Goal: Task Accomplishment & Management: Manage account settings

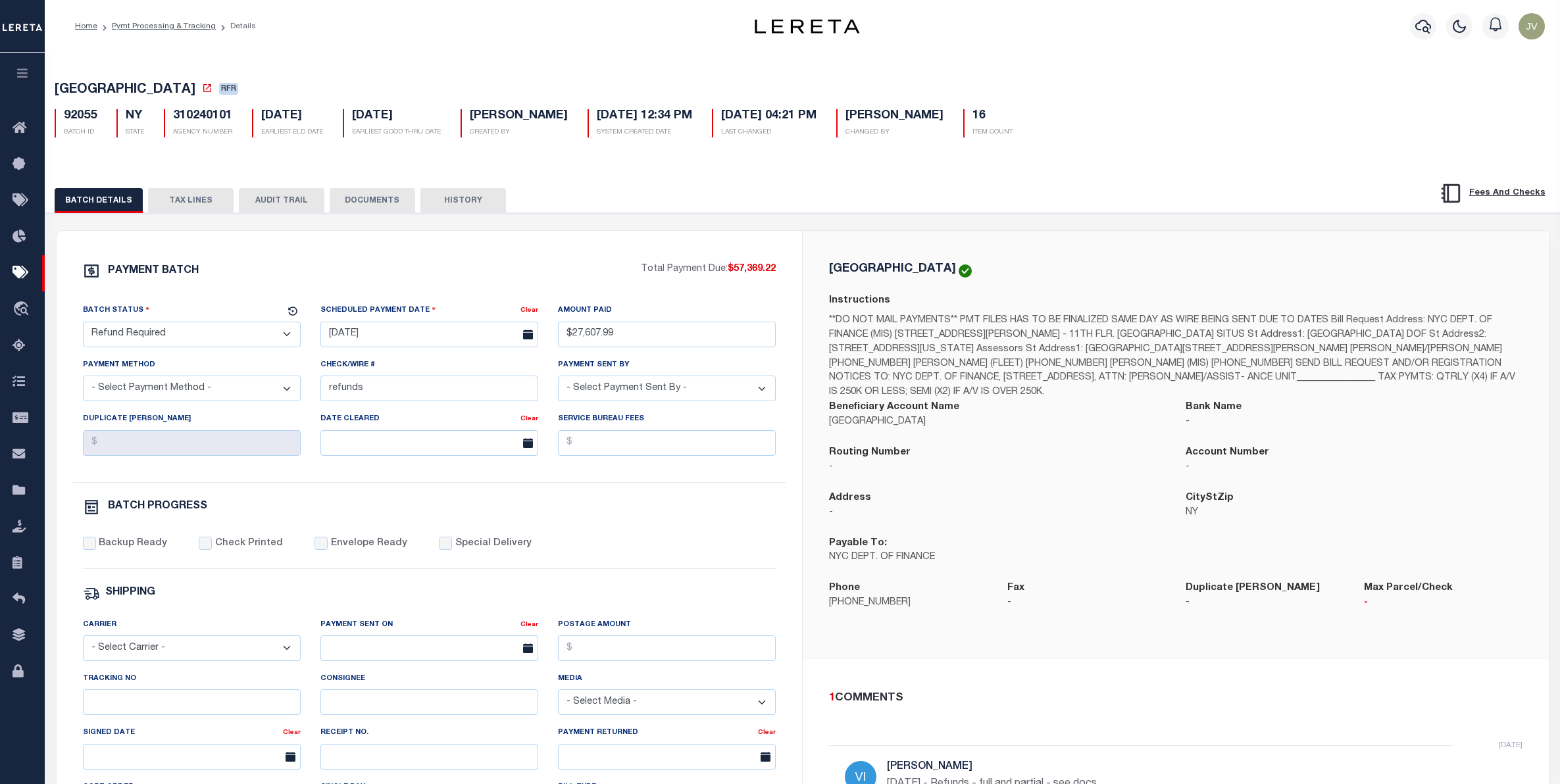
select select "RFR"
select select
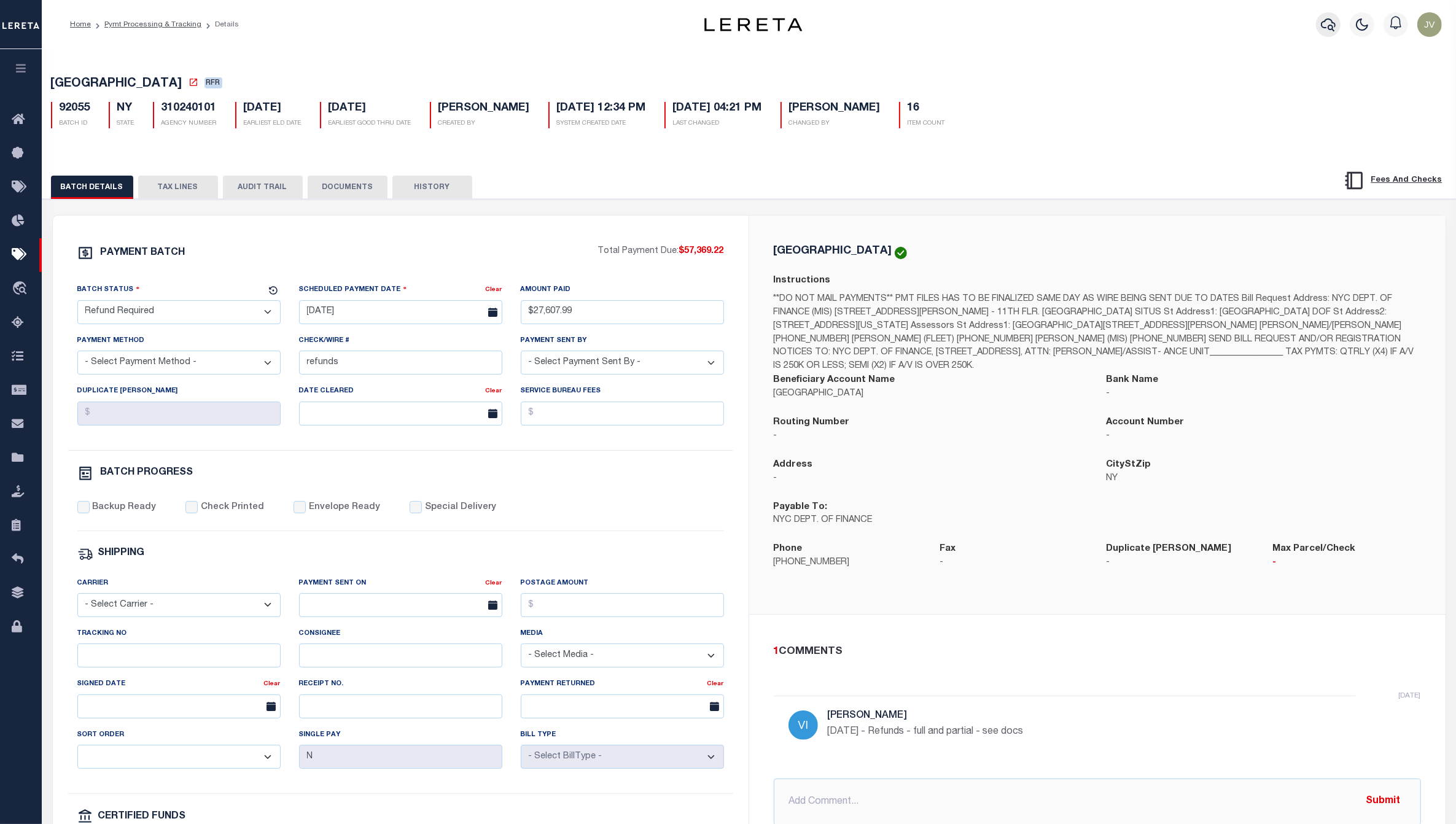
click at [1320, 17] on button "button" at bounding box center [1328, 24] width 24 height 24
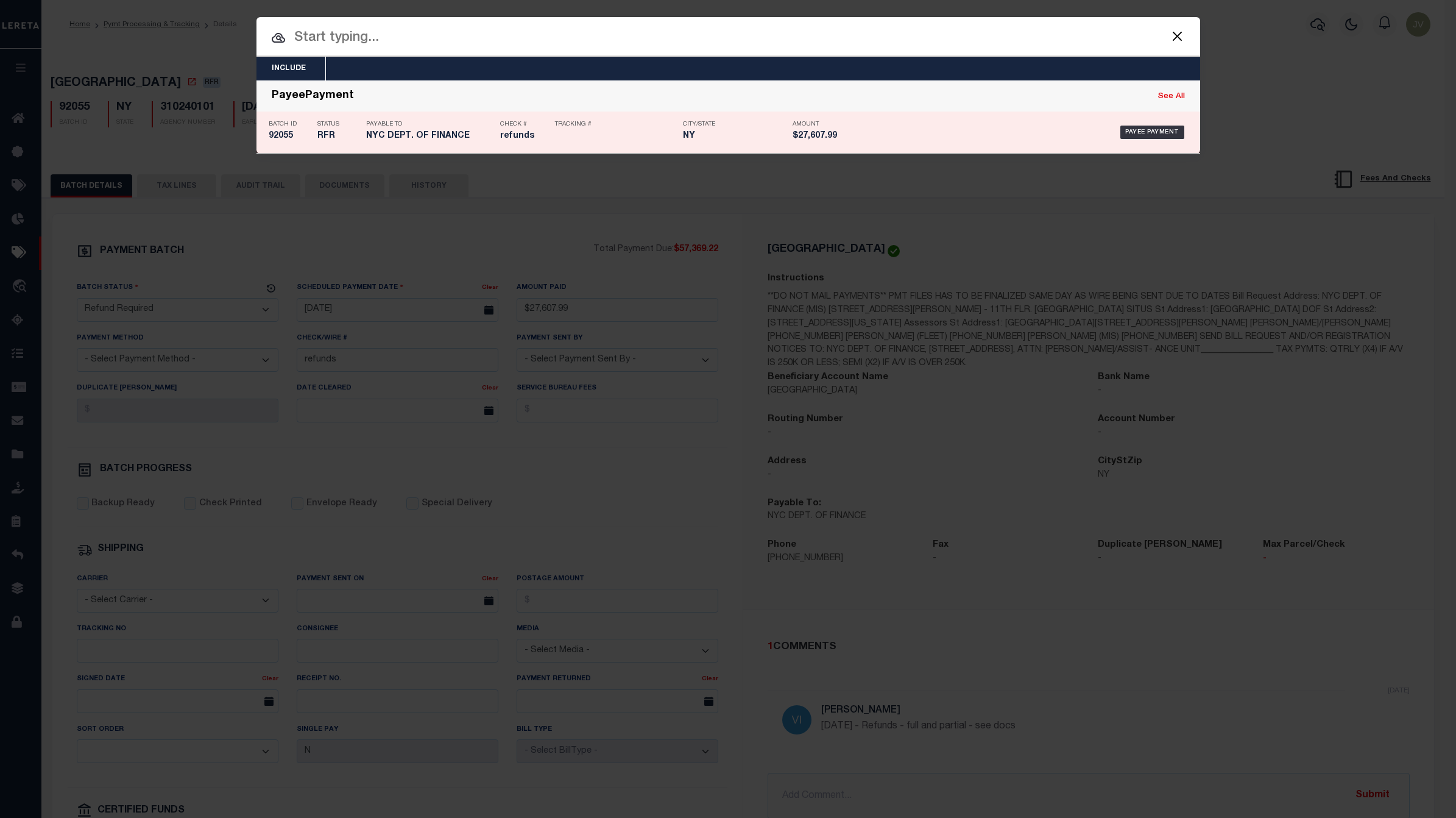
click at [292, 138] on h5 "92055" at bounding box center [290, 136] width 43 height 11
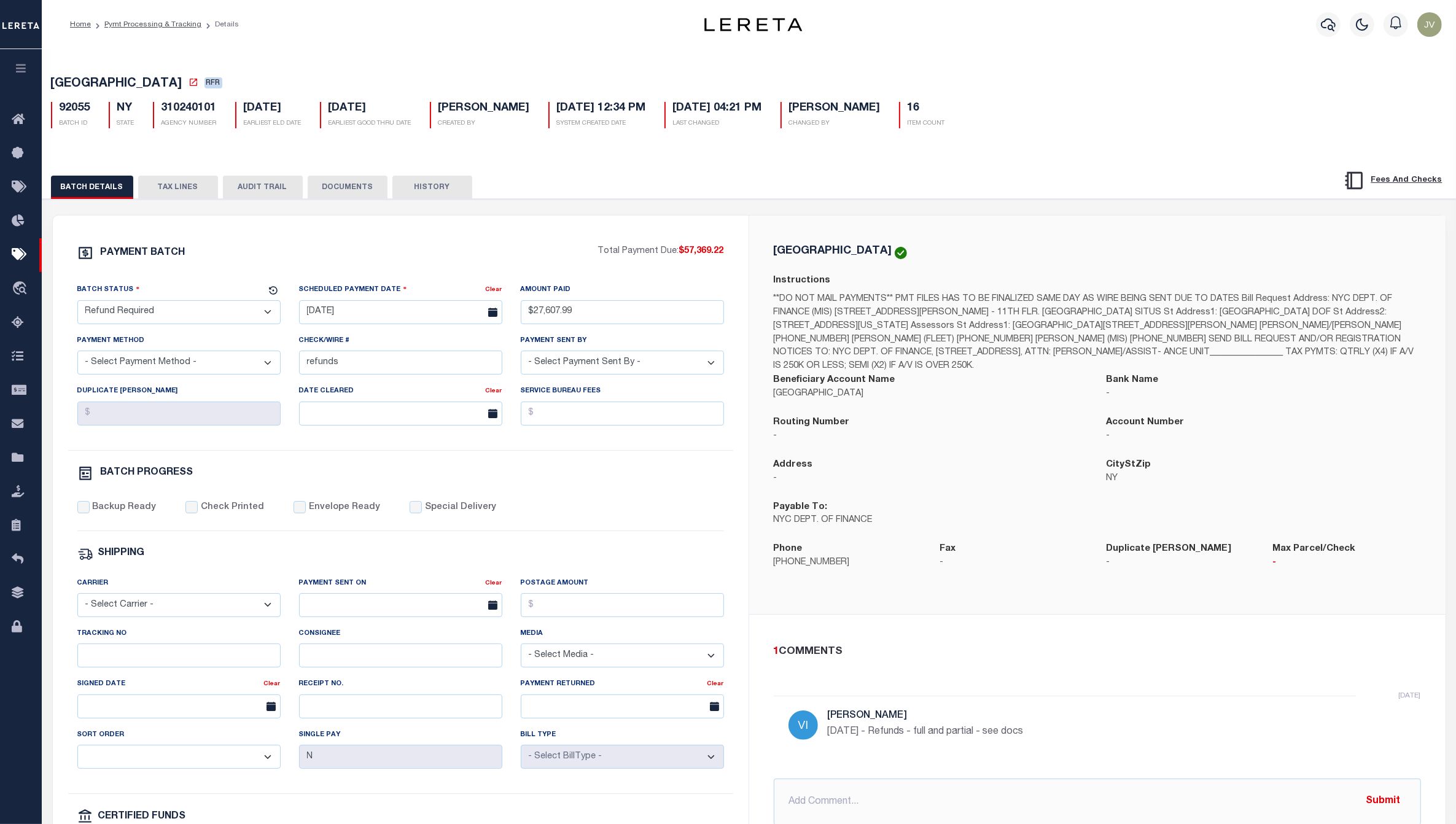
click at [242, 189] on button "AUDIT TRAIL" at bounding box center [263, 187] width 80 height 24
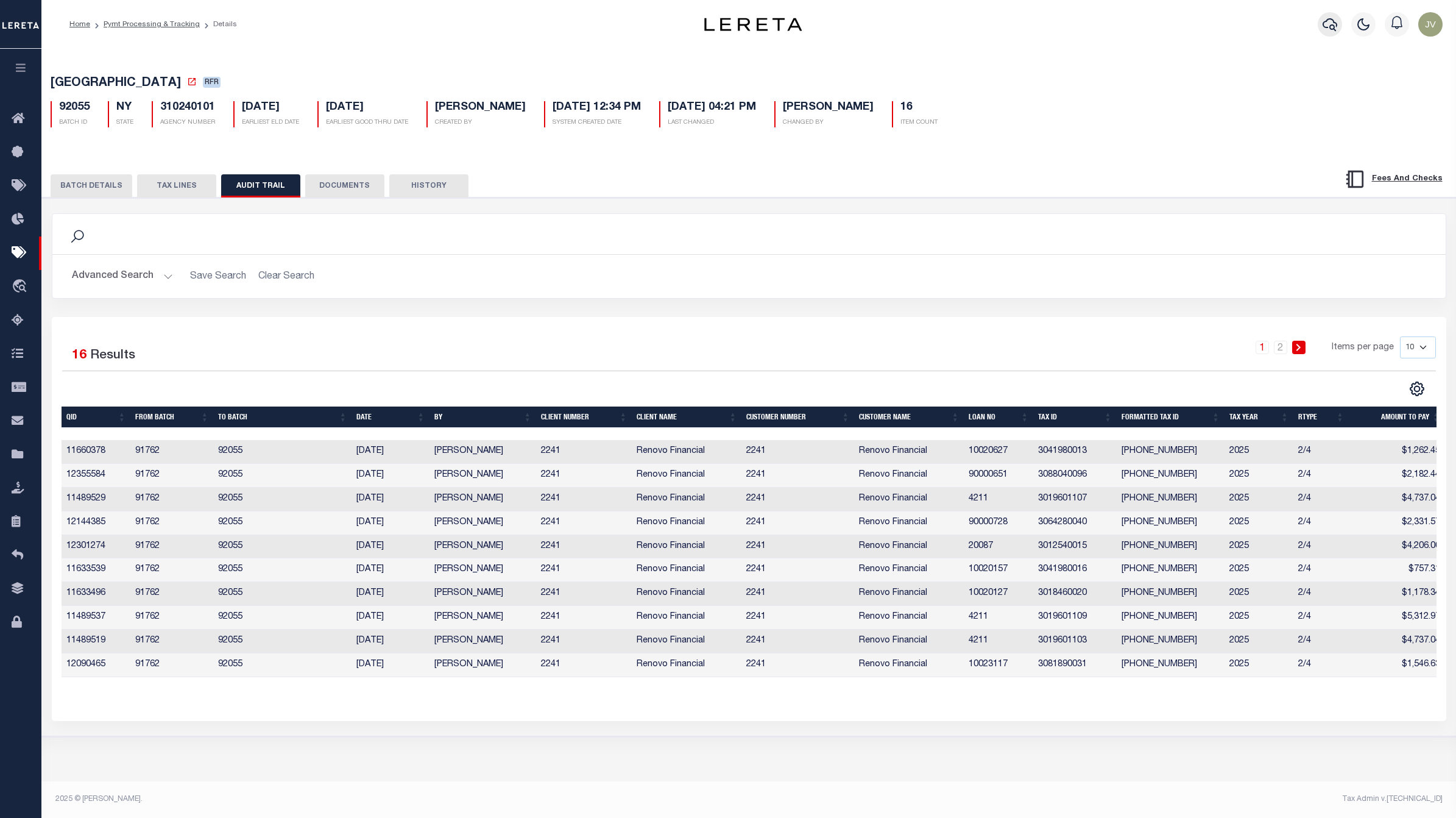
click at [1327, 28] on icon "button" at bounding box center [1330, 25] width 15 height 13
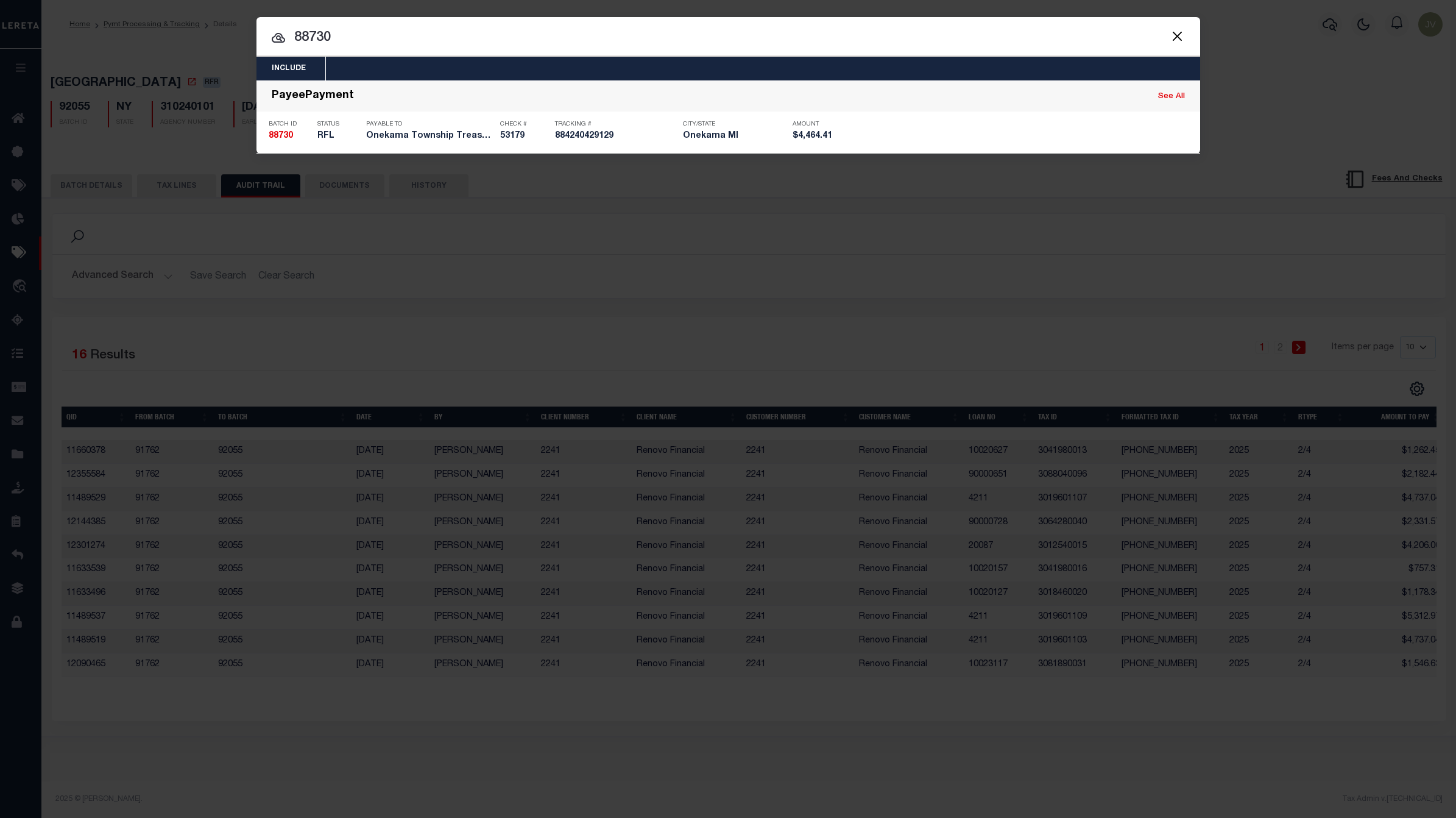
click at [1180, 38] on button "Close" at bounding box center [1177, 36] width 16 height 16
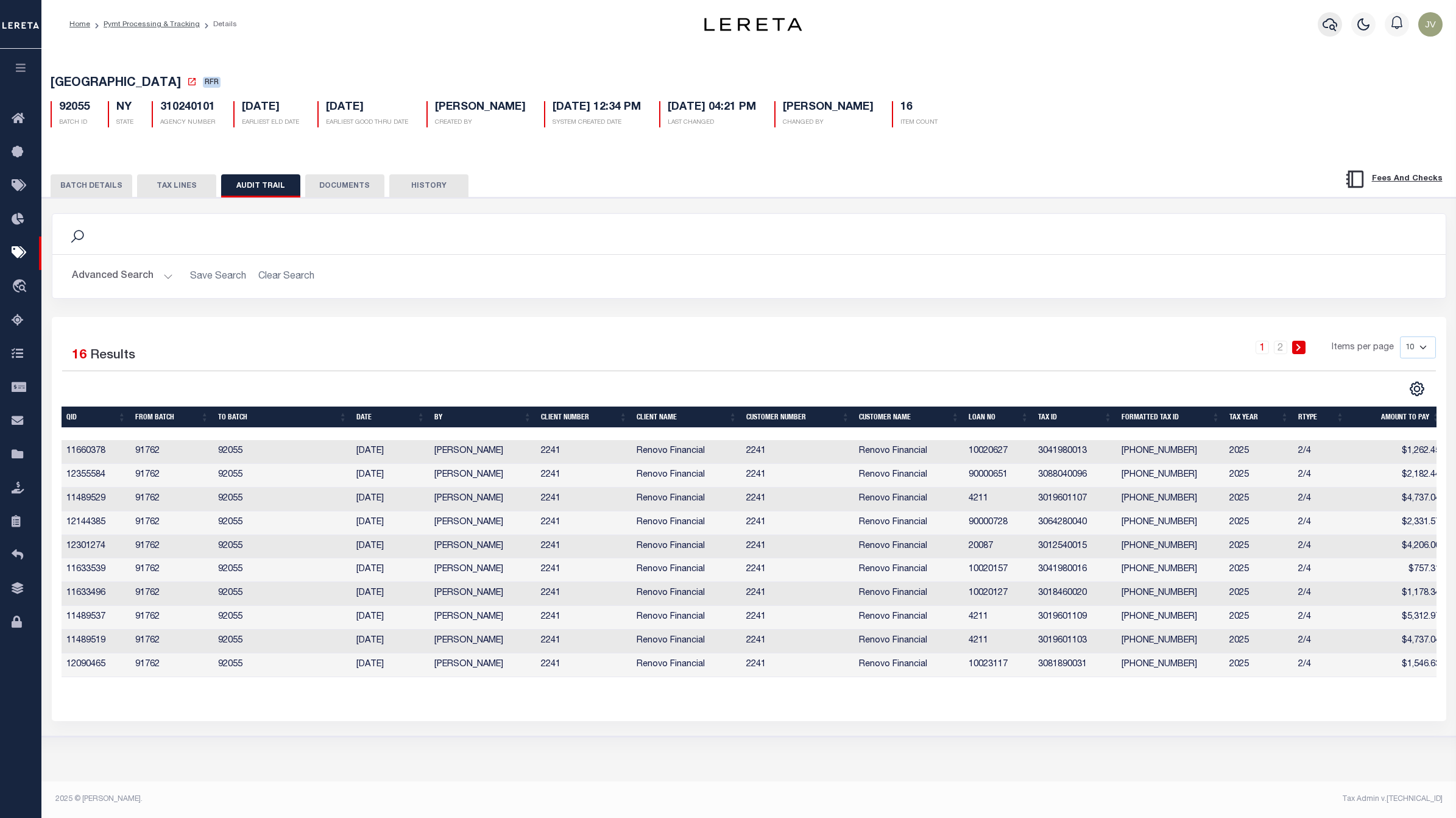
click at [1328, 14] on button "button" at bounding box center [1330, 24] width 24 height 24
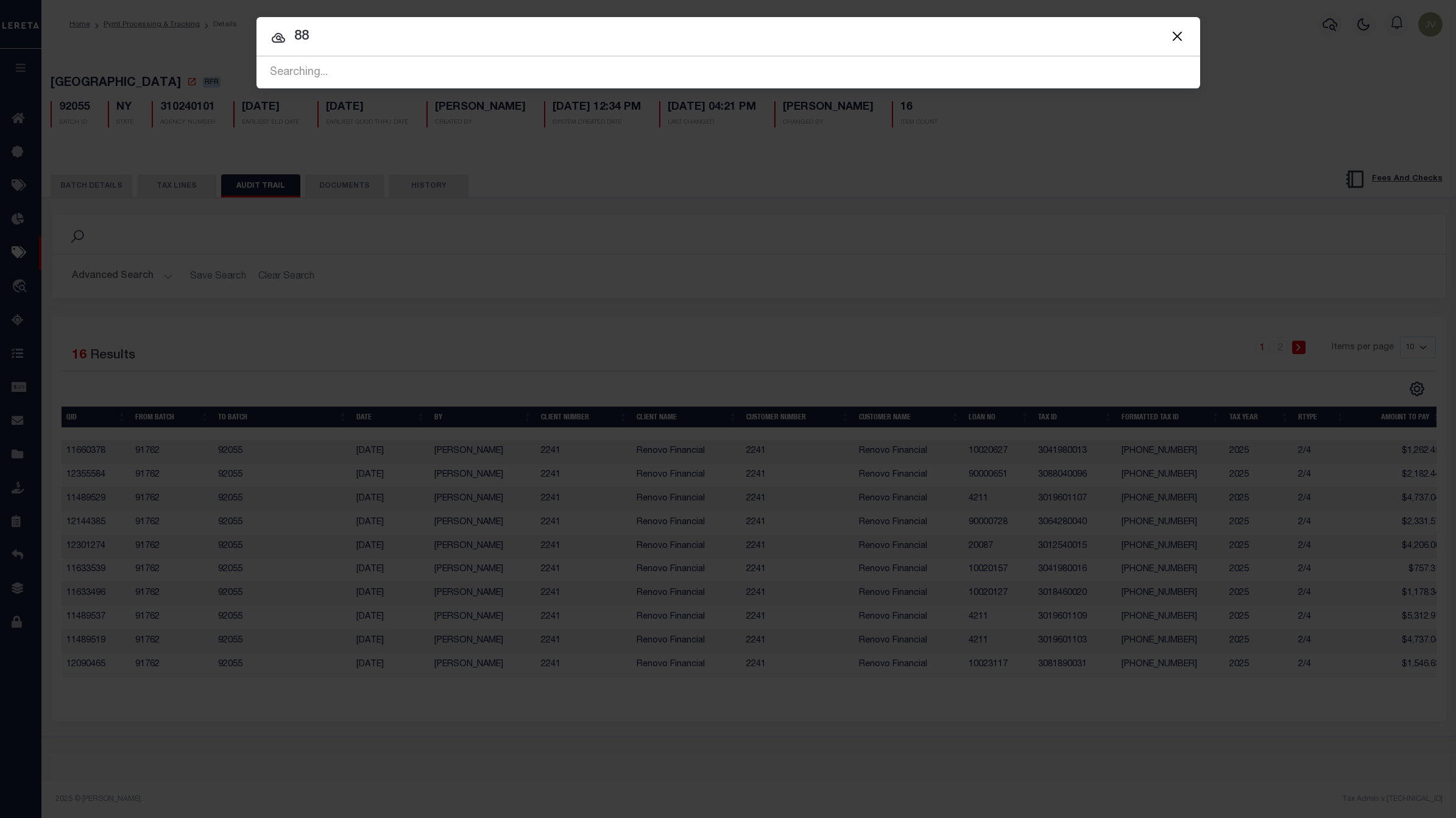
type input "8"
type input "88836"
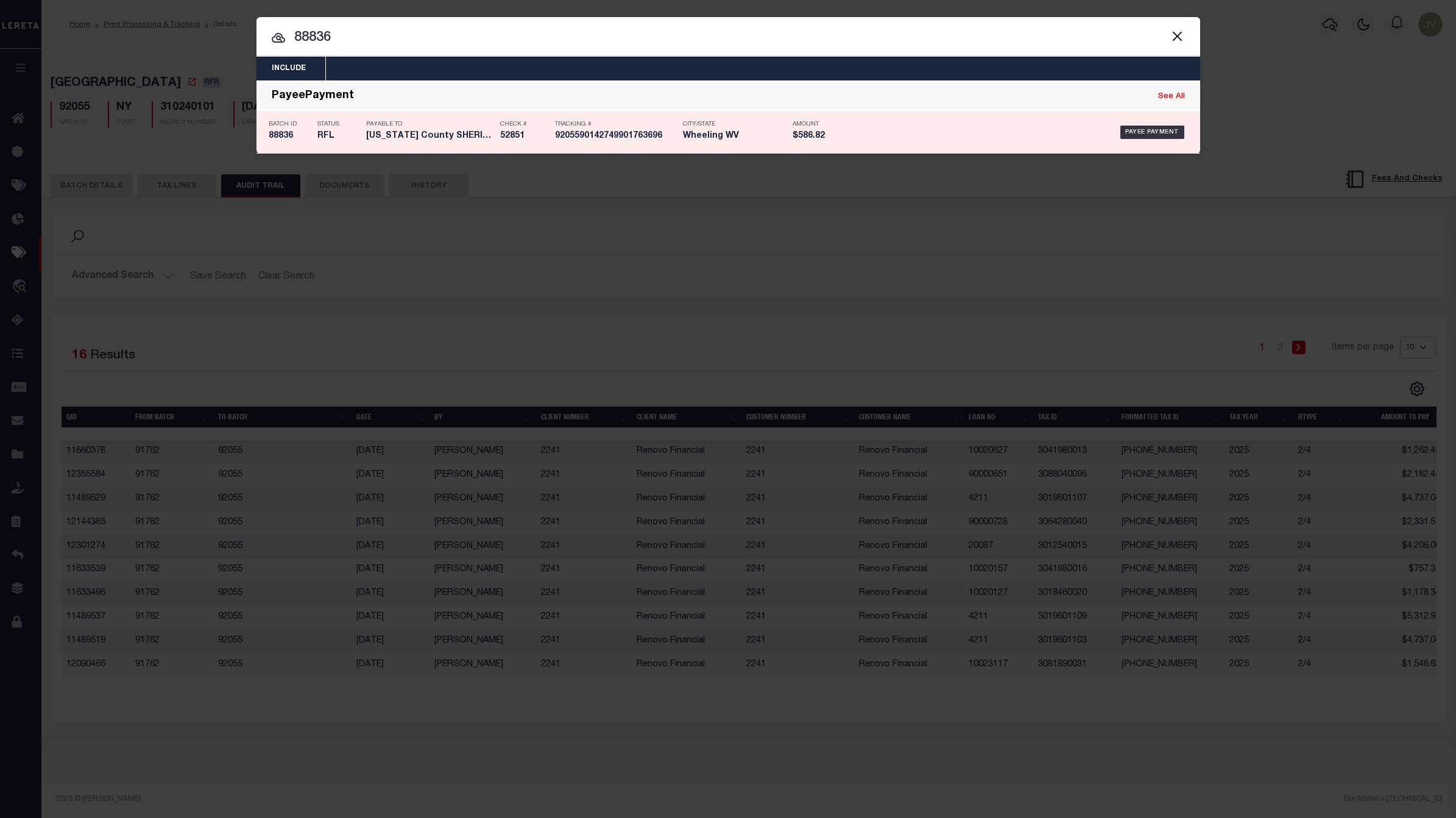
click at [333, 148] on div "Status RFL" at bounding box center [338, 132] width 43 height 35
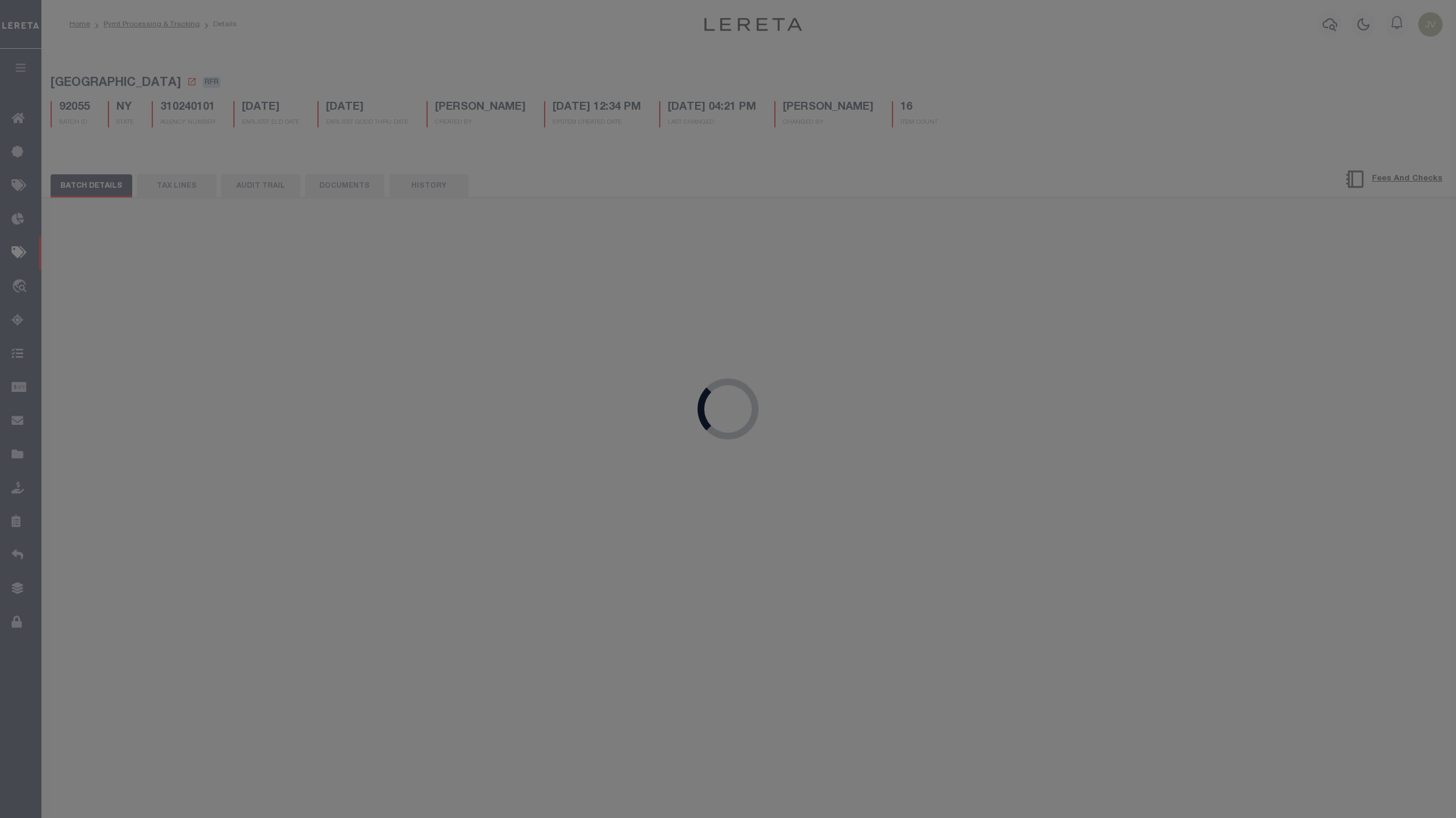
select select "RFL"
type input "08/28/2025"
type input "$586.82"
select select "CHK"
type input "52851"
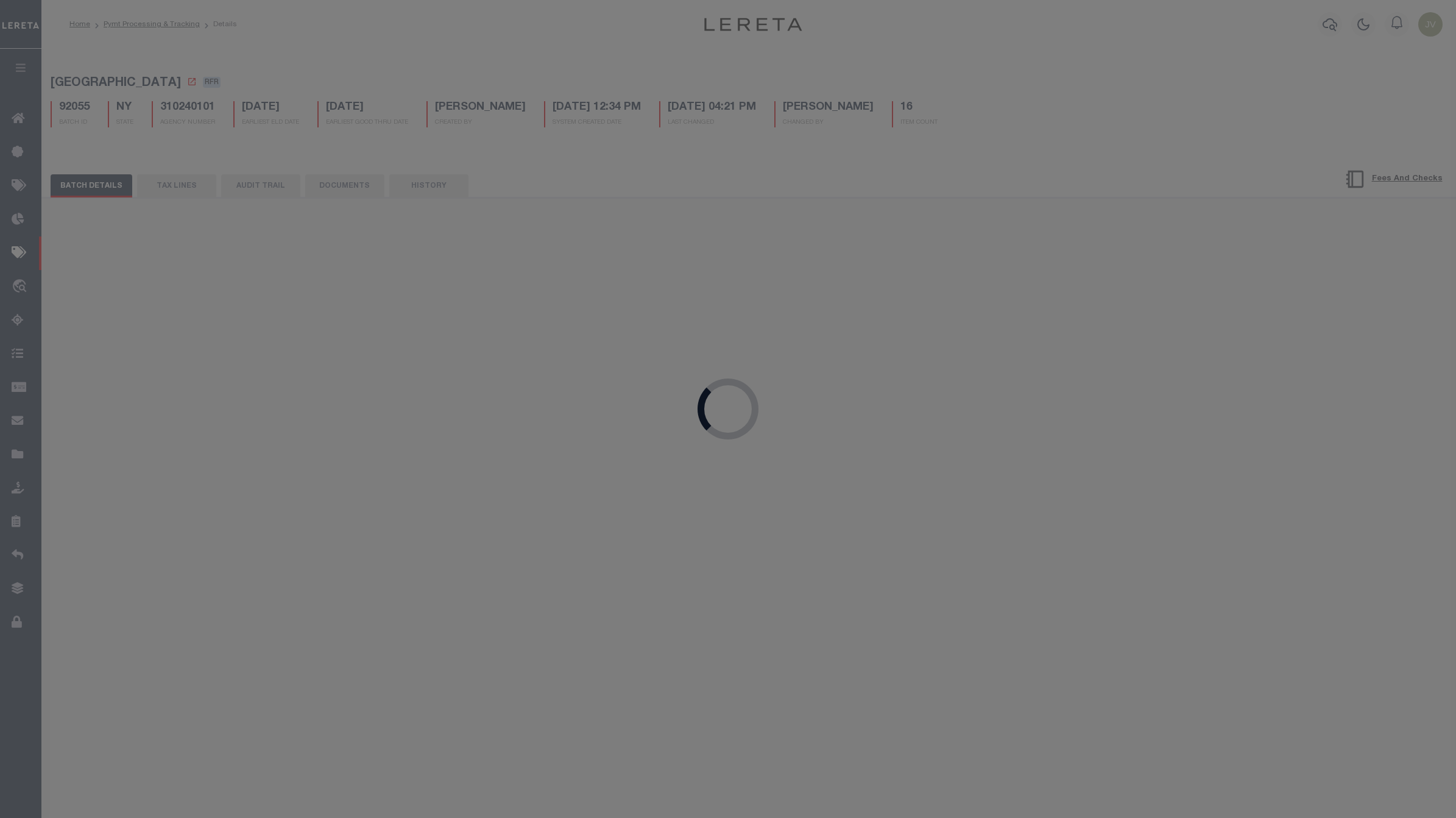
select select "[PERSON_NAME]"
checkbox input "true"
select select "USS"
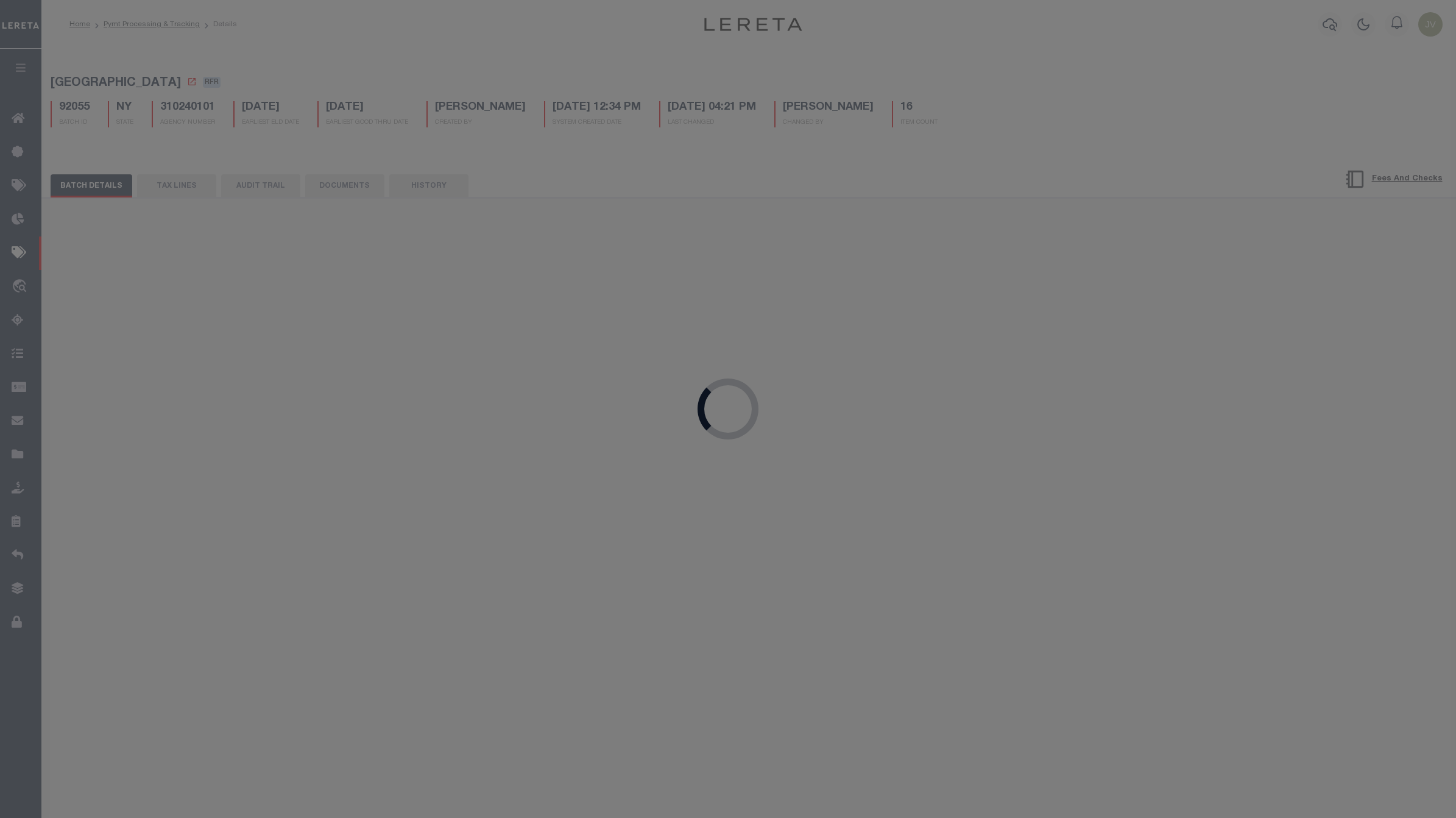
type input "08/28/2025"
type input "$9.85"
type input "9205590142749901763696"
type input "Delivered, PO Box"
type input "09/15/2025"
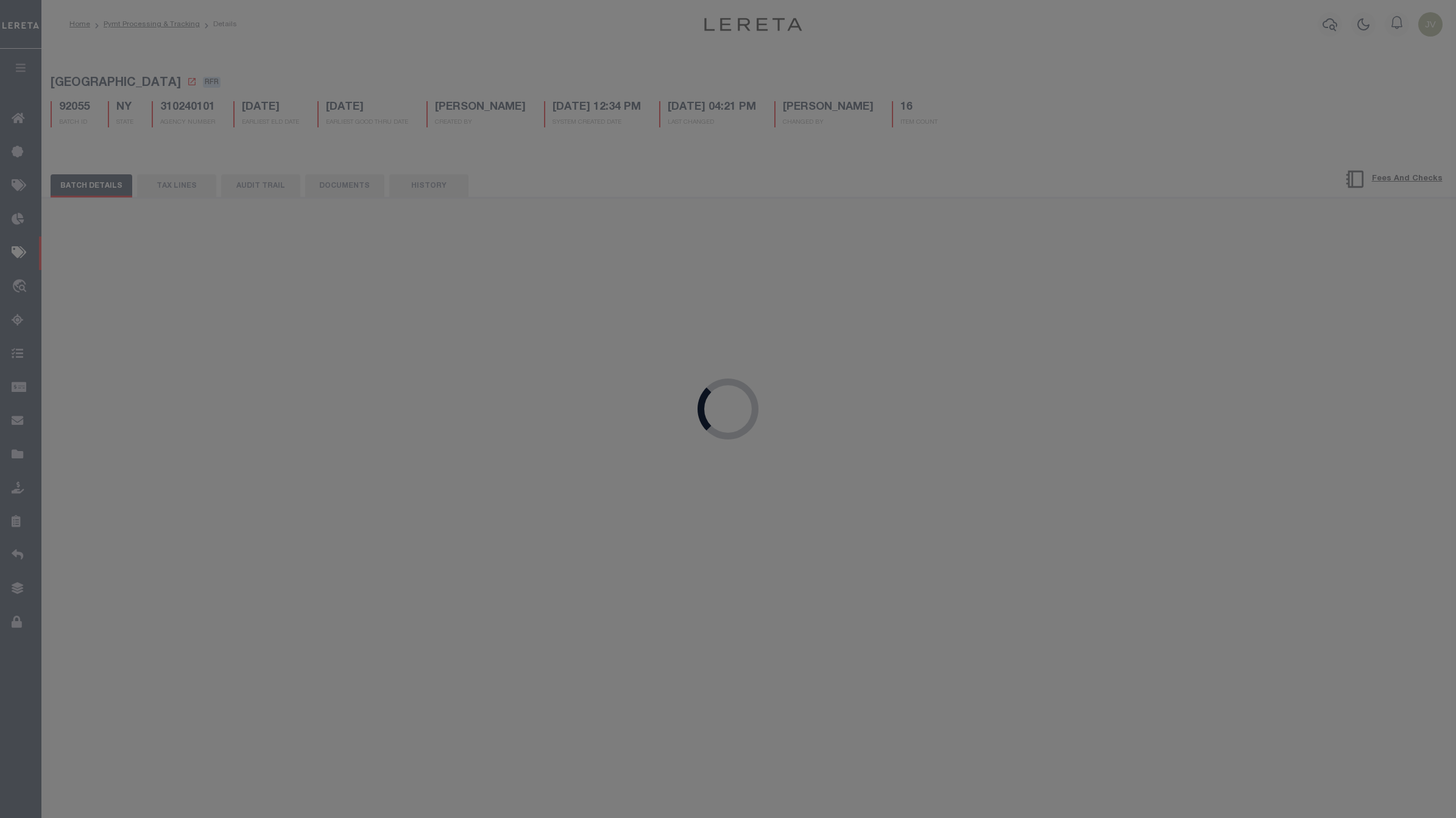
select select "1"
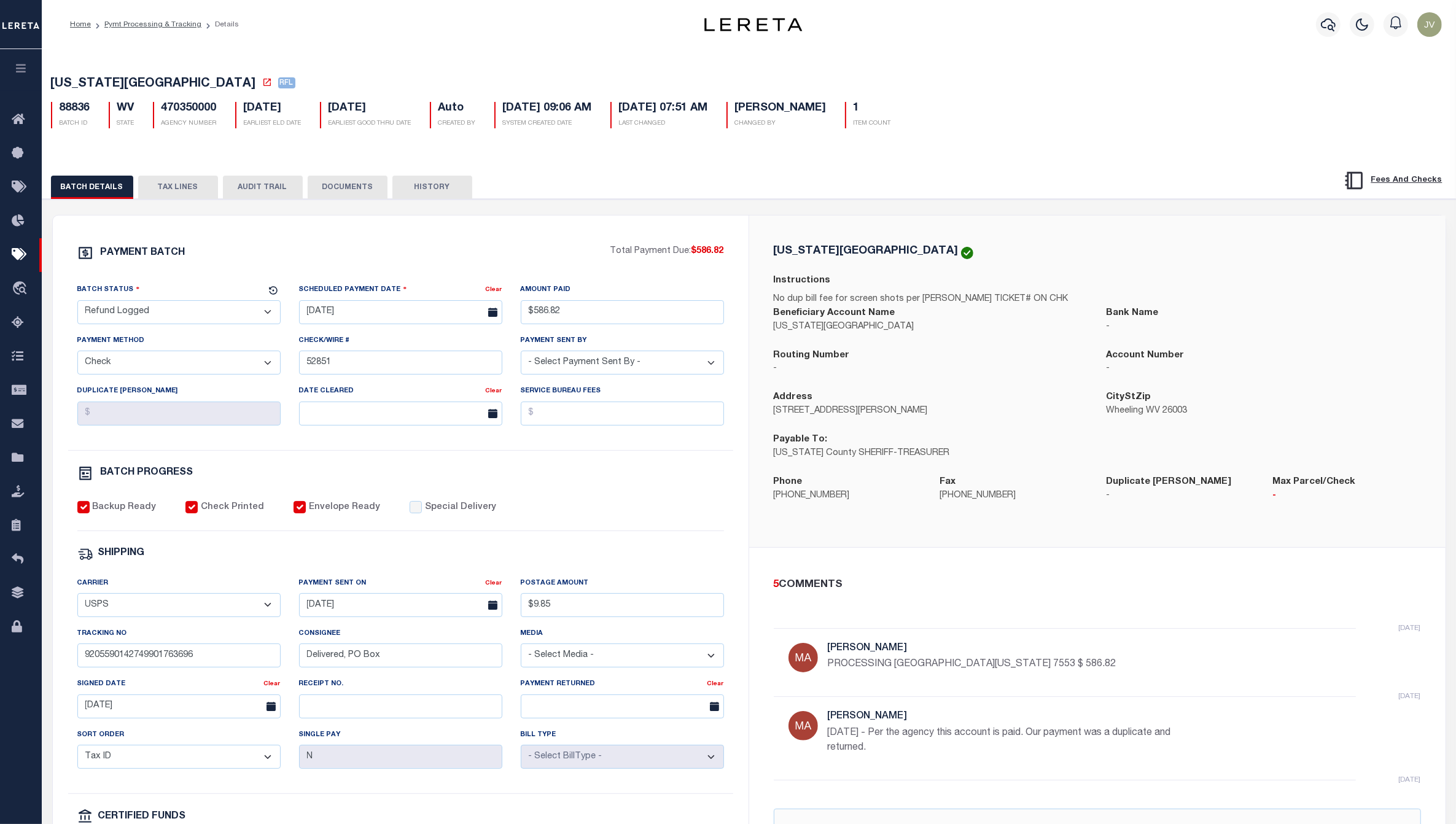
click at [240, 185] on button "AUDIT TRAIL" at bounding box center [263, 187] width 80 height 24
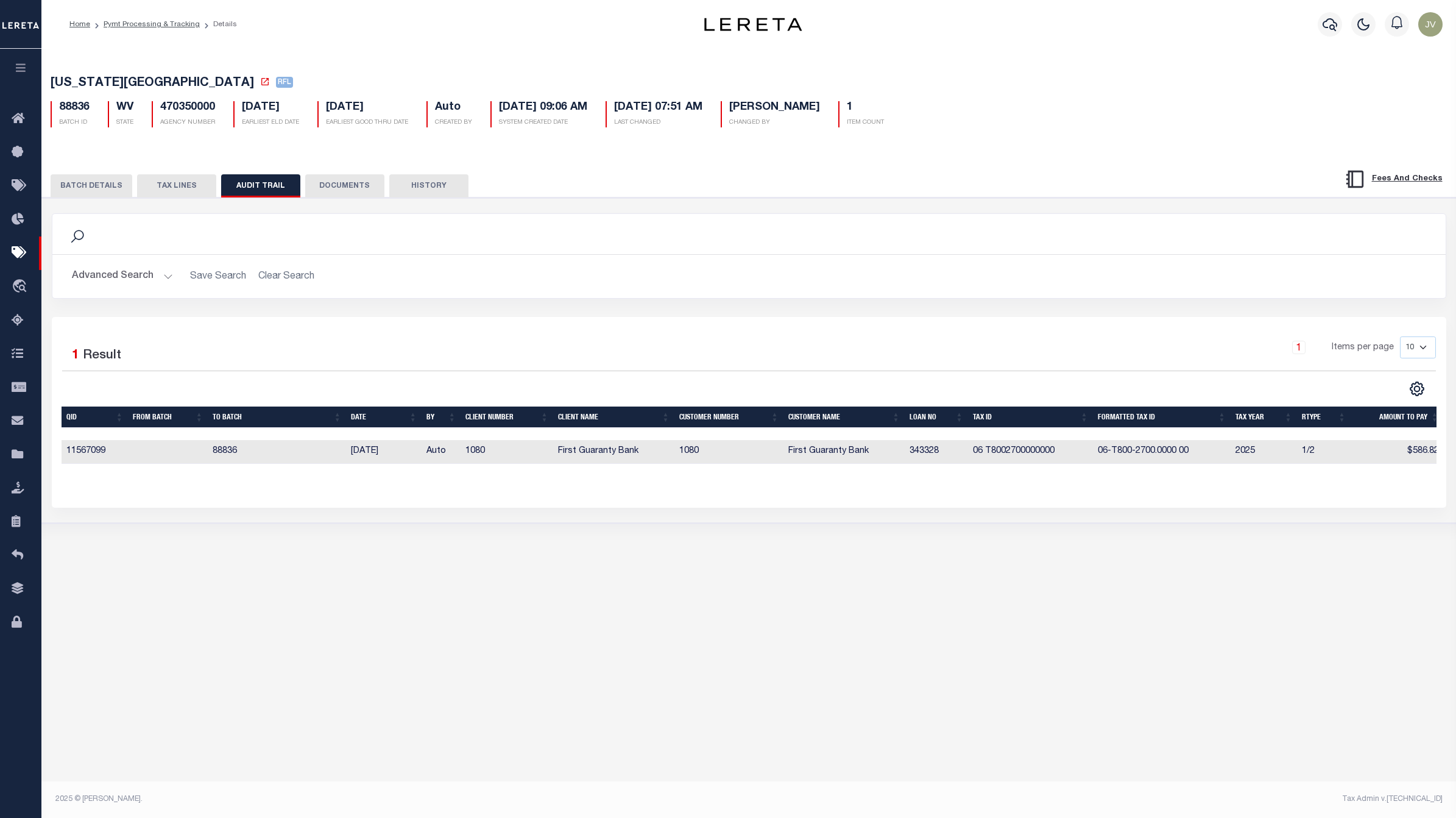
click at [60, 184] on button "BATCH DETAILS" at bounding box center [91, 186] width 82 height 23
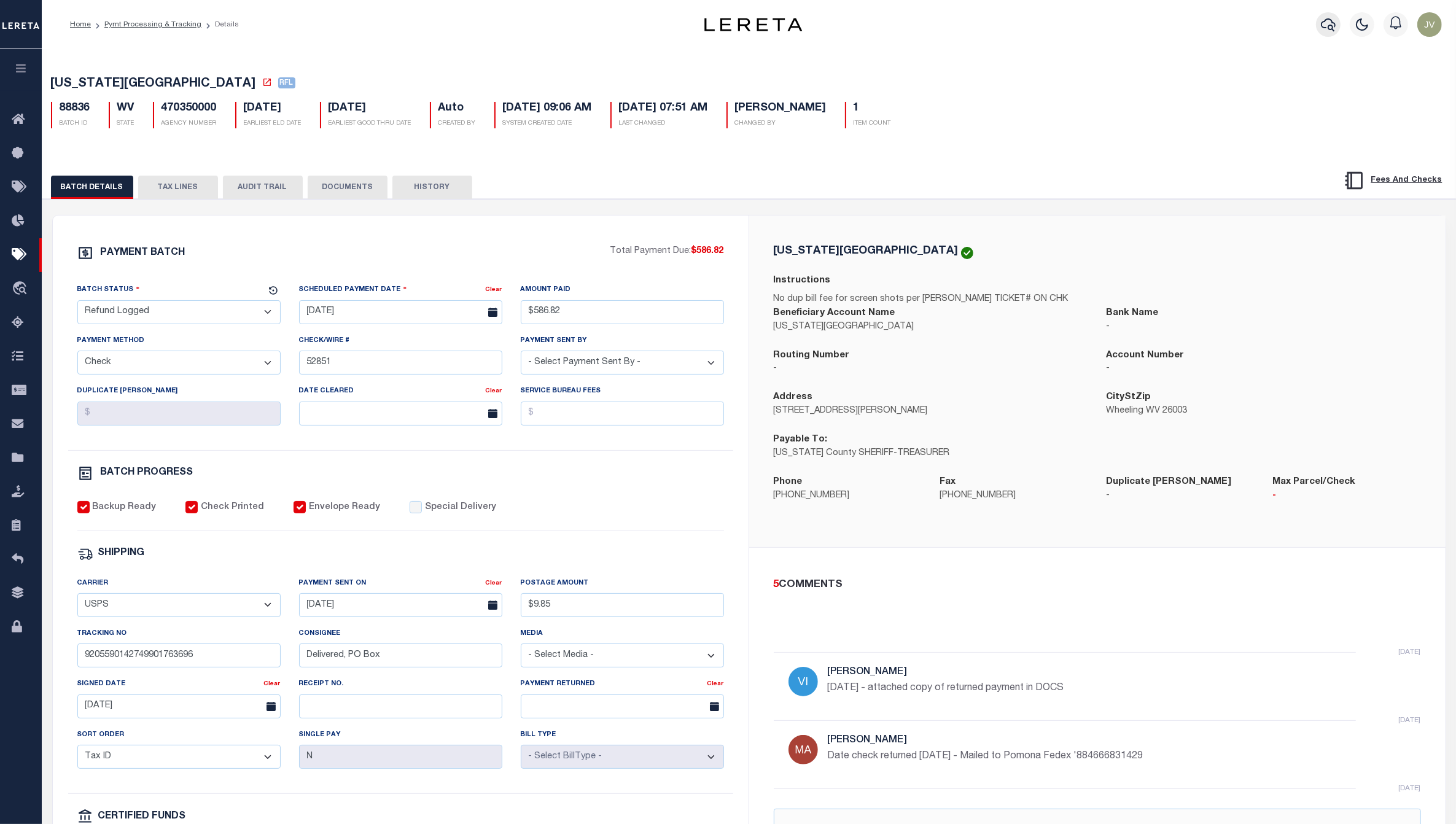
click at [1327, 20] on icon "button" at bounding box center [1328, 25] width 15 height 13
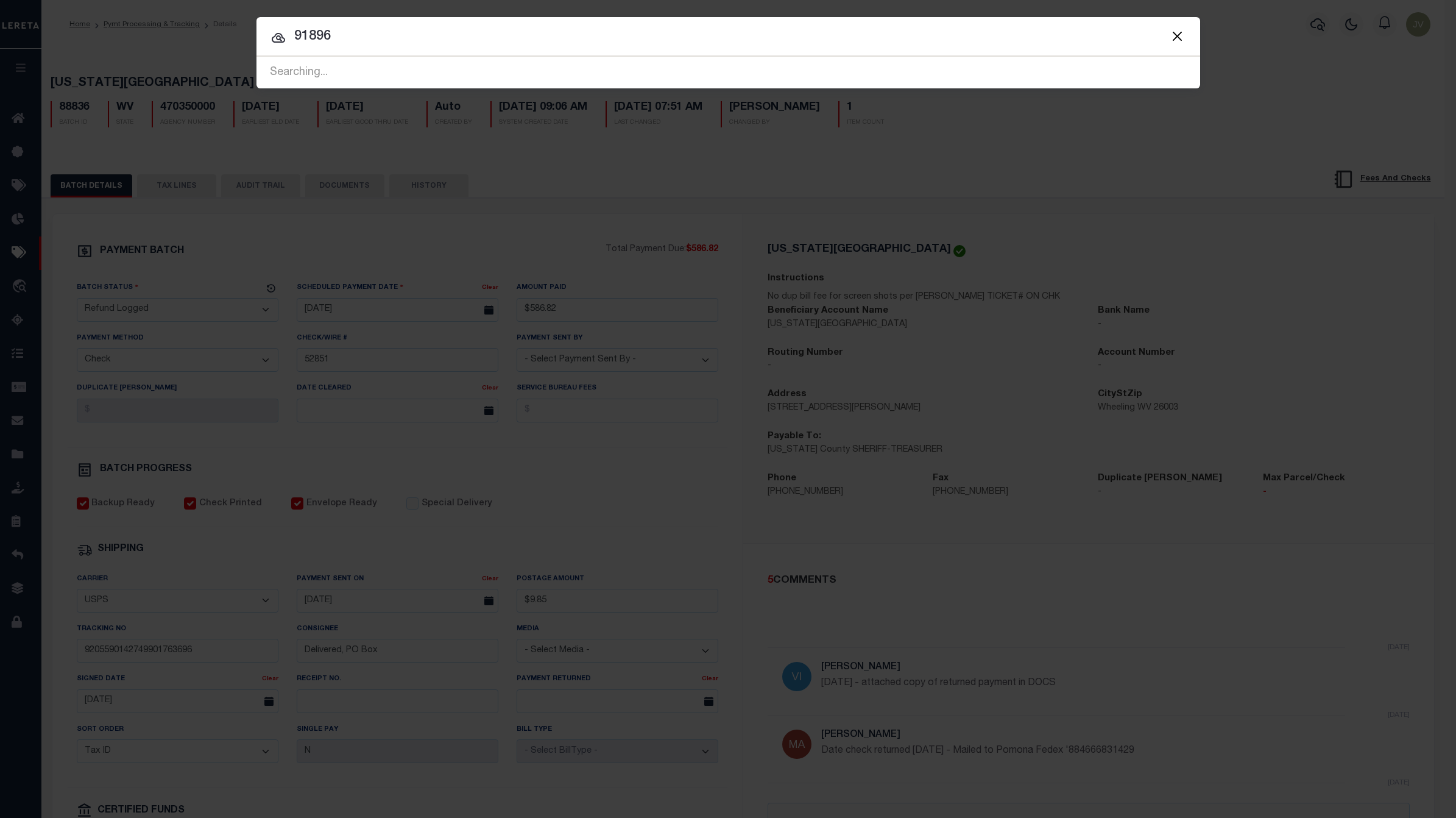
type input "91896"
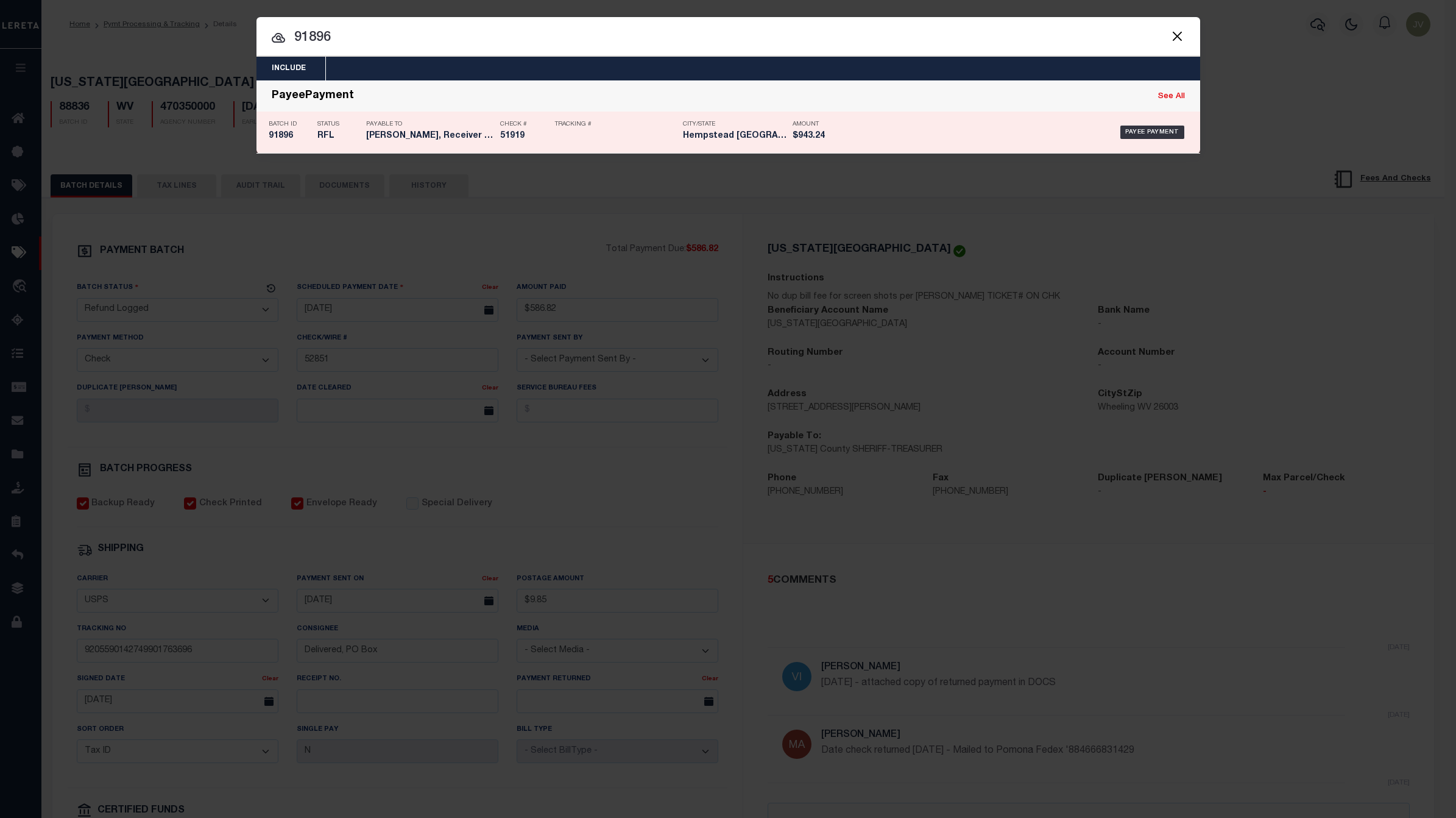
click at [328, 123] on p "Status" at bounding box center [338, 124] width 43 height 7
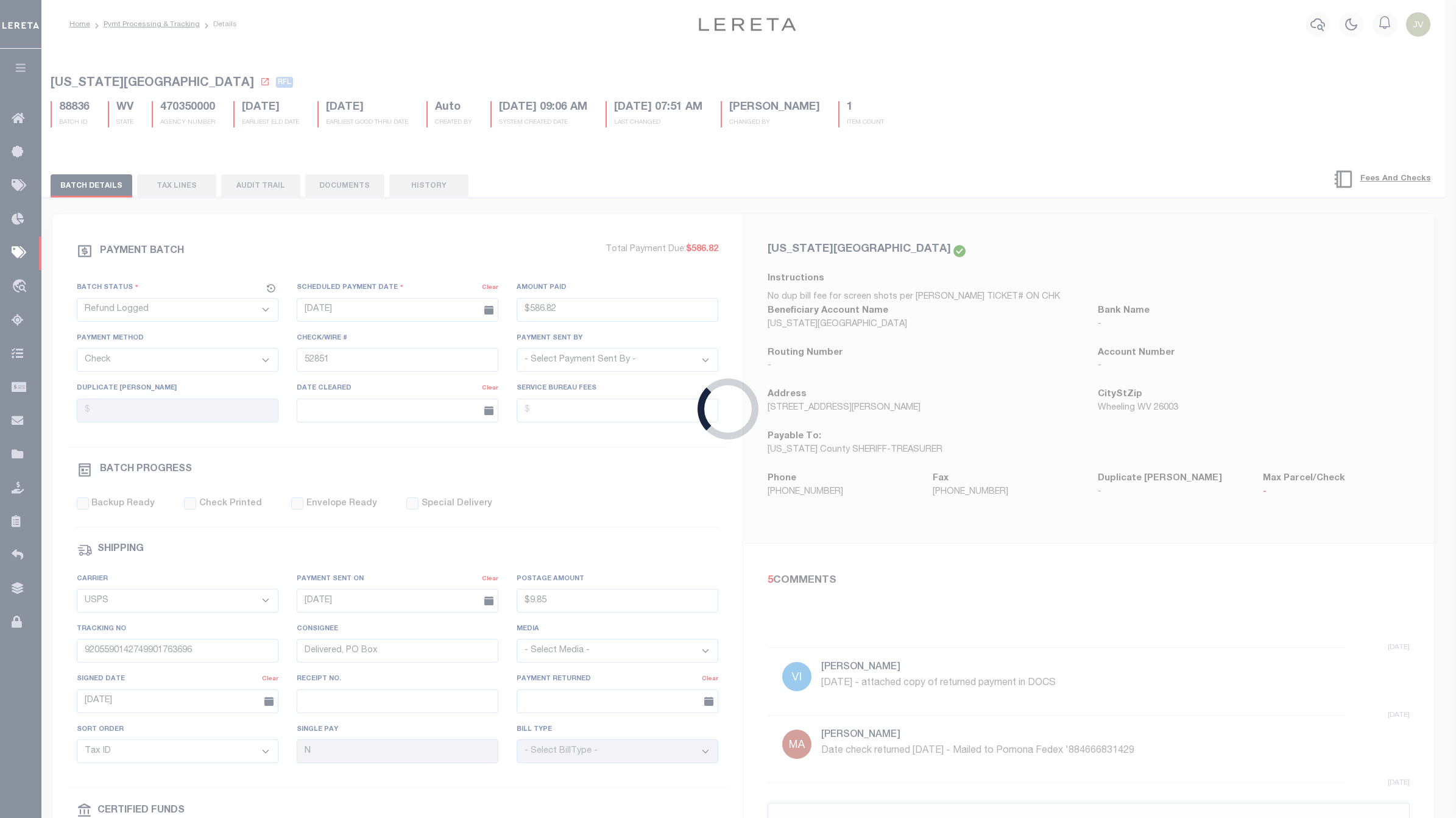
type input "10/02/2025"
type input "$943.24"
type input "51919"
select select
checkbox input "false"
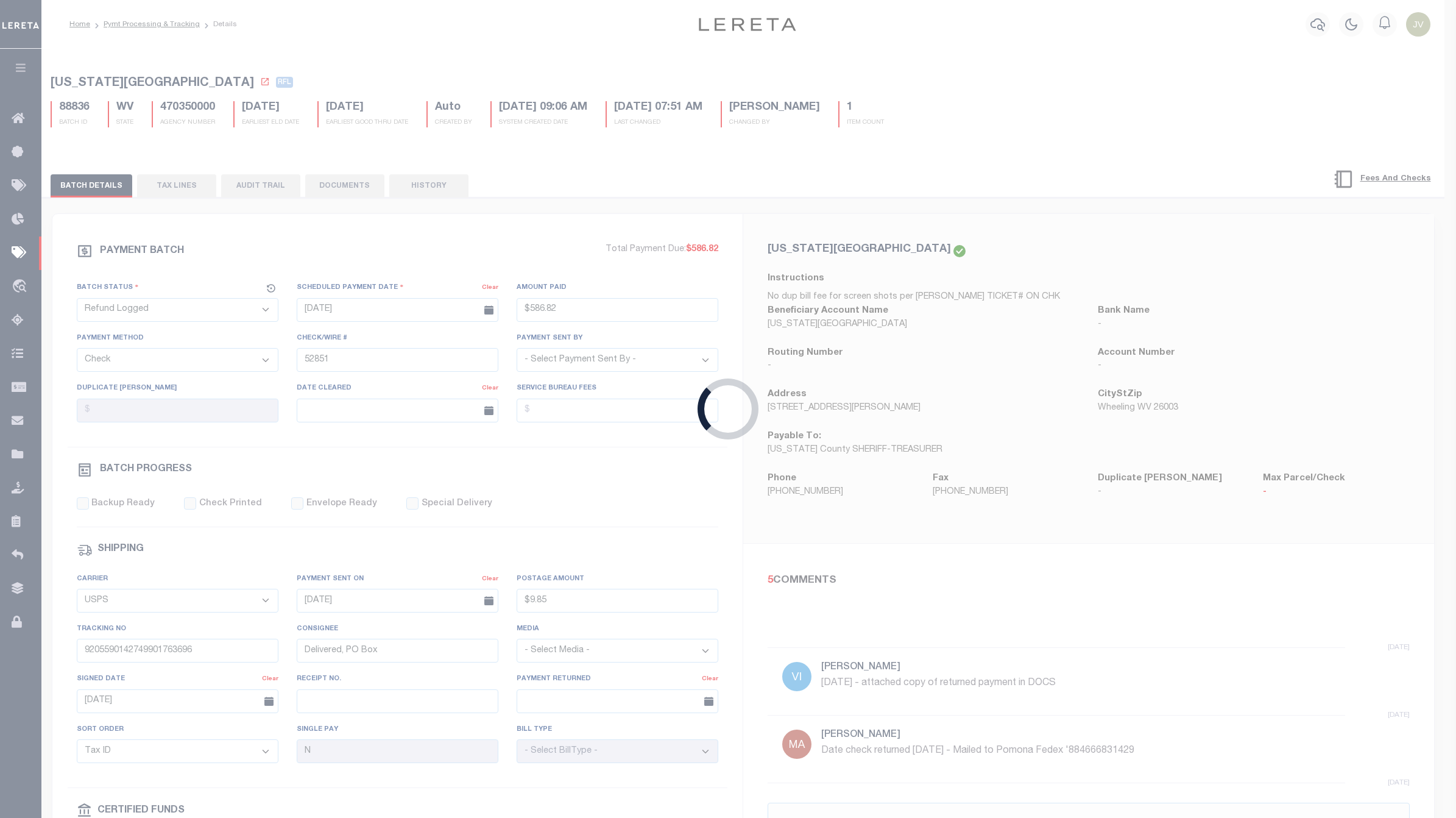
checkbox input "false"
select select
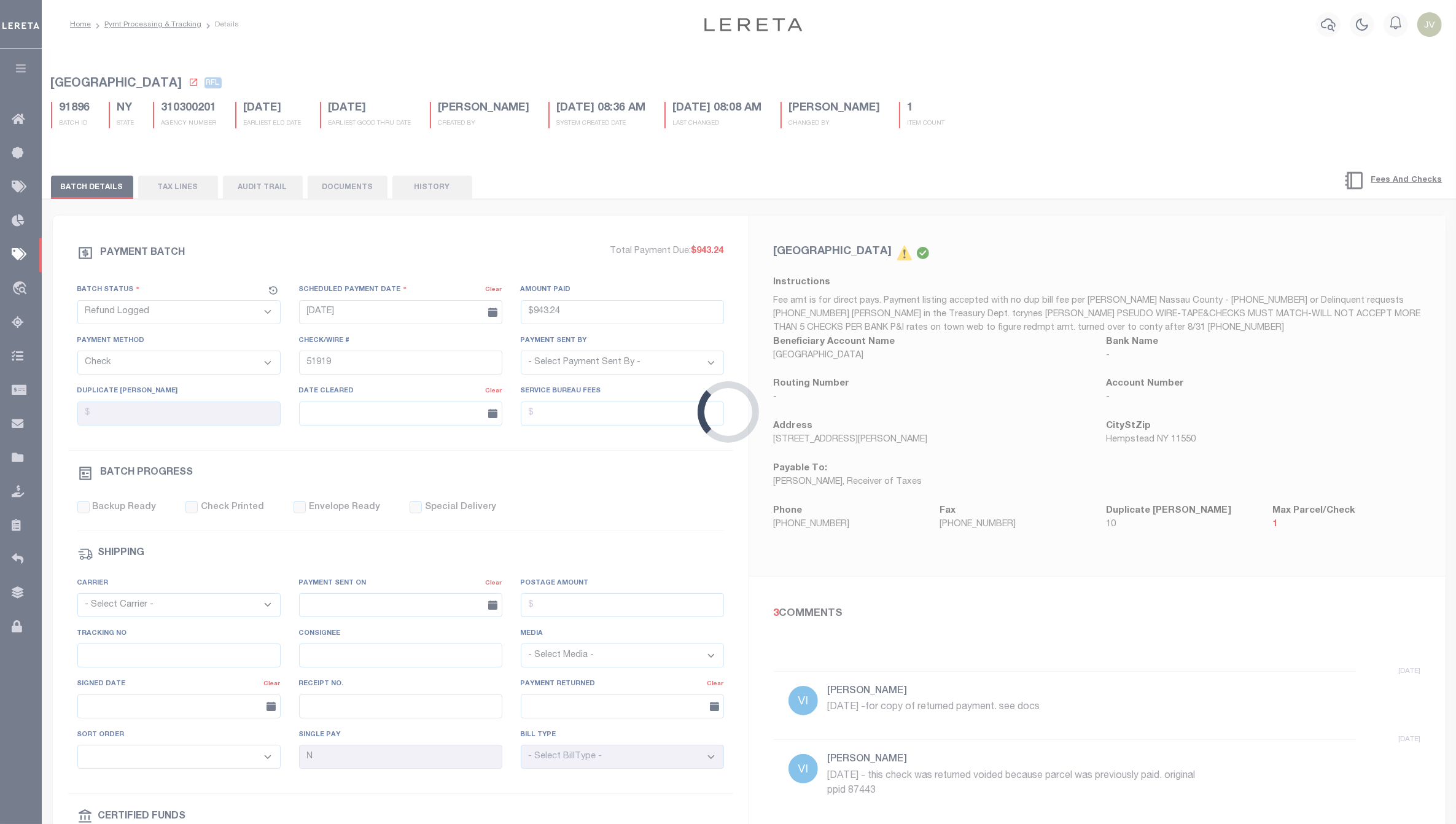
scroll to position [54, 0]
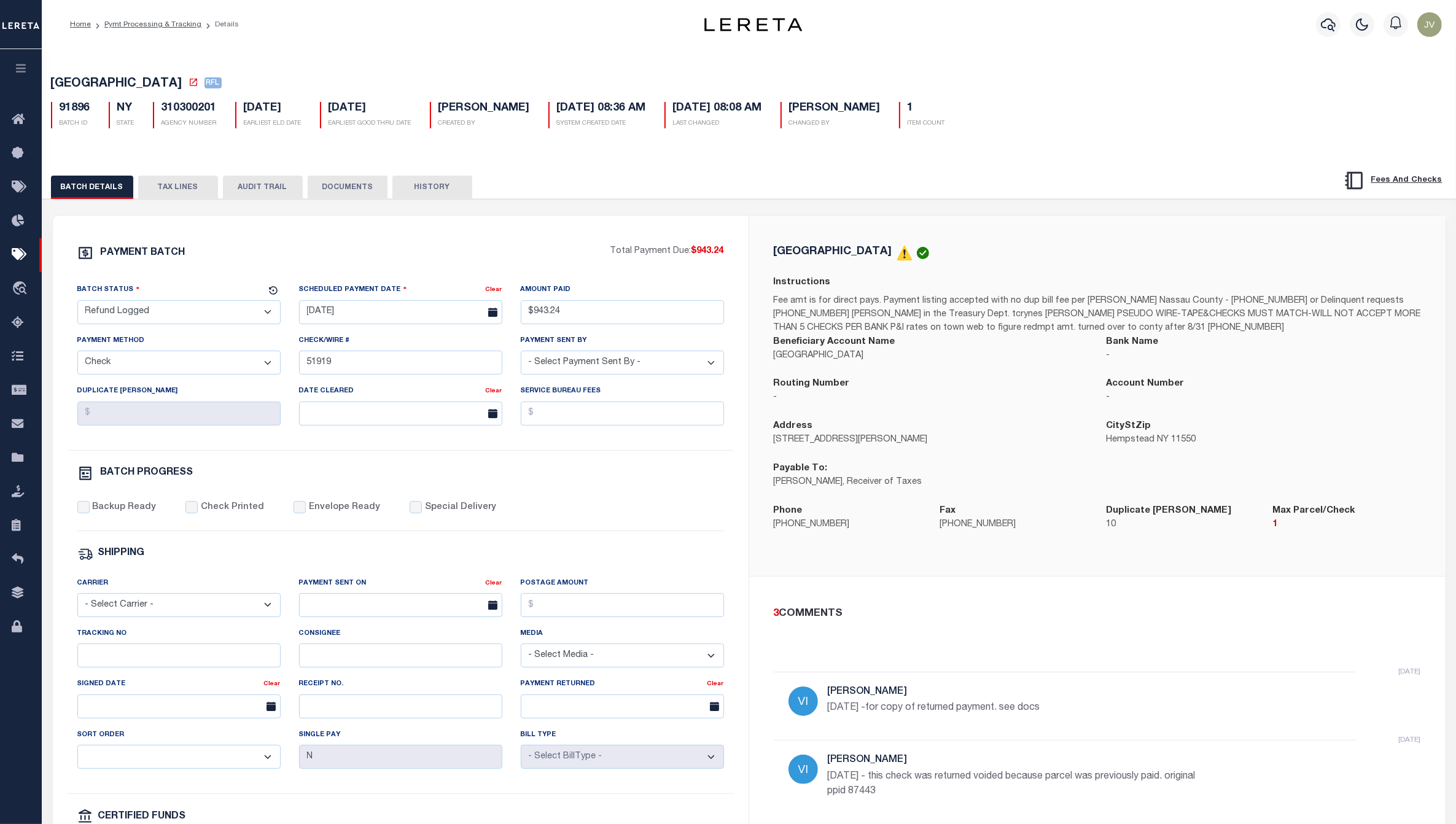
click at [263, 188] on button "AUDIT TRAIL" at bounding box center [263, 187] width 80 height 24
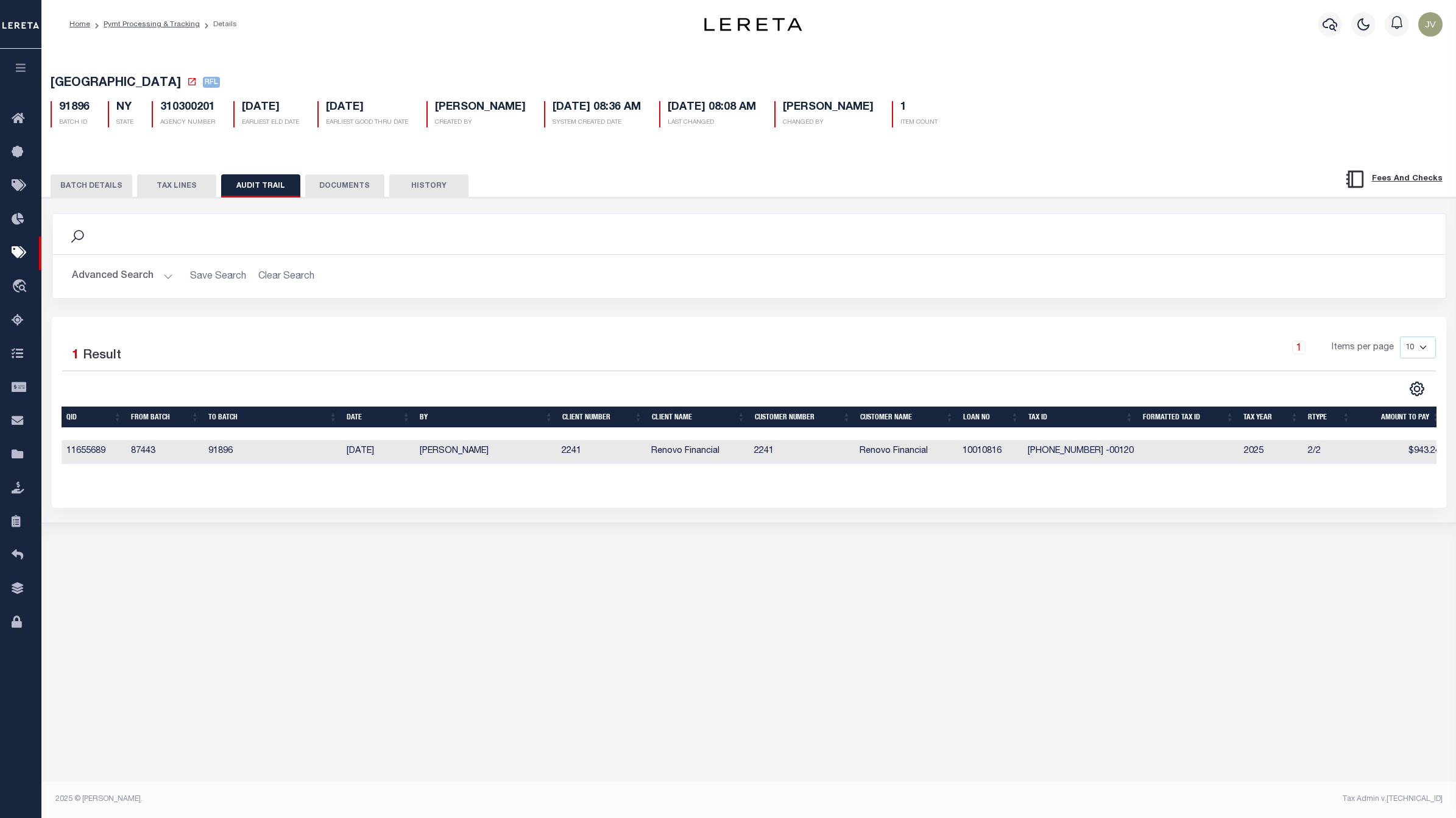
click at [87, 181] on button "BATCH DETAILS" at bounding box center [91, 186] width 82 height 23
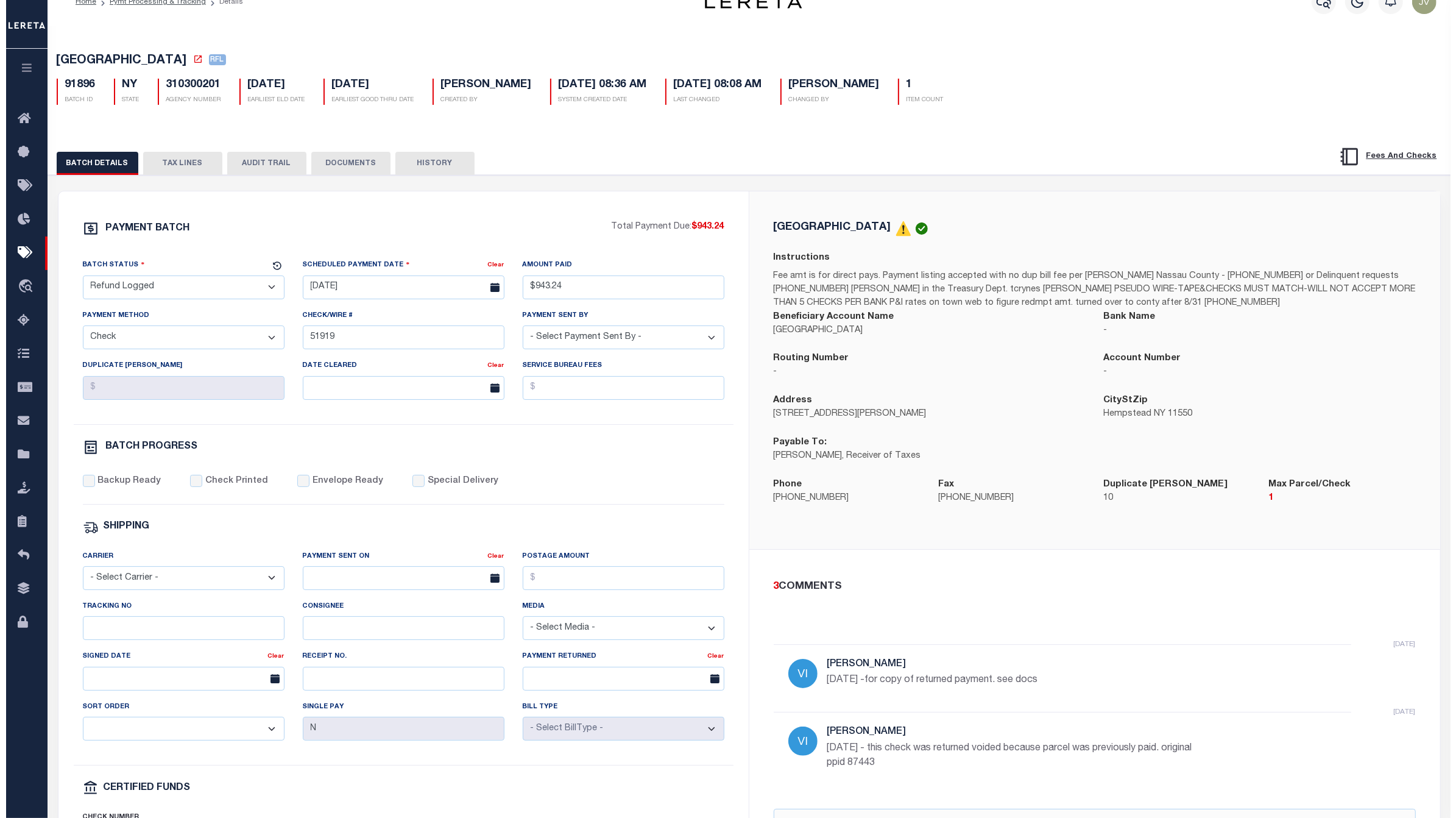
scroll to position [0, 0]
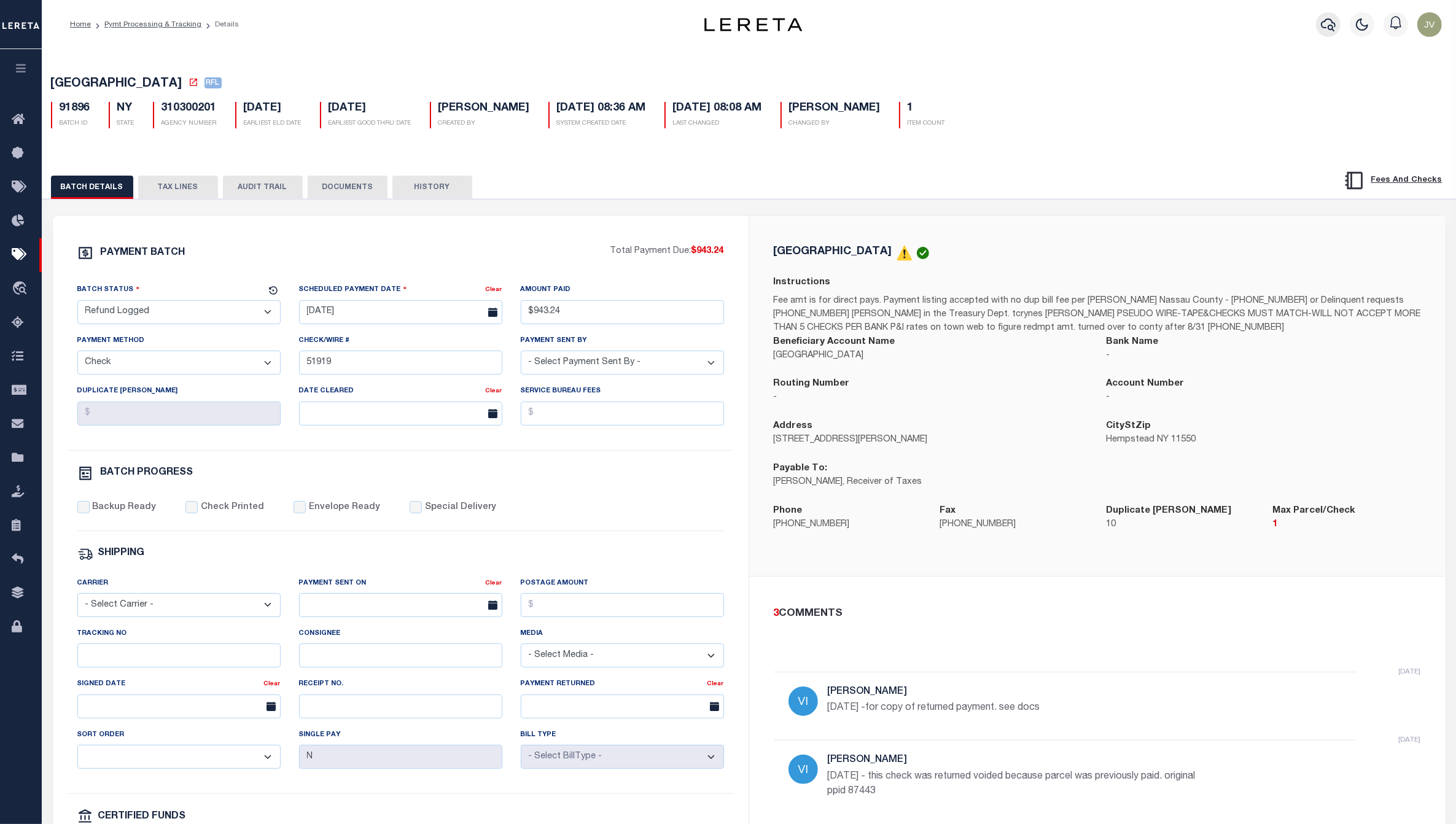
click at [1319, 21] on button "button" at bounding box center [1328, 24] width 24 height 24
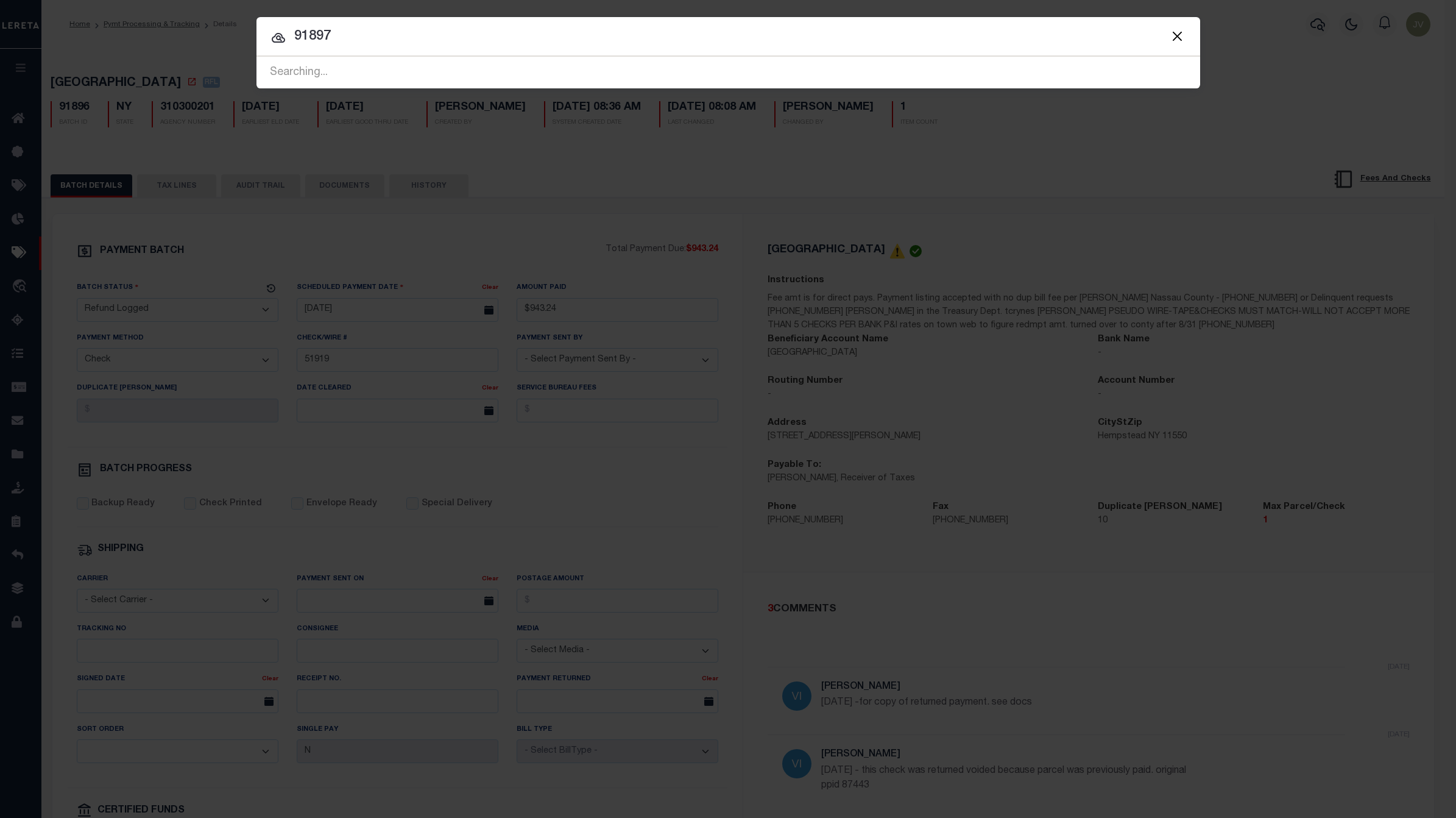
type input "91897"
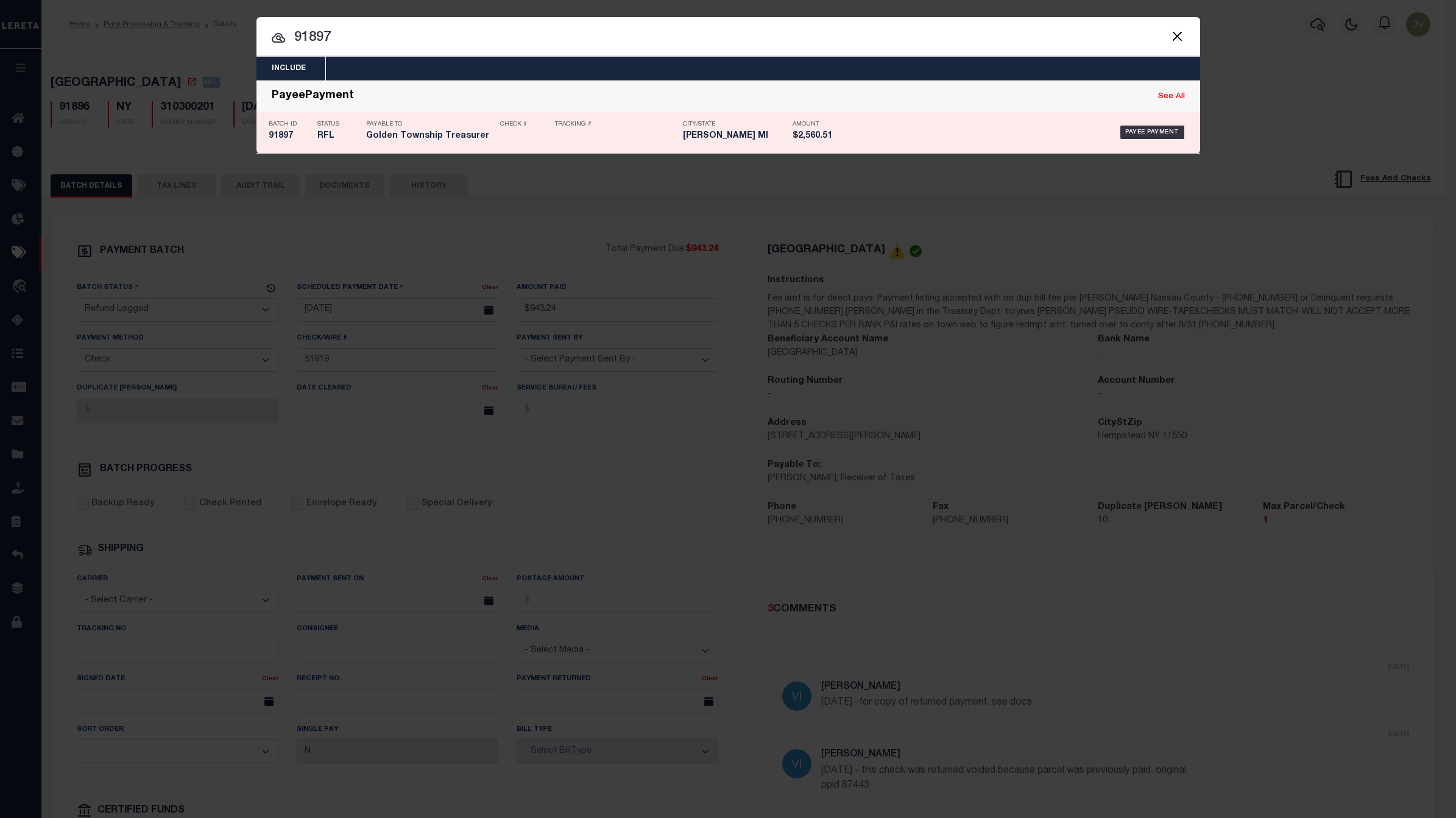
click at [364, 123] on div "Payable To Golden Township Treasurer" at bounding box center [423, 132] width 134 height 35
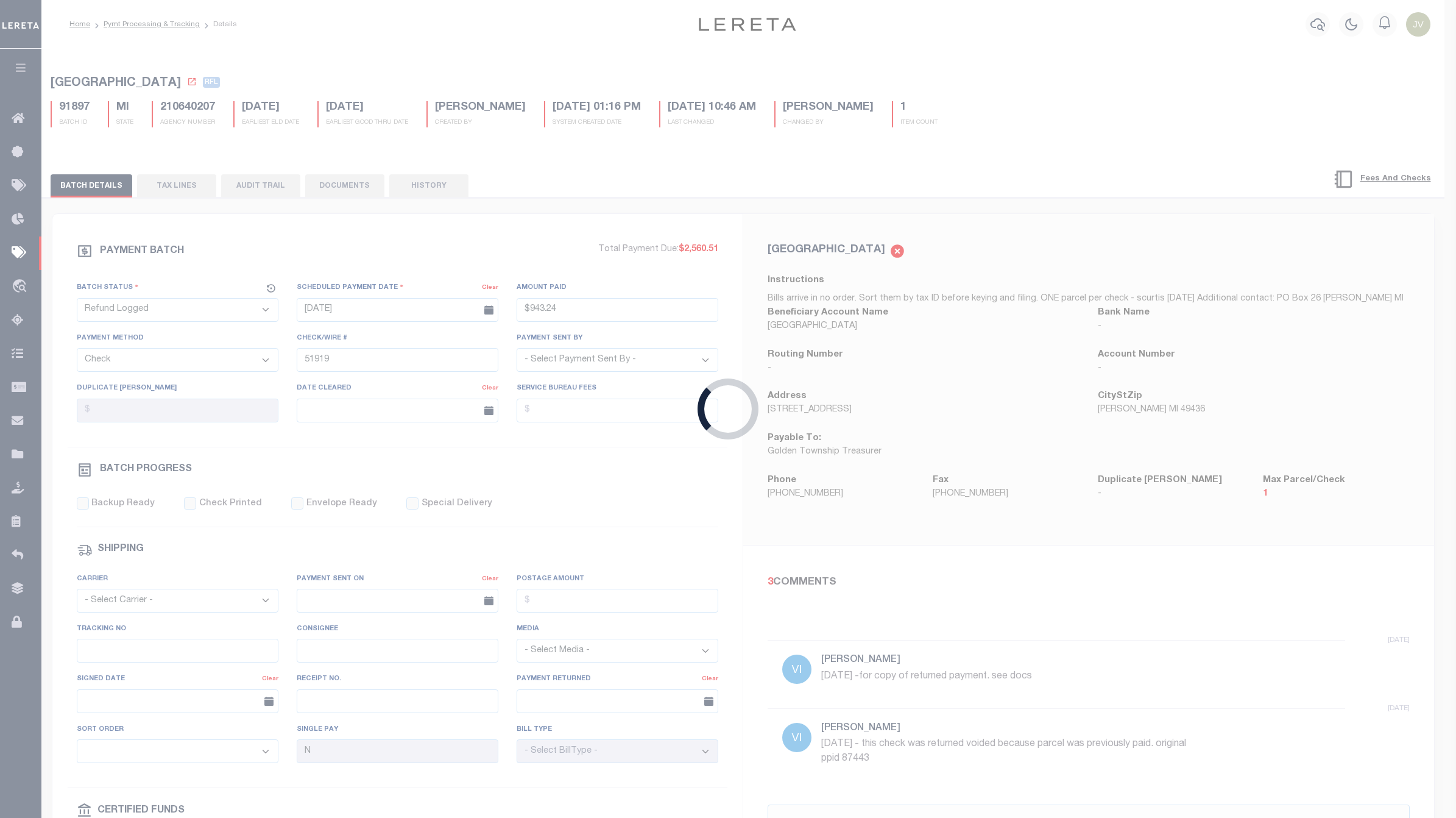
type input "09/04/2025"
type input "$2,560.51"
select select
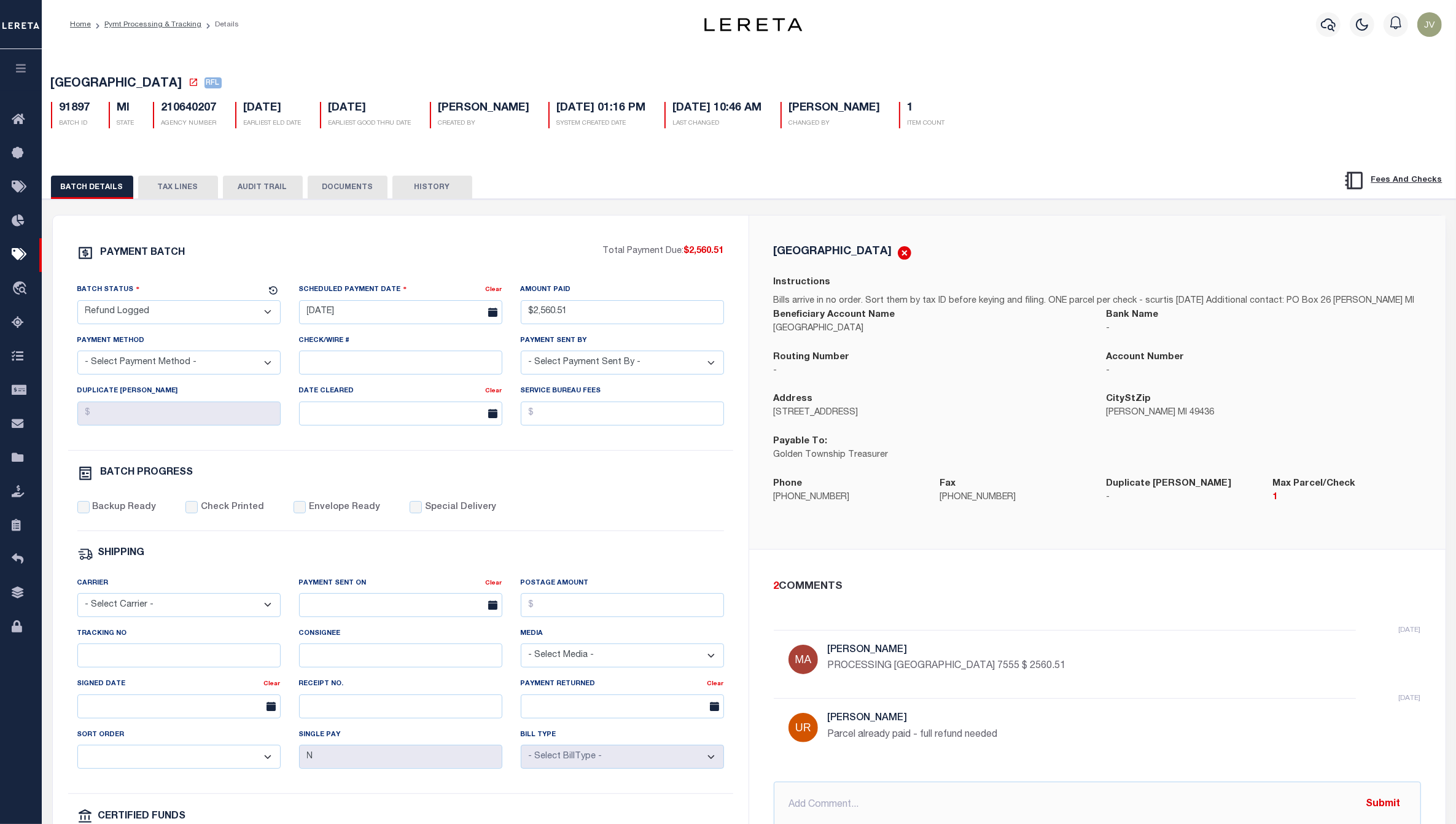
click at [177, 189] on button "TAX LINES" at bounding box center [178, 187] width 80 height 24
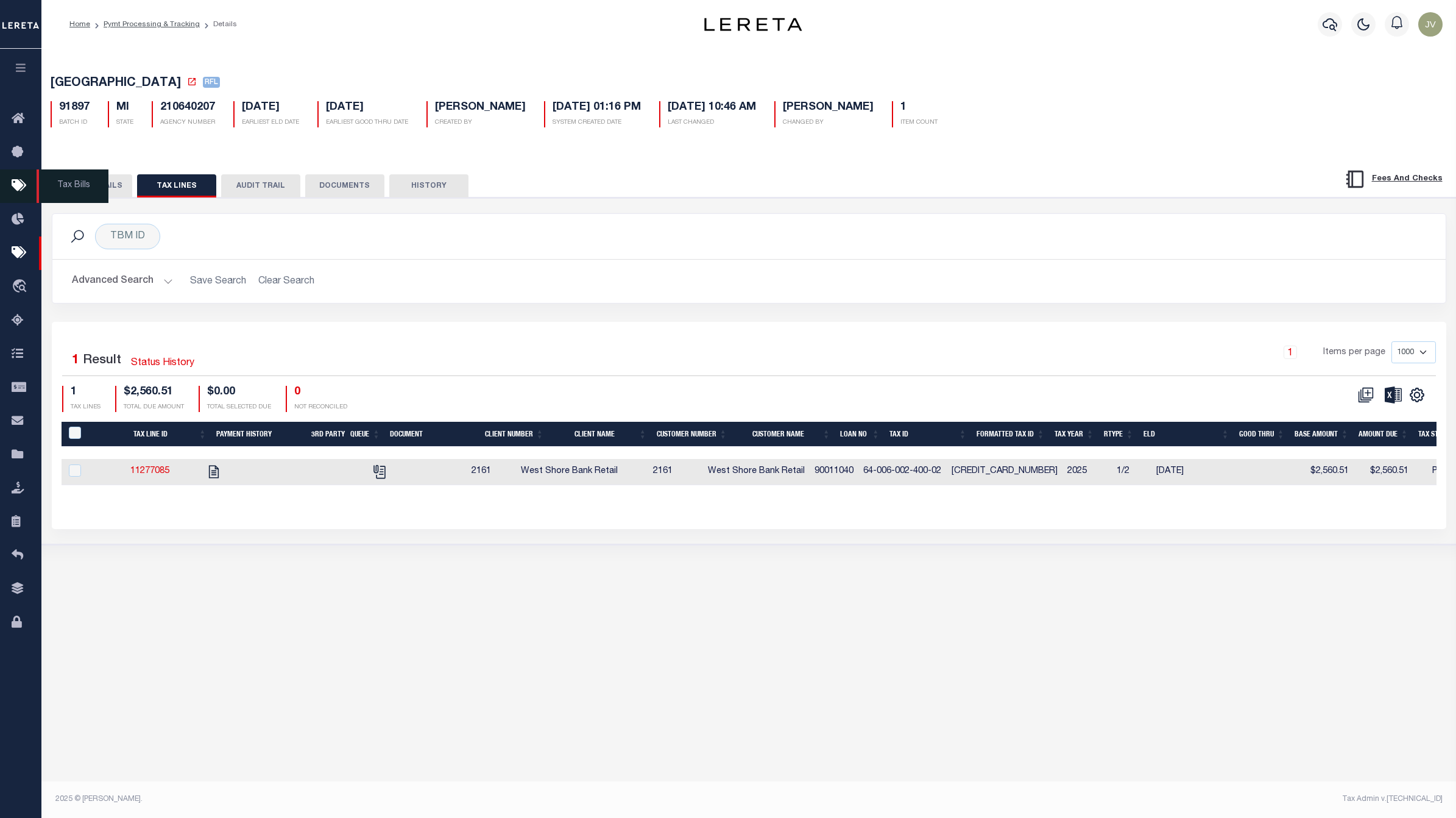
click at [83, 191] on span "Tax Bills" at bounding box center [72, 186] width 72 height 33
click at [95, 186] on button "BATCH DETAILS" at bounding box center [91, 186] width 82 height 23
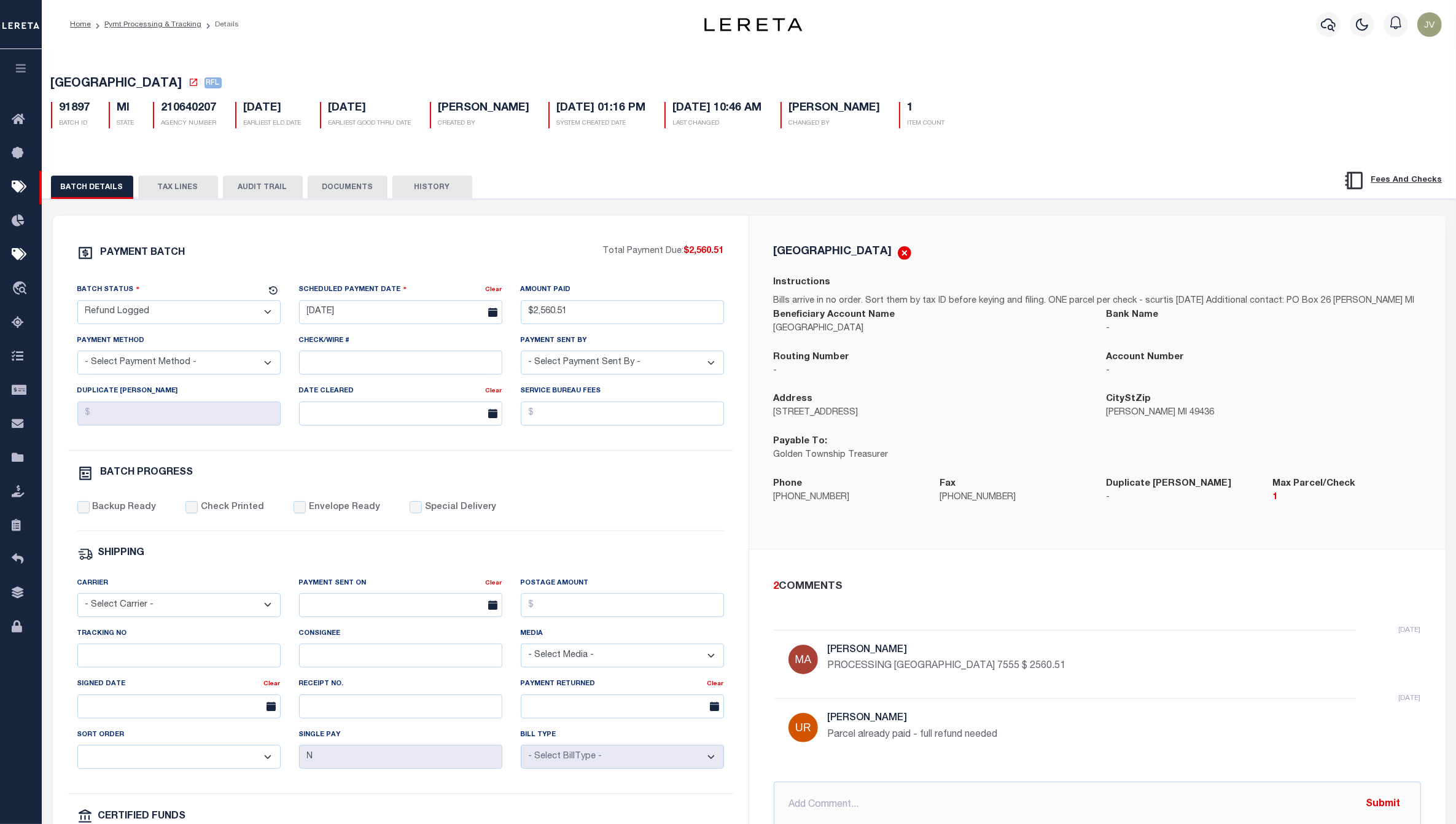
click at [173, 188] on button "TAX LINES" at bounding box center [178, 187] width 80 height 24
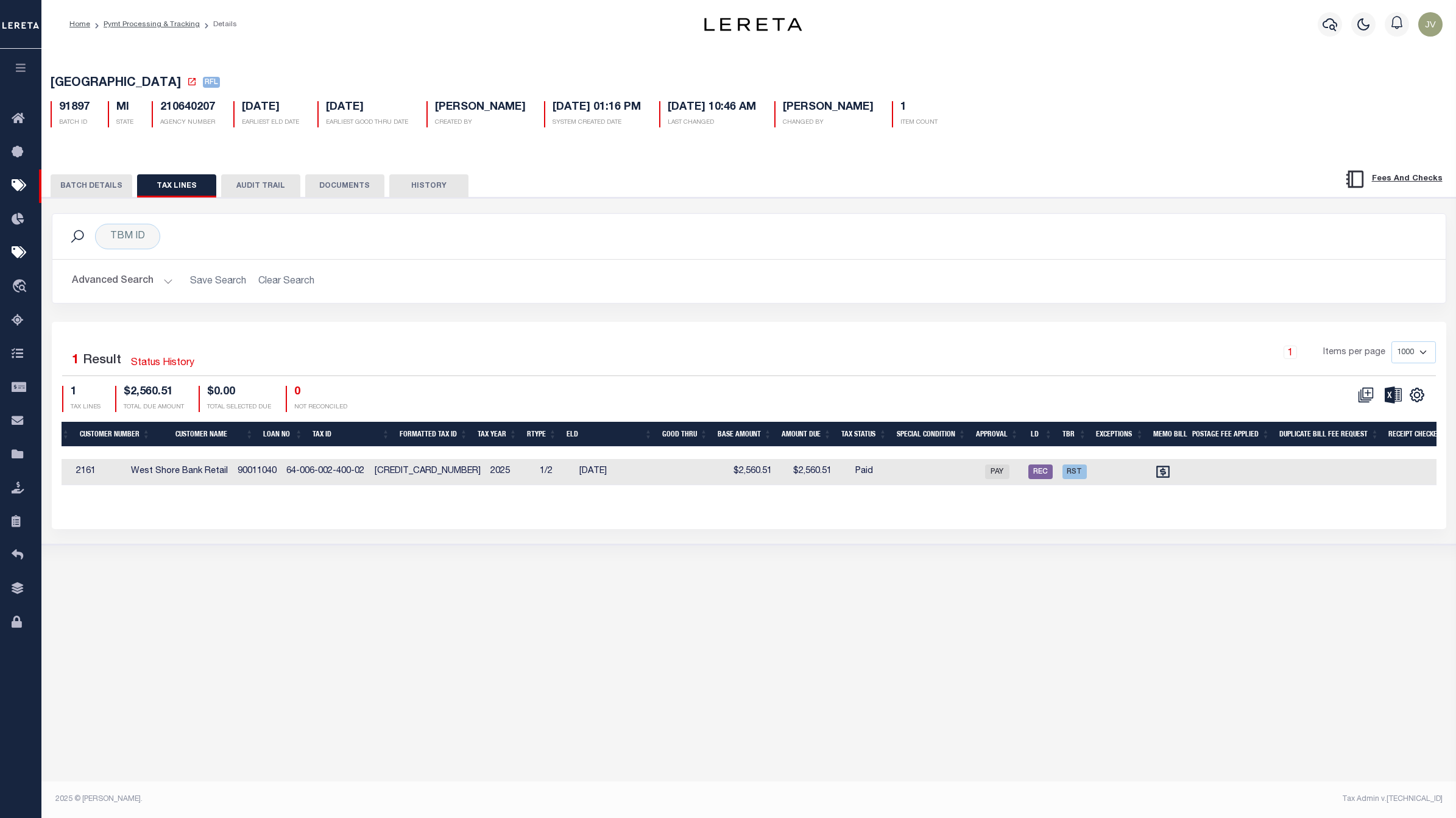
scroll to position [0, 713]
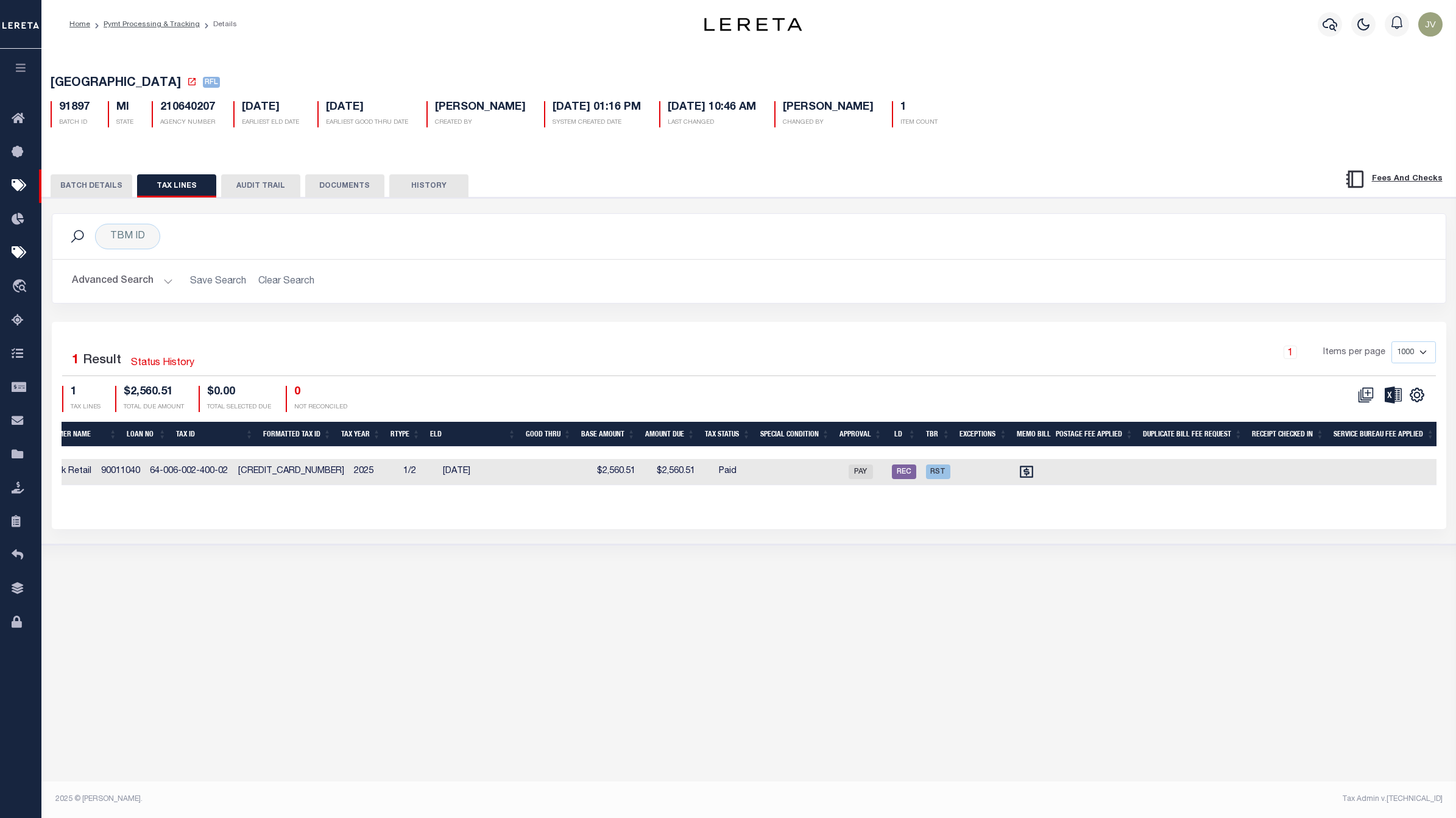
click at [278, 179] on button "AUDIT TRAIL" at bounding box center [261, 186] width 79 height 23
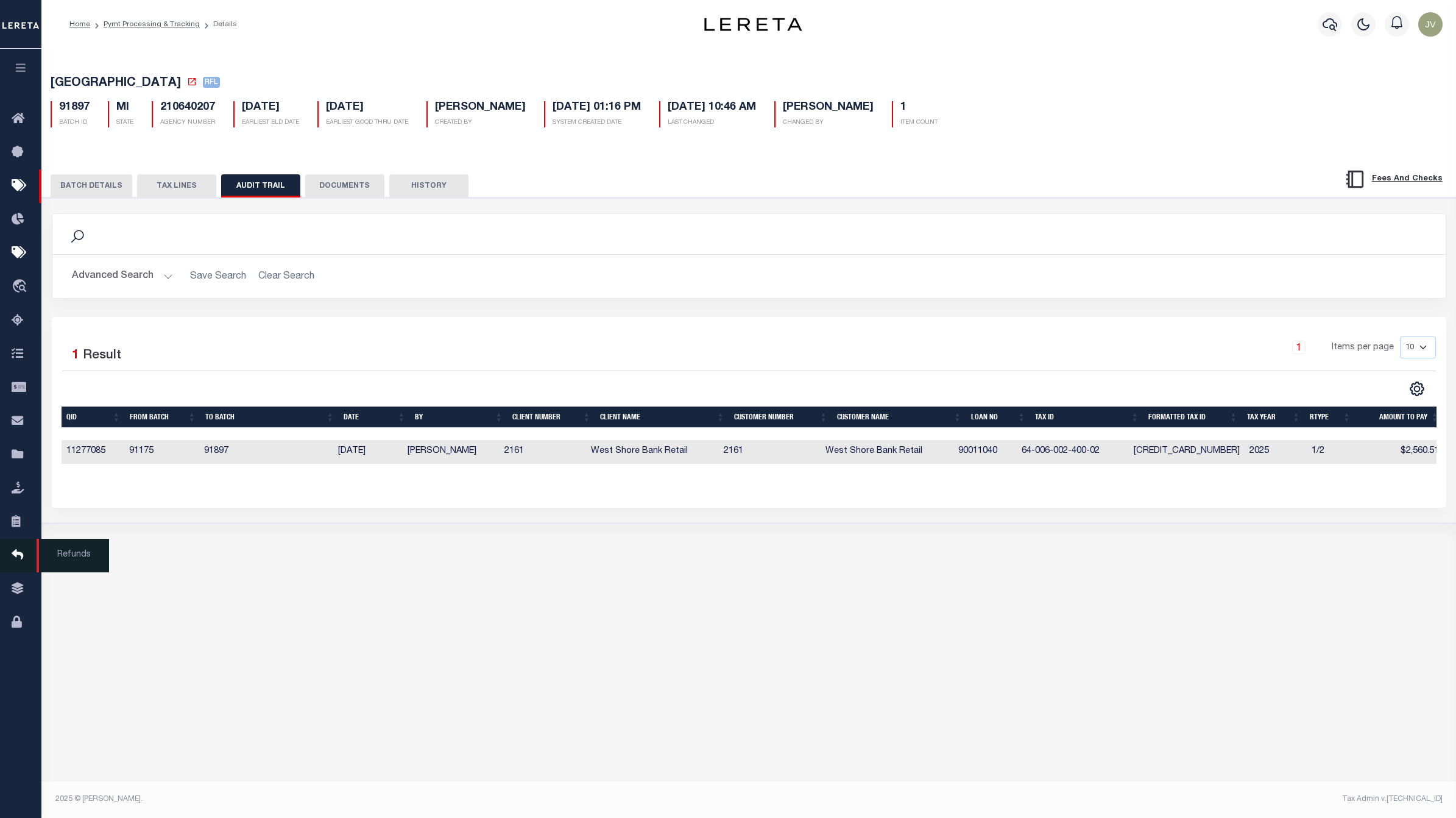
click at [16, 558] on icon at bounding box center [21, 555] width 19 height 15
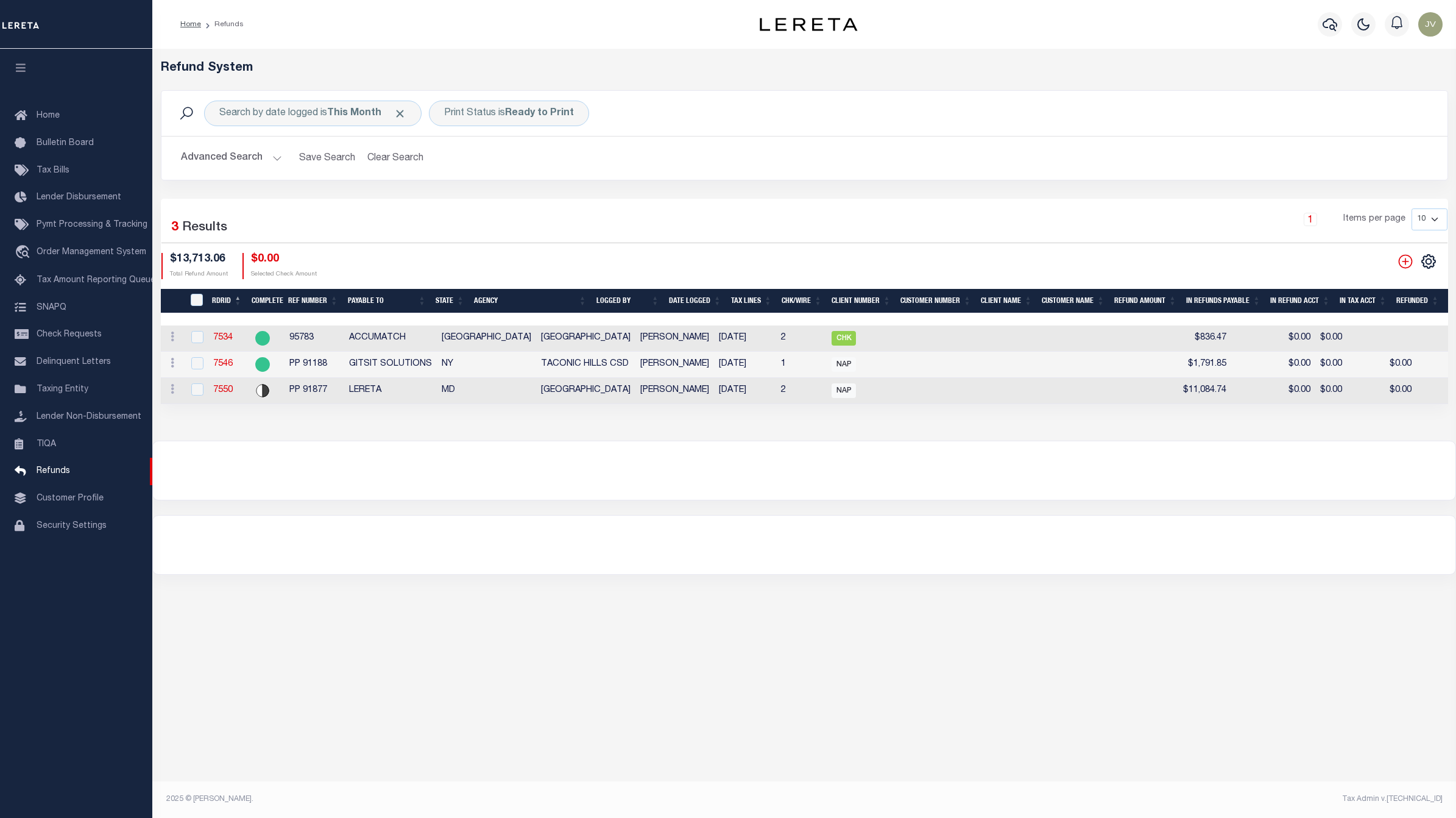
click at [257, 158] on button "Advanced Search" at bounding box center [231, 157] width 101 height 23
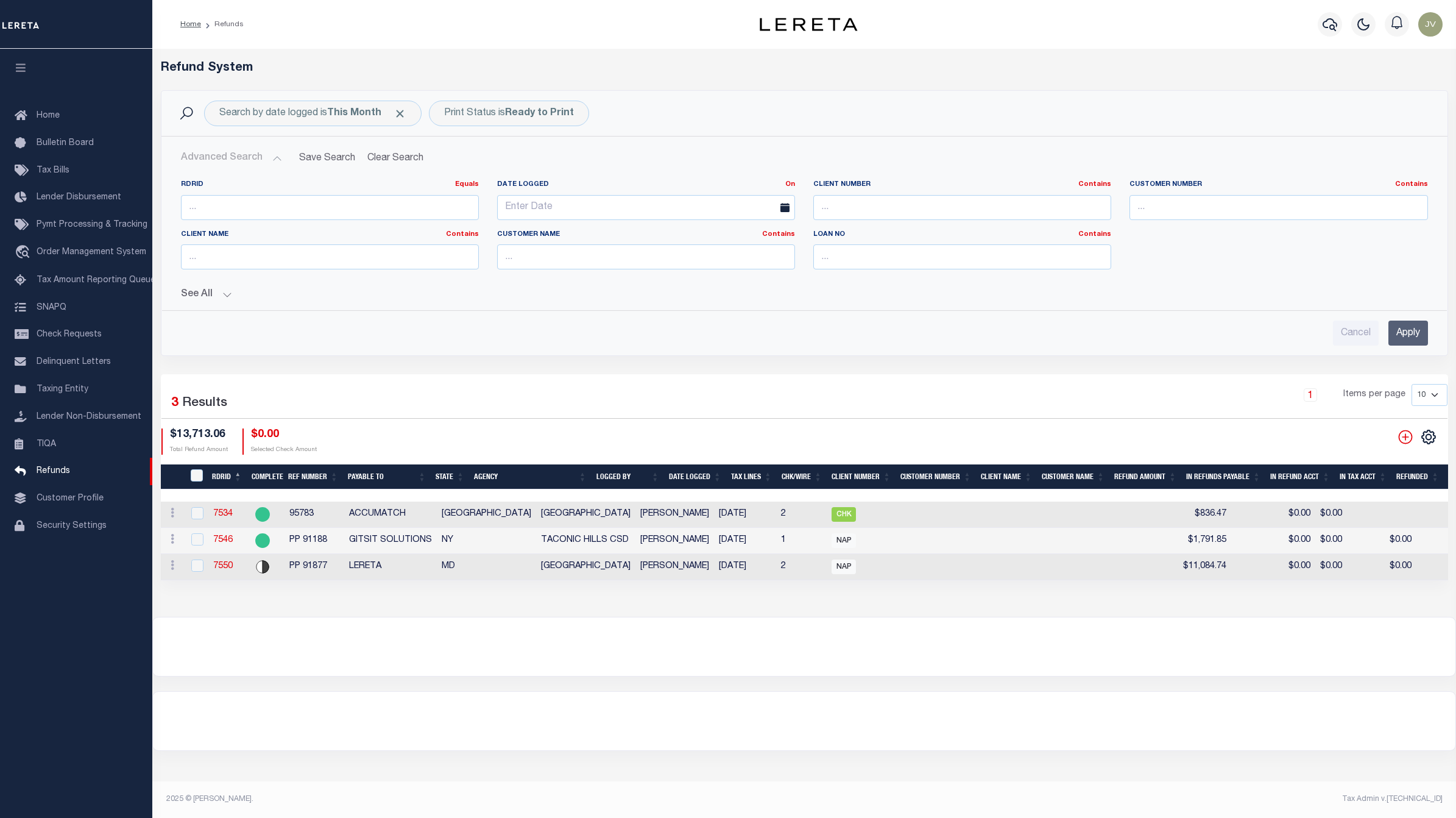
click at [245, 157] on button "Advanced Search" at bounding box center [231, 157] width 101 height 23
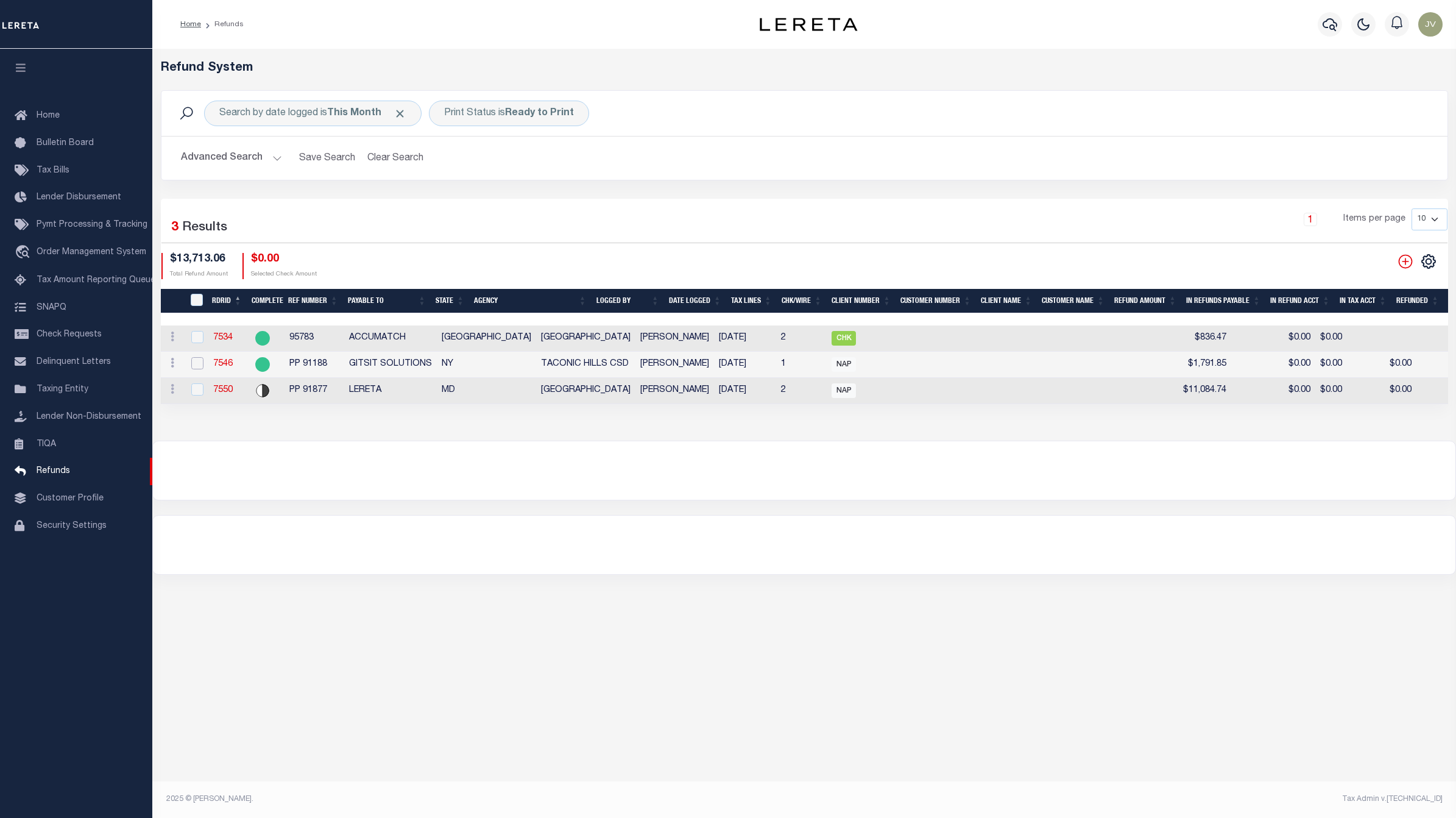
click at [193, 364] on input "checkbox" at bounding box center [197, 363] width 12 height 12
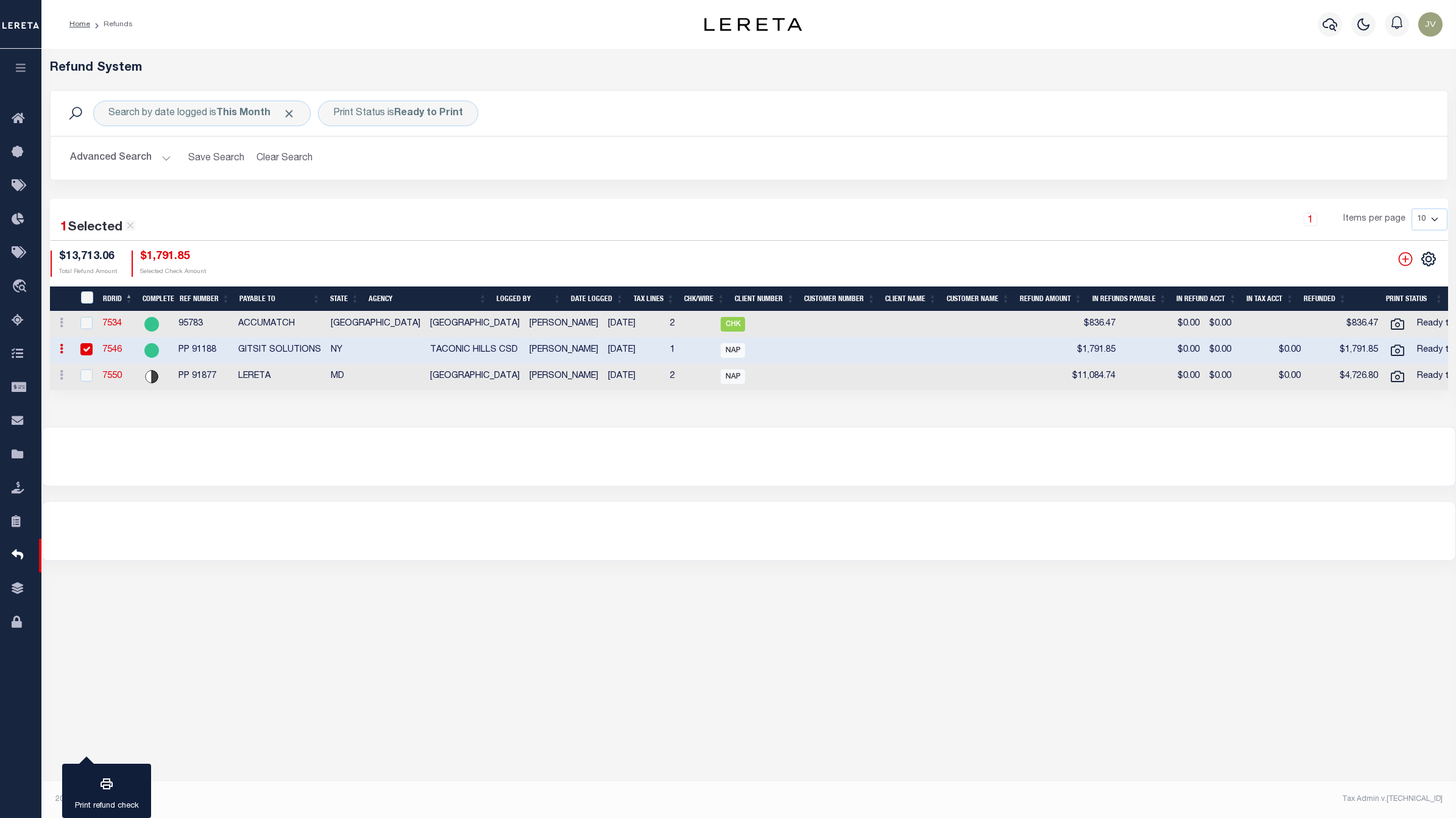
click at [85, 350] on input "checkbox" at bounding box center [86, 349] width 12 height 12
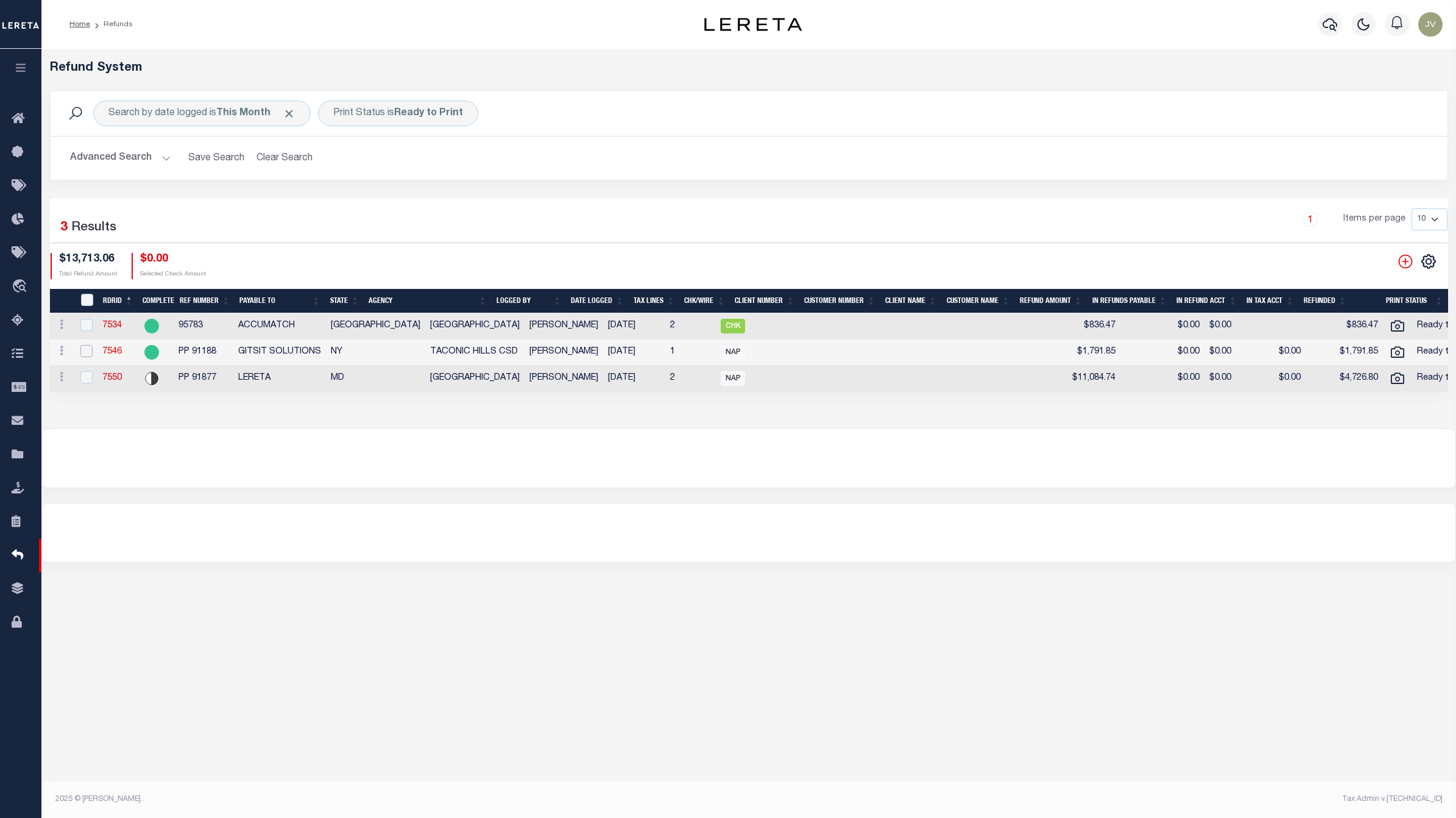
click at [85, 350] on input "checkbox" at bounding box center [86, 350] width 12 height 12
checkbox input "true"
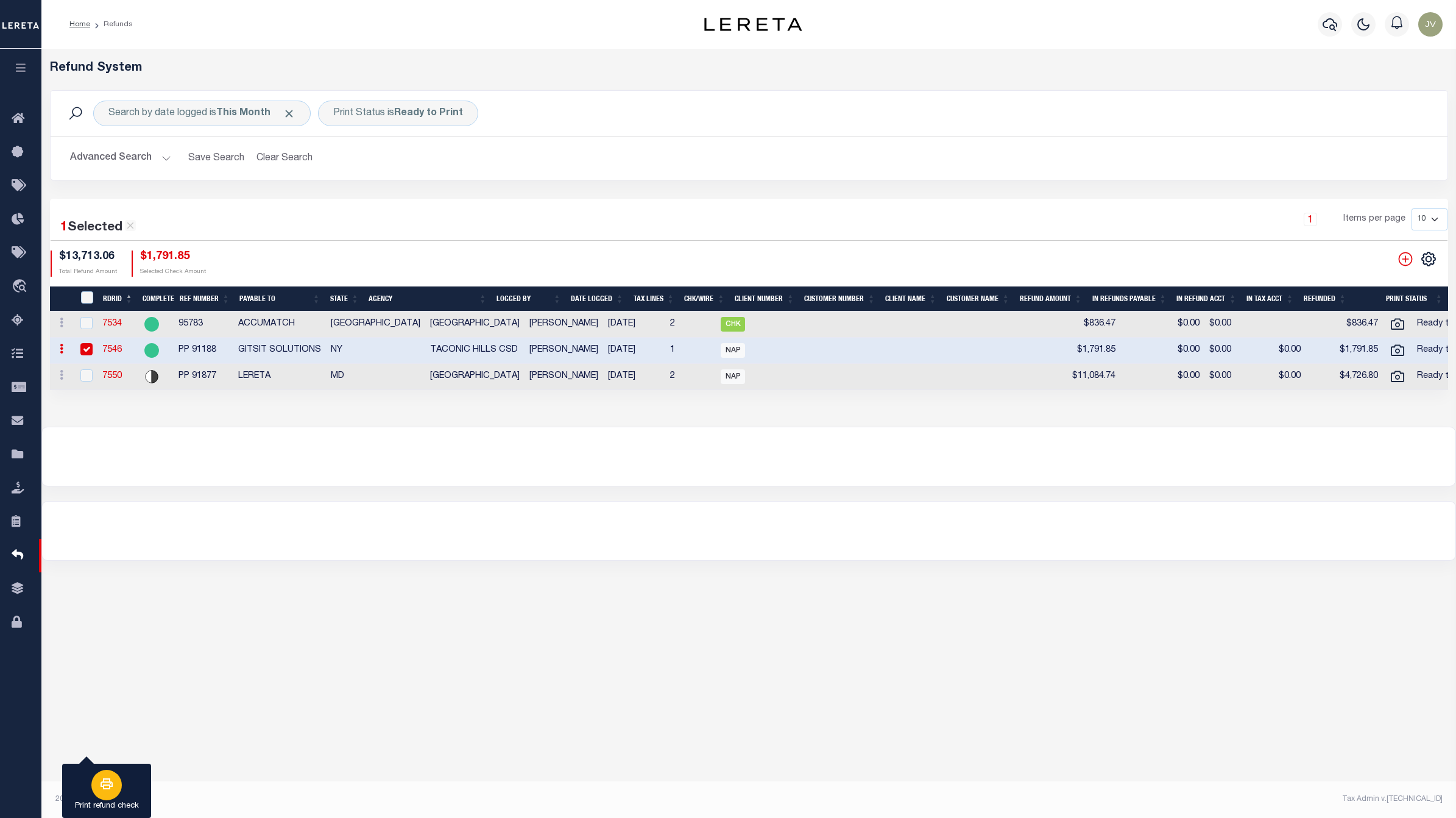
click at [109, 787] on icon "button" at bounding box center [106, 783] width 12 height 11
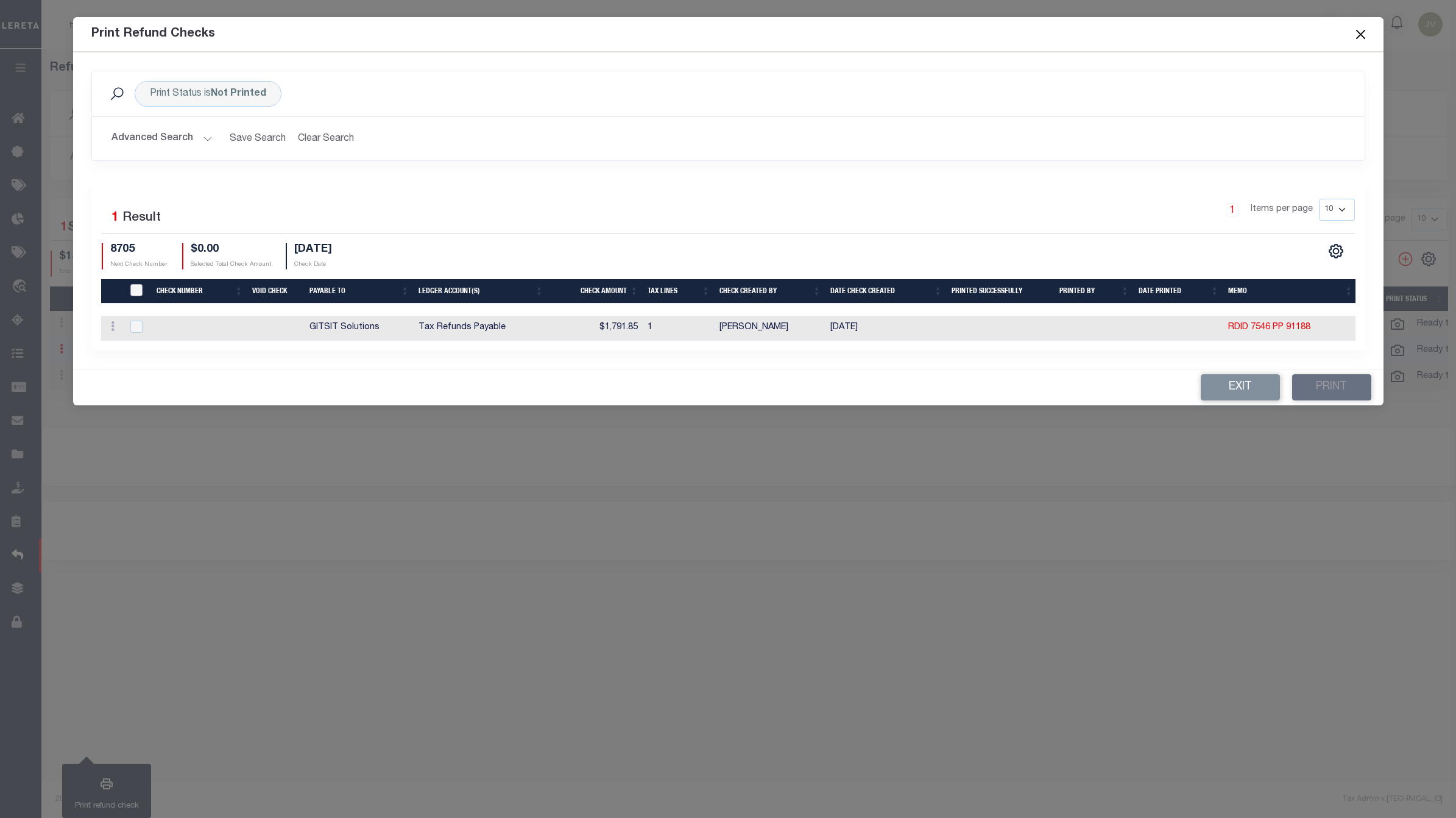
click at [140, 284] on input "TIQA Select" at bounding box center [136, 289] width 12 height 12
checkbox input "true"
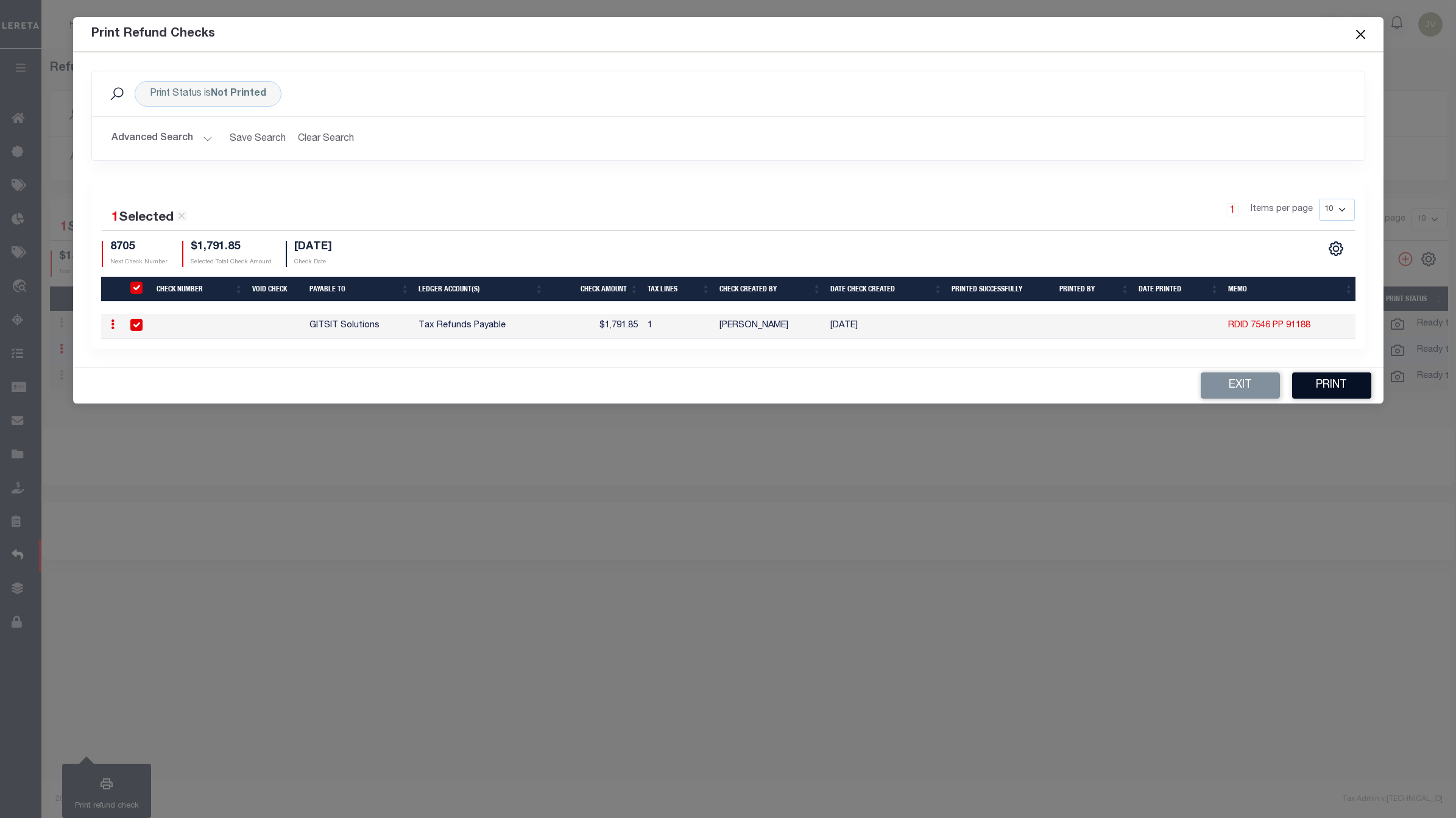
click at [1329, 391] on button "Print" at bounding box center [1332, 385] width 79 height 26
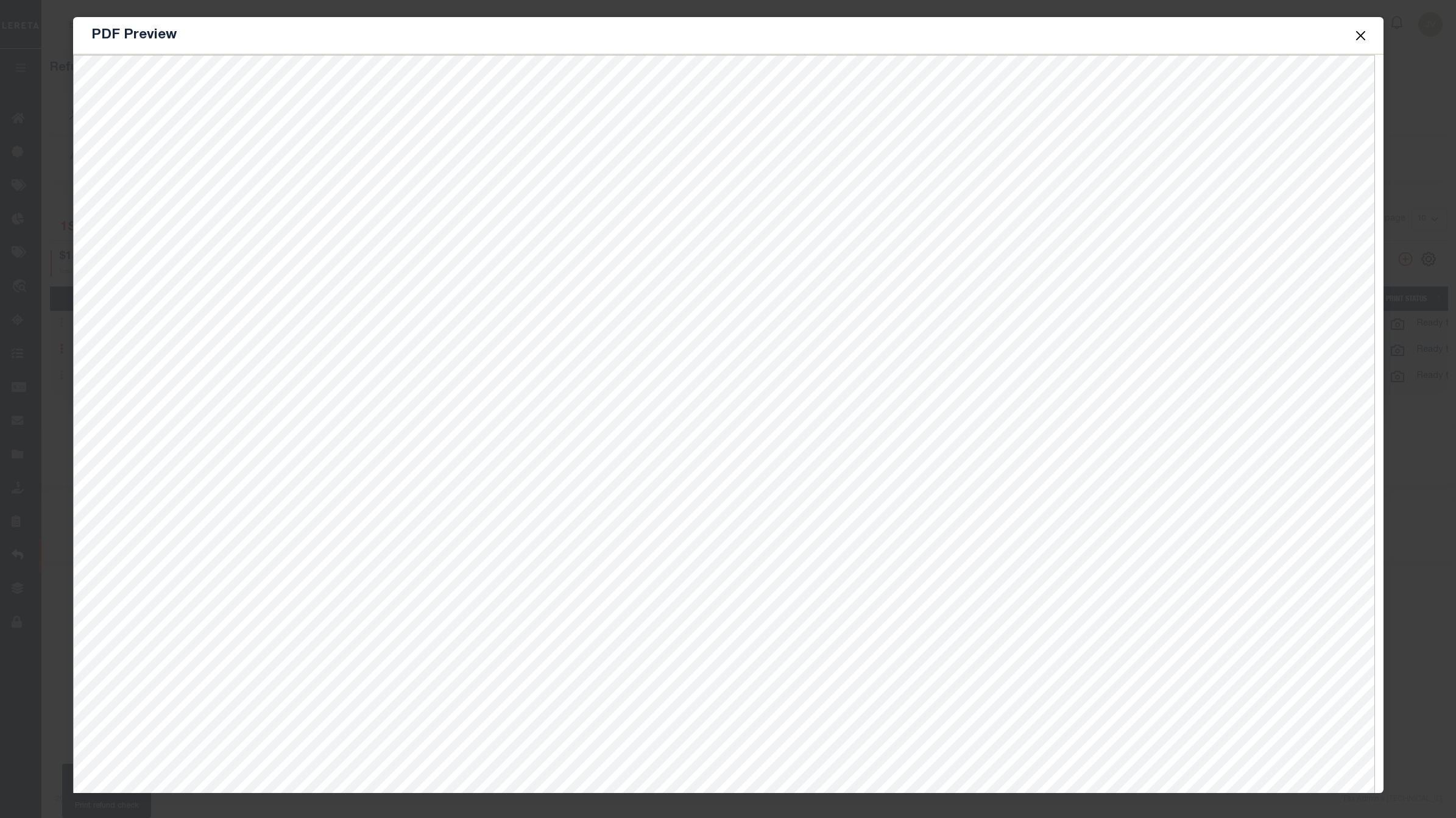
click at [1360, 38] on button "Close" at bounding box center [1360, 35] width 16 height 16
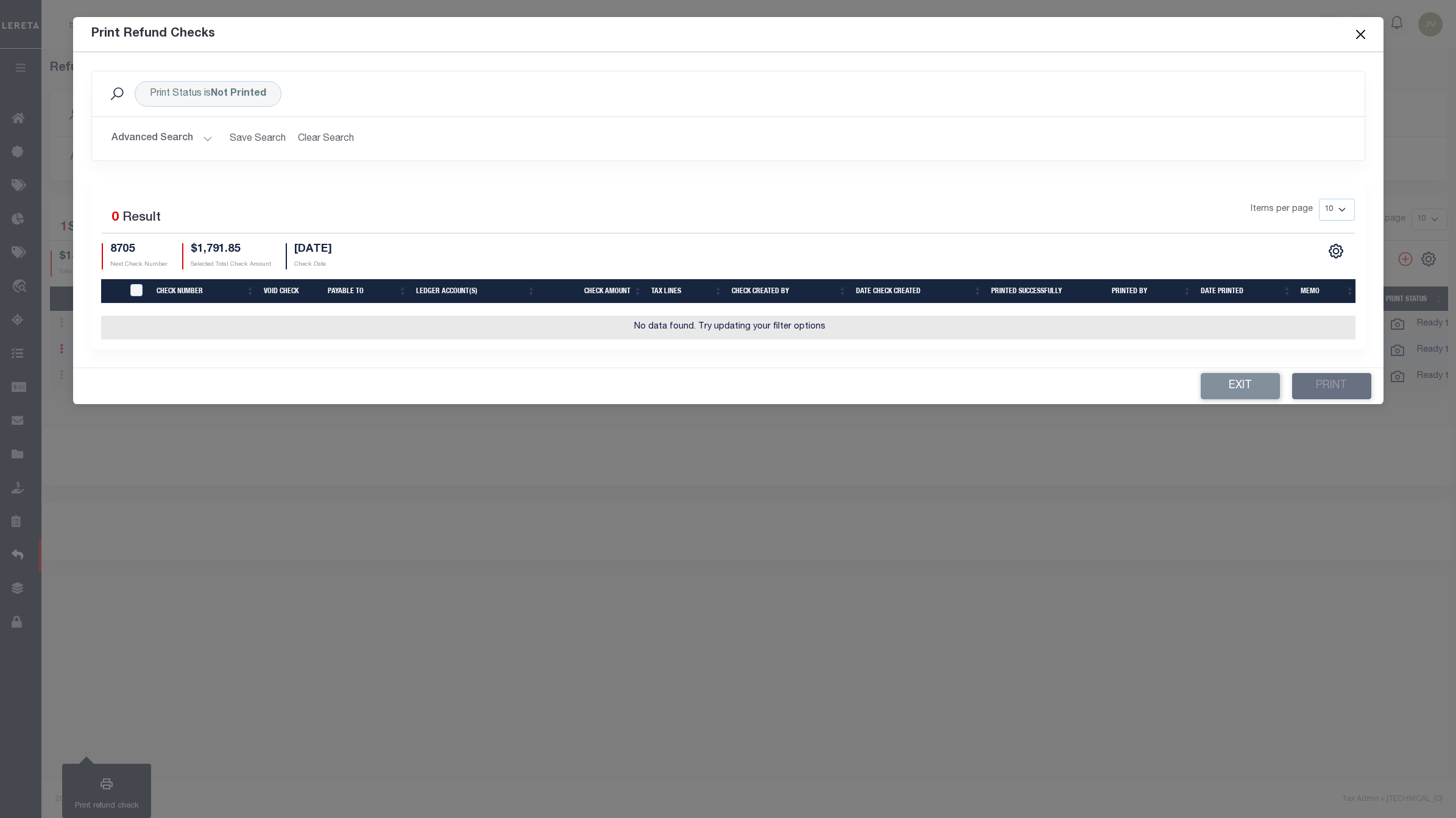
click at [189, 136] on button "Advanced Search" at bounding box center [162, 138] width 101 height 23
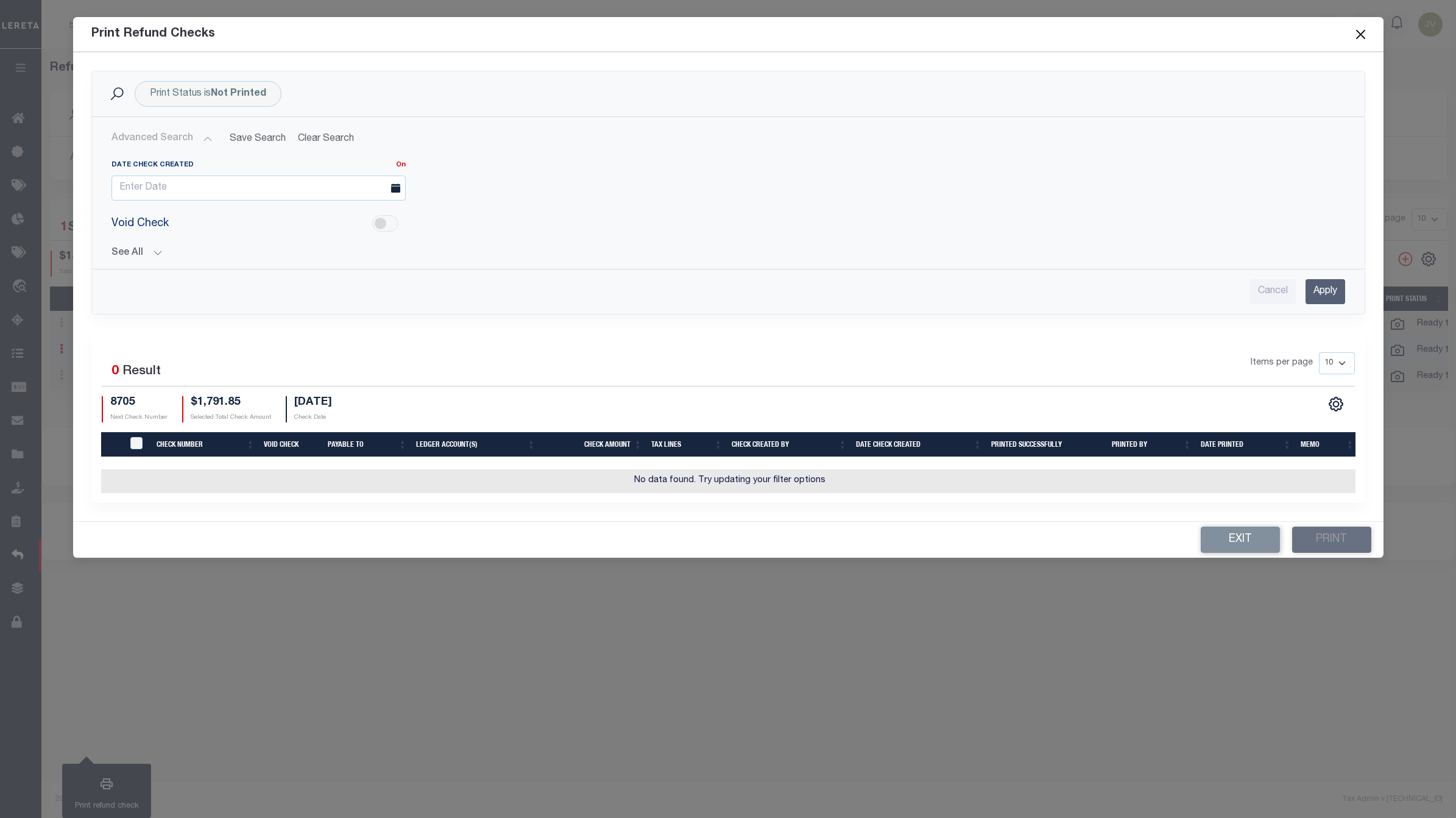
click at [191, 135] on button "Advanced Search" at bounding box center [162, 138] width 101 height 23
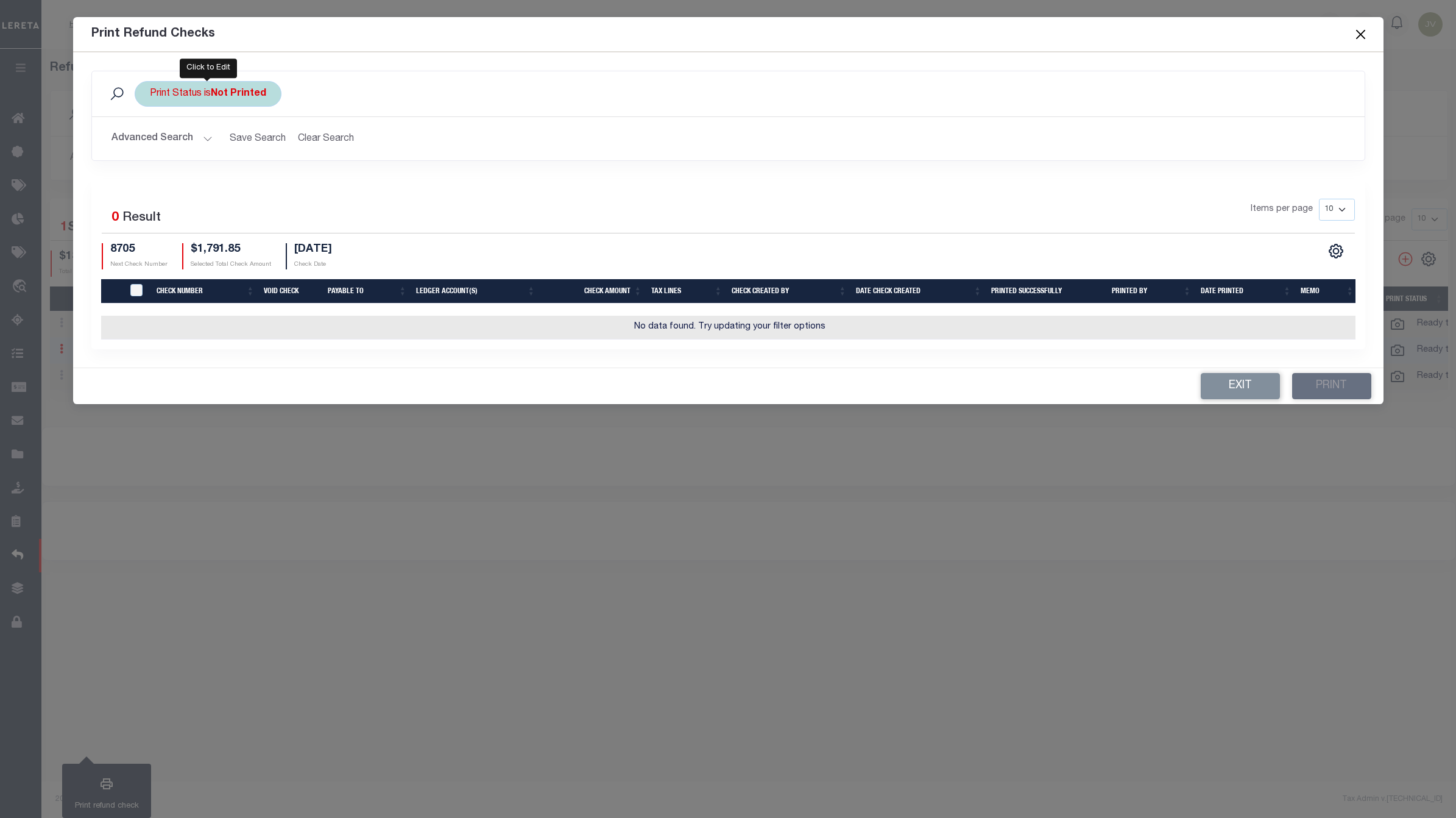
click at [257, 106] on div "Print Status is Not Printed" at bounding box center [208, 94] width 147 height 26
click at [266, 162] on select "Printed Not Printed" at bounding box center [240, 153] width 179 height 23
select select "true"
click at [150, 143] on select "Printed Not Printed" at bounding box center [240, 153] width 179 height 23
click at [305, 184] on input "Apply" at bounding box center [311, 180] width 36 height 20
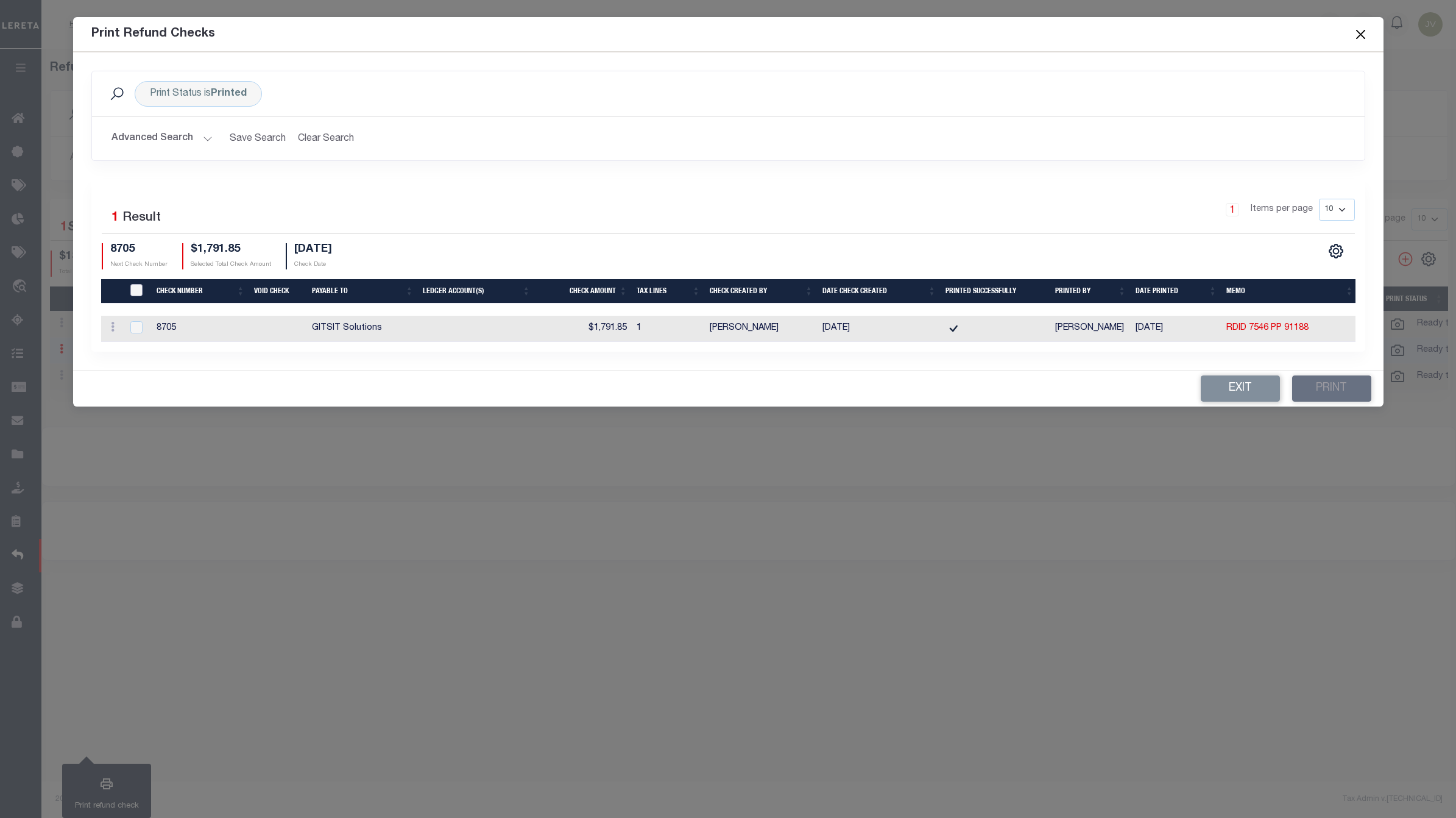
click at [140, 290] on input "TIQA Select" at bounding box center [136, 289] width 12 height 12
checkbox input "true"
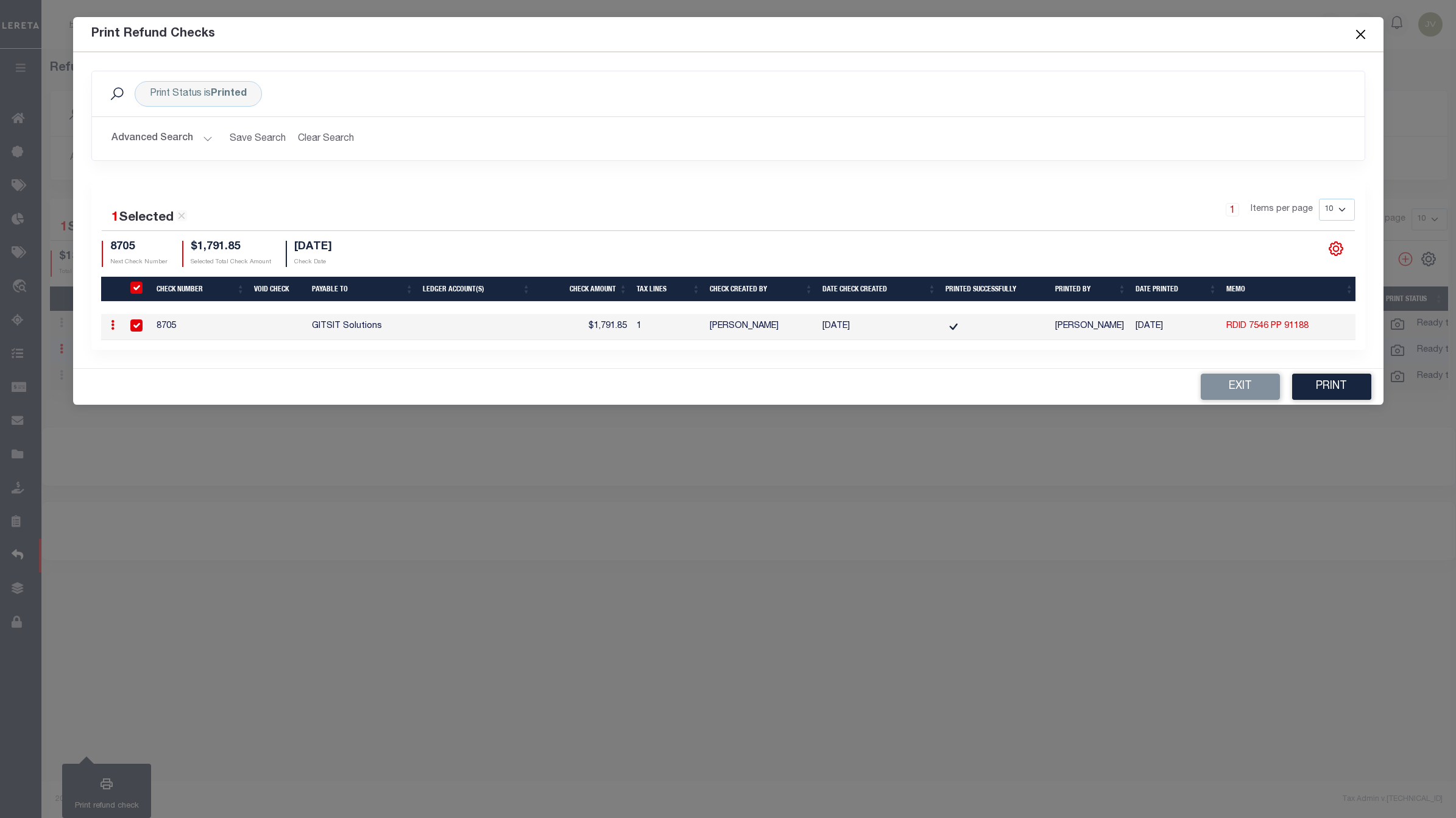
click at [1333, 250] on icon at bounding box center [1335, 248] width 16 height 16
click at [1238, 75] on link "CSV" at bounding box center [1285, 86] width 118 height 23
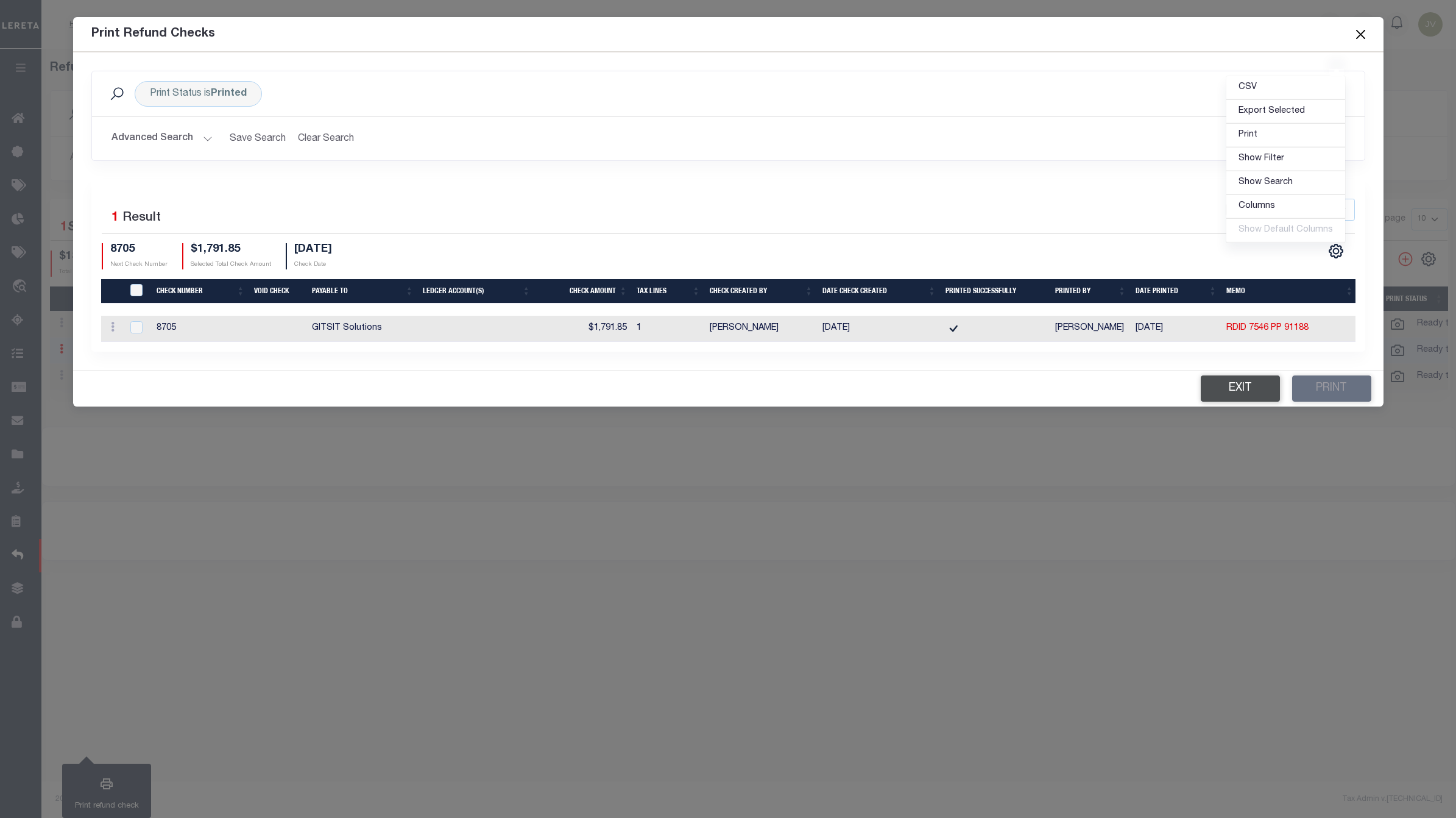
click at [1226, 387] on button "Exit" at bounding box center [1240, 388] width 79 height 26
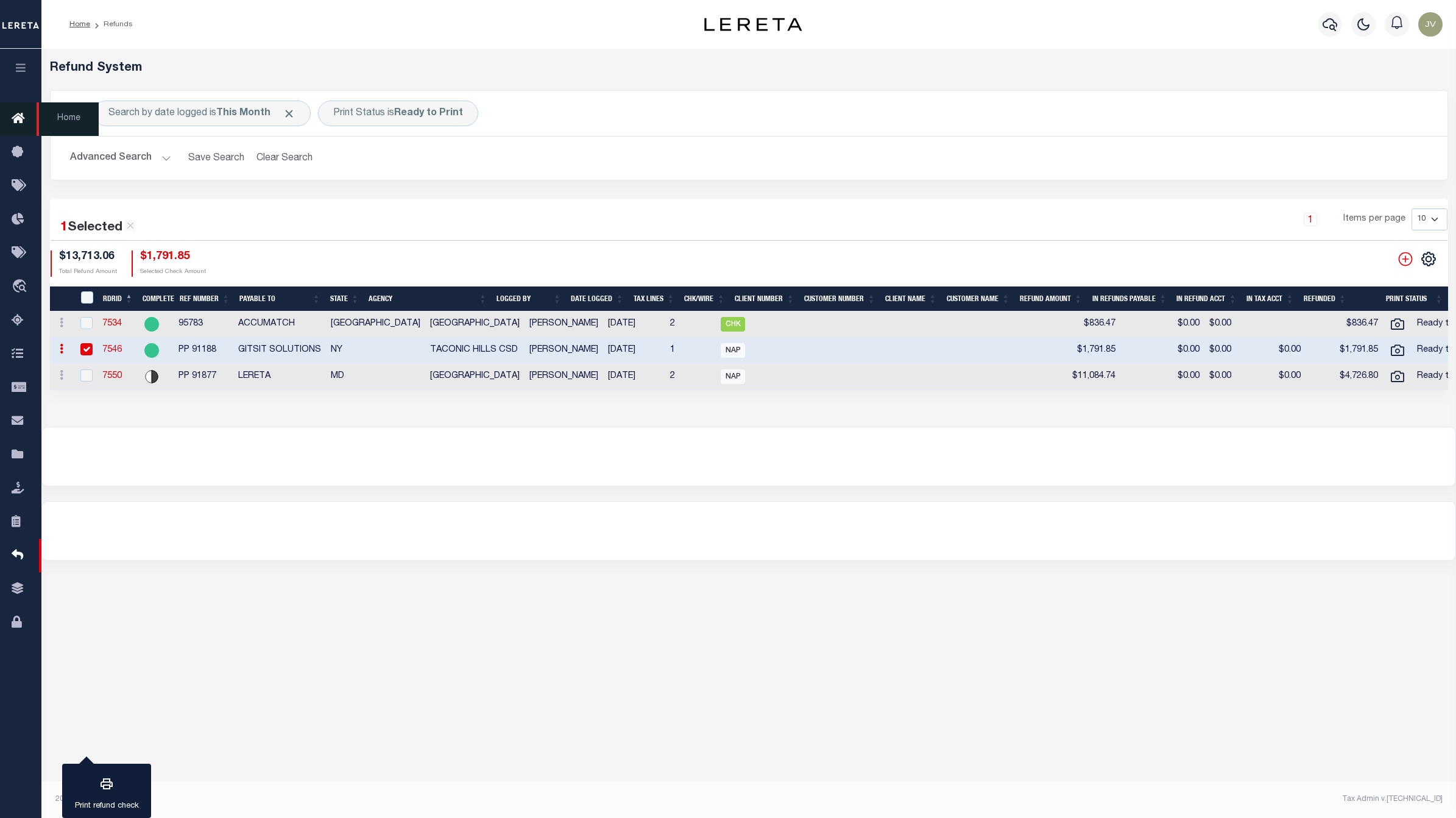
click at [29, 123] on icon at bounding box center [21, 118] width 19 height 15
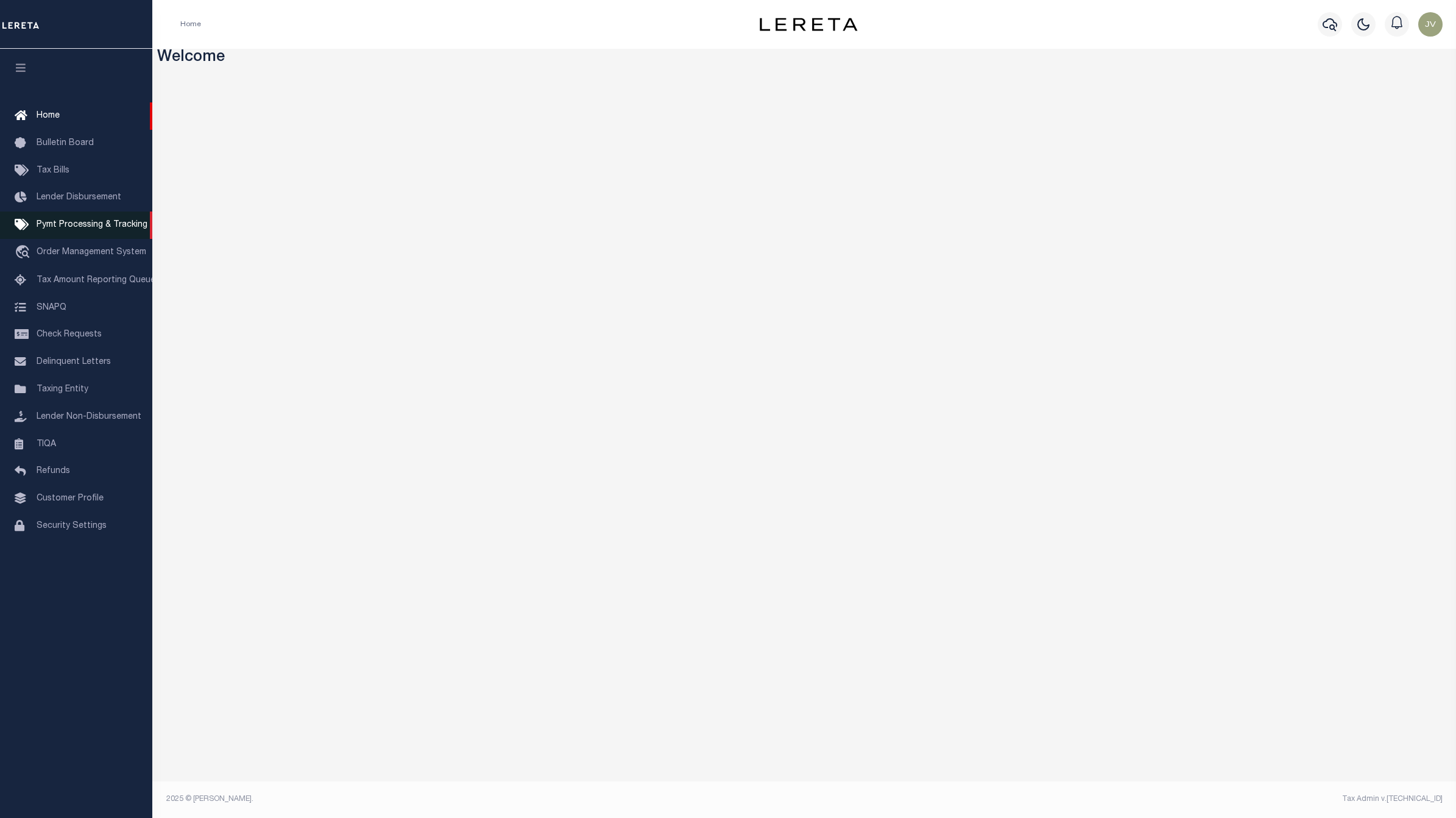
drag, startPoint x: 114, startPoint y: 236, endPoint x: 121, endPoint y: 236, distance: 7.0
click at [114, 236] on link "Pymt Processing & Tracking" at bounding box center [76, 225] width 152 height 28
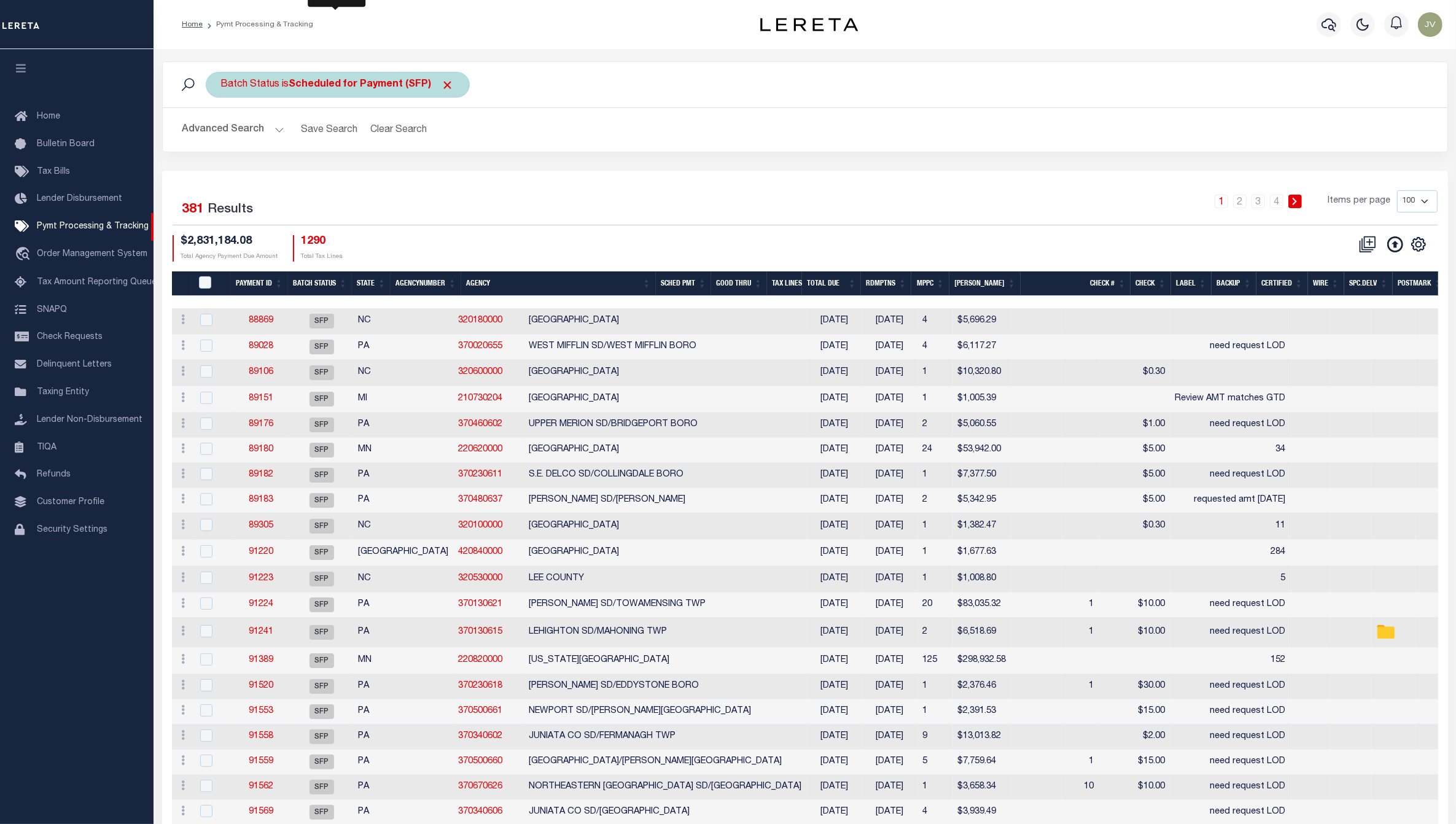
click at [356, 75] on div "Batch Status is Scheduled for Payment (SFP)" at bounding box center [337, 84] width 264 height 26
click at [326, 151] on select "Awaiting Funds (AWF) Cleared and Complete (CAC) New Check Needed (NCN) Payment …" at bounding box center [312, 144] width 181 height 24
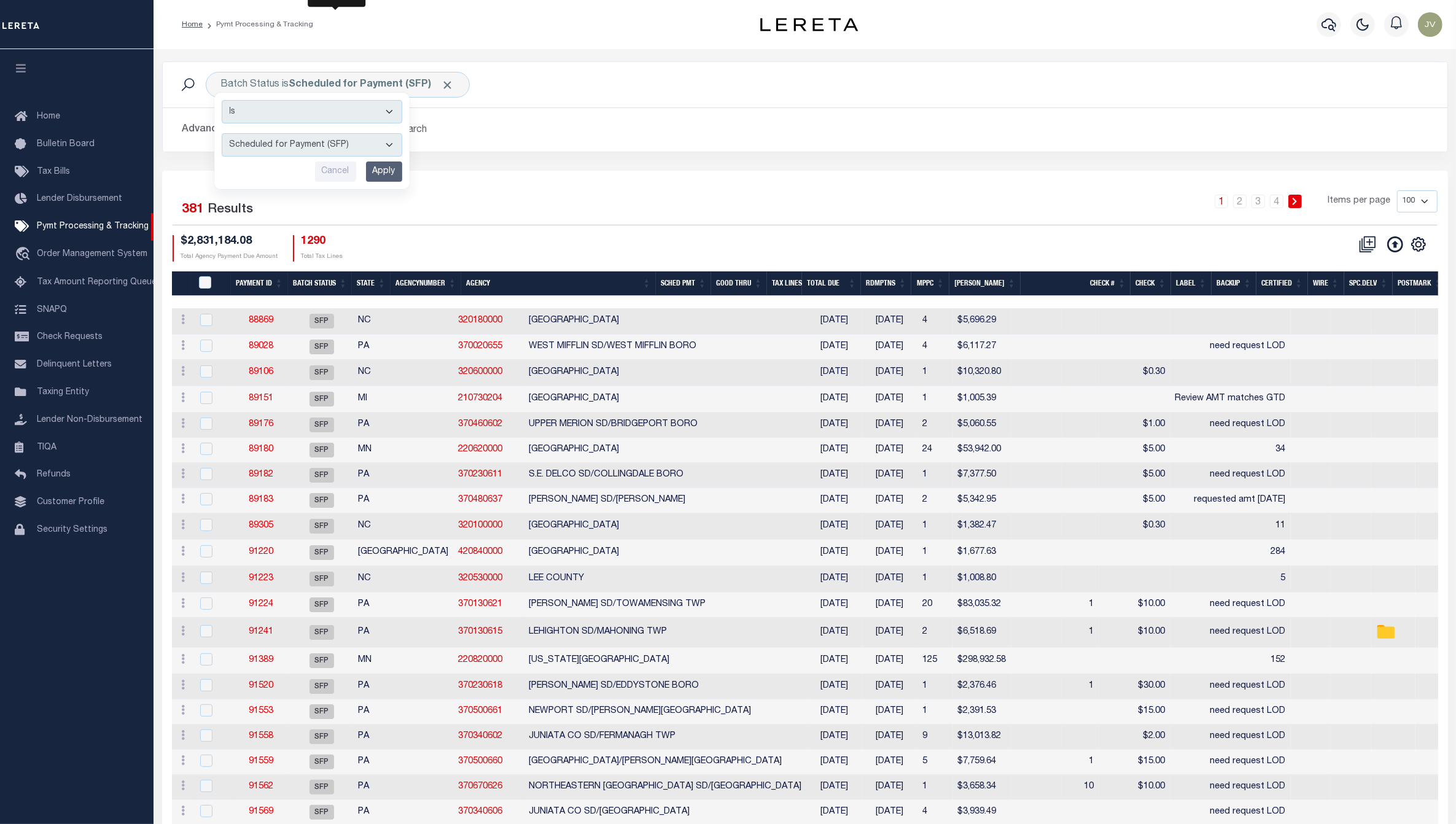
select select "RFP"
click at [222, 134] on select "Awaiting Funds (AWF) Cleared and Complete (CAC) New Check Needed (NCN) Payment …" at bounding box center [312, 144] width 181 height 24
click at [372, 175] on input "Apply" at bounding box center [384, 172] width 36 height 20
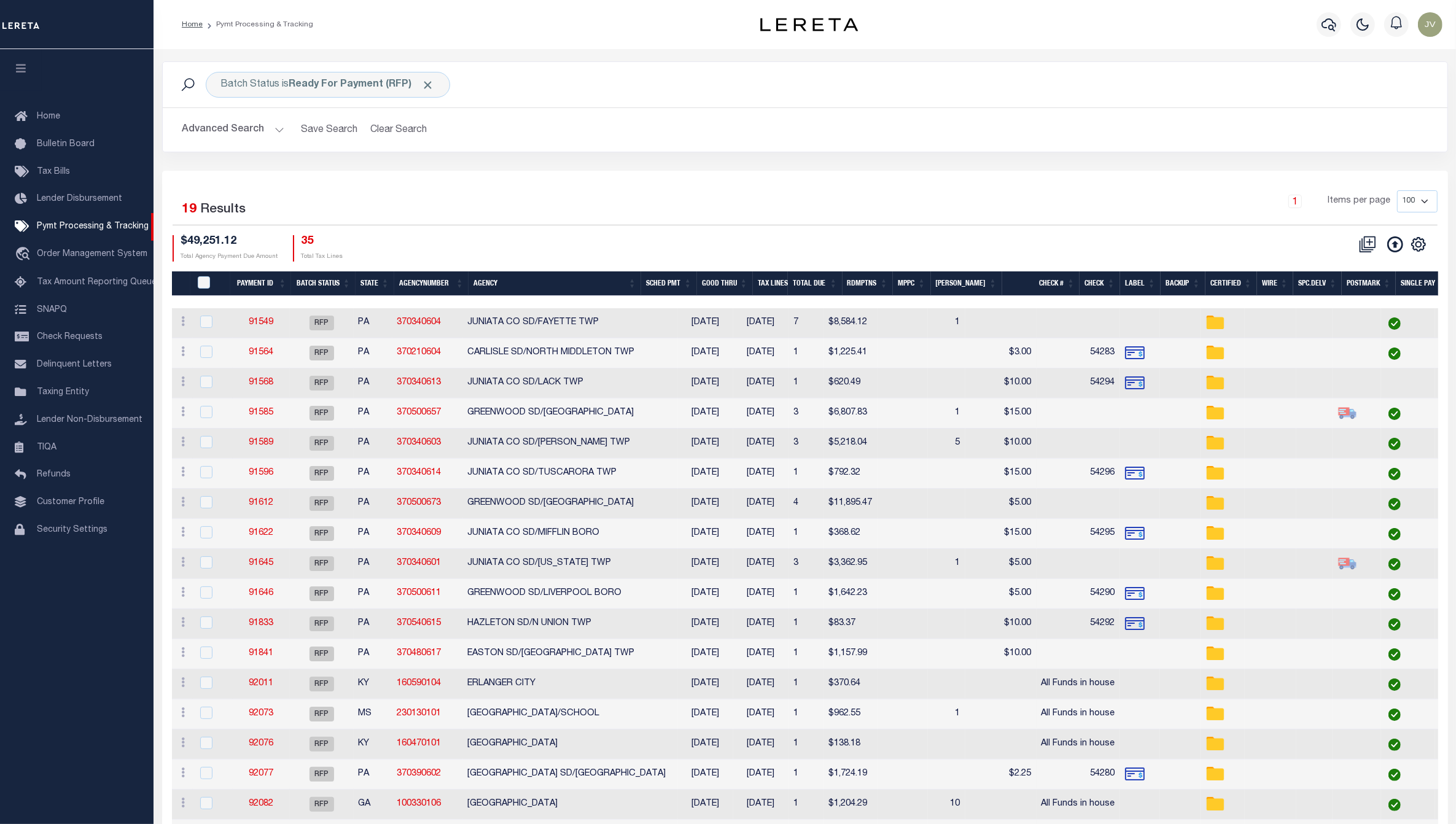
click at [232, 126] on button "Advanced Search" at bounding box center [233, 129] width 102 height 24
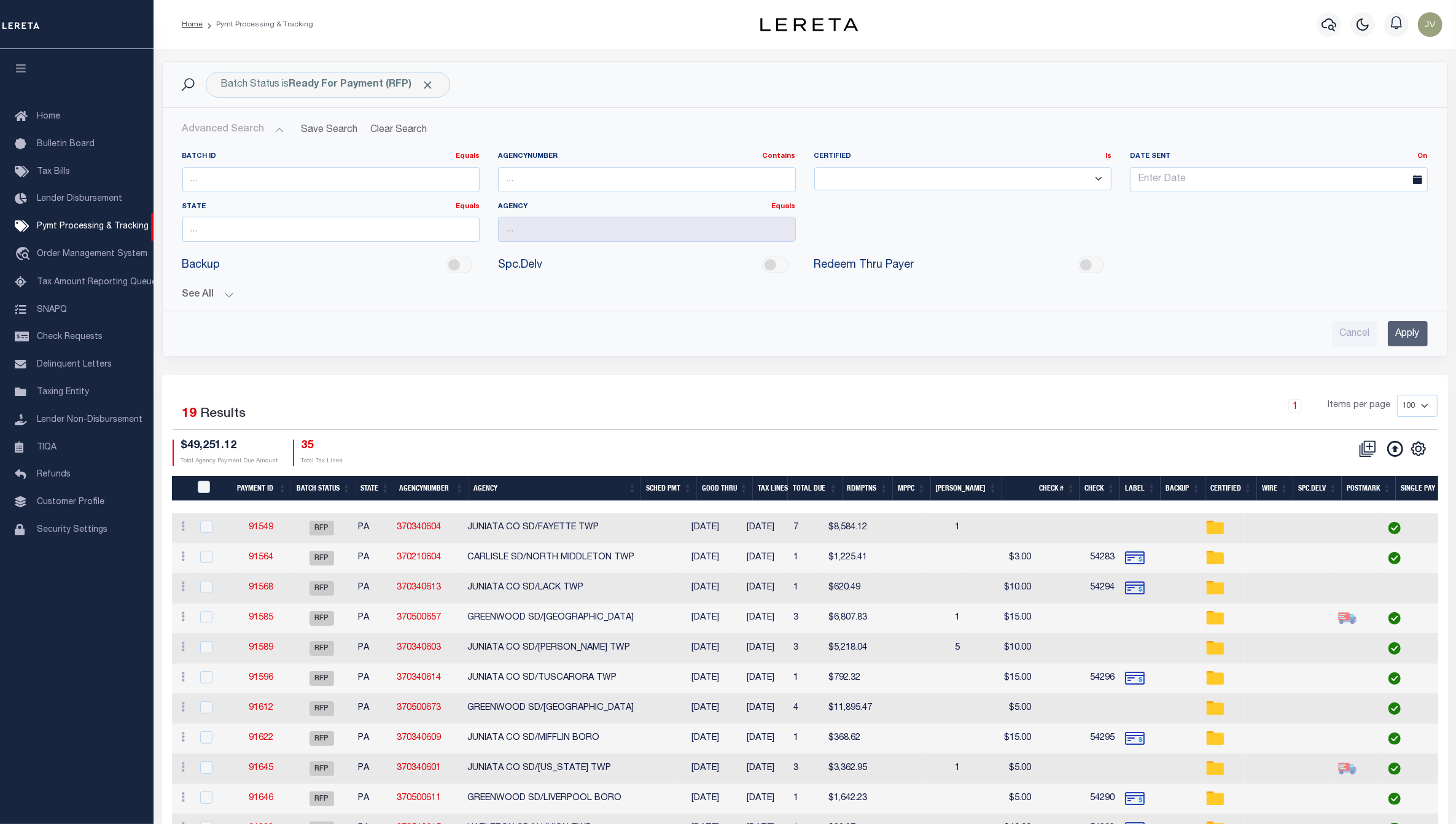
click at [250, 287] on div "See All Payment ID Equals Equals Is Not Equal To On On" at bounding box center [805, 290] width 1245 height 21
click at [212, 302] on div "Batch ID Equals Equals Is Not Equal To Is Greater Than Is Less Than AgencyNumbe…" at bounding box center [804, 244] width 1264 height 204
click at [213, 292] on button "See All" at bounding box center [805, 295] width 1245 height 11
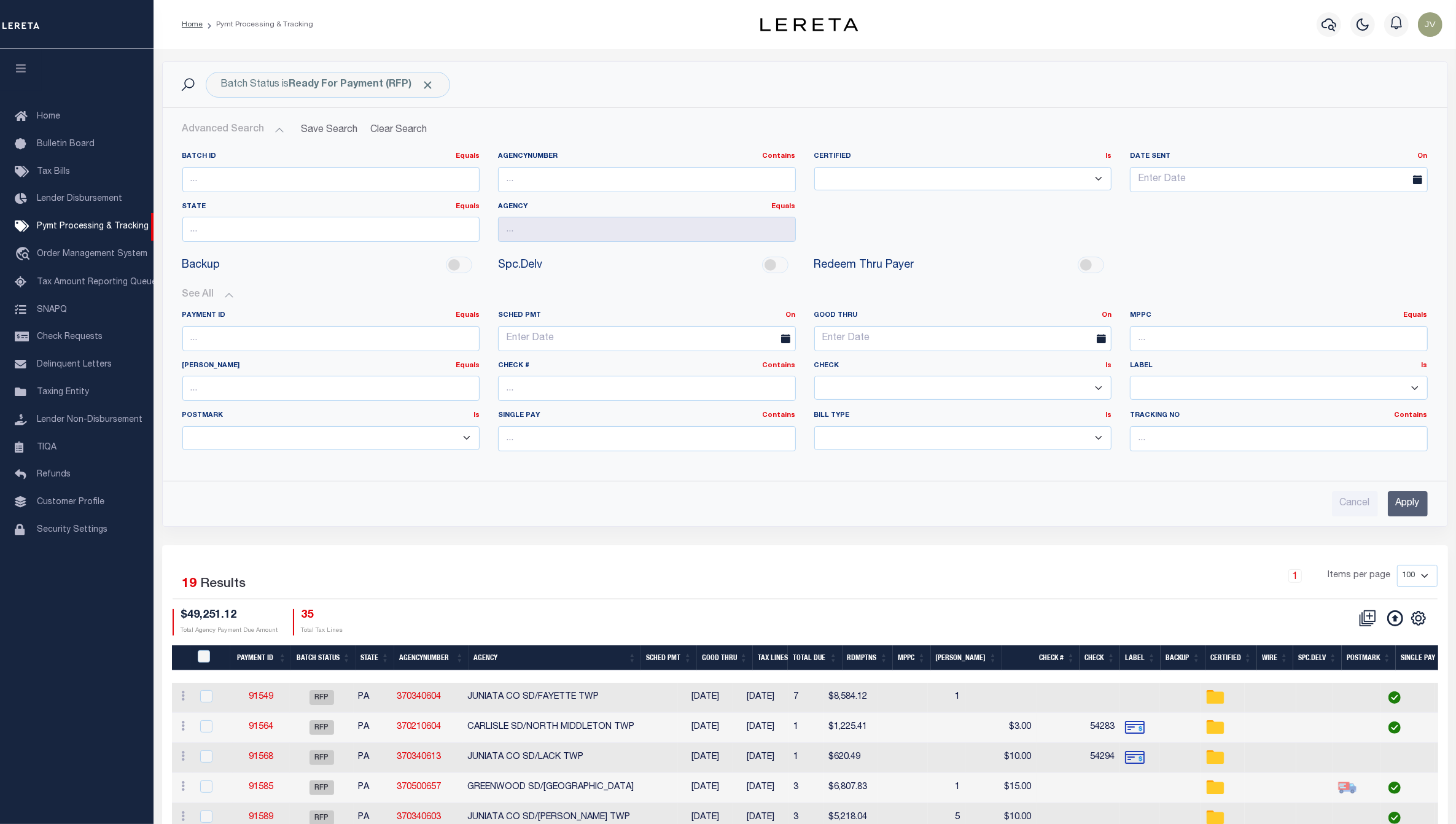
click at [1039, 402] on div "Check Is Is Contains Yes No" at bounding box center [963, 386] width 316 height 50
click at [1036, 388] on select "Yes No" at bounding box center [963, 387] width 298 height 24
select select "false"
click at [814, 377] on select "Yes No" at bounding box center [963, 387] width 298 height 24
click at [1413, 502] on input "Apply" at bounding box center [1407, 503] width 40 height 25
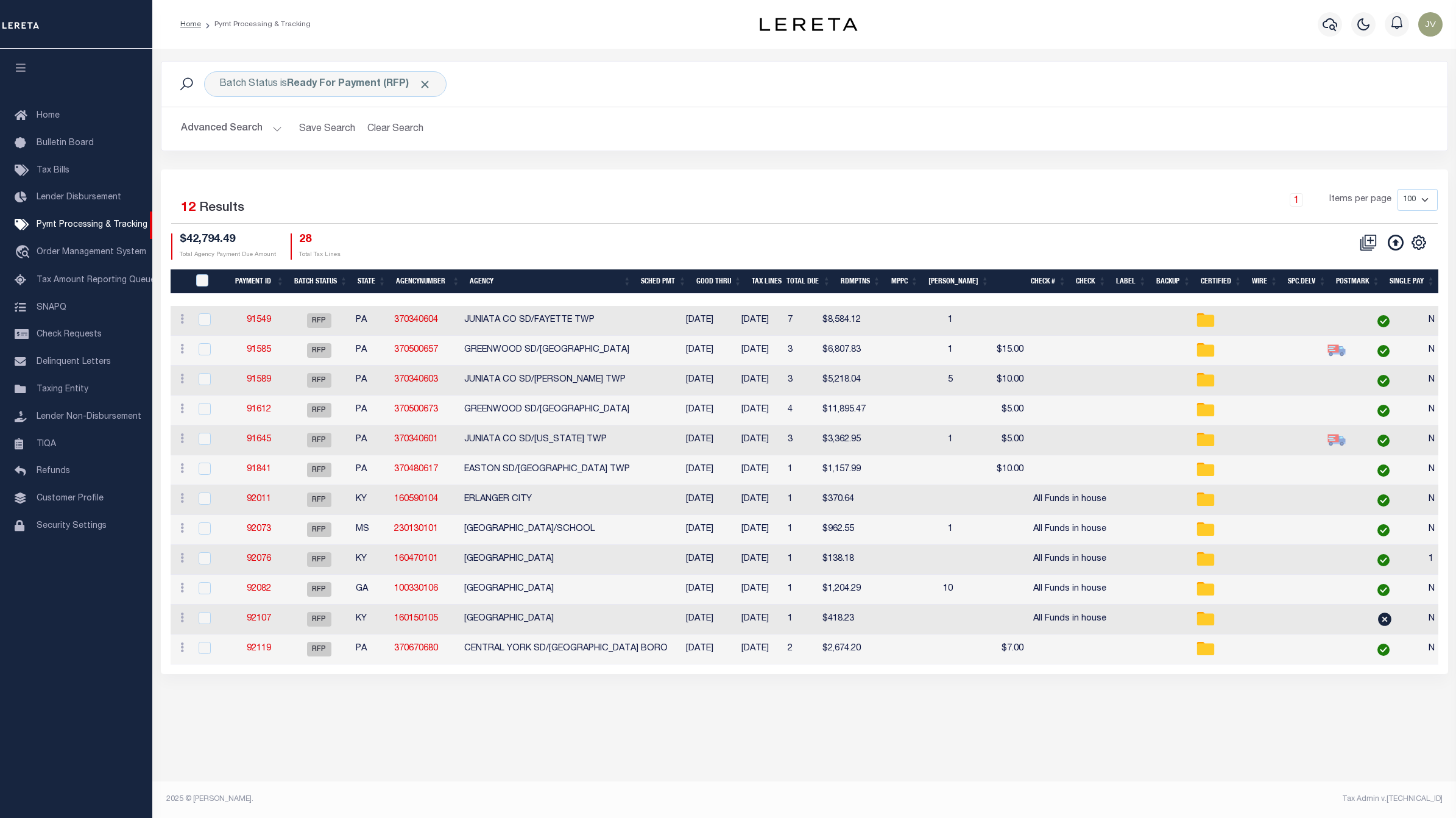
click at [916, 49] on div "Batch Status is Ready For Payment (RFP) Search Advanced Search Save Search Clea…" at bounding box center [804, 380] width 1304 height 662
click at [66, 475] on span "Refunds" at bounding box center [53, 471] width 33 height 9
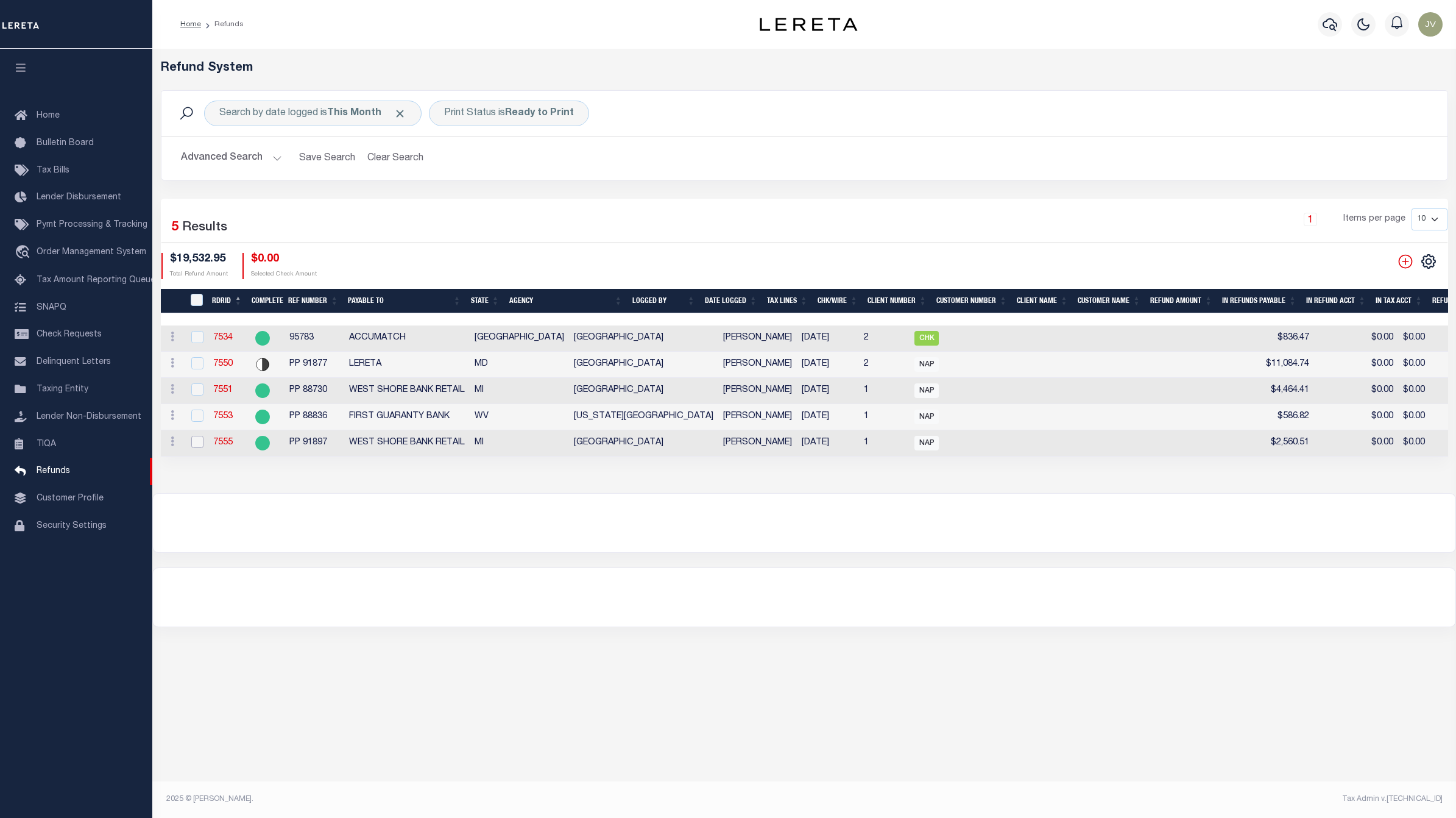
click at [198, 442] on input "checkbox" at bounding box center [197, 441] width 12 height 12
checkbox input "true"
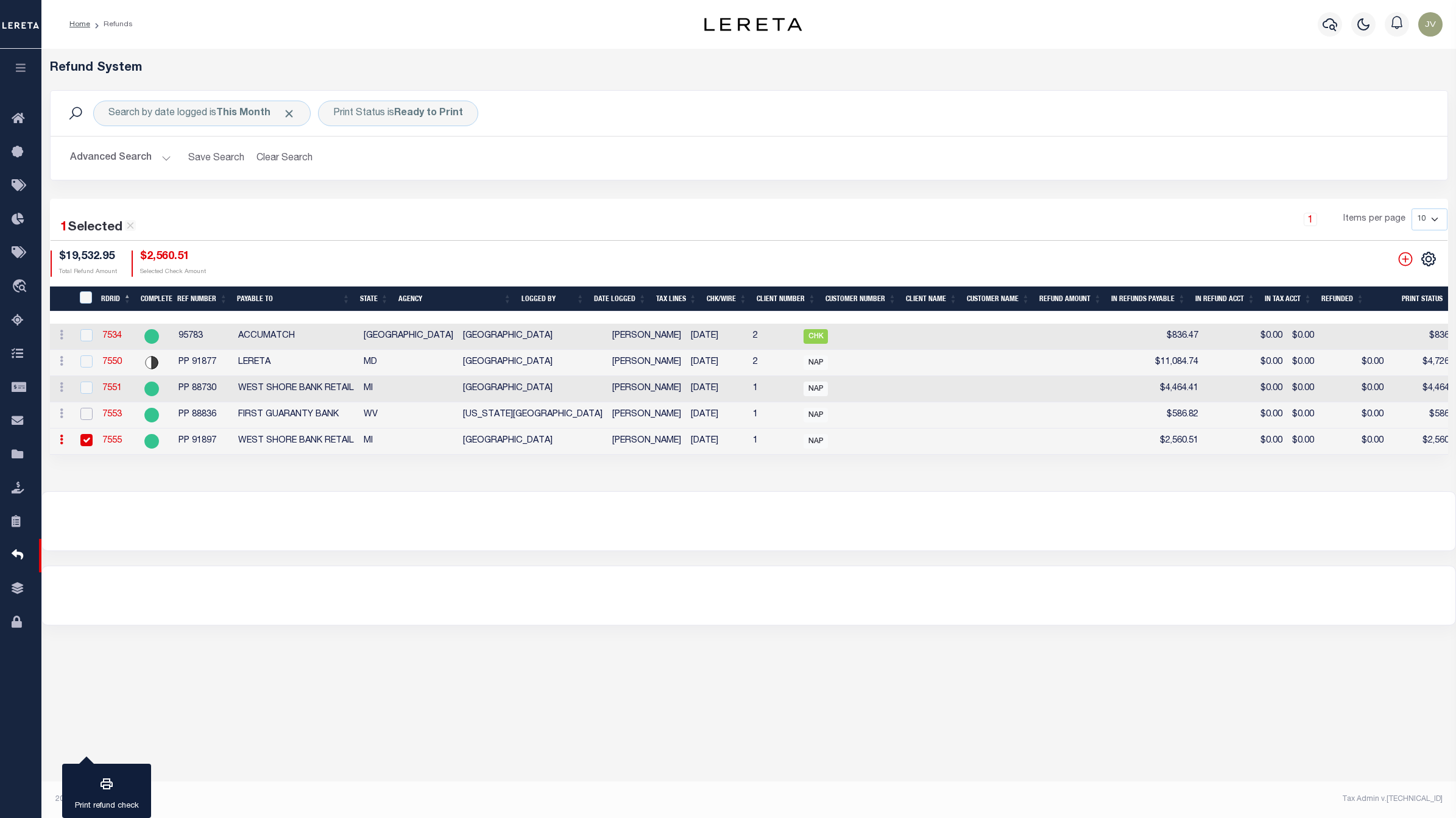
click at [80, 416] on input "checkbox" at bounding box center [86, 414] width 12 height 12
checkbox input "true"
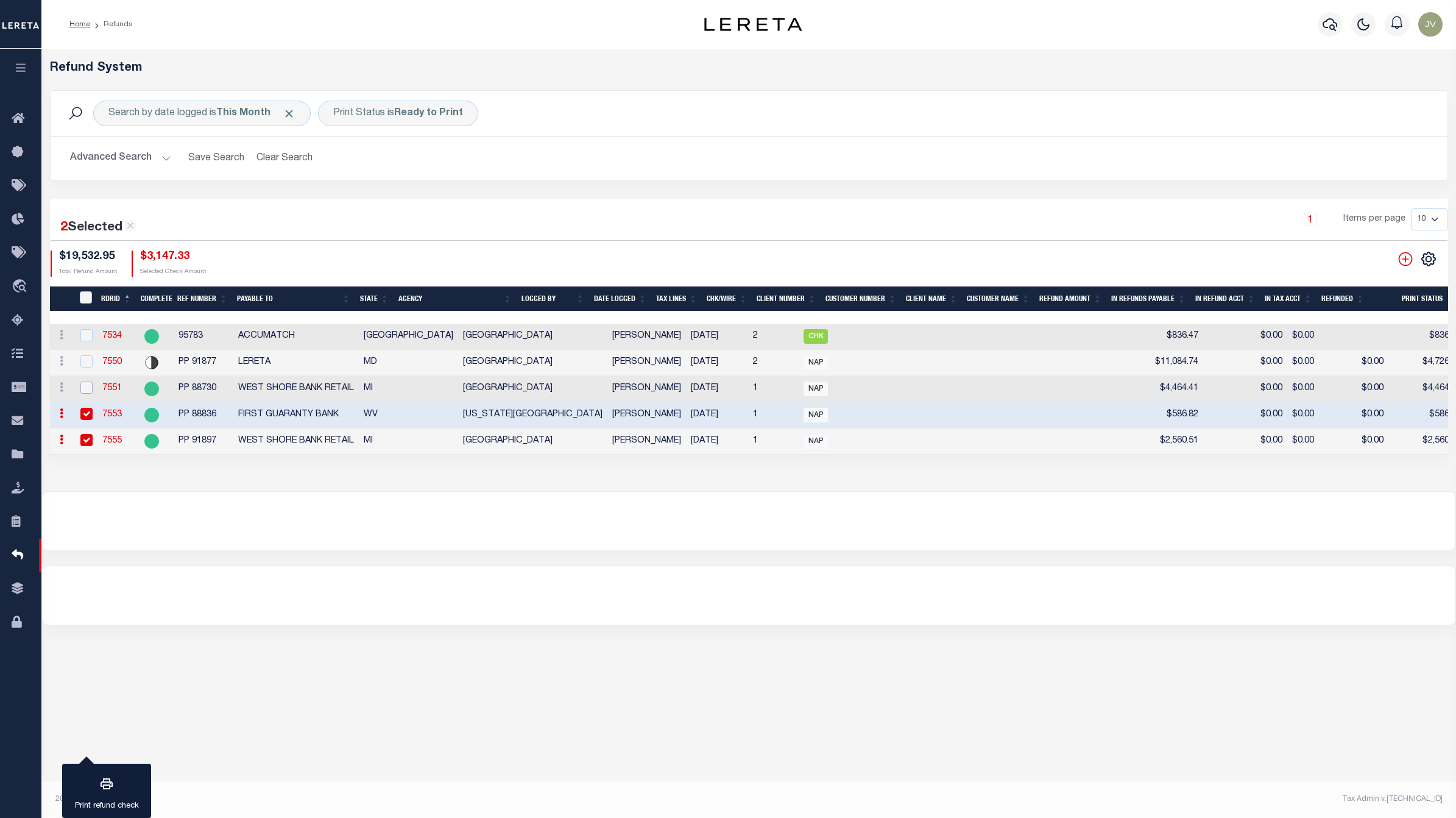
click at [80, 391] on input "checkbox" at bounding box center [86, 387] width 12 height 12
checkbox input "true"
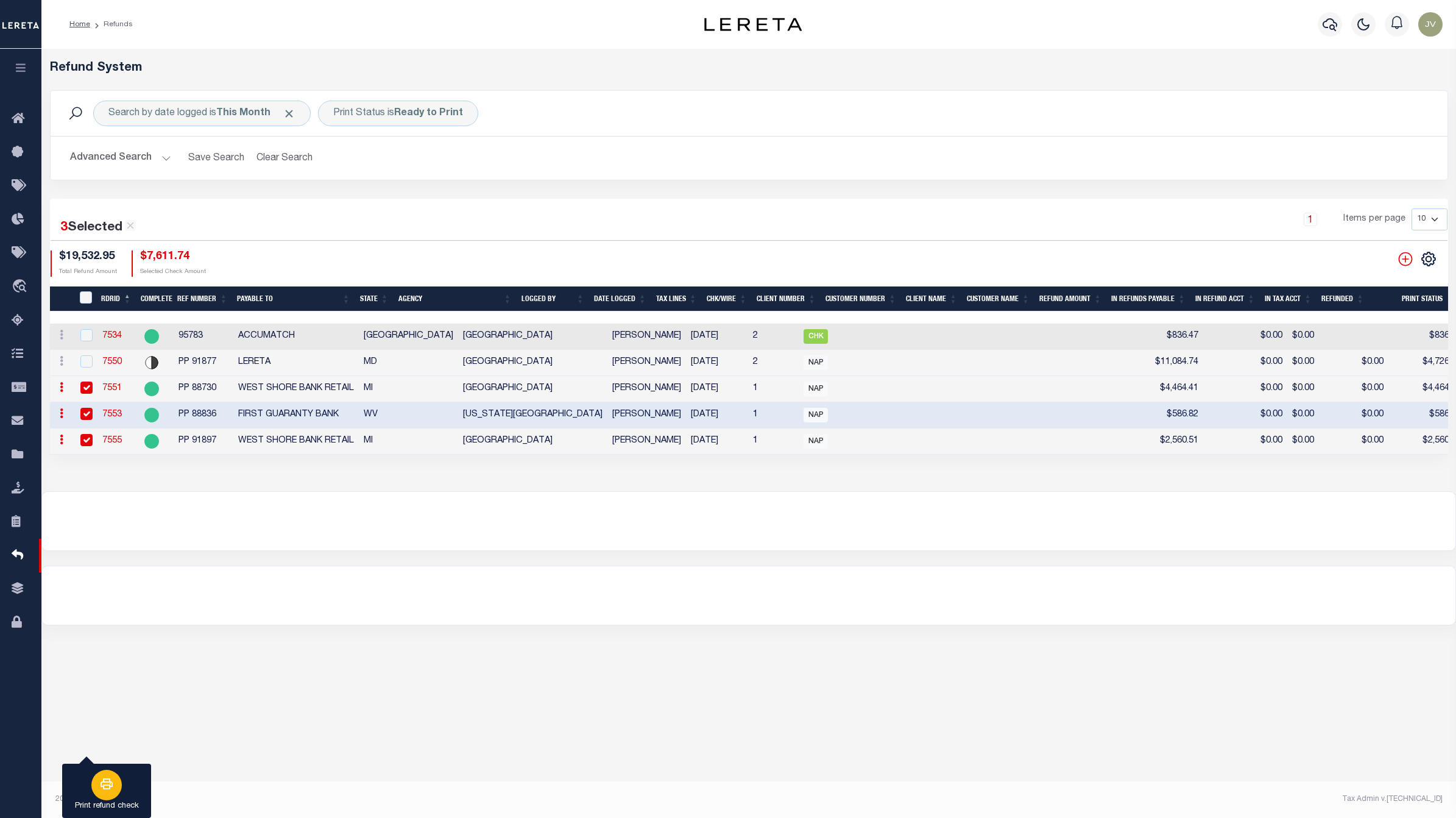
click at [94, 798] on button "Print refund check" at bounding box center [106, 790] width 89 height 55
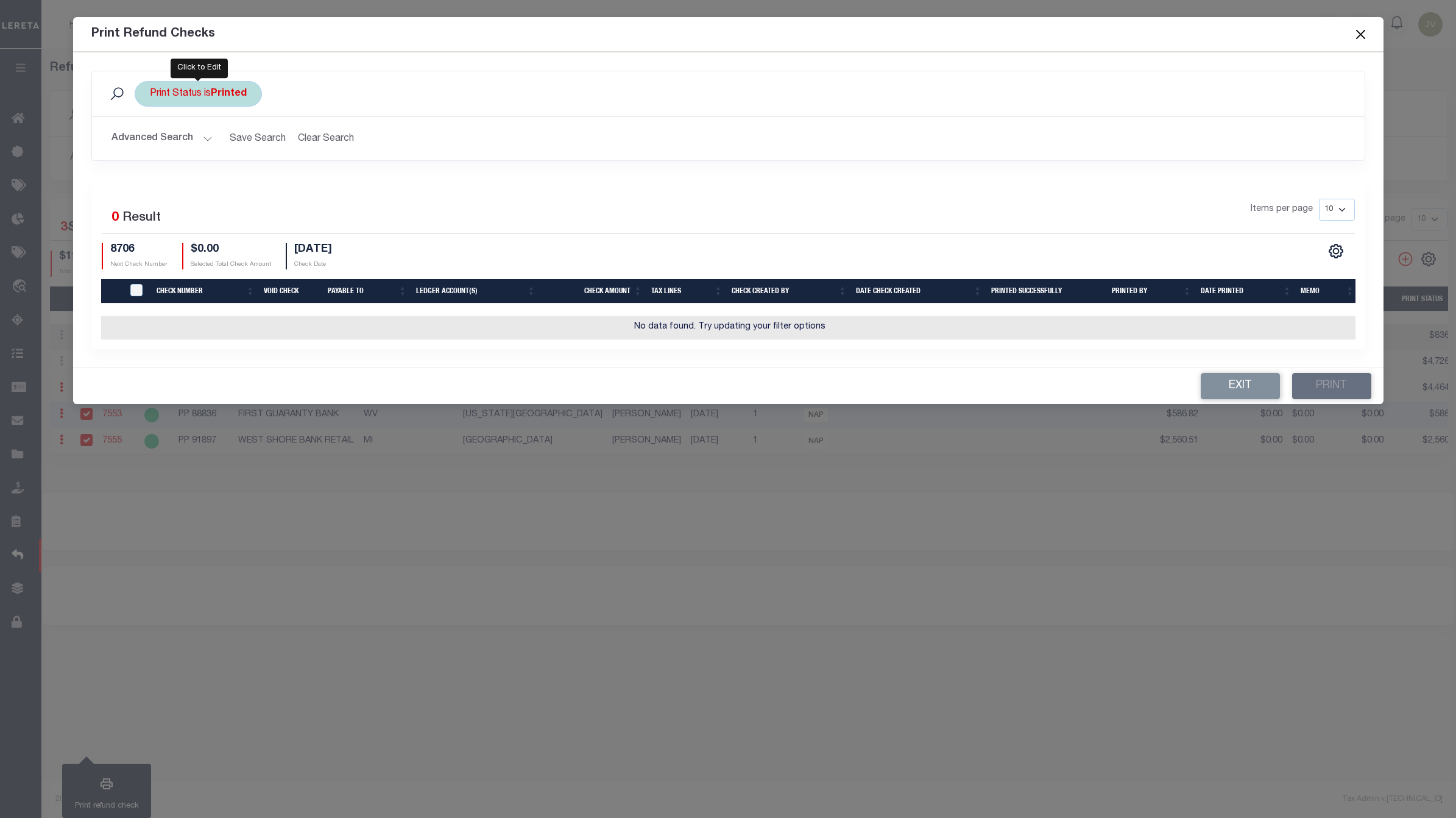
click at [242, 90] on b "Printed" at bounding box center [228, 94] width 36 height 10
click at [218, 153] on select "Printed Not Printed" at bounding box center [240, 153] width 179 height 23
select select "false"
click at [150, 143] on select "Printed Not Printed" at bounding box center [240, 153] width 179 height 23
click at [304, 177] on input "Apply" at bounding box center [311, 180] width 36 height 20
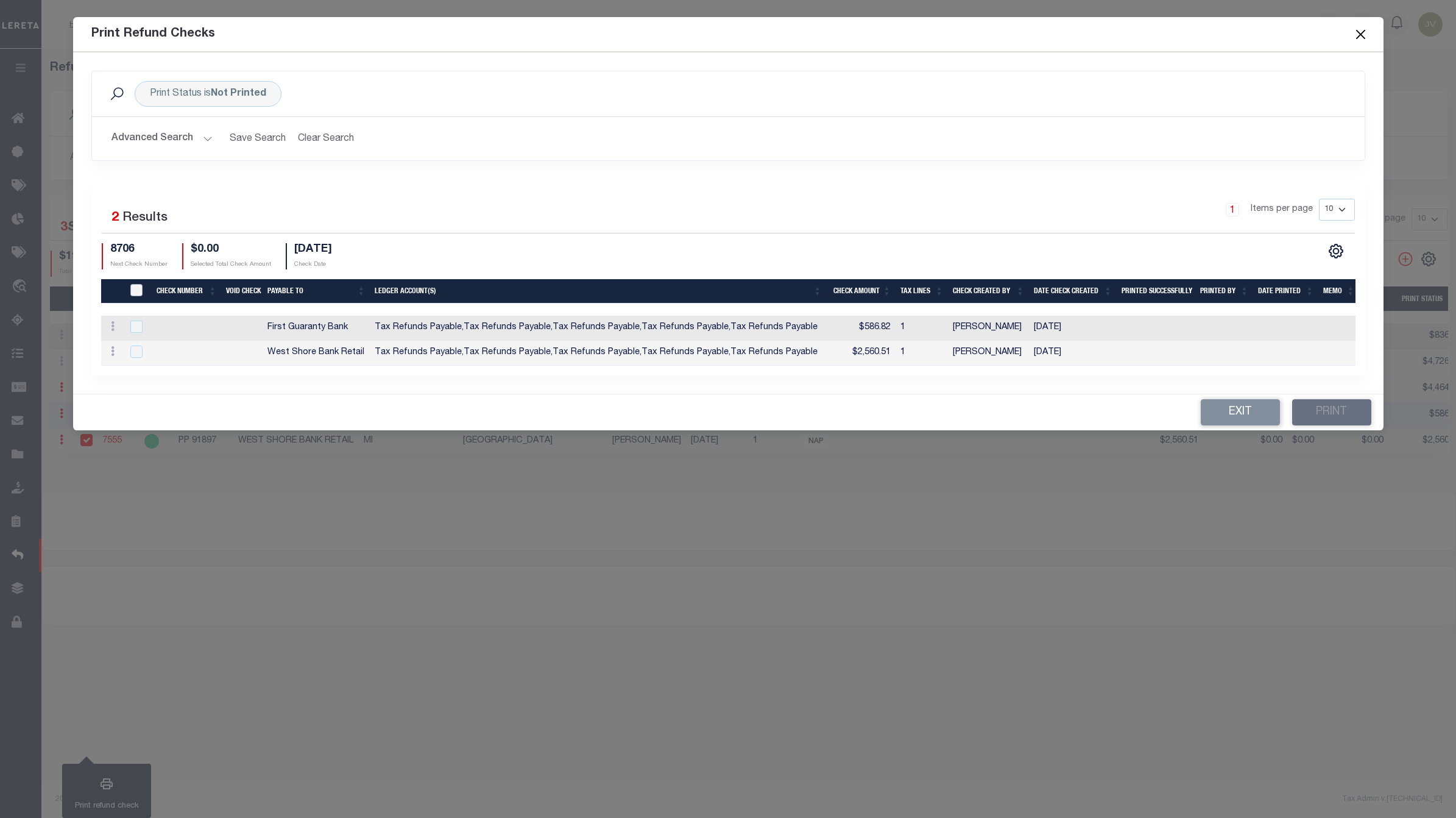
click at [139, 284] on input "TIQA Select" at bounding box center [136, 289] width 12 height 12
checkbox input "true"
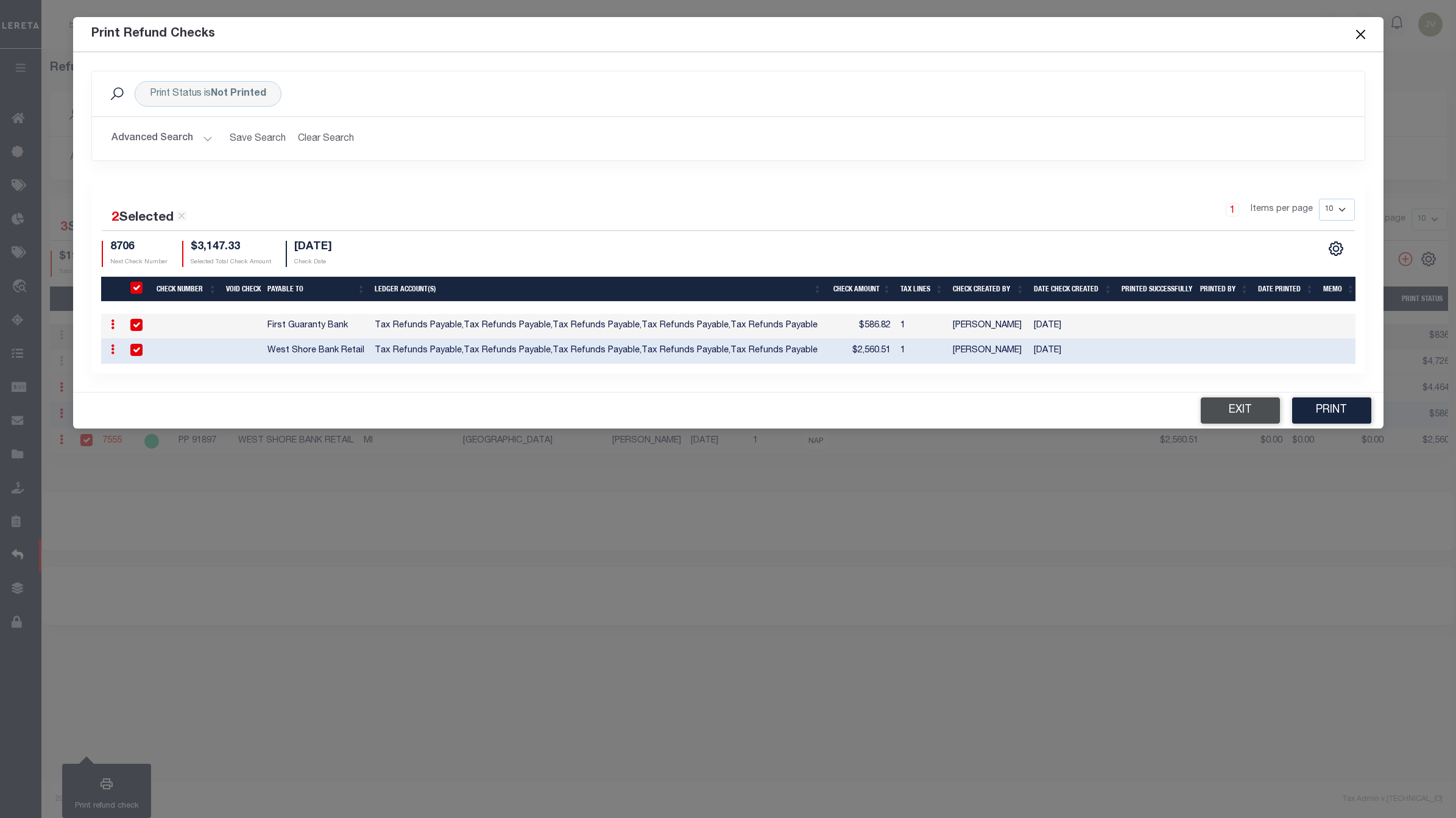
click at [1270, 412] on button "Exit" at bounding box center [1240, 410] width 79 height 26
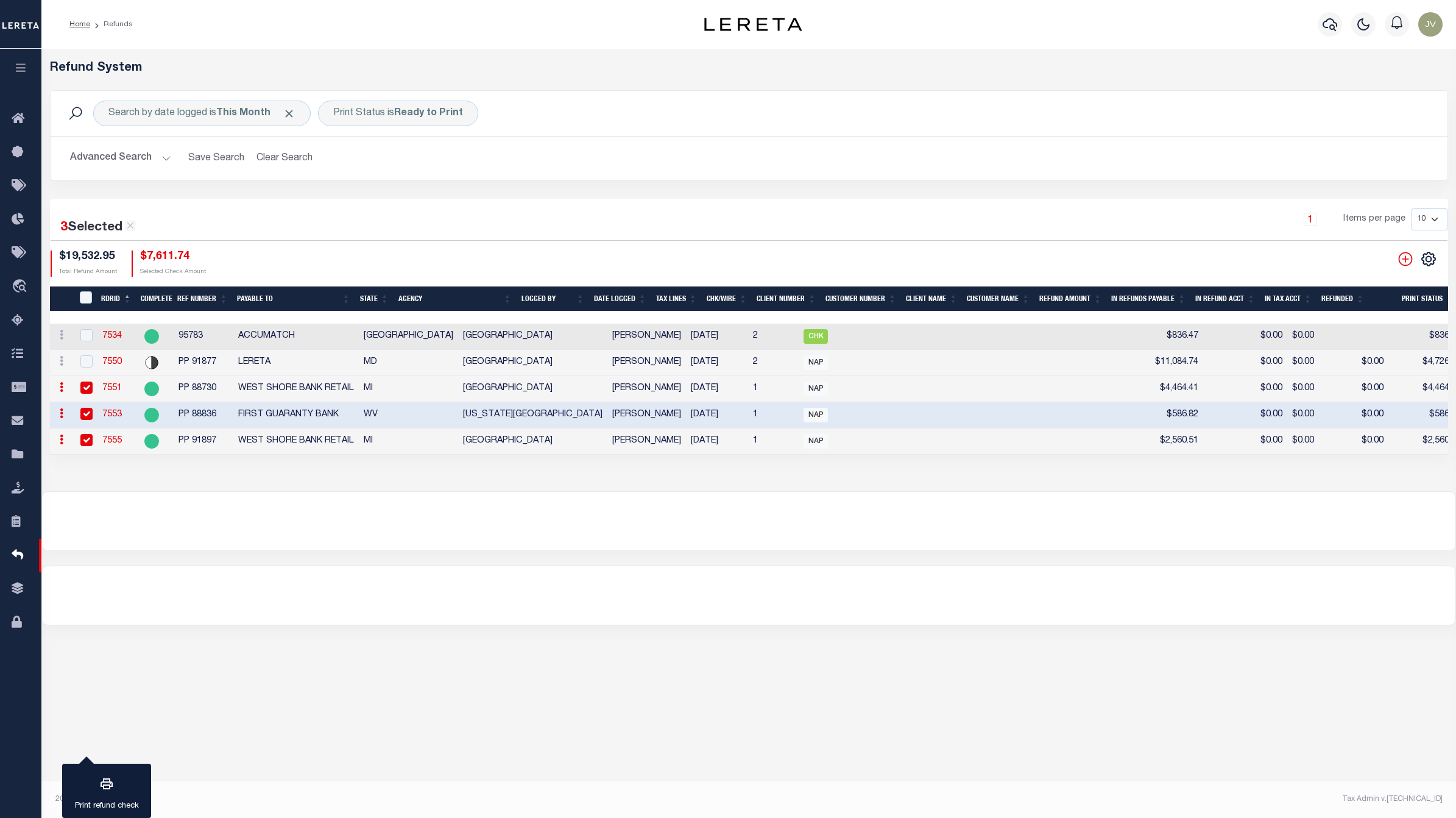
click at [86, 443] on input "checkbox" at bounding box center [86, 440] width 12 height 12
checkbox input "false"
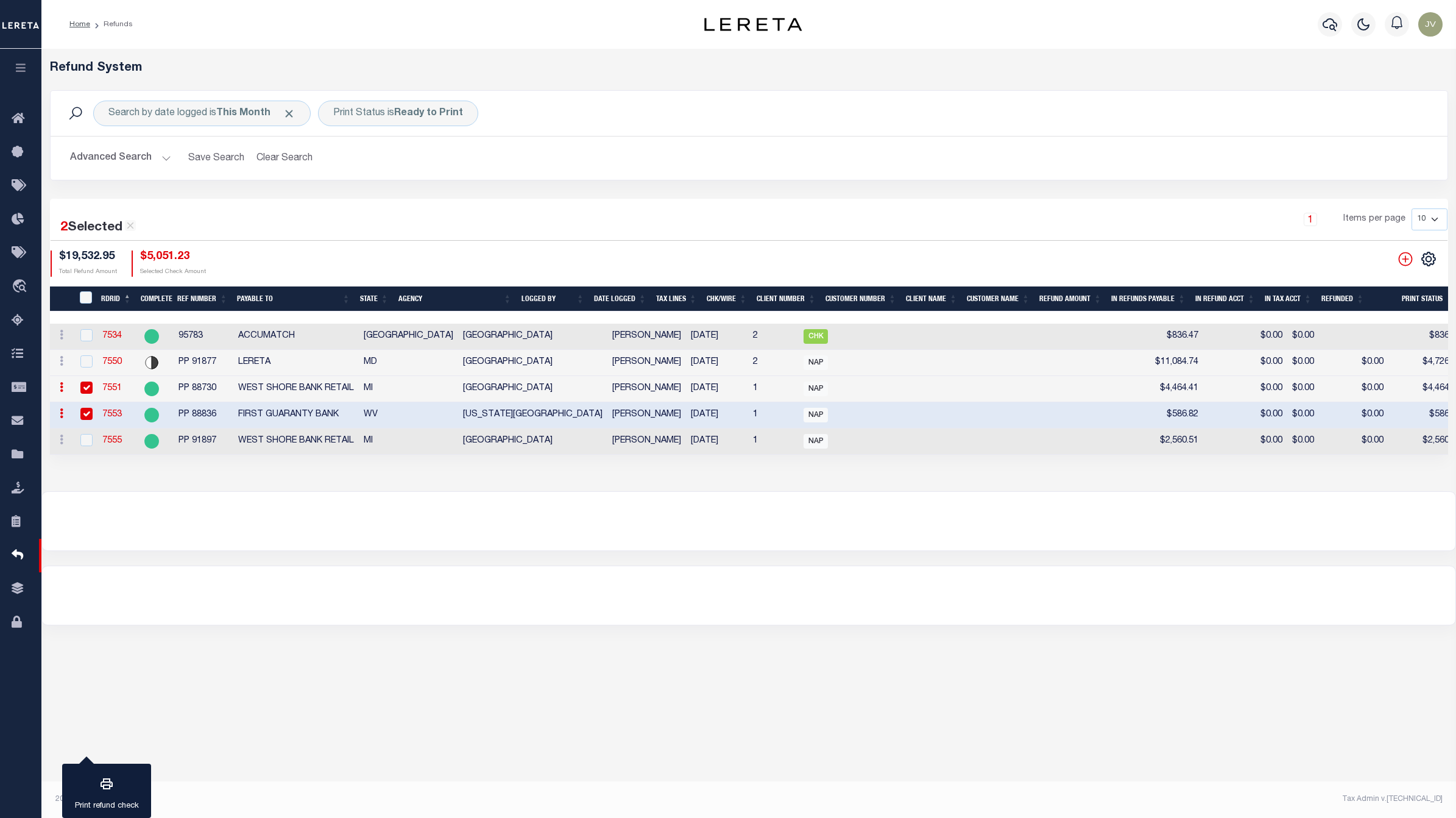
click at [80, 412] on input "checkbox" at bounding box center [86, 414] width 12 height 12
checkbox input "false"
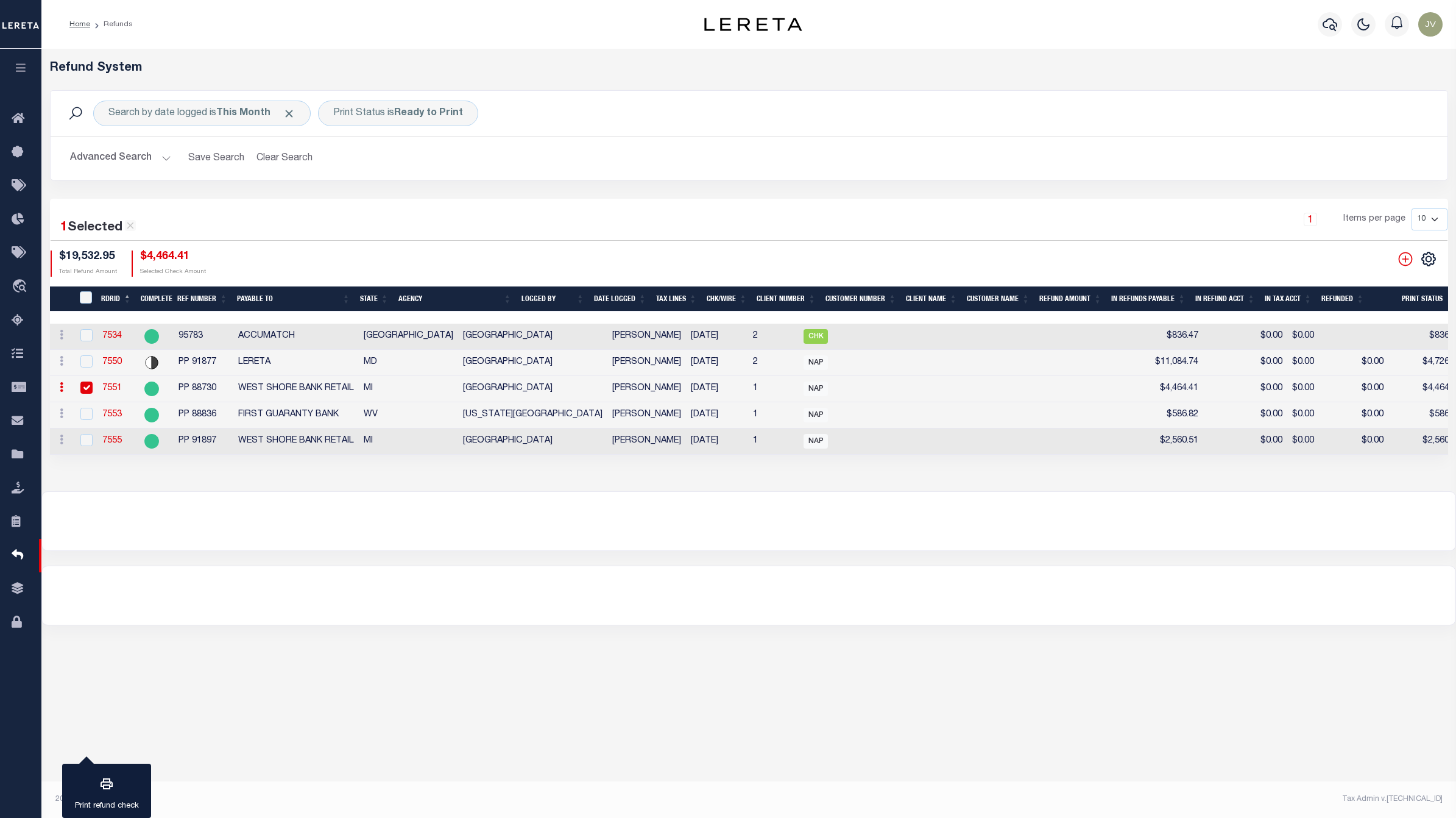
click at [81, 386] on input "checkbox" at bounding box center [86, 387] width 12 height 12
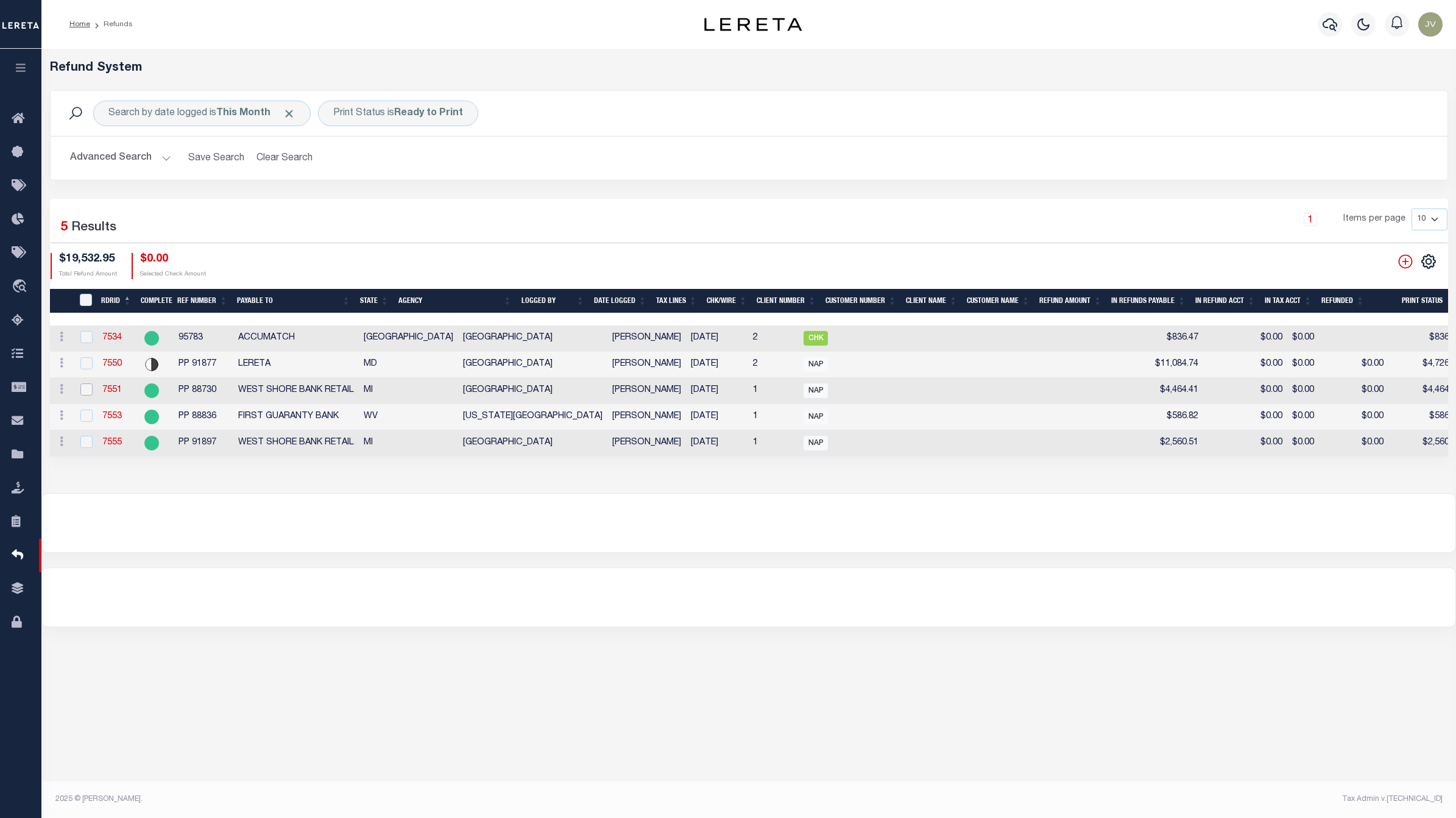
click at [81, 386] on input "checkbox" at bounding box center [86, 389] width 12 height 12
checkbox input "true"
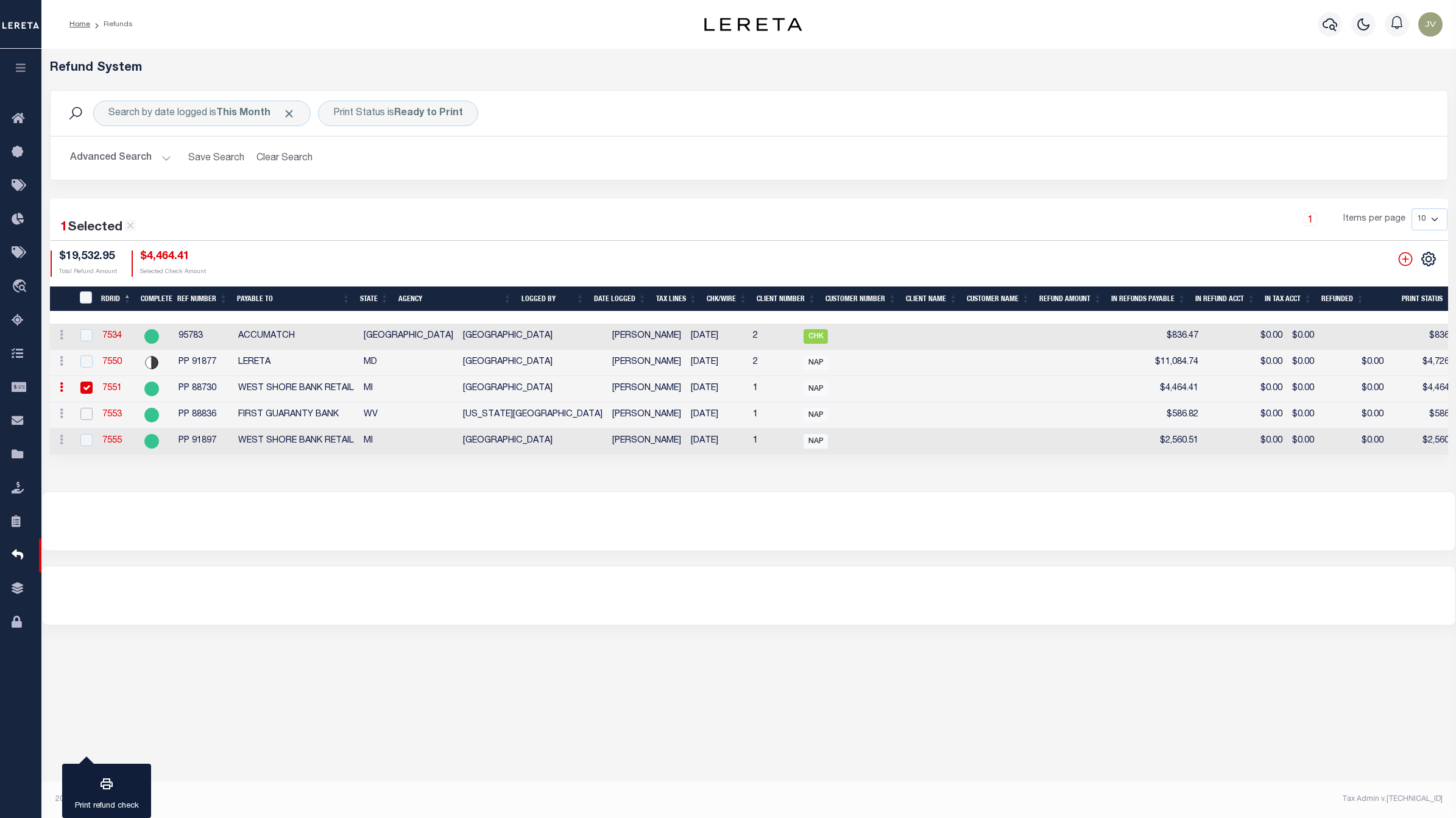
click at [85, 418] on input "checkbox" at bounding box center [86, 414] width 12 height 12
checkbox input "true"
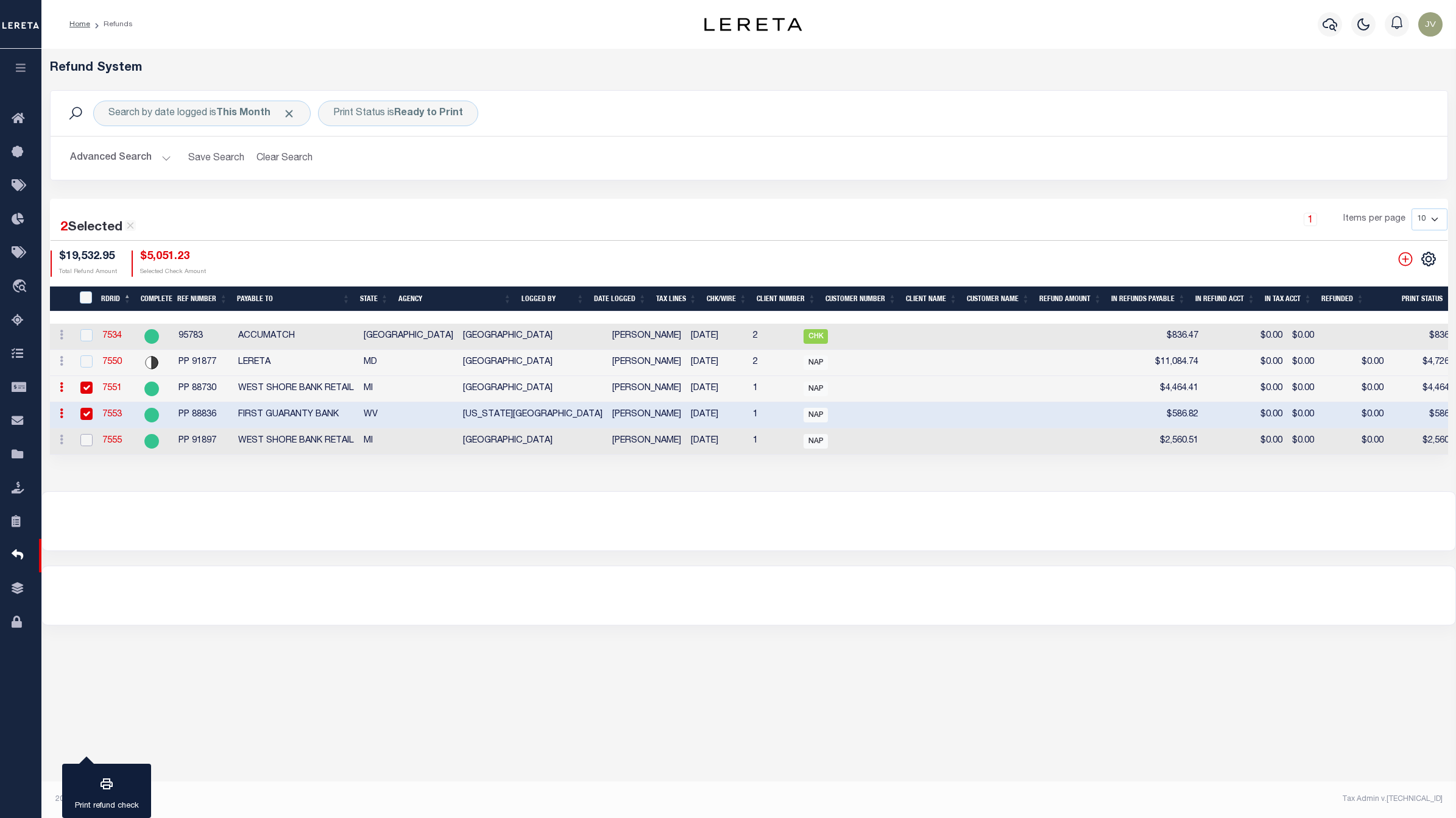
click at [83, 443] on input "checkbox" at bounding box center [86, 440] width 12 height 12
checkbox input "true"
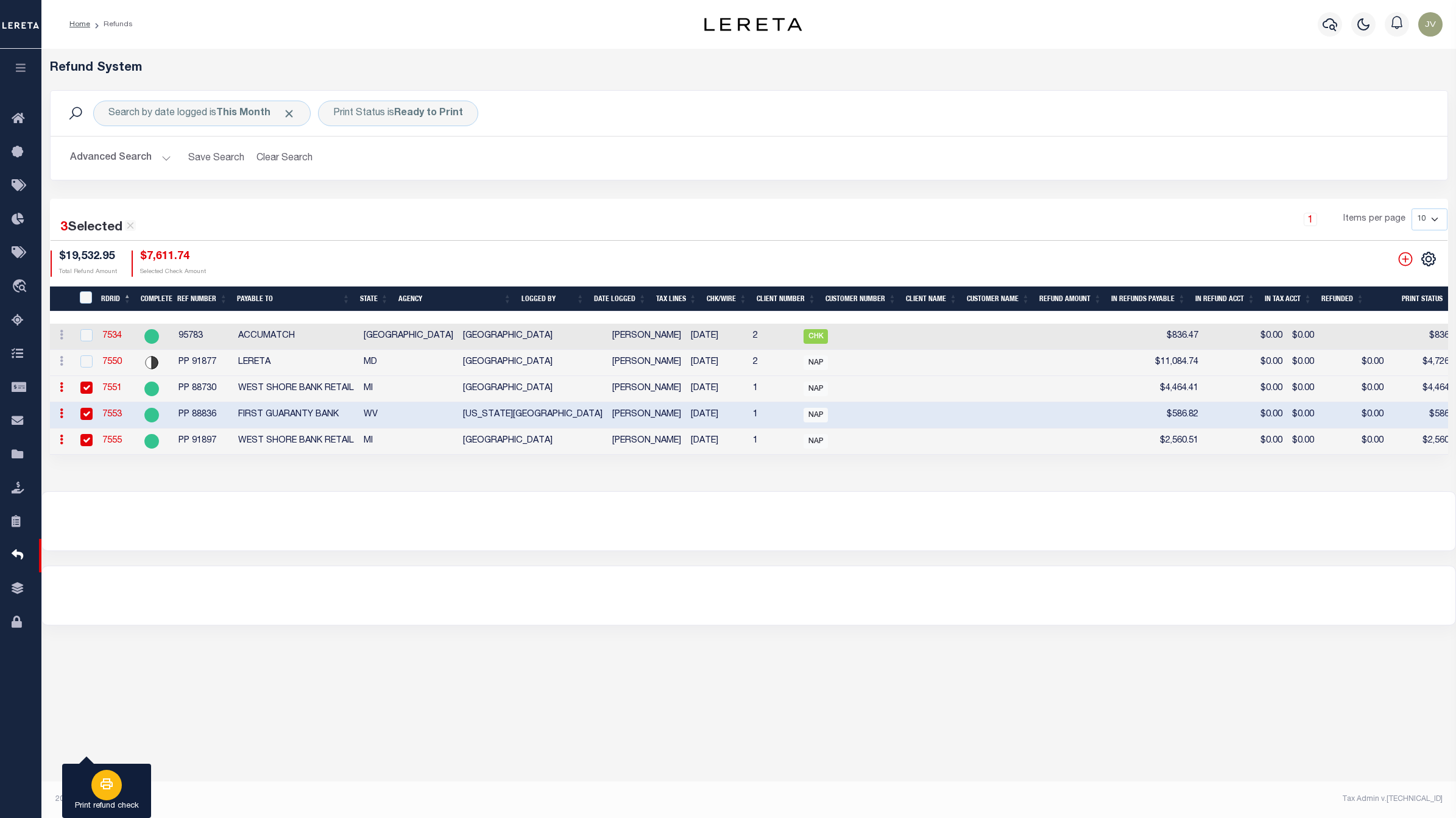
click at [113, 791] on icon "button" at bounding box center [106, 783] width 15 height 15
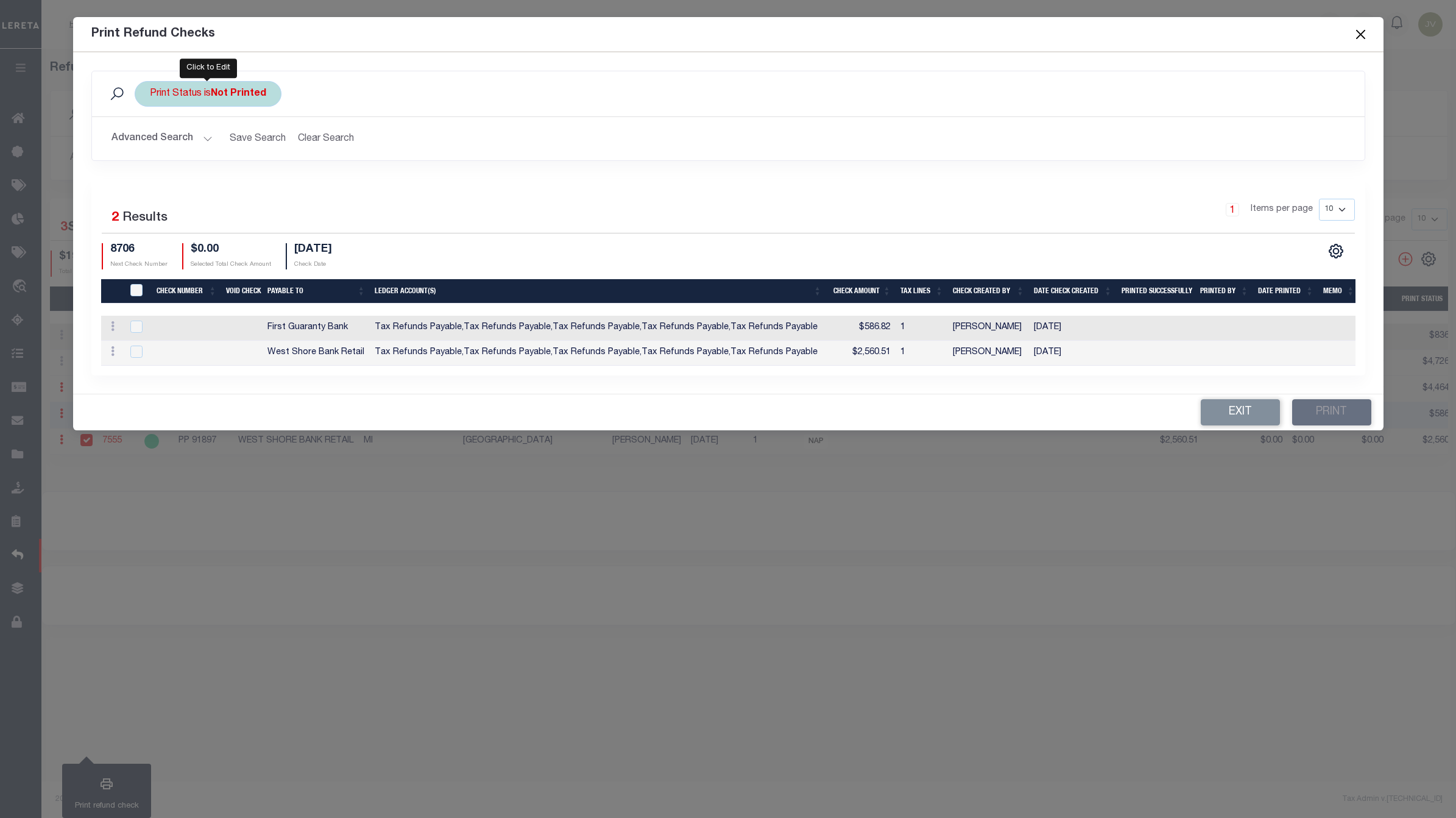
click at [218, 86] on div "Print Status is Not Printed" at bounding box center [208, 94] width 147 height 26
click at [281, 150] on select "Printed Not Printed" at bounding box center [240, 153] width 179 height 23
select select "true"
click at [150, 143] on select "Printed Not Printed" at bounding box center [240, 153] width 179 height 23
click at [316, 180] on input "Apply" at bounding box center [311, 180] width 36 height 20
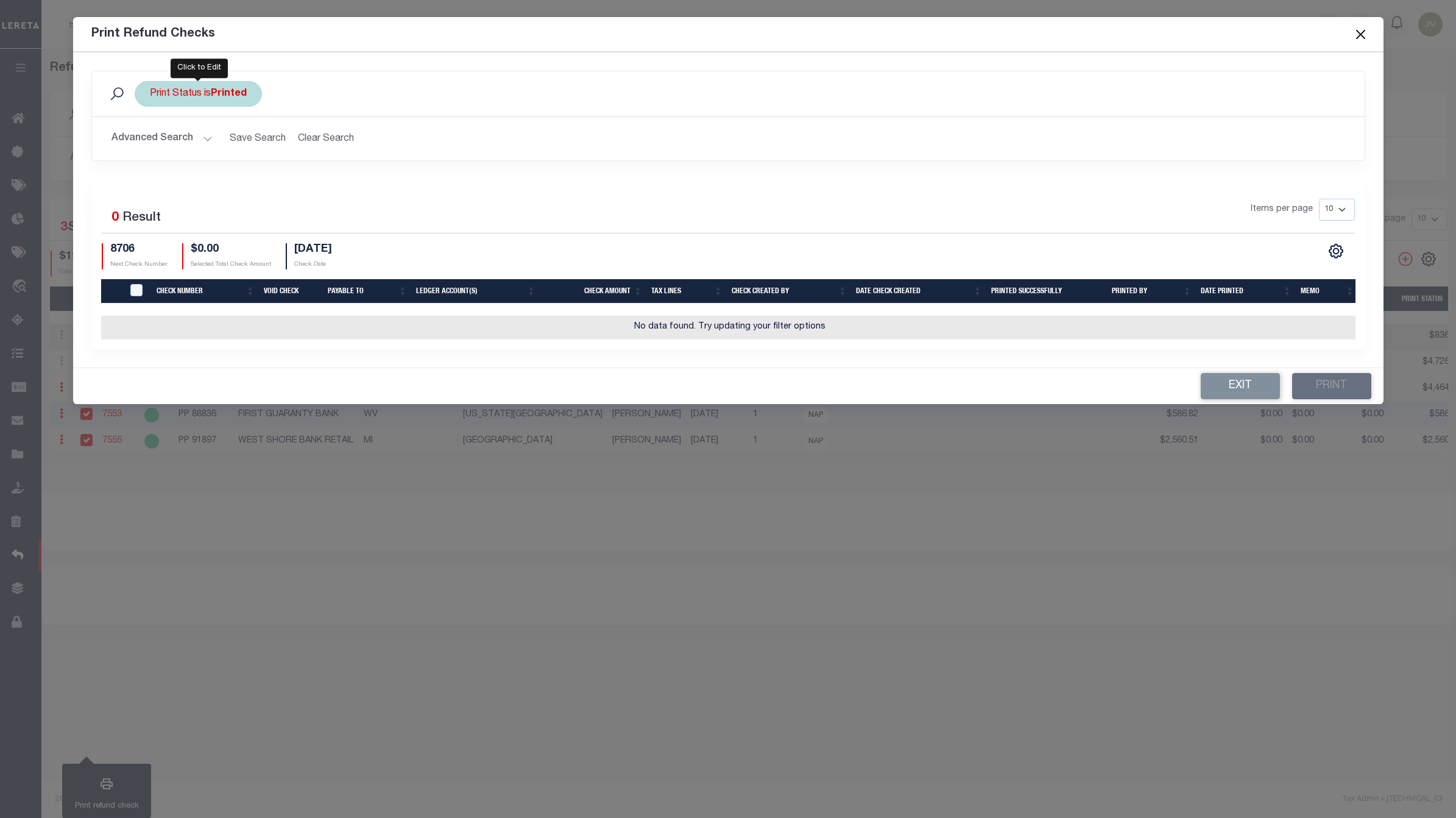
click at [248, 93] on div "Print Status is Printed" at bounding box center [199, 94] width 128 height 26
click at [291, 163] on select "Printed Not Printed" at bounding box center [240, 153] width 179 height 23
select select "false"
click at [150, 143] on select "Printed Not Printed" at bounding box center [240, 153] width 179 height 23
click at [317, 186] on input "Apply" at bounding box center [311, 180] width 36 height 20
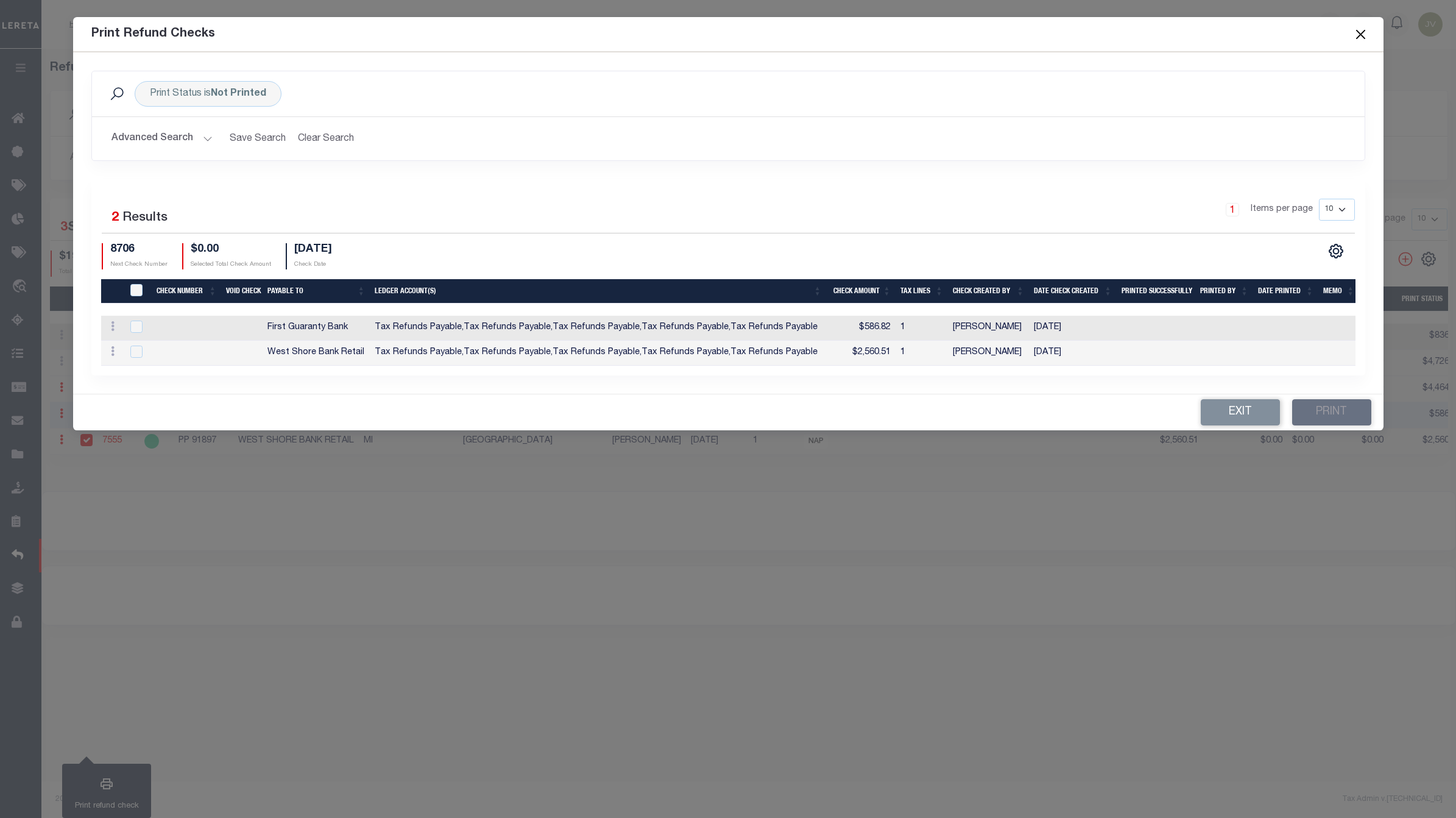
click at [1323, 244] on div "CSV Export Selected Print Show Filter Show Search Columns 0: 1: TIQA Select 2: …" at bounding box center [1335, 251] width 38 height 16
click at [1328, 243] on icon at bounding box center [1335, 251] width 16 height 16
click at [1273, 81] on link "CSV" at bounding box center [1285, 87] width 118 height 23
click at [1254, 415] on button "Exit" at bounding box center [1240, 412] width 79 height 26
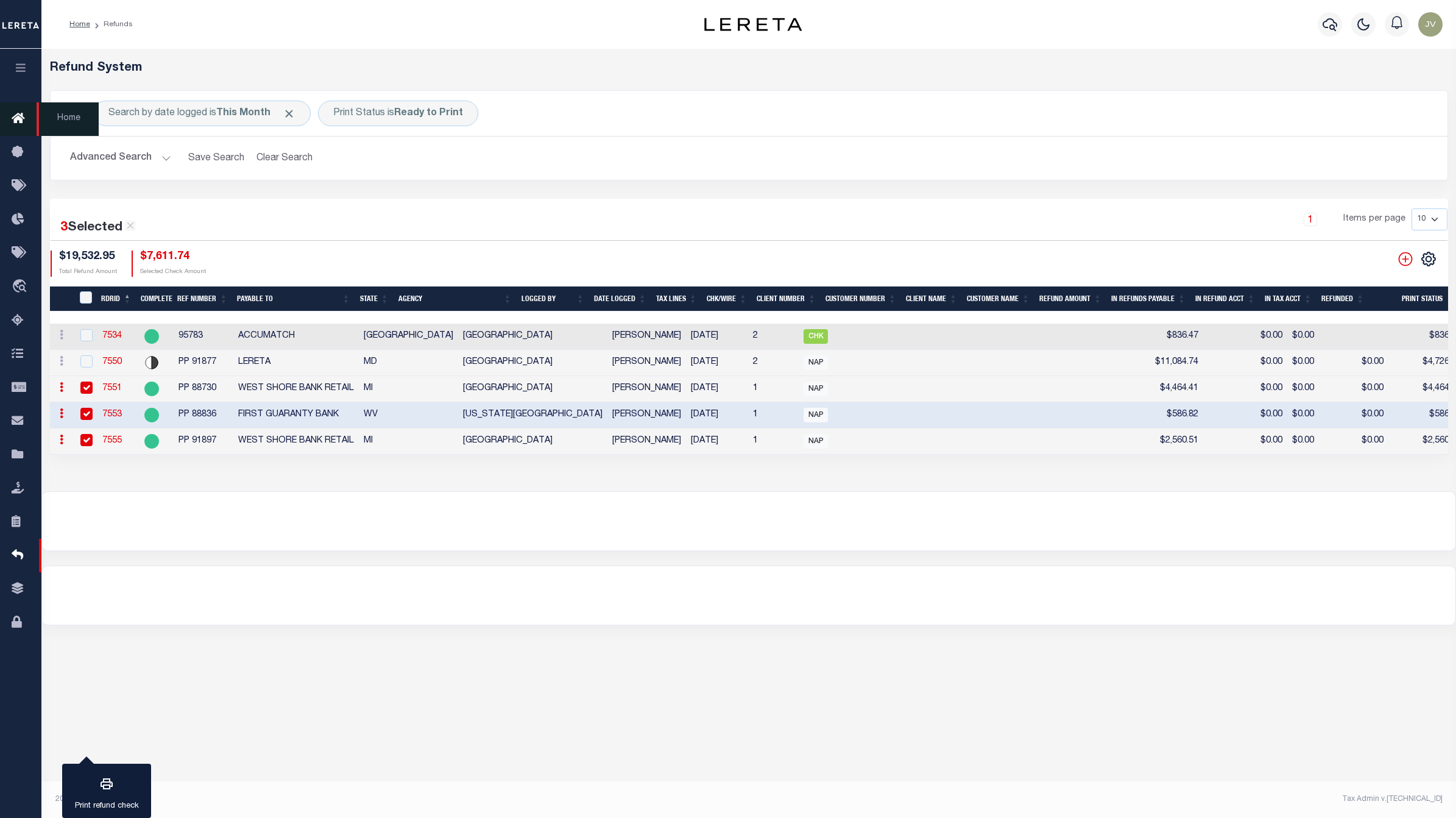
click at [13, 111] on icon at bounding box center [21, 118] width 19 height 15
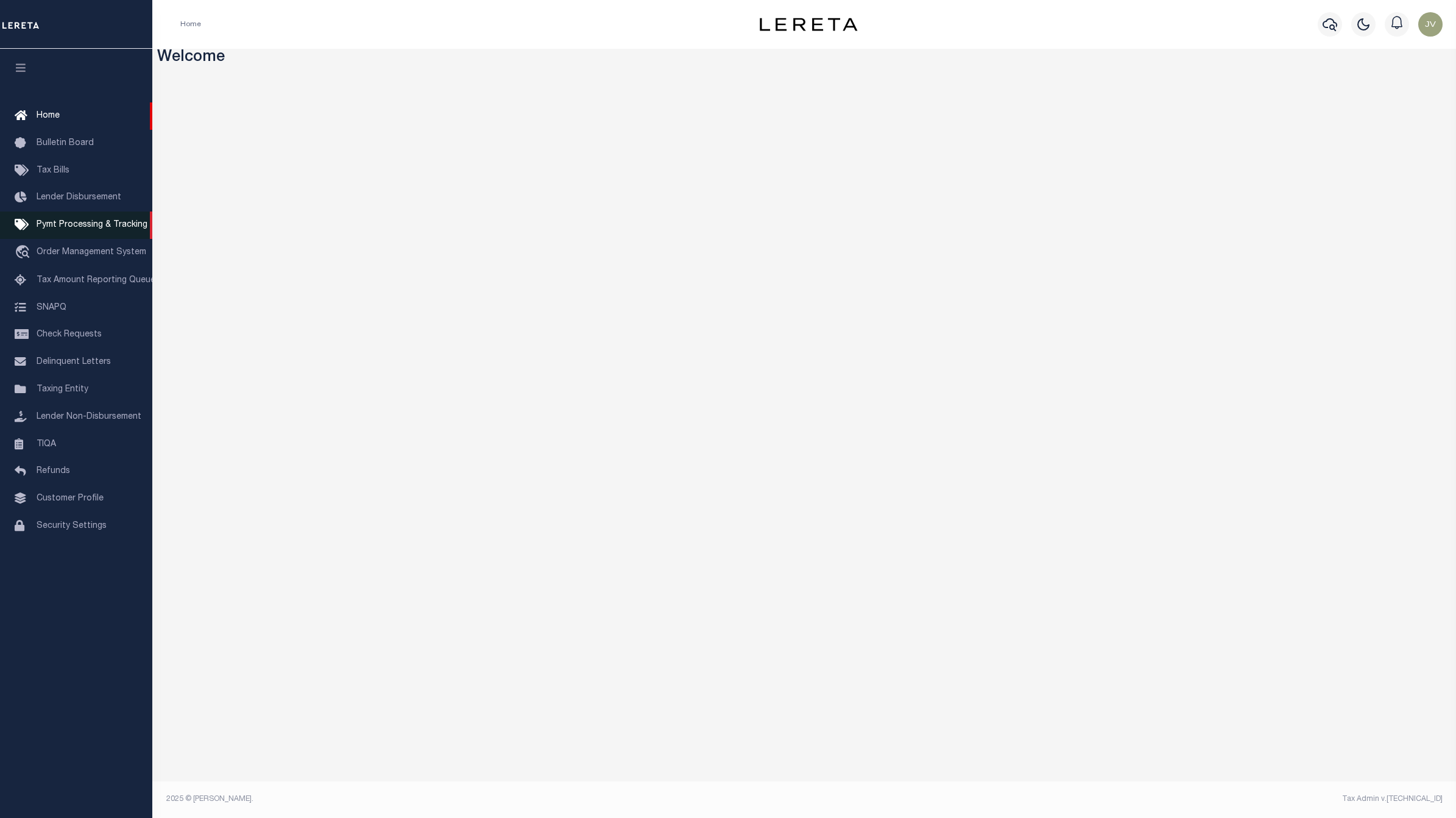
click at [114, 229] on span "Pymt Processing & Tracking" at bounding box center [92, 225] width 111 height 9
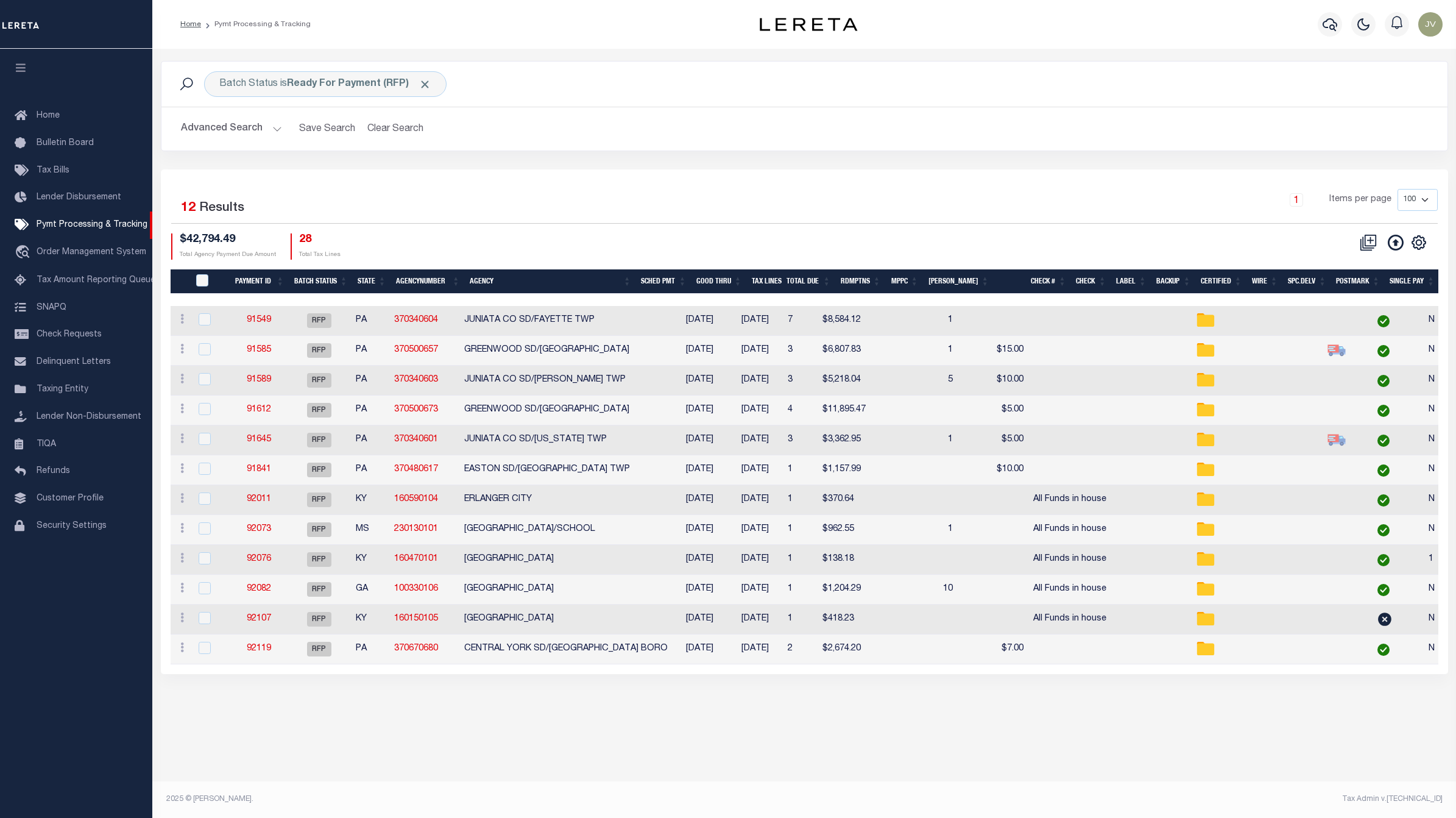
click at [921, 282] on th "MPPC" at bounding box center [904, 282] width 38 height 25
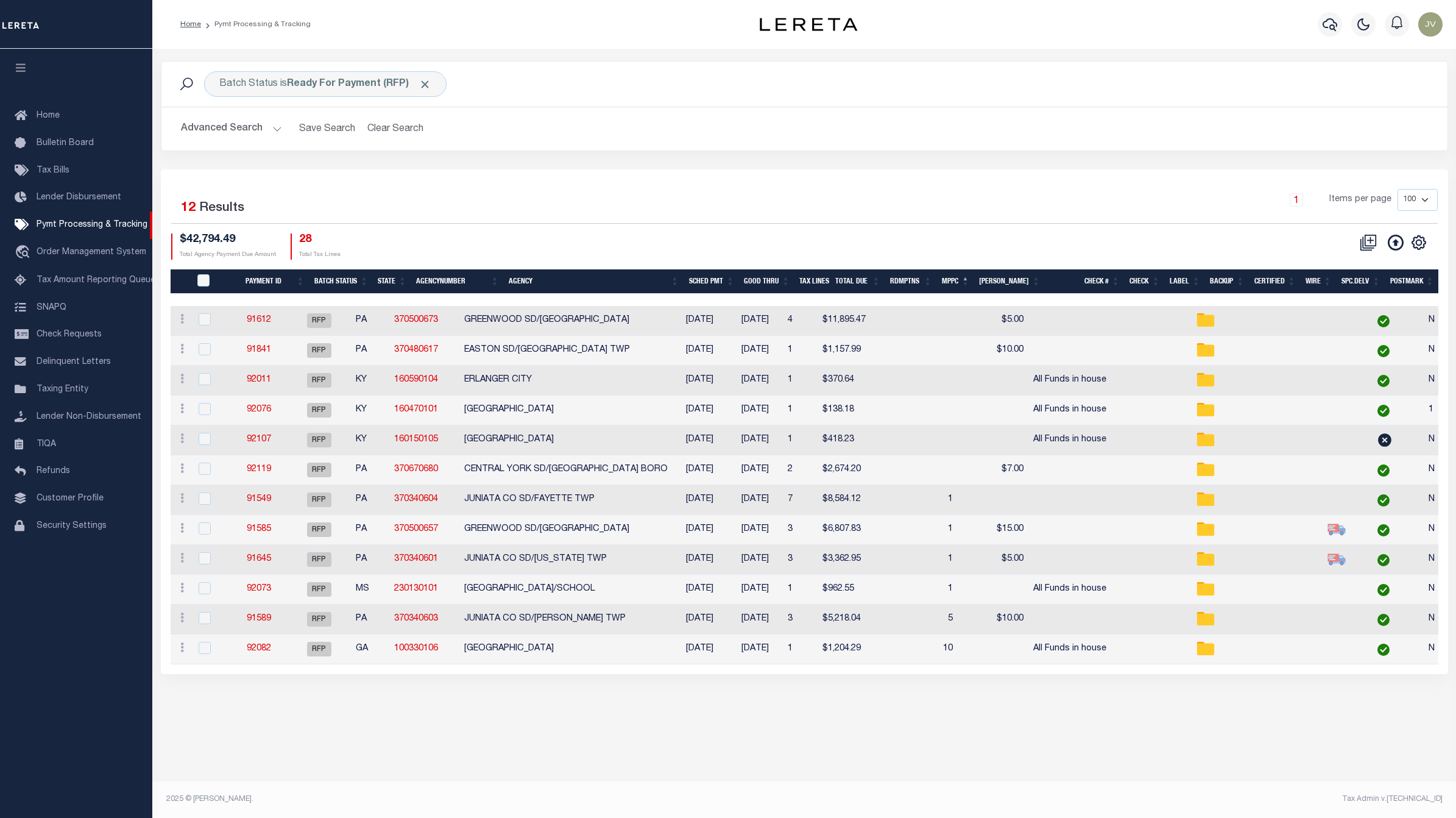
click at [973, 277] on th "MPPC" at bounding box center [955, 282] width 38 height 25
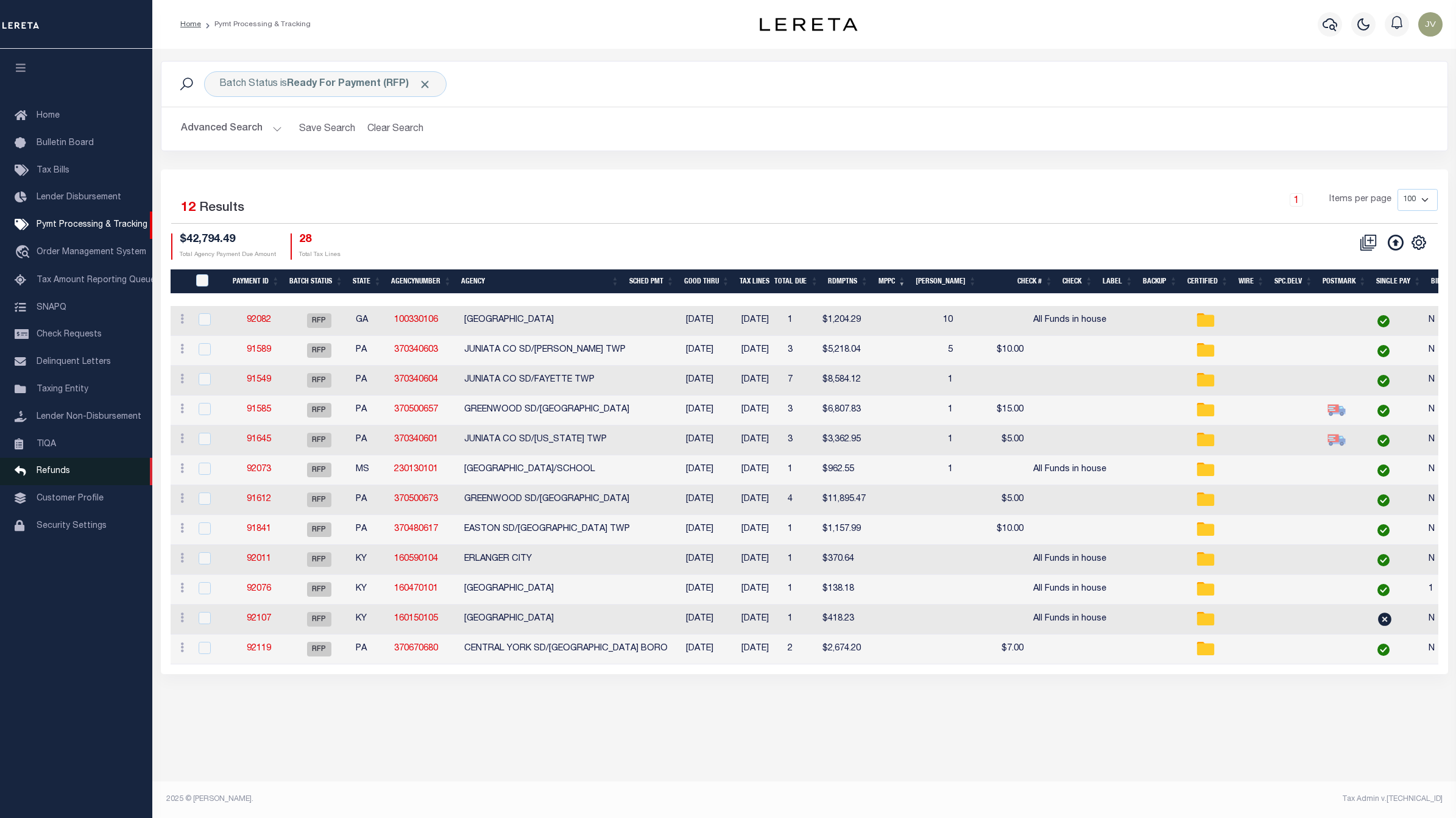
click at [79, 473] on link "Refunds" at bounding box center [76, 471] width 152 height 28
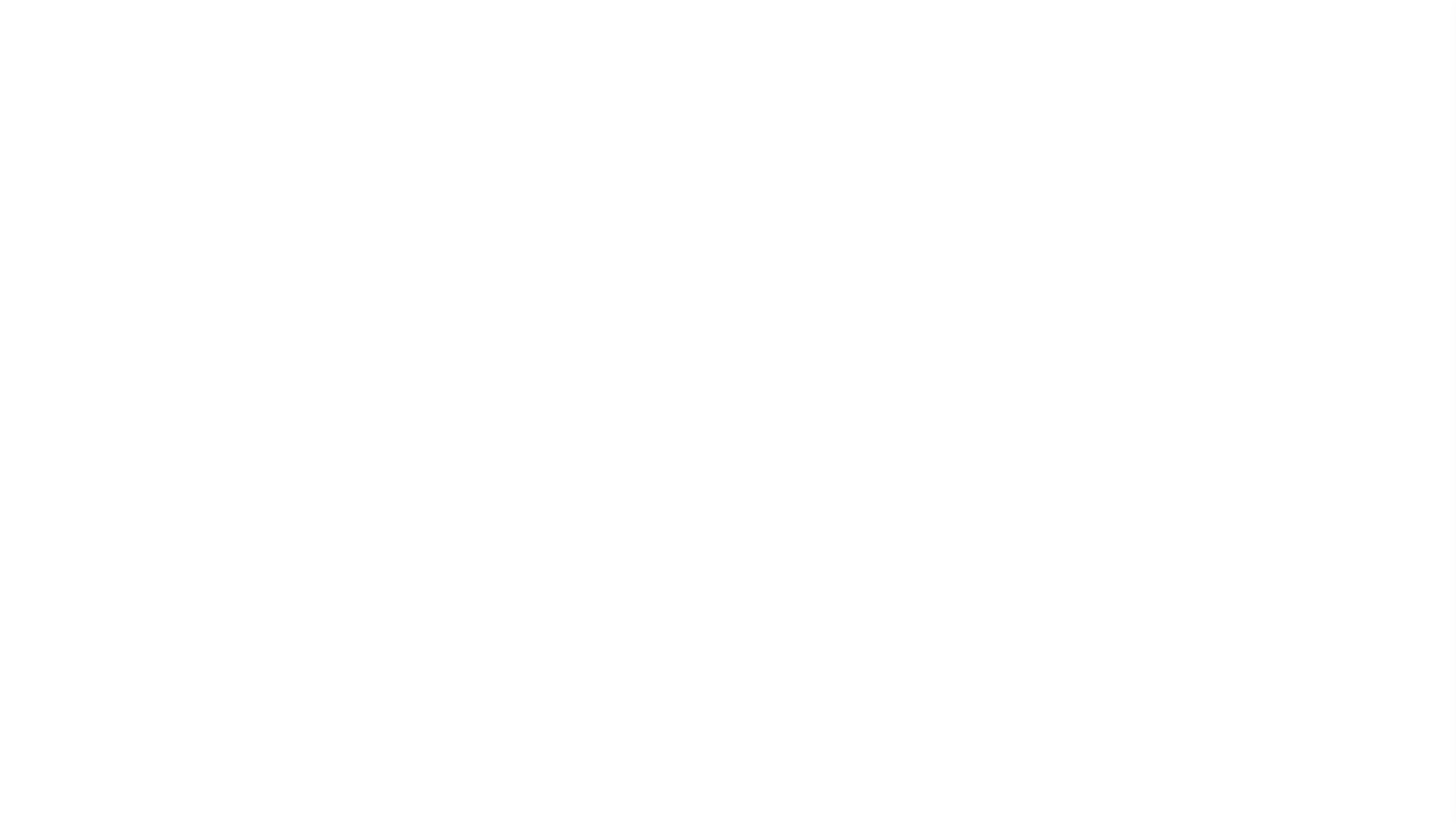
select select "RFP"
select select "CHK"
select select "[PERSON_NAME]"
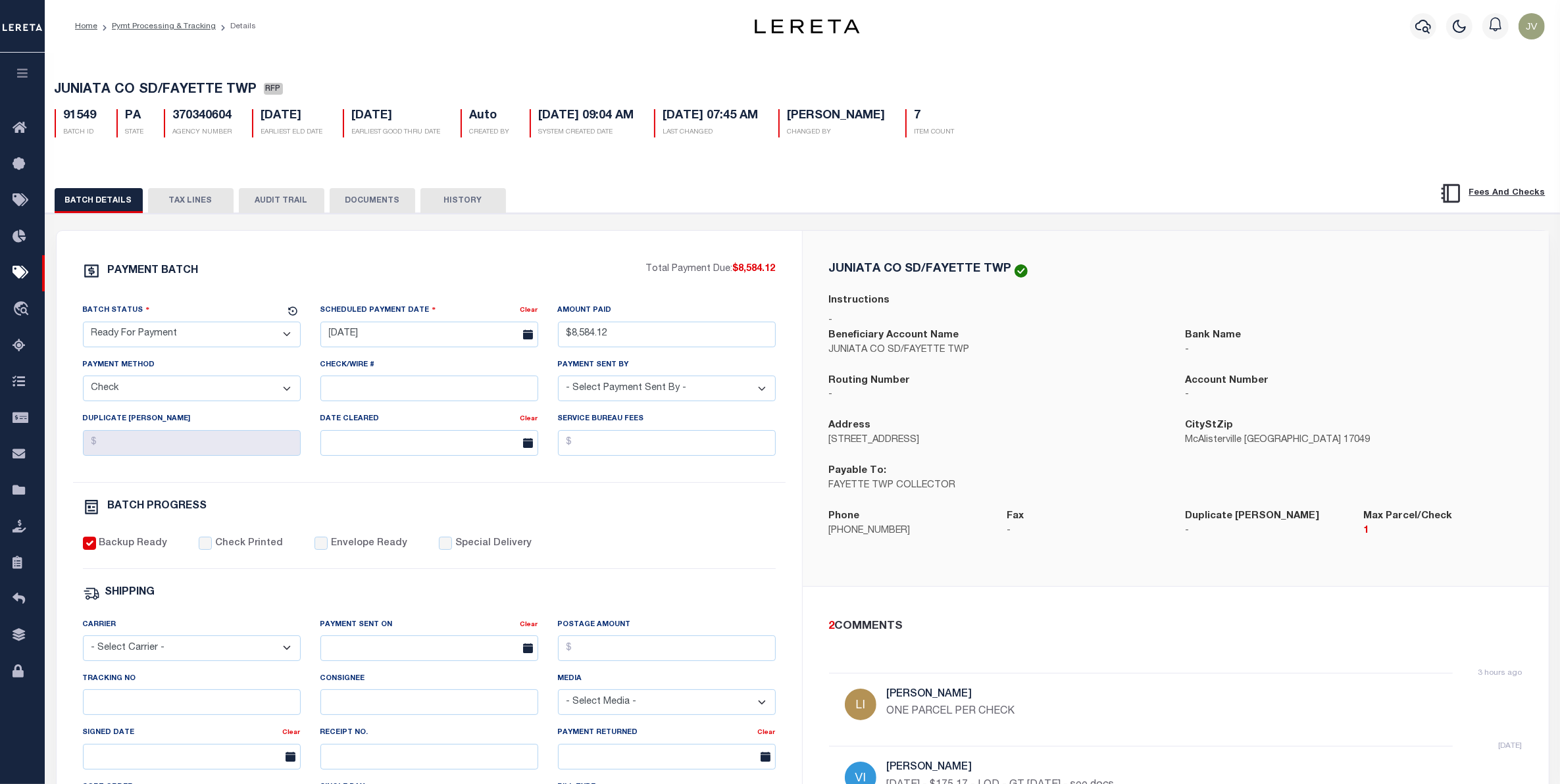
click at [198, 202] on button "TAX LINES" at bounding box center [191, 201] width 86 height 25
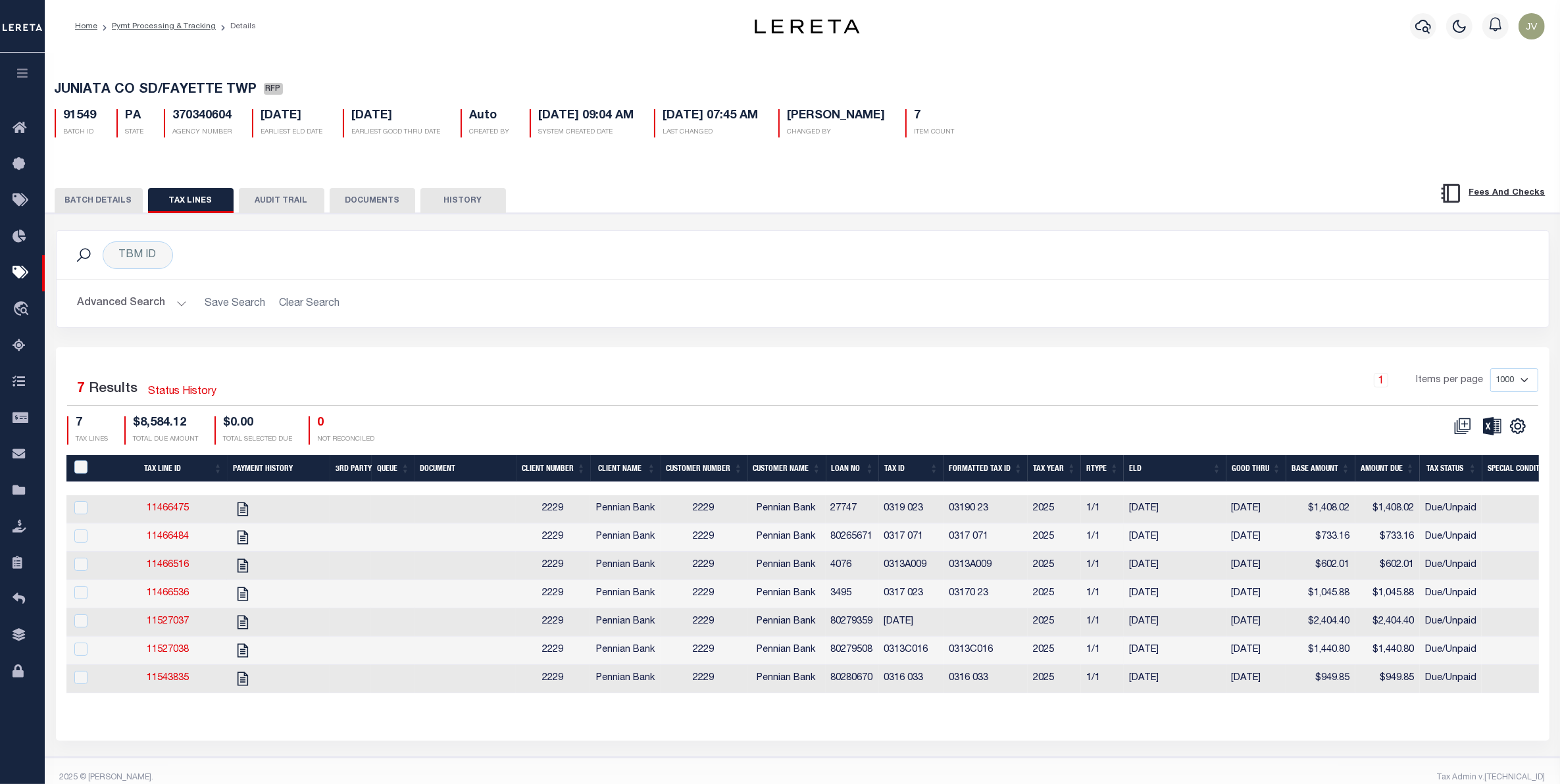
click at [904, 459] on th "Tax ID" at bounding box center [911, 468] width 64 height 27
click at [1520, 429] on icon "" at bounding box center [1517, 426] width 6 height 6
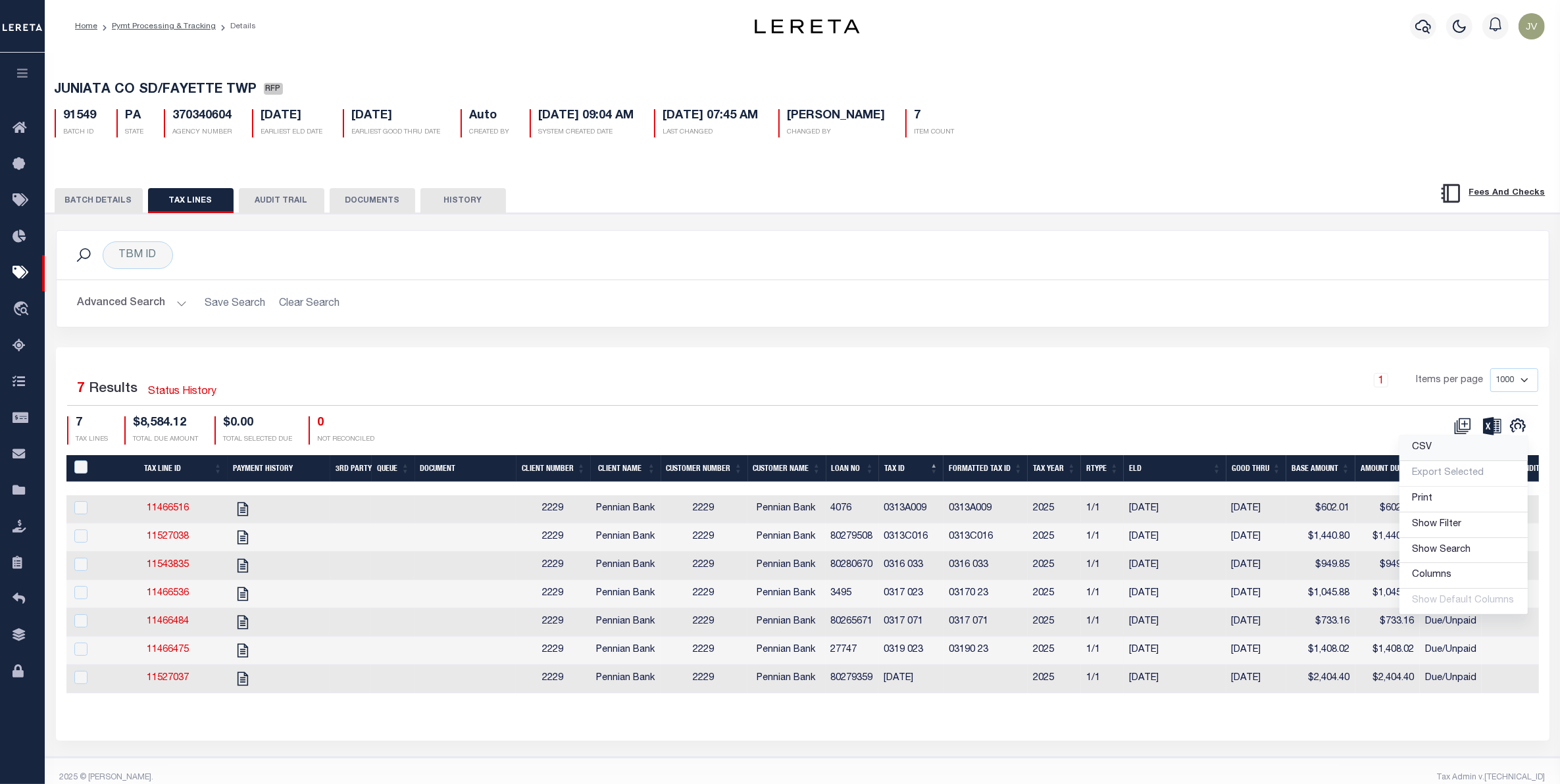
click at [1452, 451] on link "CSV" at bounding box center [1463, 448] width 128 height 25
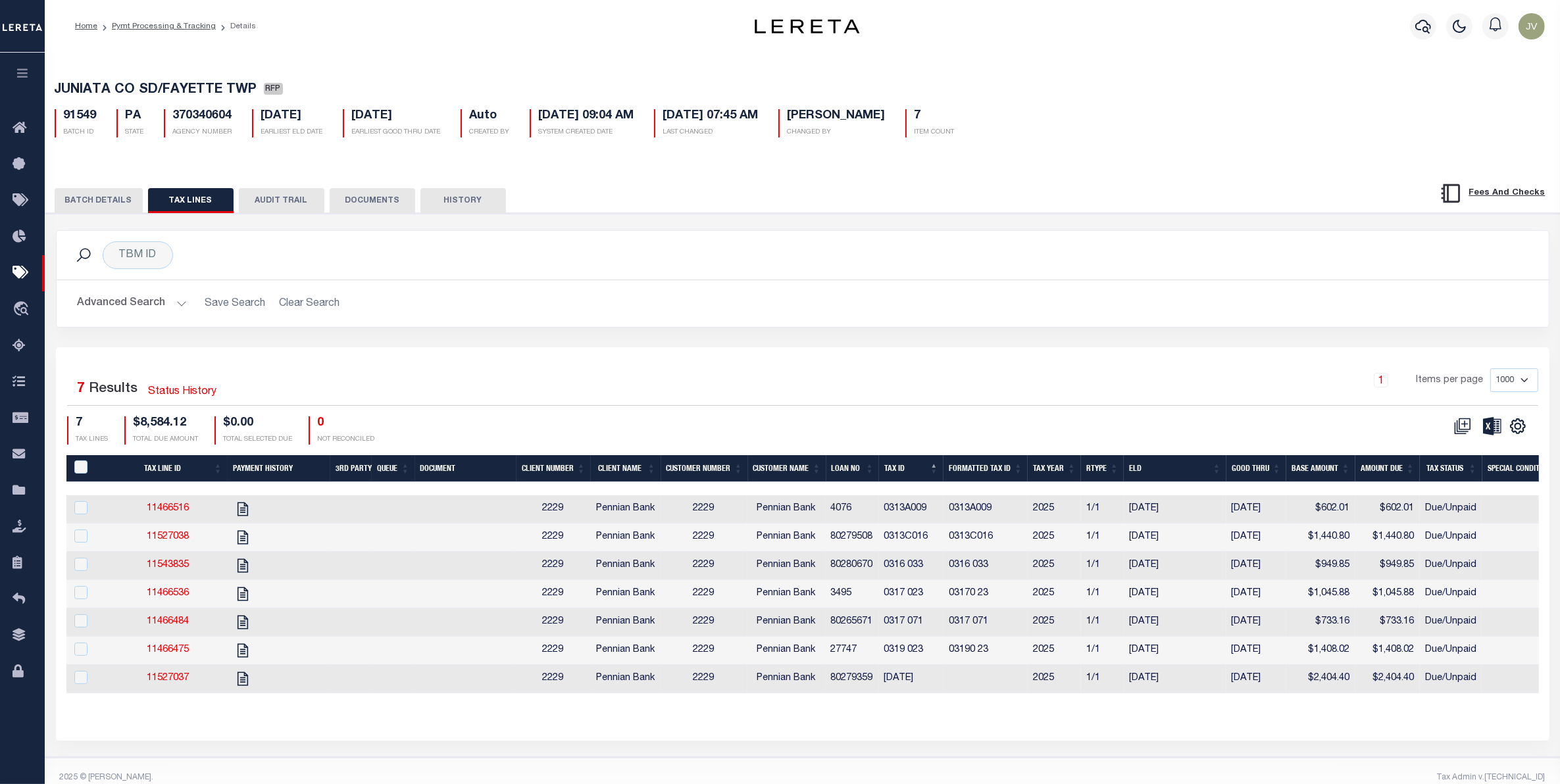
click at [487, 316] on h2 "Advanced Search Save Search Clear Search" at bounding box center [803, 303] width 1471 height 25
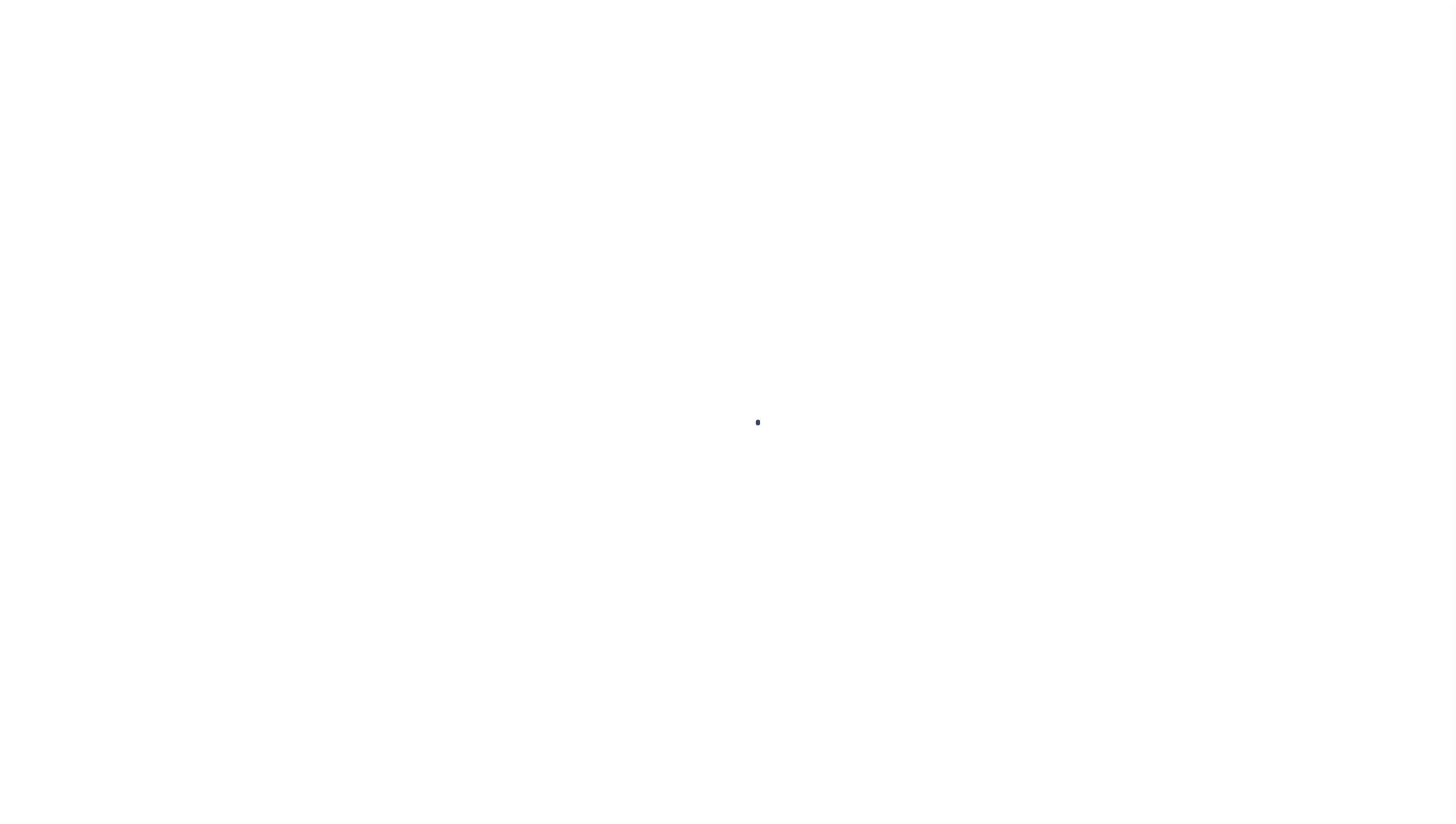
select select "RFP"
select select "CHK"
select select "[PERSON_NAME]"
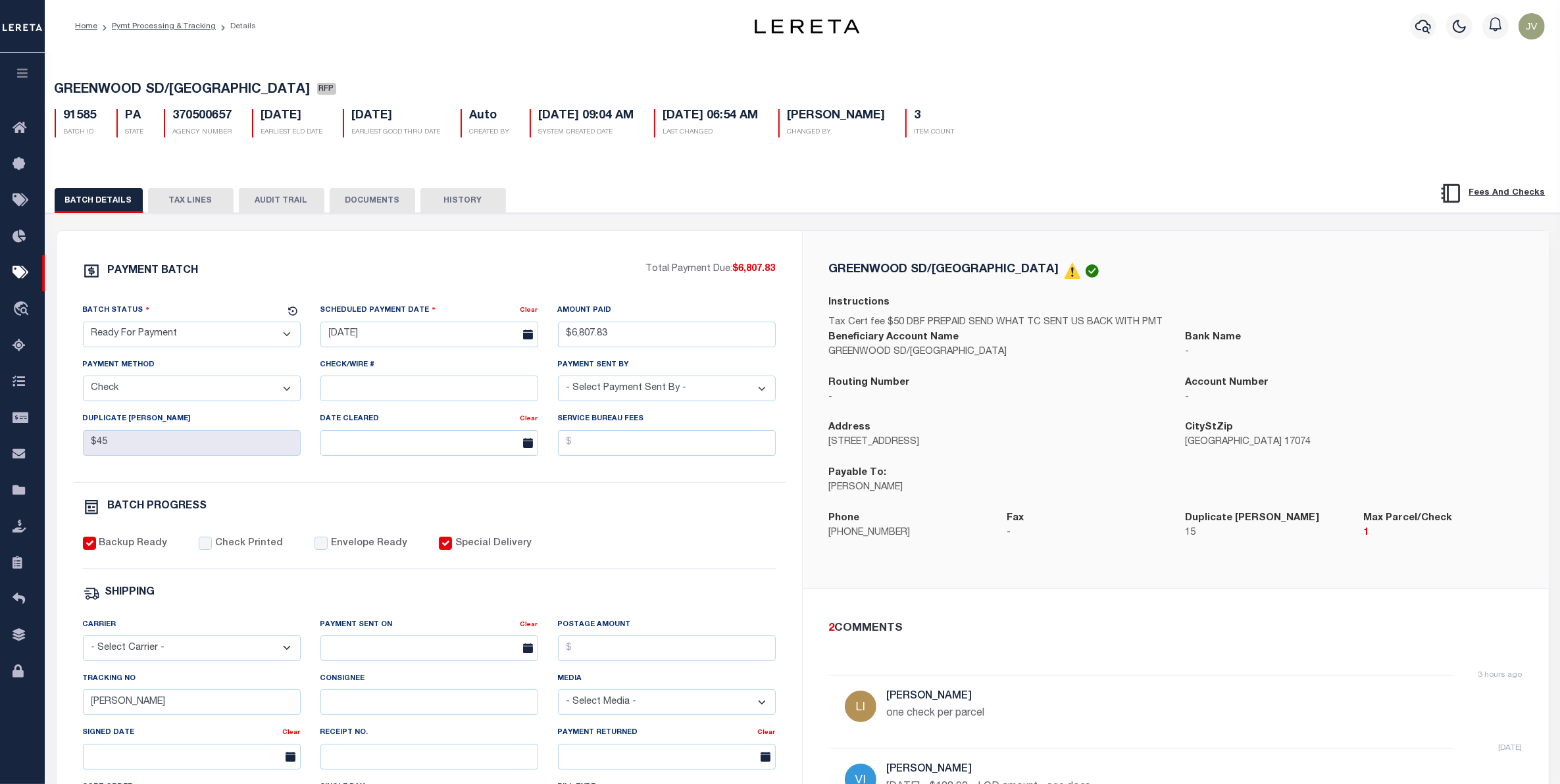
click at [179, 198] on button "TAX LINES" at bounding box center [191, 201] width 86 height 25
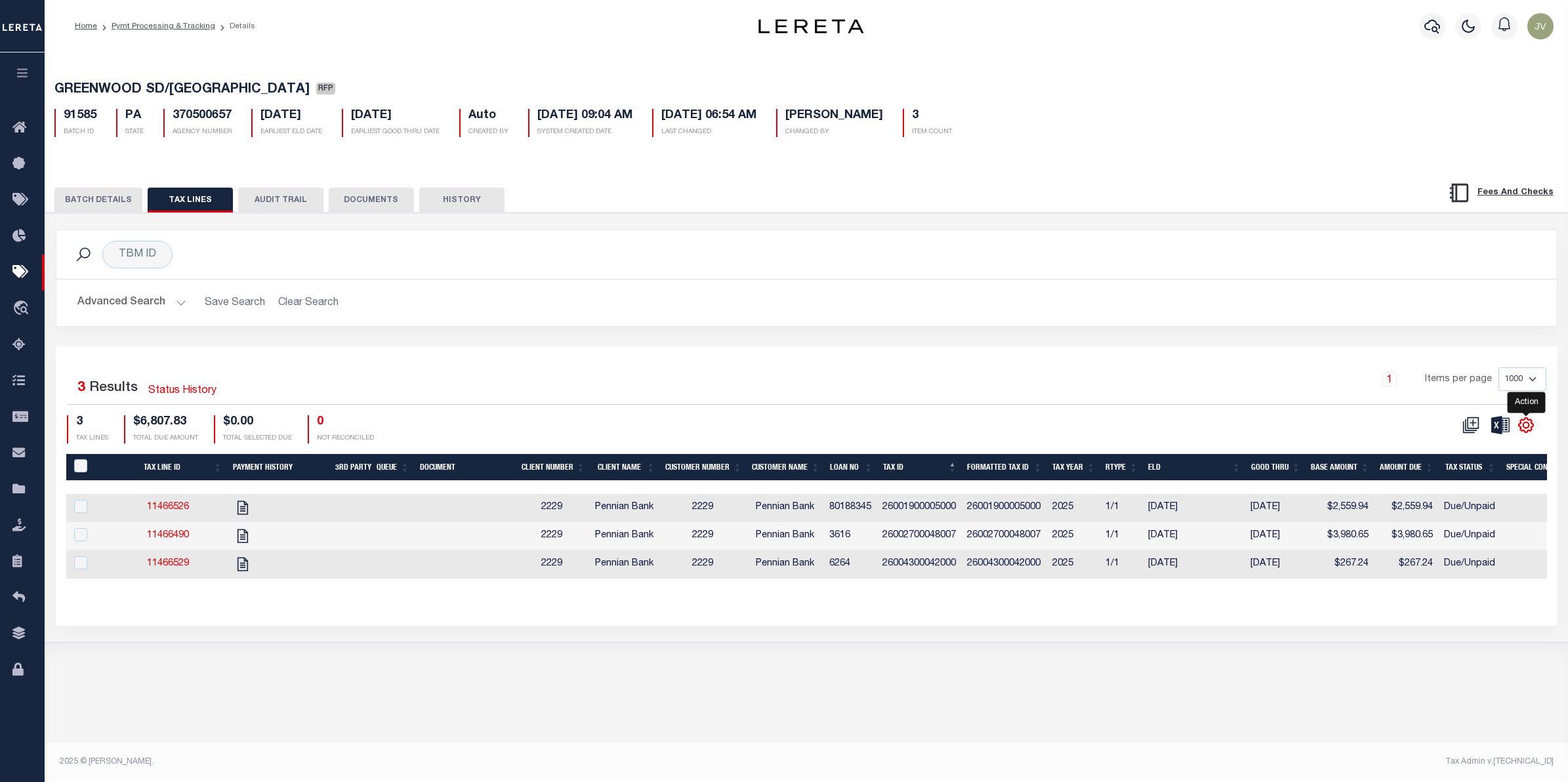
click at [1523, 426] on icon "" at bounding box center [1526, 425] width 6 height 6
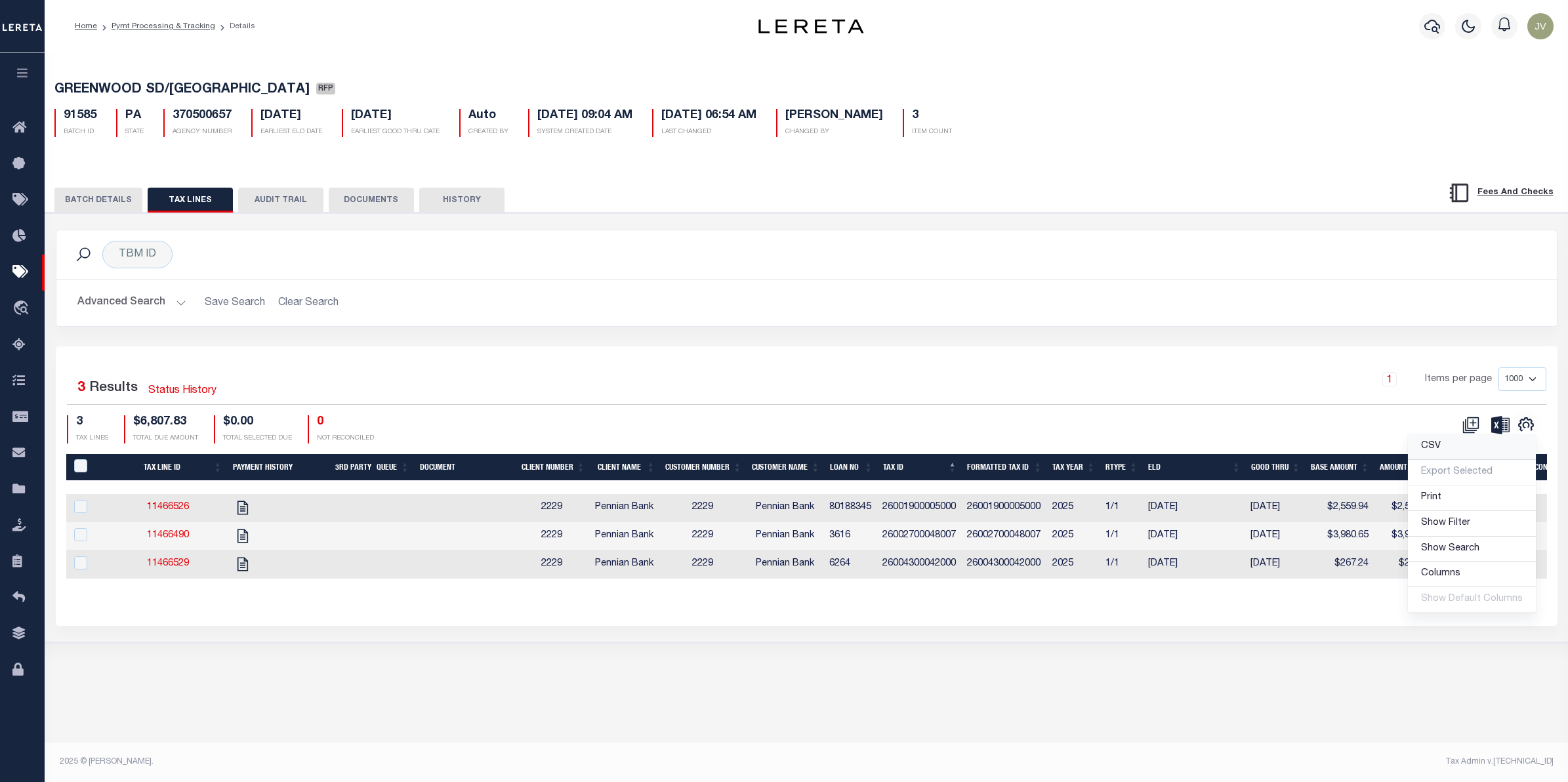
click at [1466, 446] on link "CSV" at bounding box center [1471, 447] width 128 height 25
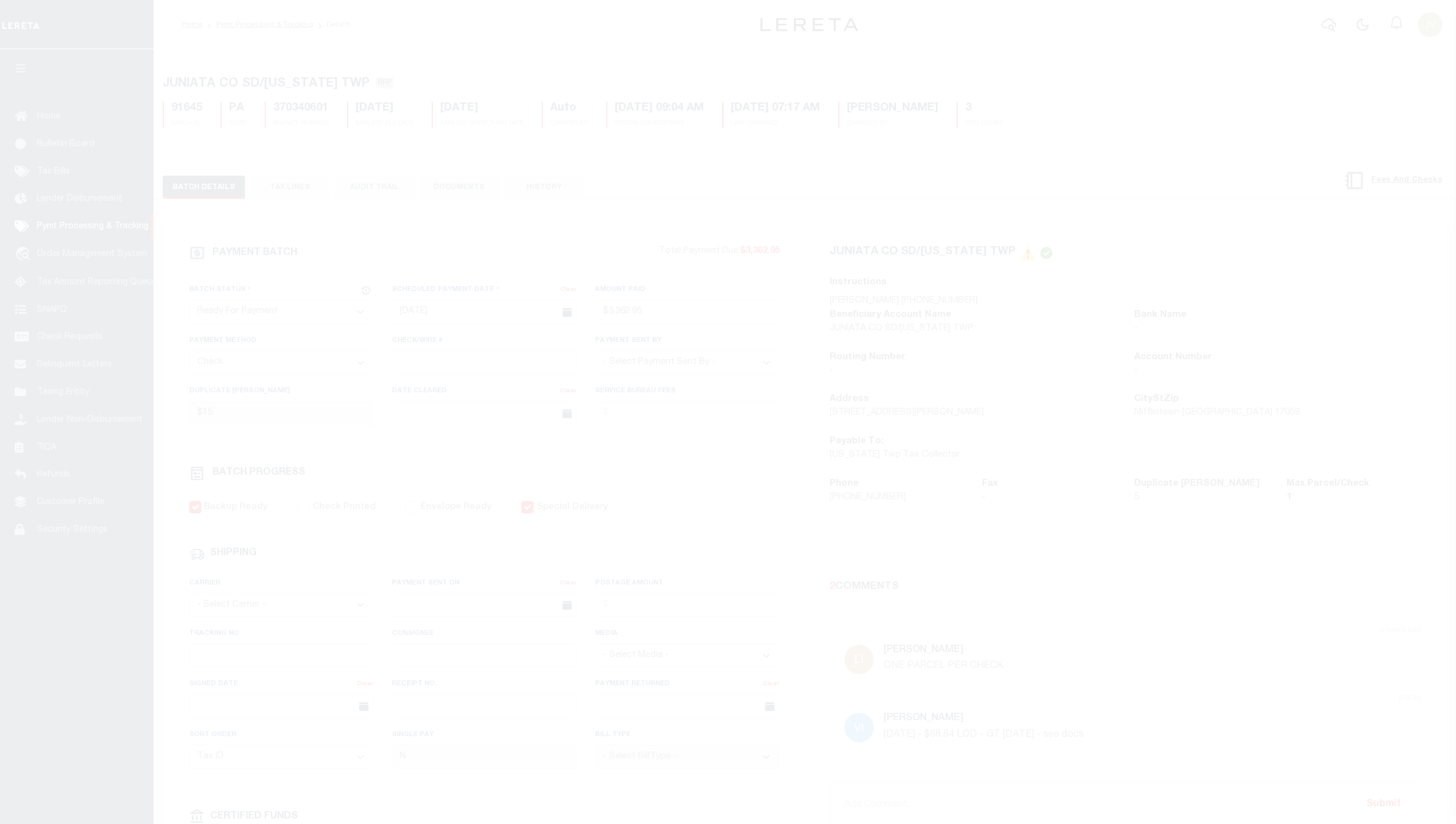
select select "RFP"
select select "CHK"
select select "[PERSON_NAME]"
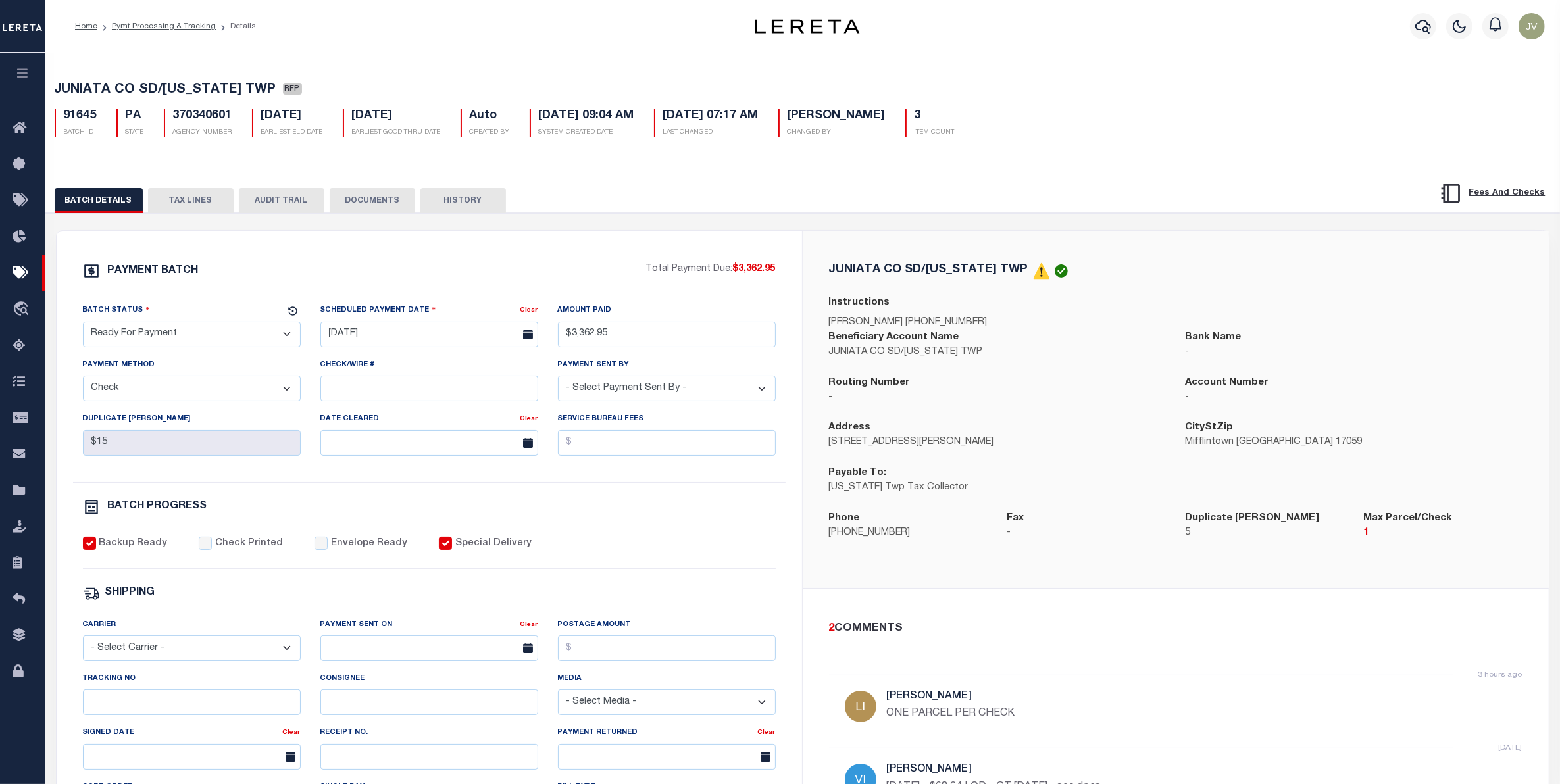
click at [215, 199] on button "TAX LINES" at bounding box center [191, 201] width 86 height 25
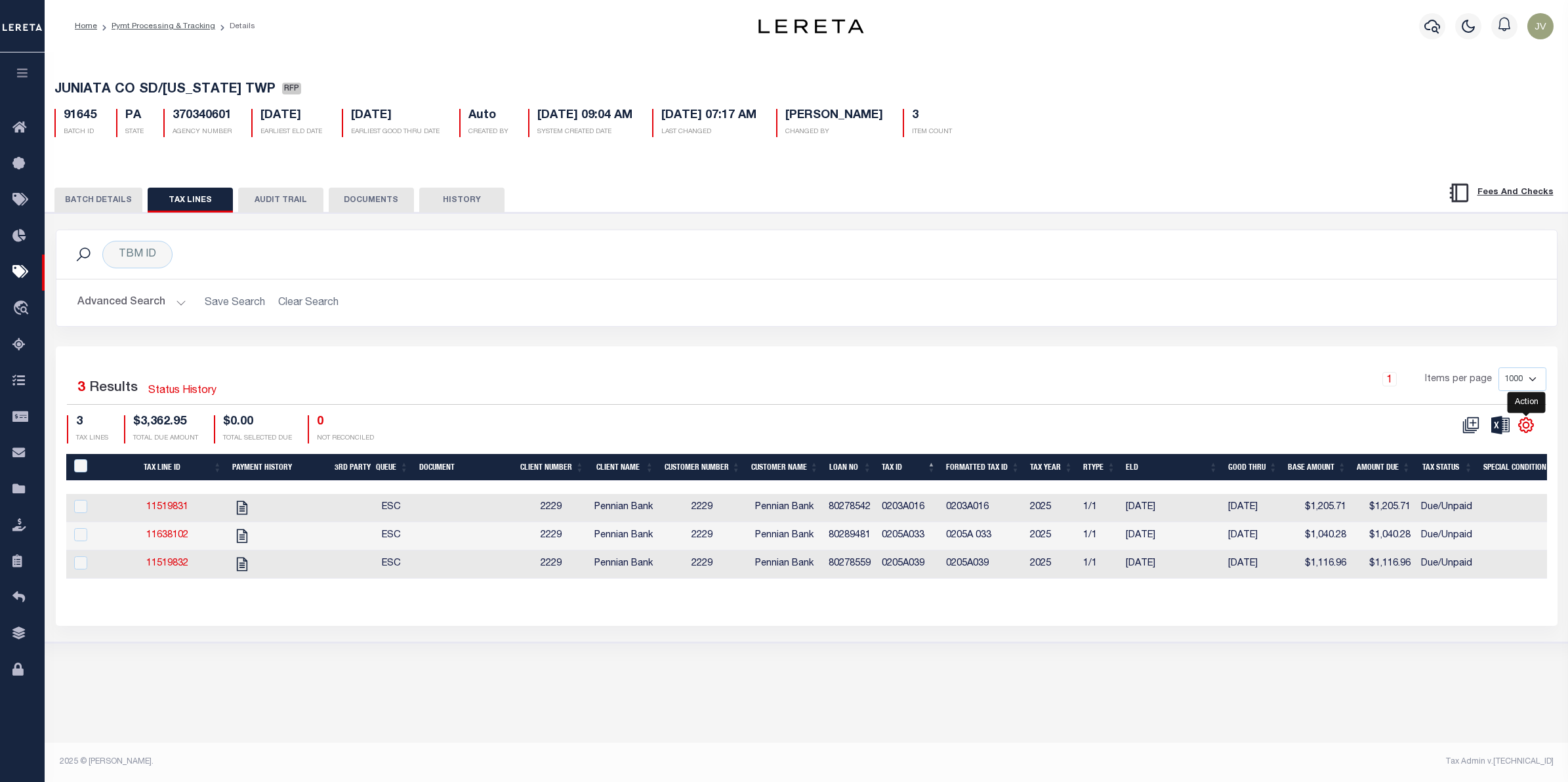
click at [1532, 422] on icon "" at bounding box center [1525, 425] width 15 height 15
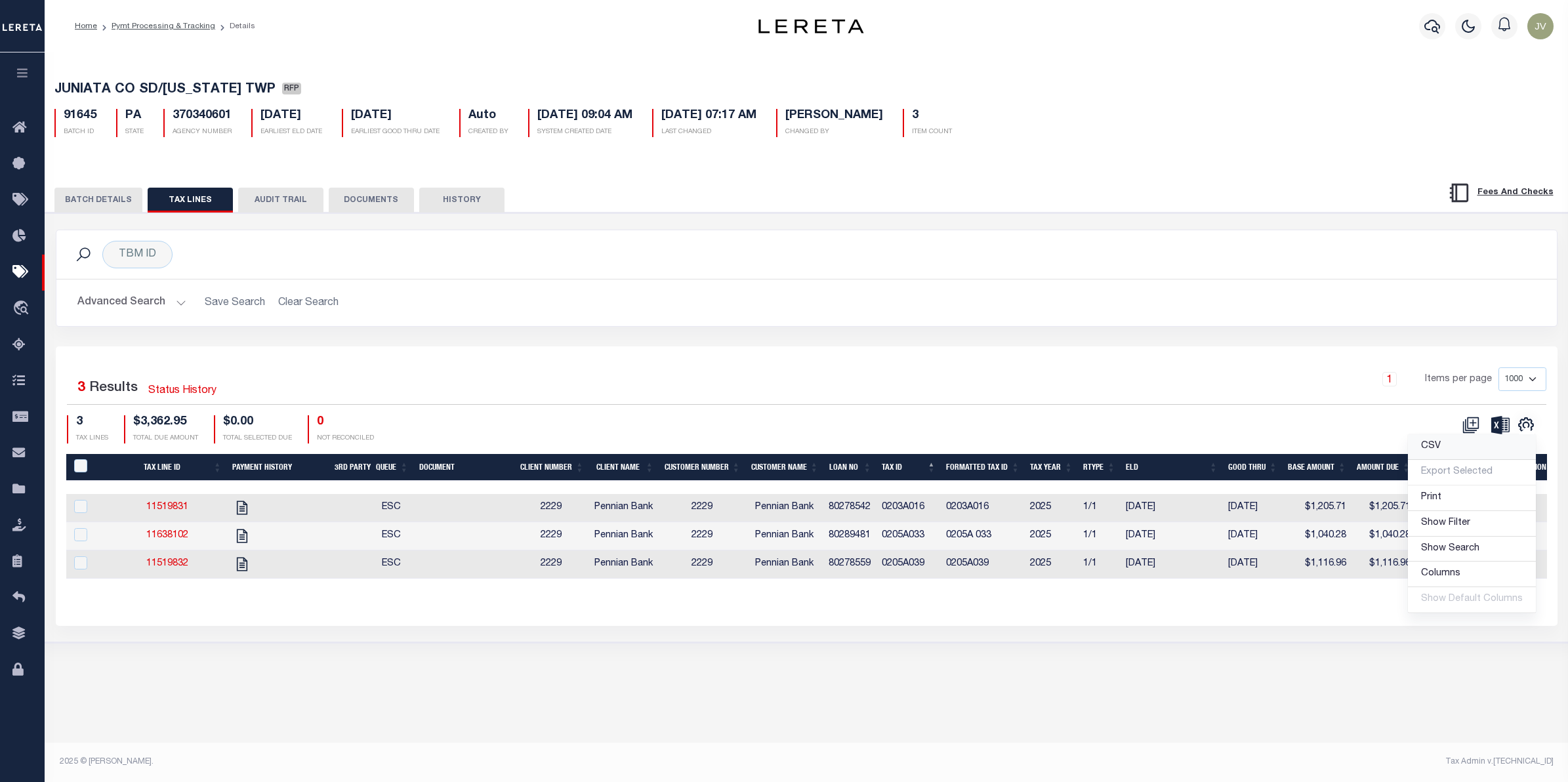
click at [1466, 450] on link "CSV" at bounding box center [1471, 447] width 128 height 25
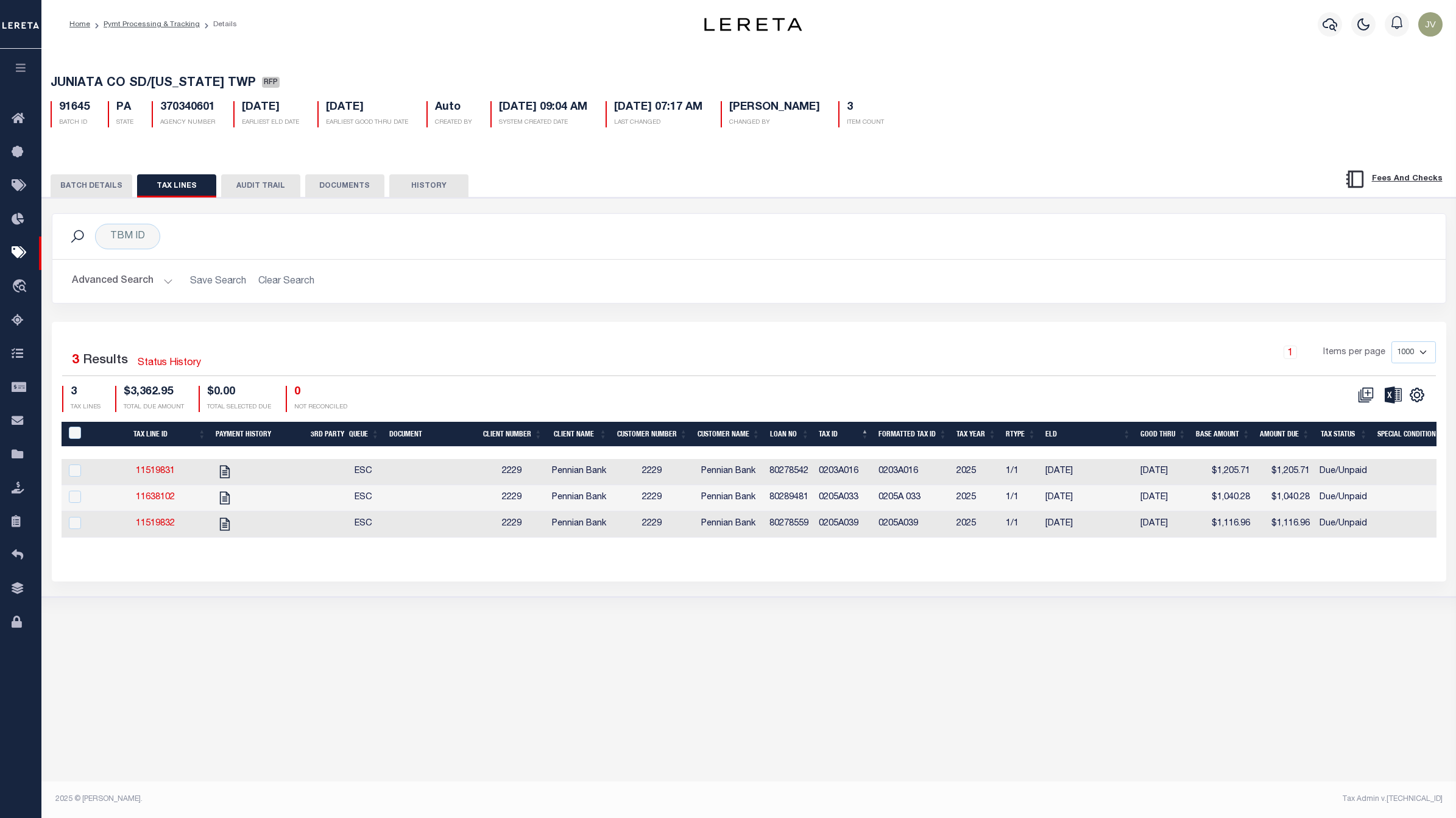
click at [84, 189] on button "BATCH DETAILS" at bounding box center [91, 186] width 82 height 23
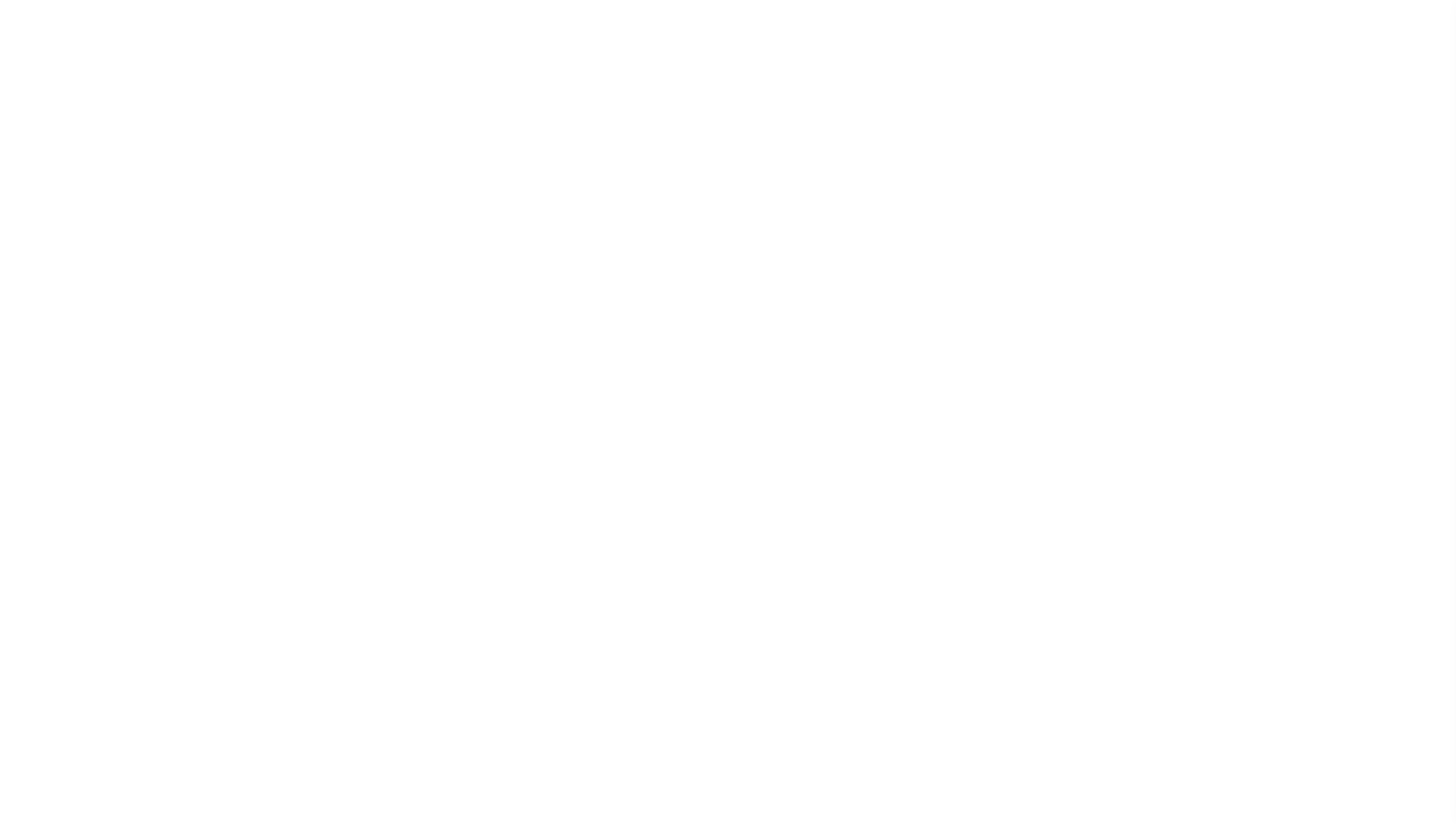
select select "RFP"
select select "CHK"
select select "[PERSON_NAME]"
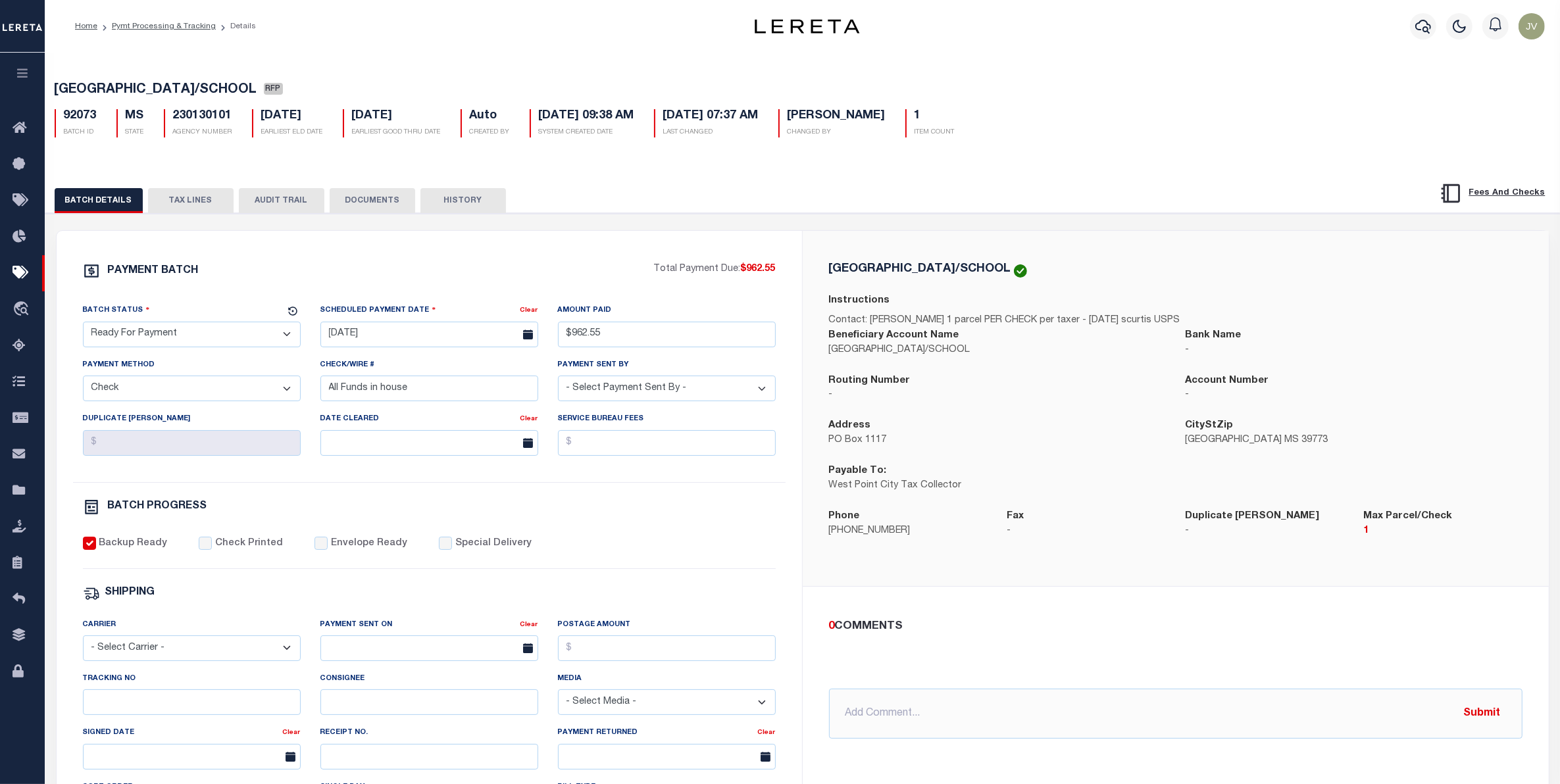
click at [201, 202] on button "TAX LINES" at bounding box center [191, 201] width 86 height 25
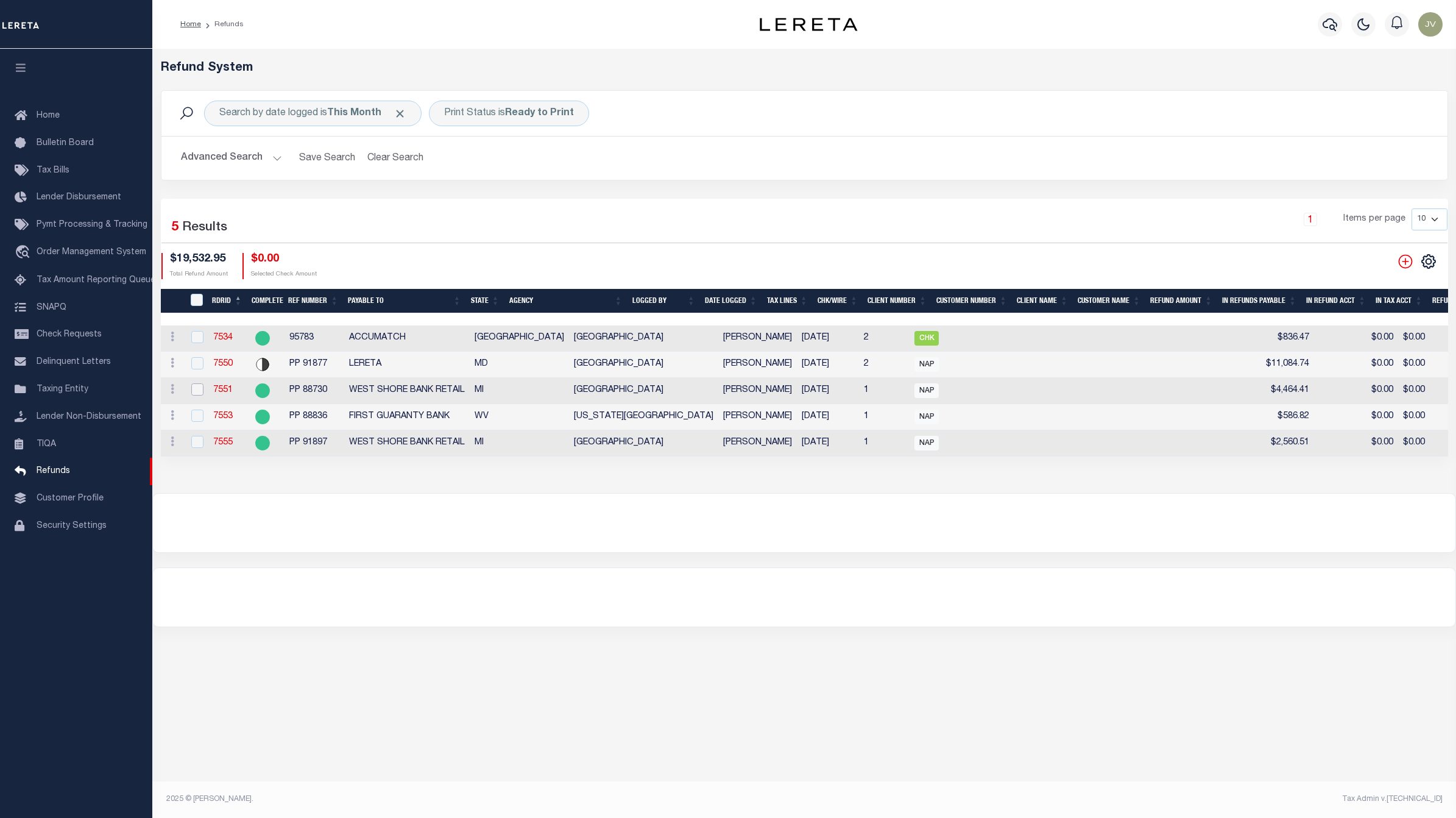
click at [199, 391] on input "checkbox" at bounding box center [197, 389] width 12 height 12
checkbox input "true"
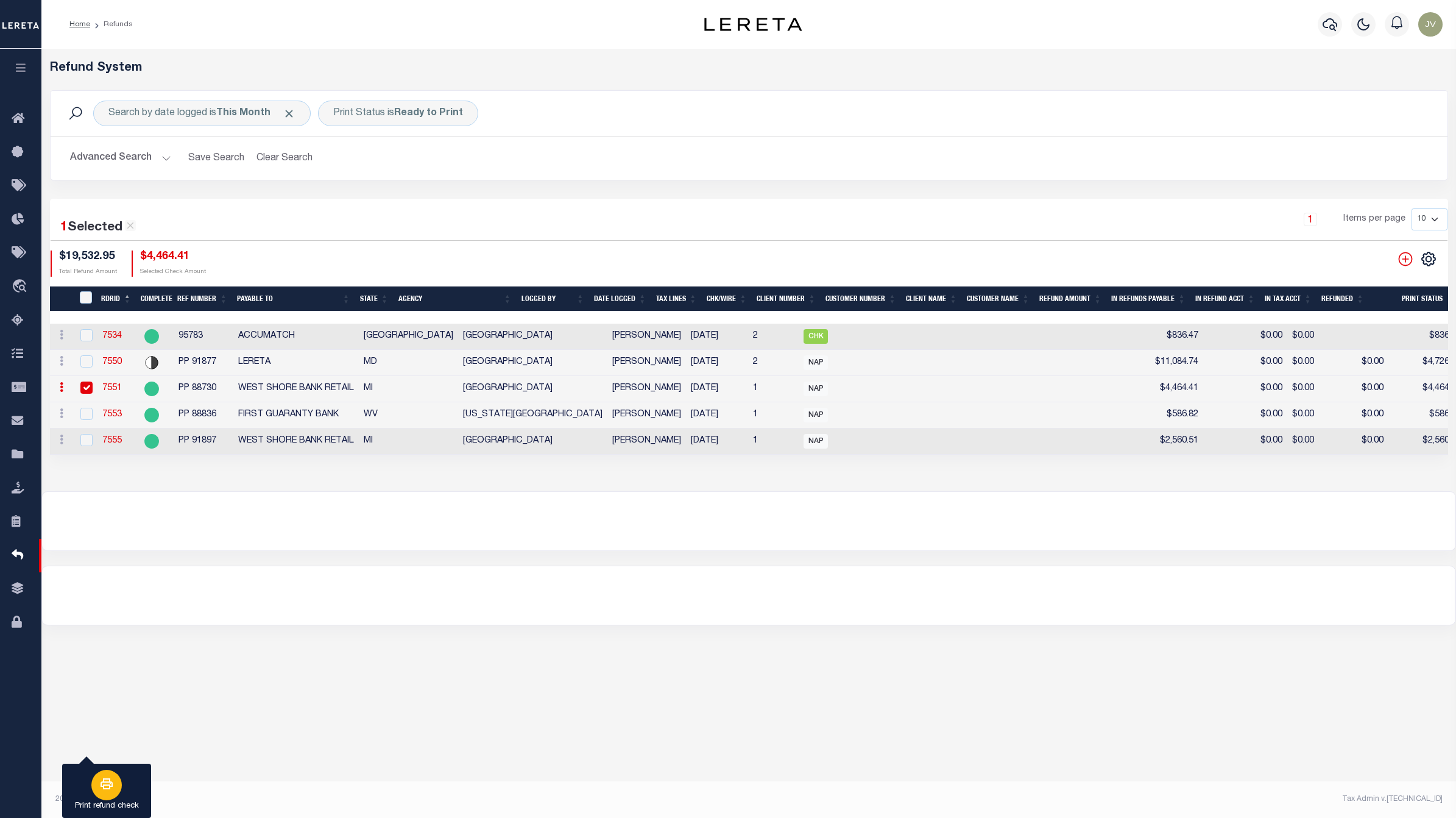
click at [99, 786] on icon "button" at bounding box center [106, 783] width 15 height 15
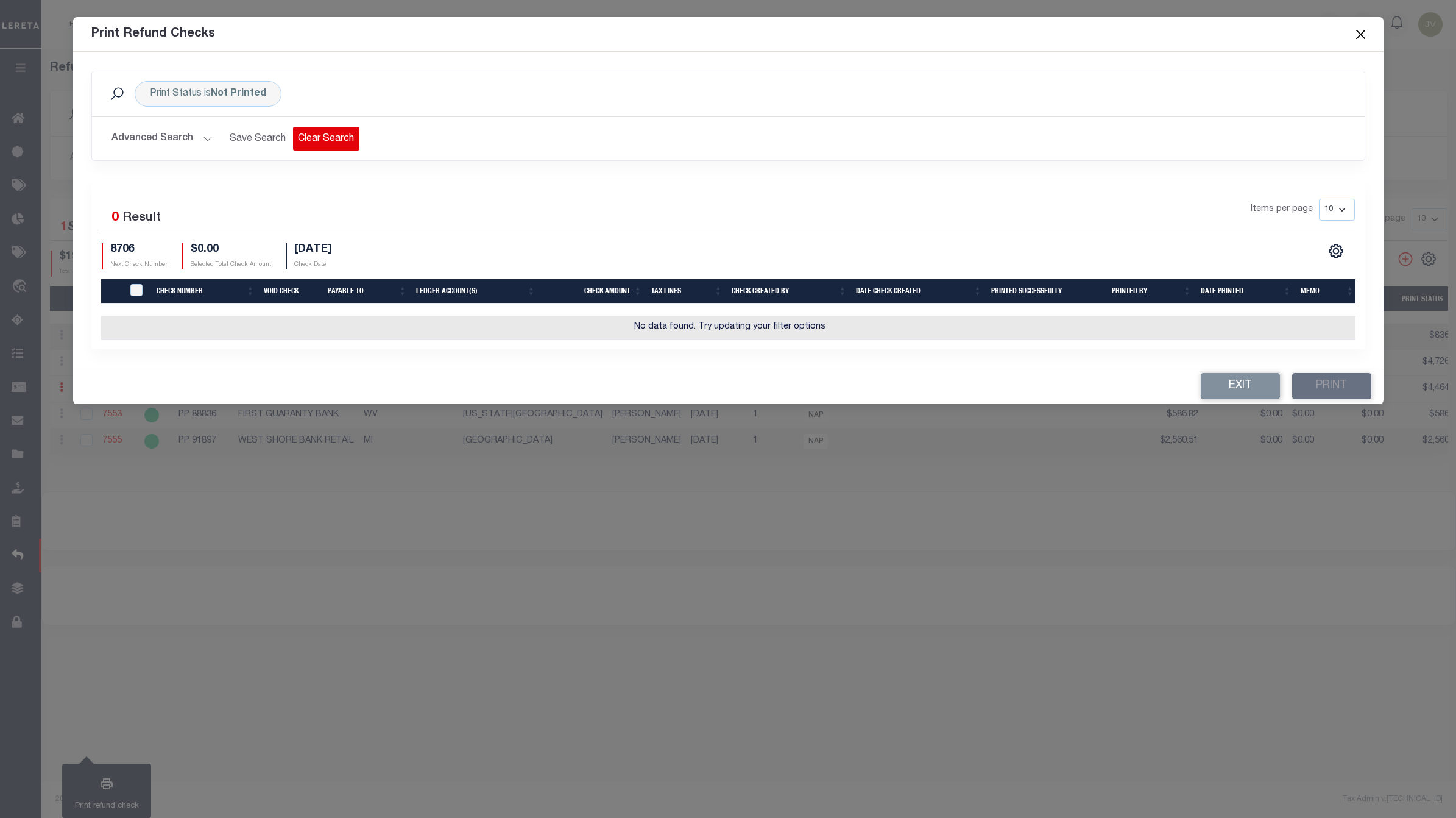
click at [304, 138] on button "Clear Search" at bounding box center [326, 138] width 67 height 23
click at [170, 136] on button "Advanced Search" at bounding box center [162, 138] width 101 height 23
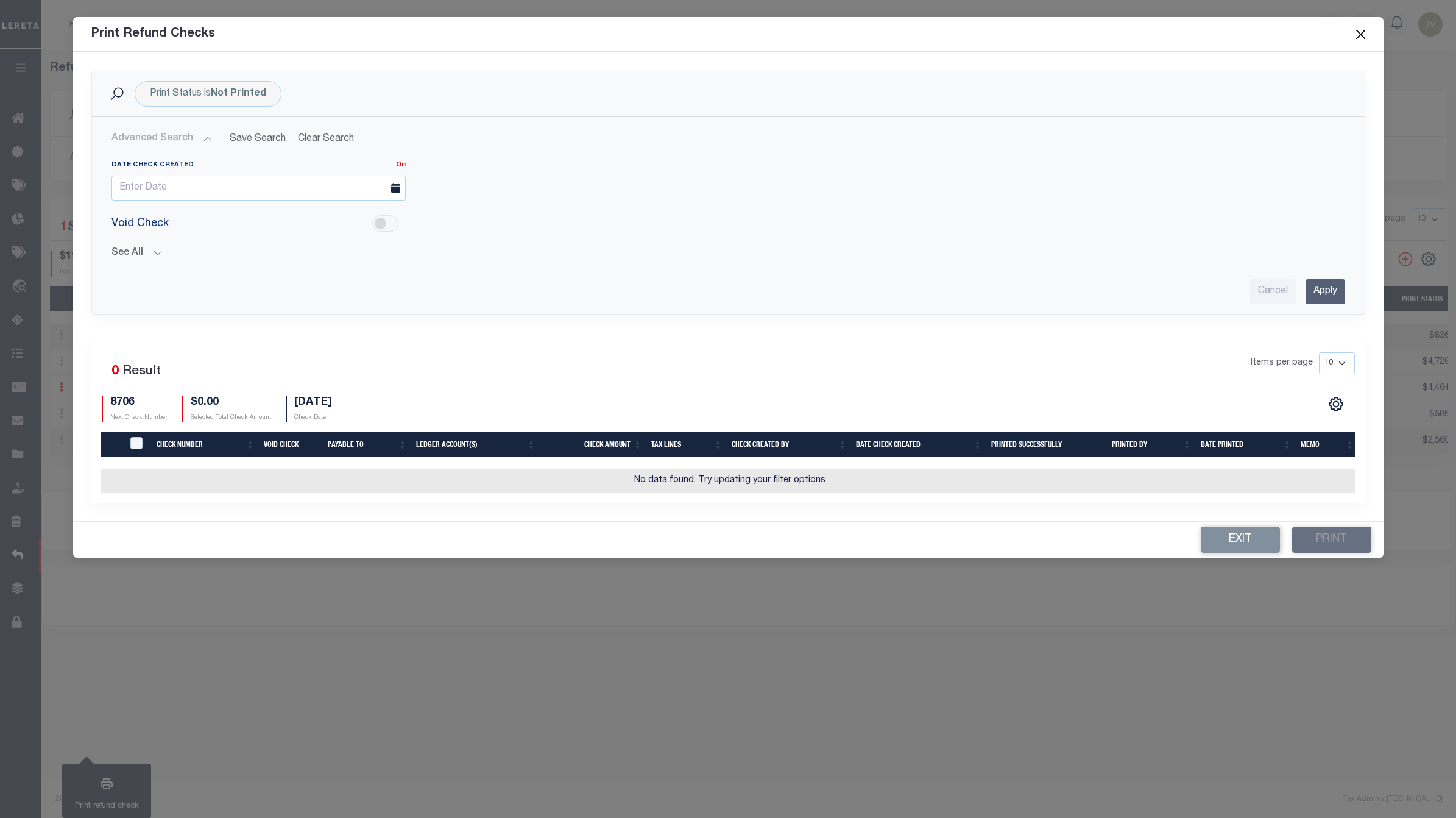
click at [150, 247] on div "See All Check Number Equals Equals Is Not Equal To Is Is" at bounding box center [728, 248] width 1233 height 21
click at [151, 252] on button "See All" at bounding box center [728, 253] width 1233 height 11
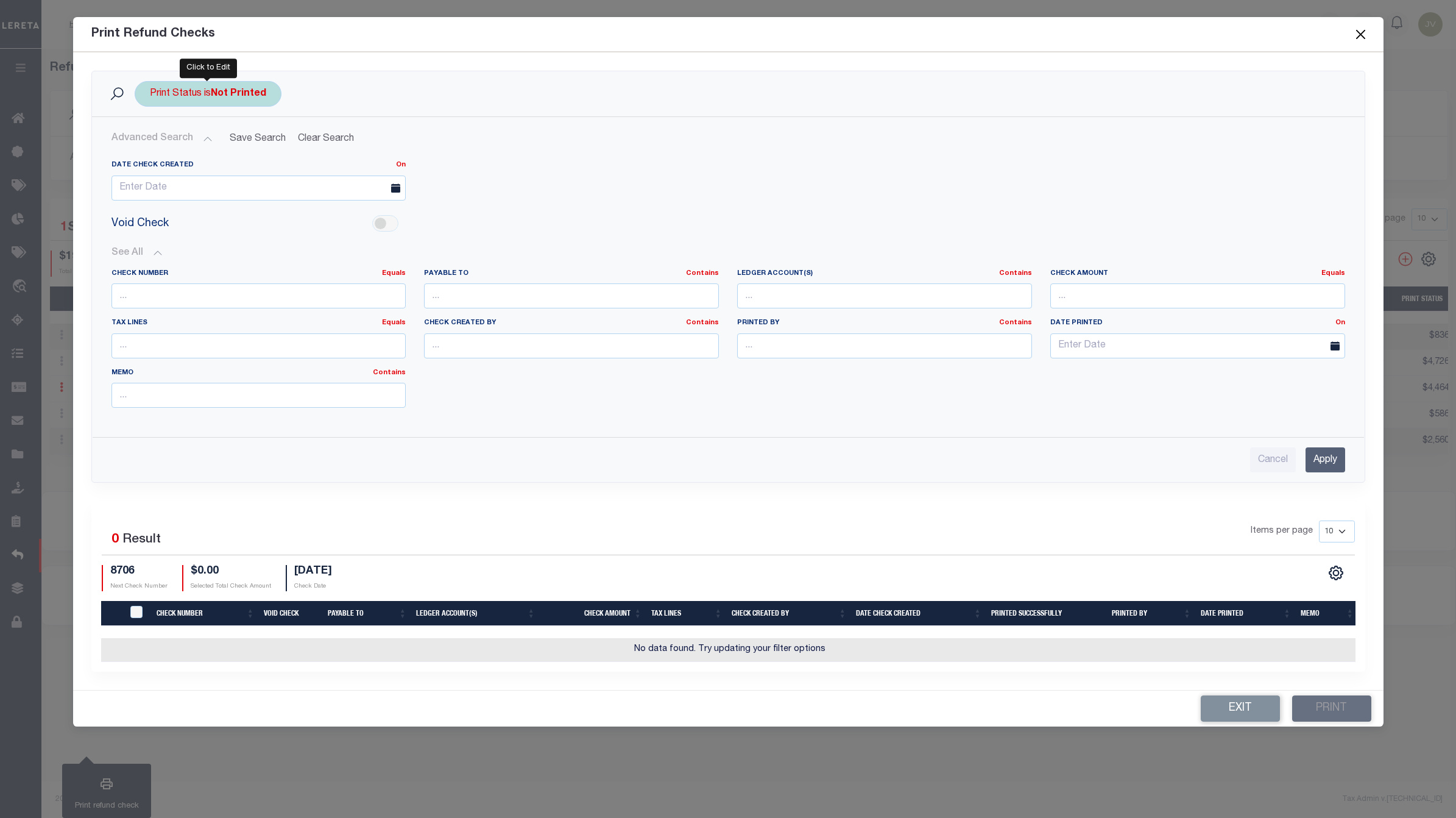
click at [236, 104] on div "Print Status is Not Printed" at bounding box center [208, 94] width 147 height 26
click at [276, 153] on select "Printed Not Printed" at bounding box center [240, 153] width 179 height 23
select select "true"
click at [150, 143] on select "Printed Not Printed" at bounding box center [240, 153] width 179 height 23
click at [304, 182] on input "Apply" at bounding box center [311, 180] width 36 height 20
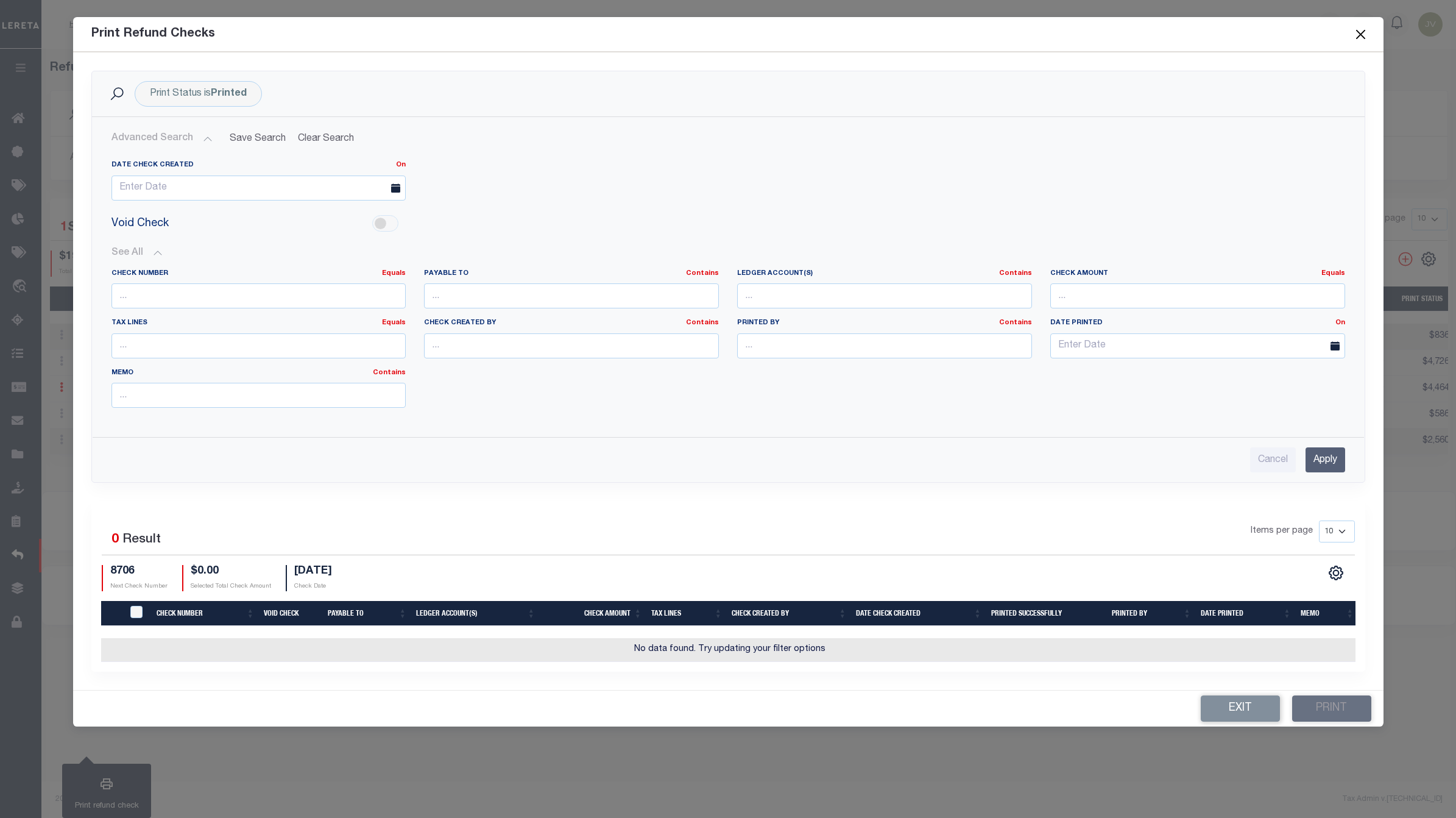
click at [1342, 468] on input "Apply" at bounding box center [1326, 459] width 40 height 25
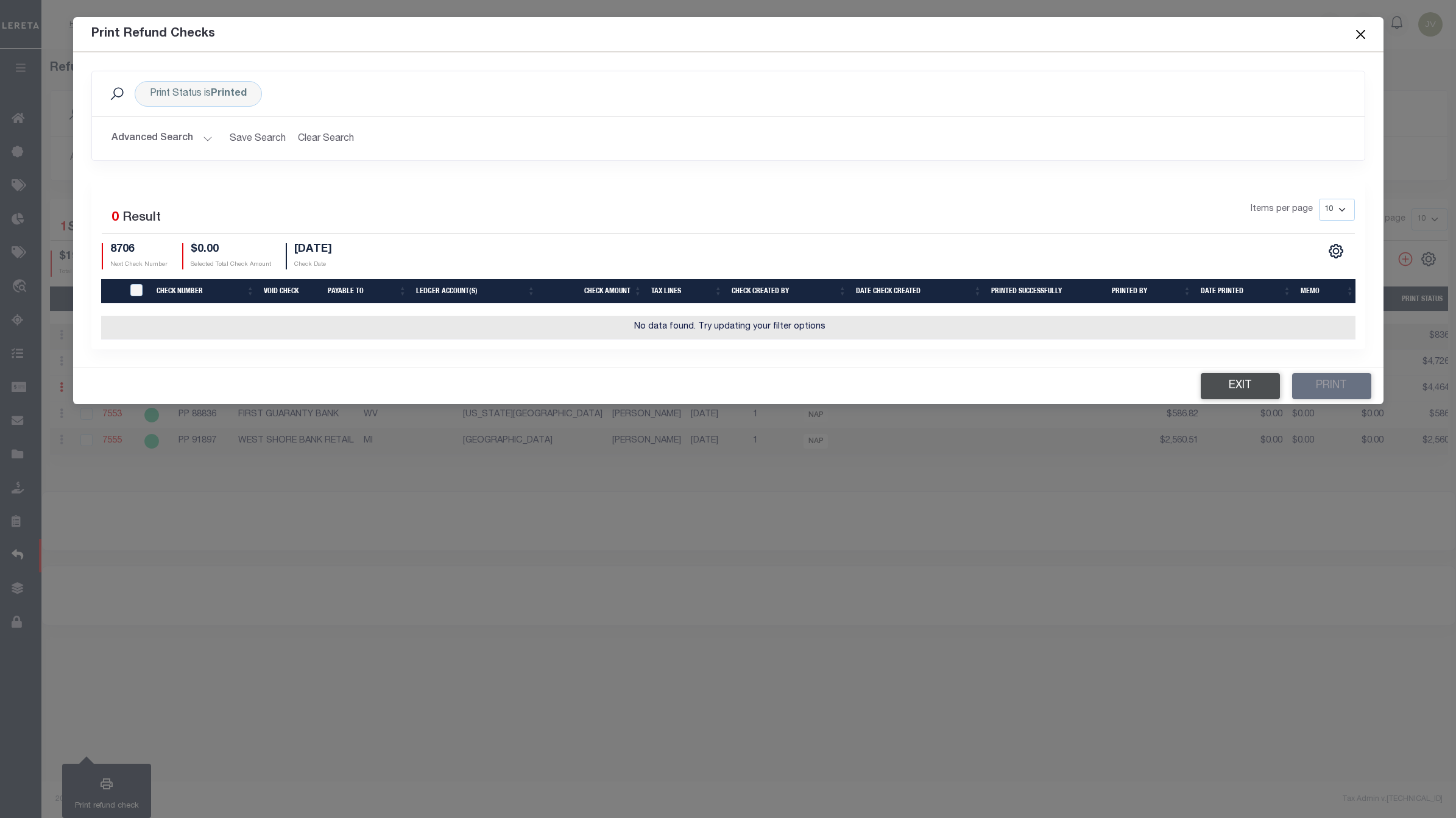
click at [1257, 396] on button "Exit" at bounding box center [1240, 386] width 79 height 26
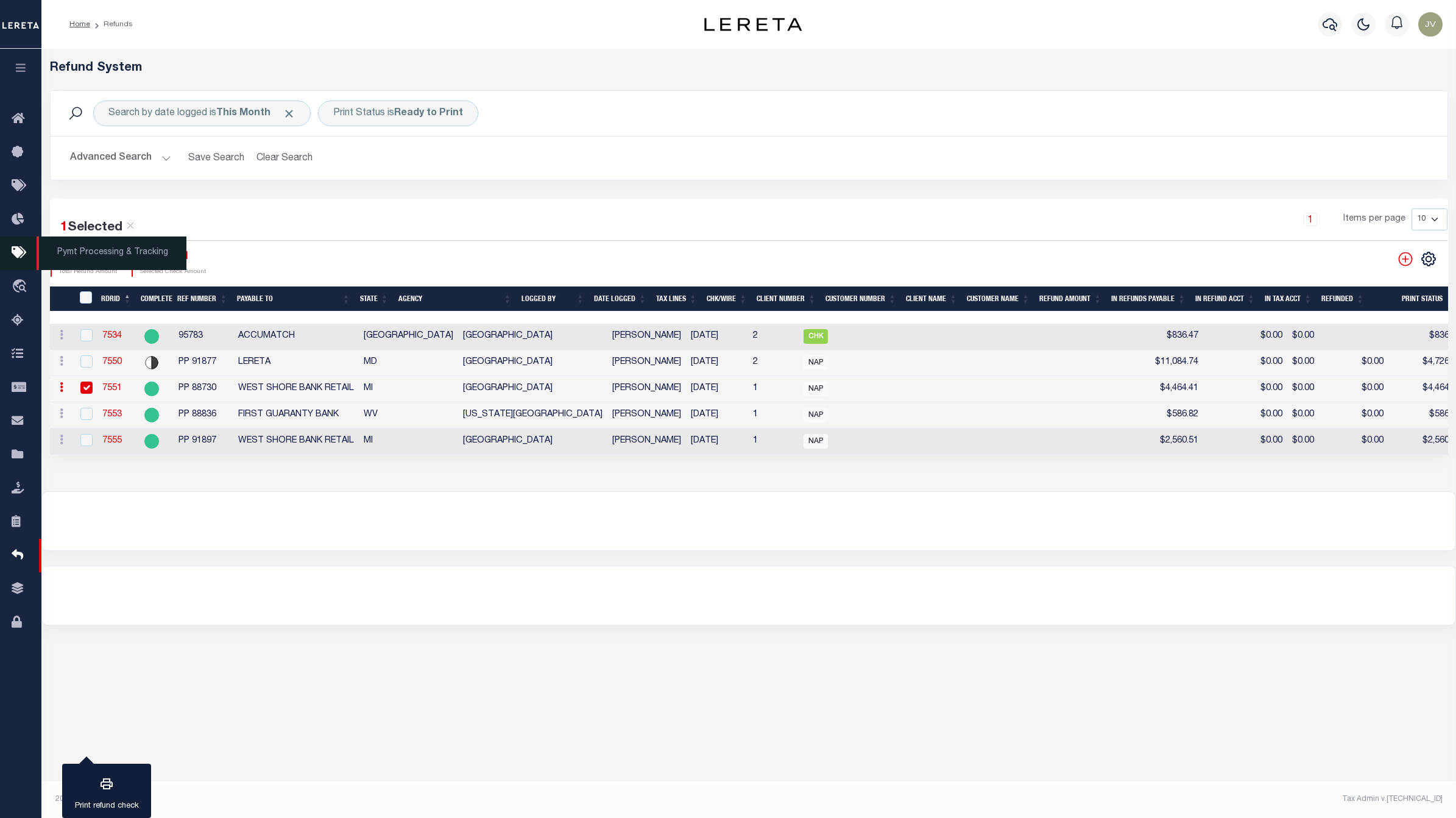
click at [16, 251] on icon at bounding box center [21, 253] width 19 height 15
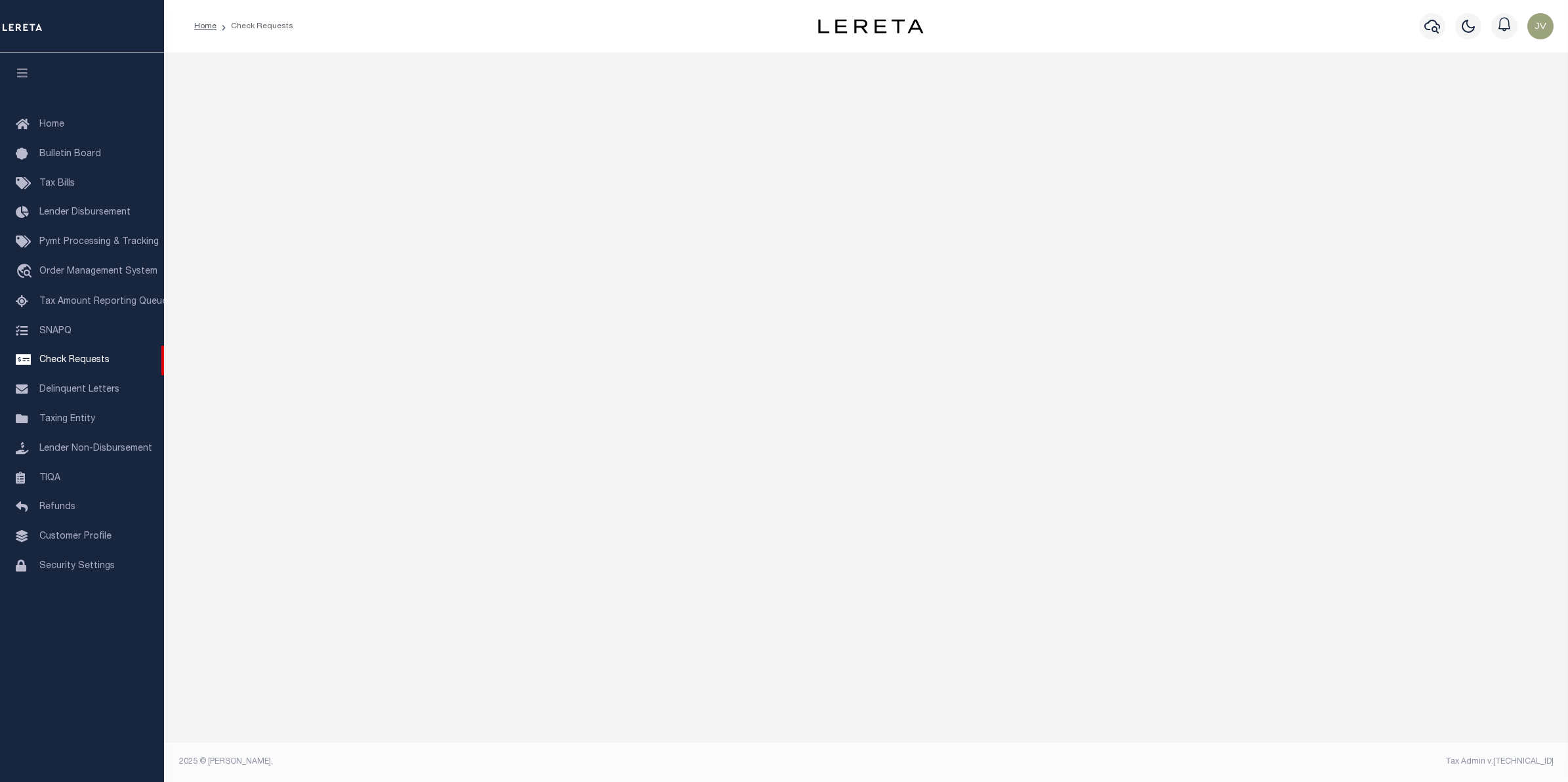
select select "50"
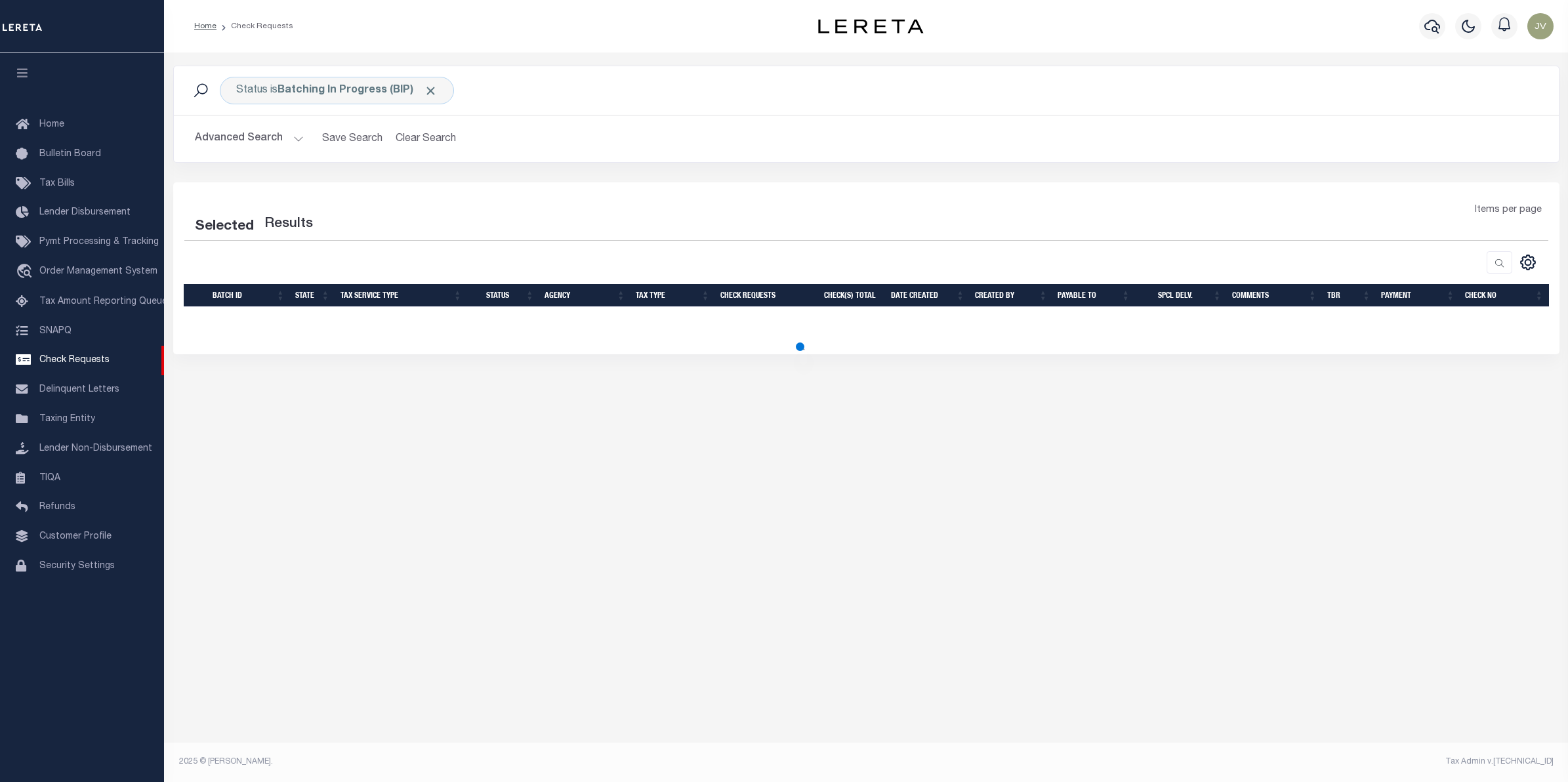
select select "50"
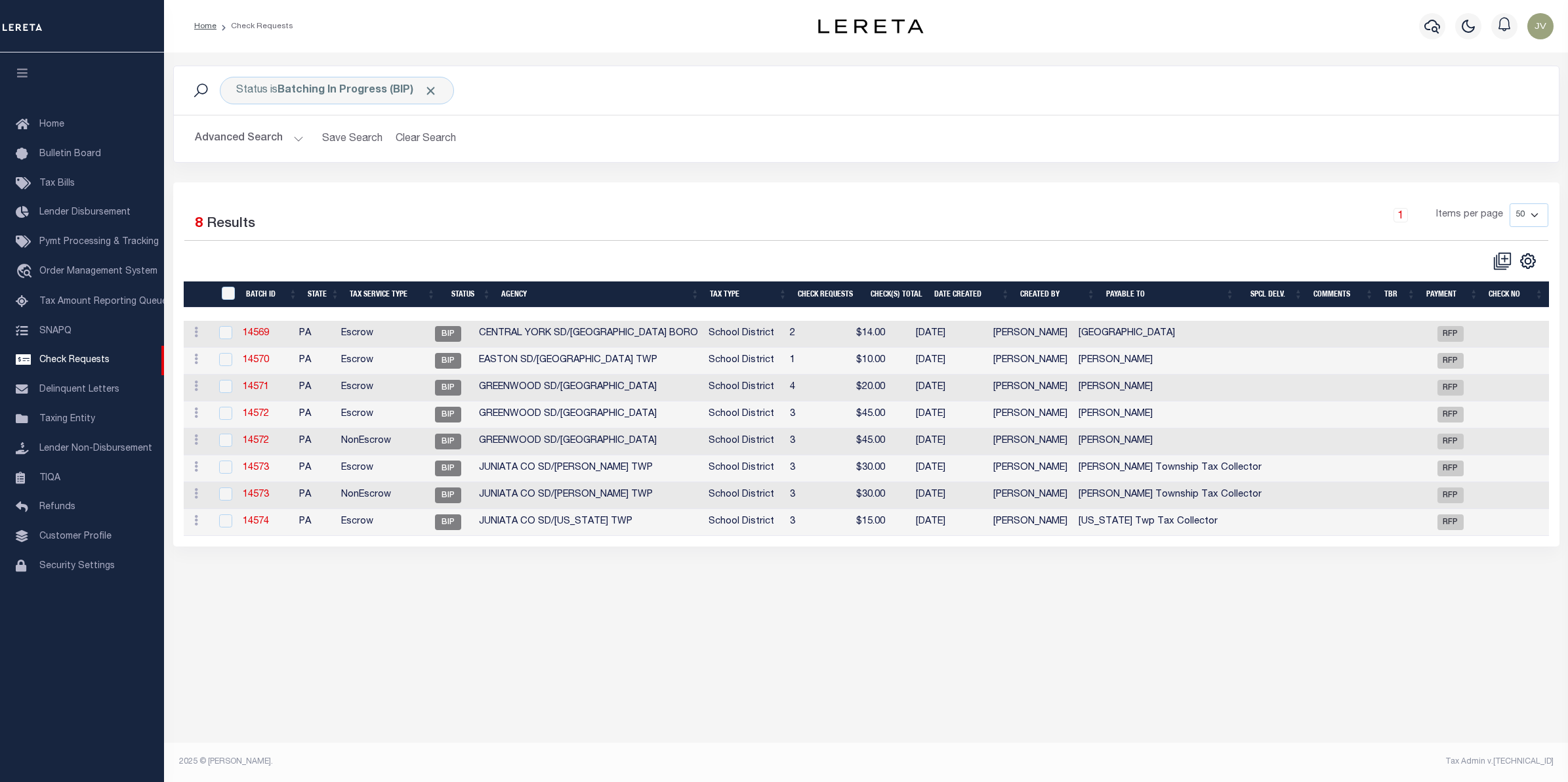
click at [378, 292] on th "Tax Service Type" at bounding box center [393, 294] width 96 height 27
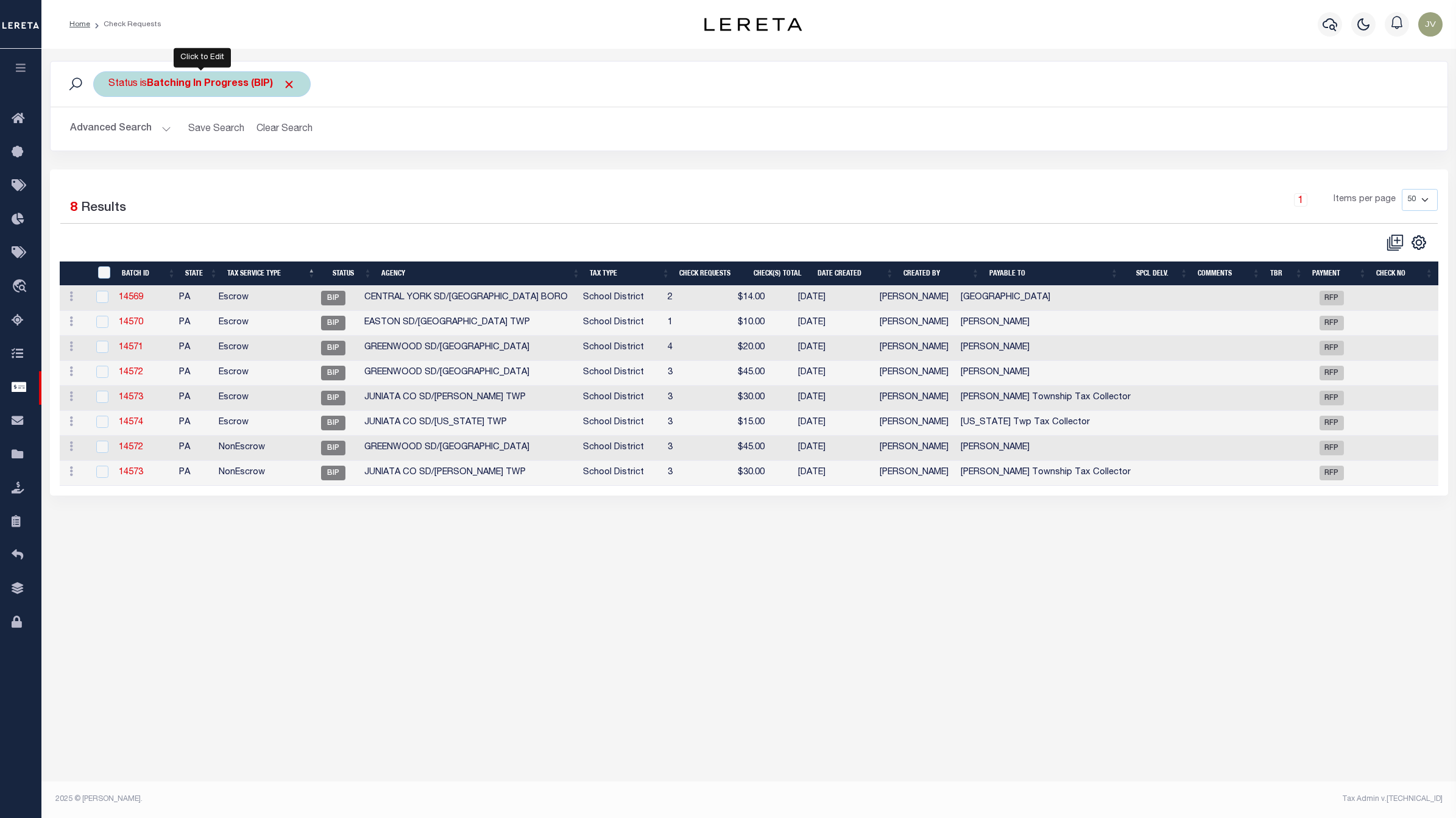
click at [177, 85] on b "Batching In Progress (BIP)" at bounding box center [221, 84] width 149 height 10
click at [223, 145] on select "Approval Needed (APN) Batching In Progress (BIP) Check Returned (CKR) Cleared a…" at bounding box center [199, 143] width 179 height 23
select select "RTS"
click at [109, 133] on select "Approval Needed (APN) Batching In Progress (BIP) Check Returned (CKR) Cleared a…" at bounding box center [199, 143] width 179 height 23
click at [274, 179] on input "Apply" at bounding box center [270, 170] width 36 height 20
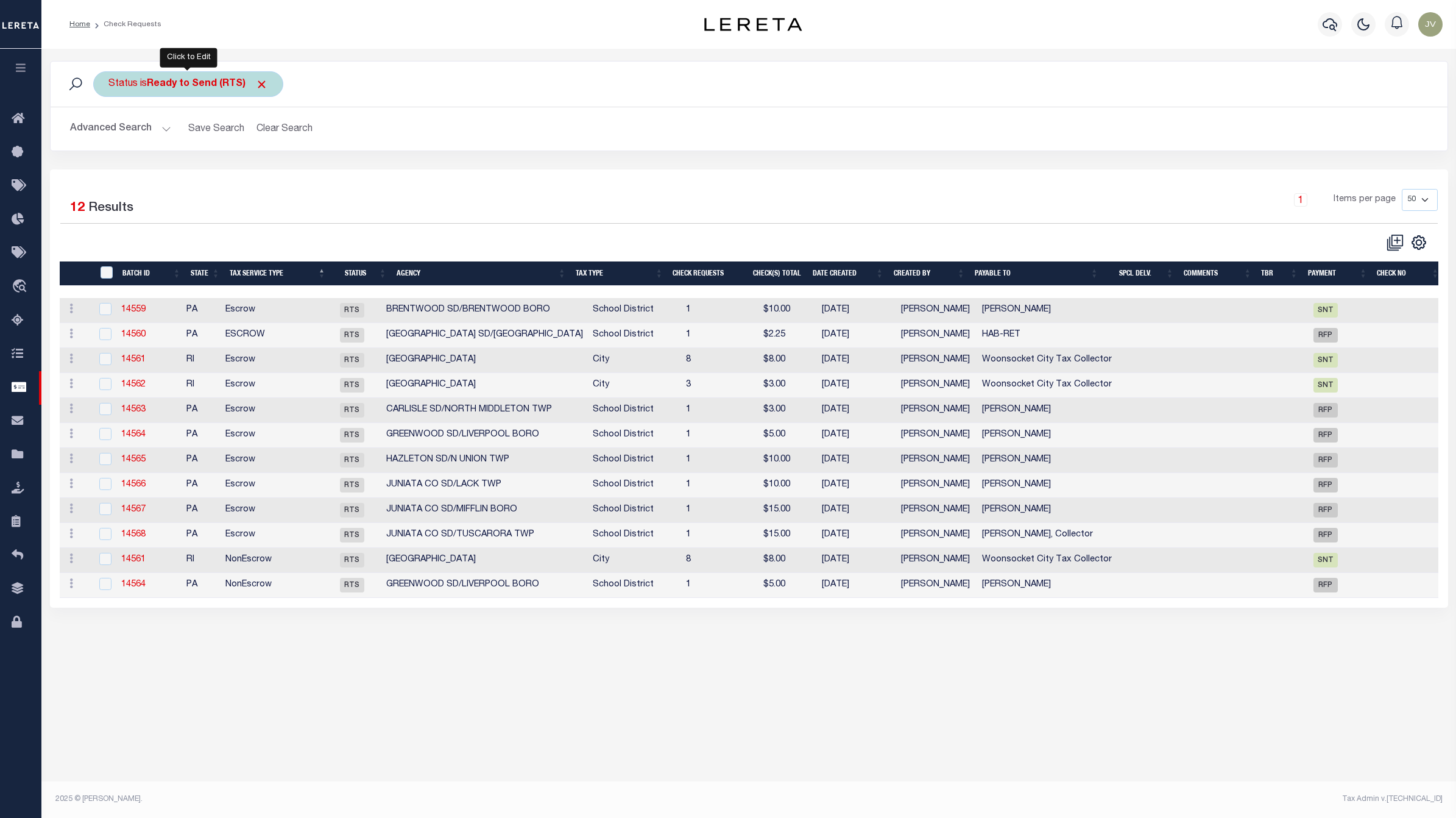
click at [154, 92] on div "Status is Ready to Send (RTS)" at bounding box center [188, 84] width 190 height 26
click at [174, 138] on select "Approval Needed (APN) Batching In Progress (BIP) Check Returned (CKR) Cleared a…" at bounding box center [199, 143] width 179 height 23
select select "APN"
click at [109, 133] on select "Approval Needed (APN) Batching In Progress (BIP) Check Returned (CKR) Cleared a…" at bounding box center [199, 143] width 179 height 23
click at [261, 169] on input "Apply" at bounding box center [270, 170] width 36 height 20
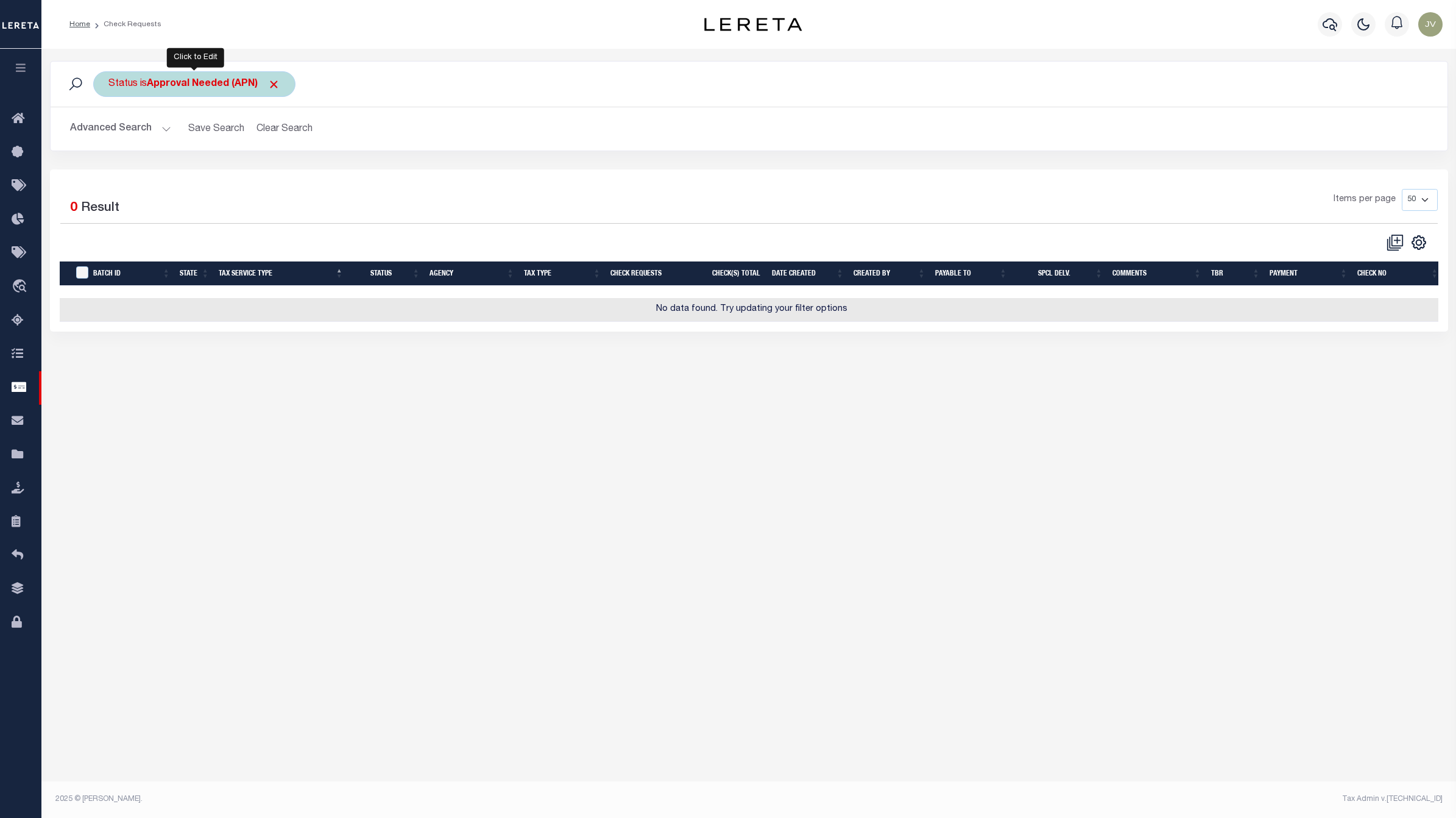
click at [153, 94] on div "Status is Approval Needed (APN)" at bounding box center [194, 84] width 202 height 26
click at [202, 143] on select "Approval Needed (APN) Batching In Progress (BIP) Check Returned (CKR) Cleared a…" at bounding box center [199, 143] width 179 height 23
select select "RTS"
click at [109, 133] on select "Approval Needed (APN) Batching In Progress (BIP) Check Returned (CKR) Cleared a…" at bounding box center [199, 143] width 179 height 23
click at [276, 175] on input "Apply" at bounding box center [270, 170] width 36 height 20
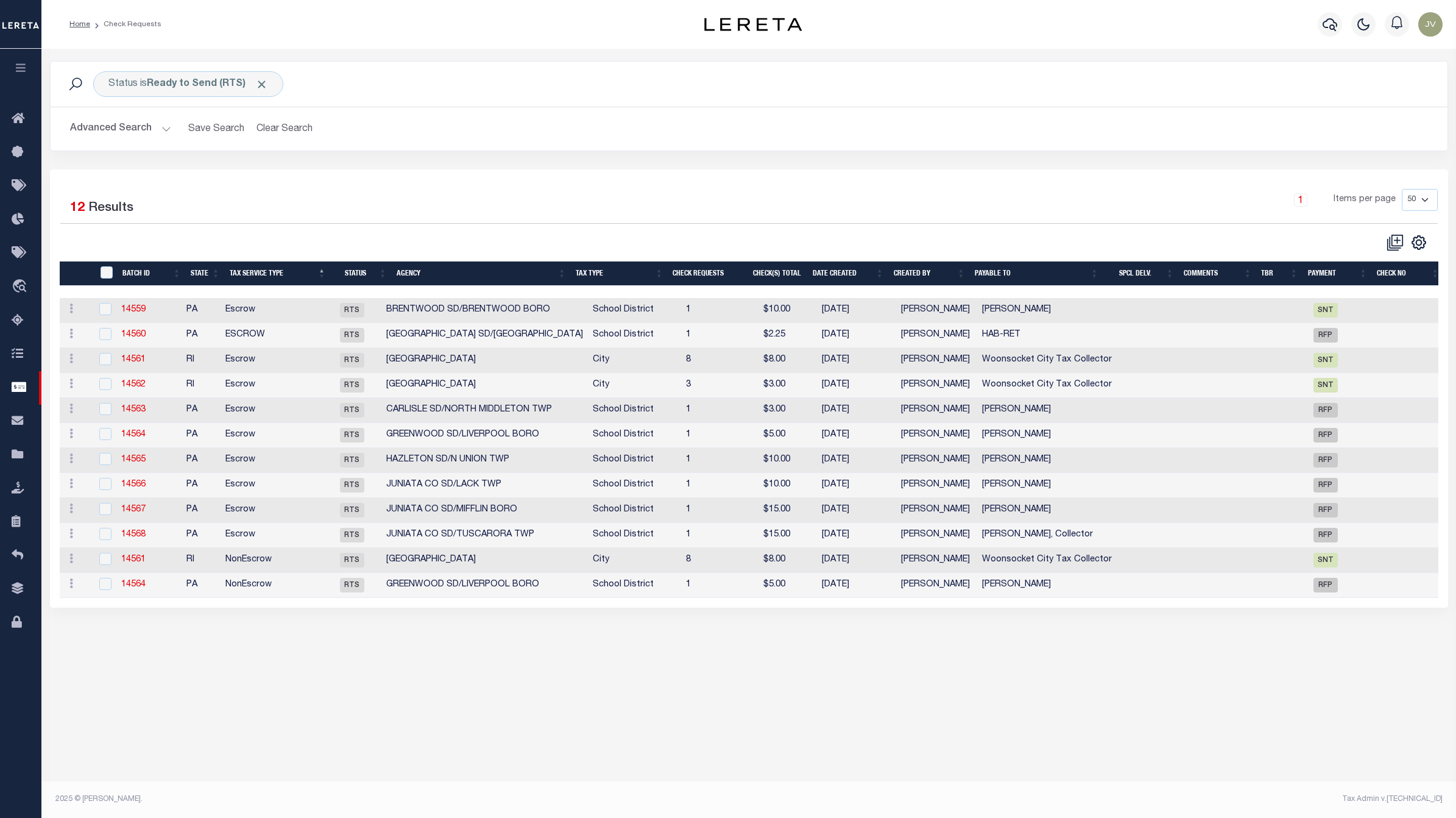
click at [265, 272] on th "Tax Service Type" at bounding box center [277, 273] width 106 height 25
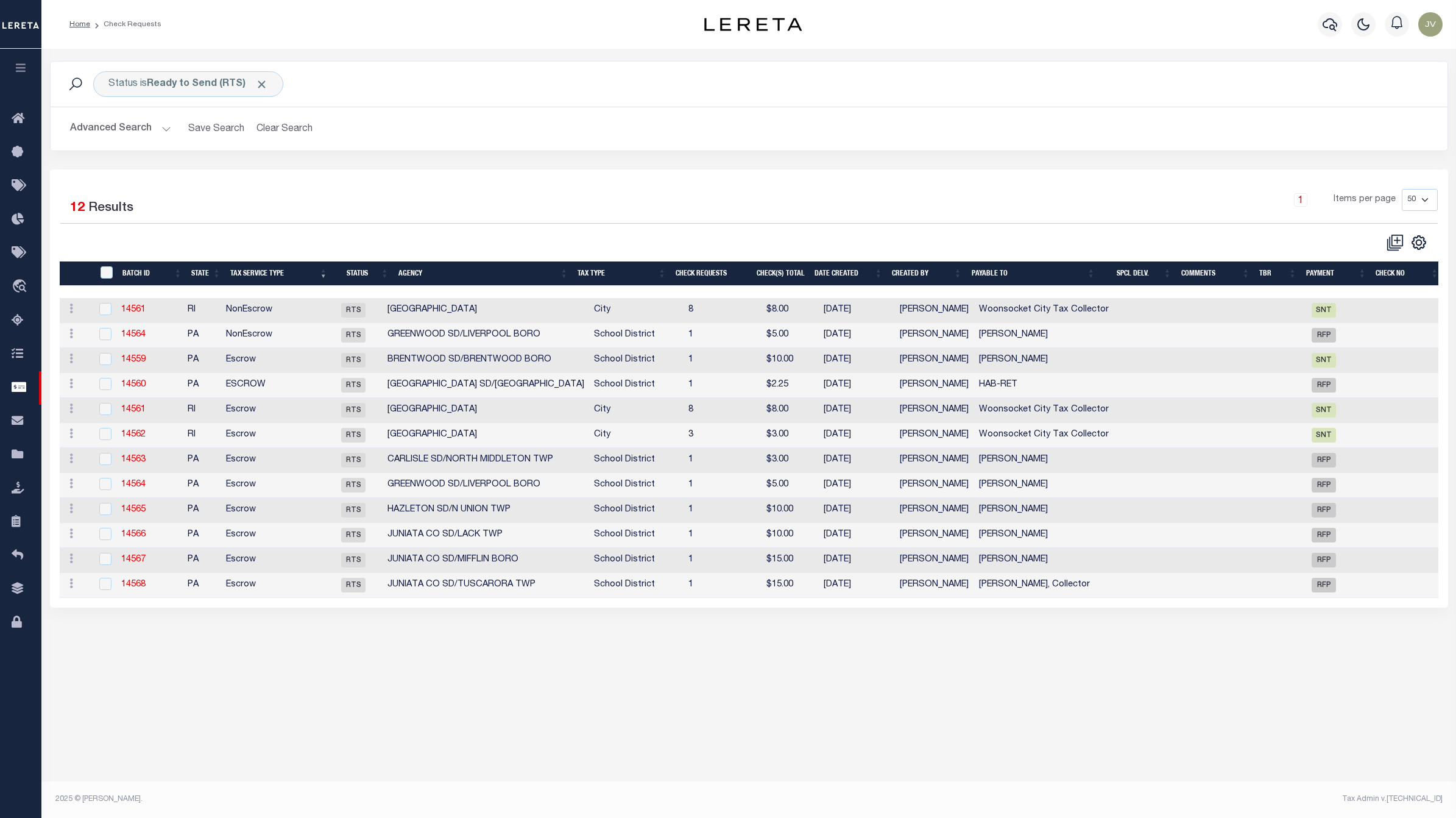
click at [265, 272] on th "Tax Service Type" at bounding box center [279, 273] width 106 height 25
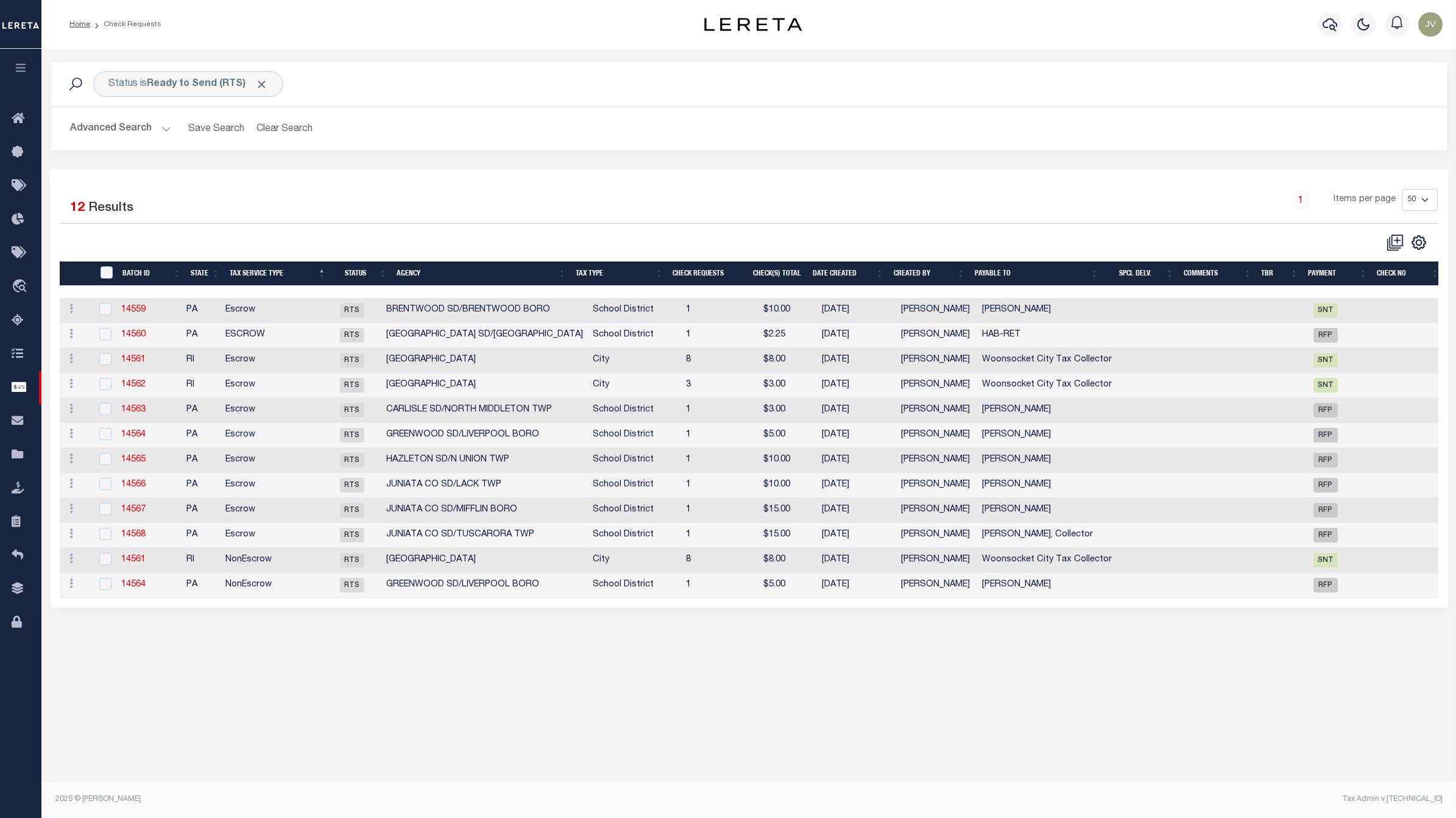
click at [135, 265] on th "Batch Id" at bounding box center [152, 273] width 68 height 25
click at [253, 272] on th "Tax Service Type" at bounding box center [277, 273] width 106 height 25
click at [101, 125] on button "Advanced Search" at bounding box center [121, 128] width 101 height 23
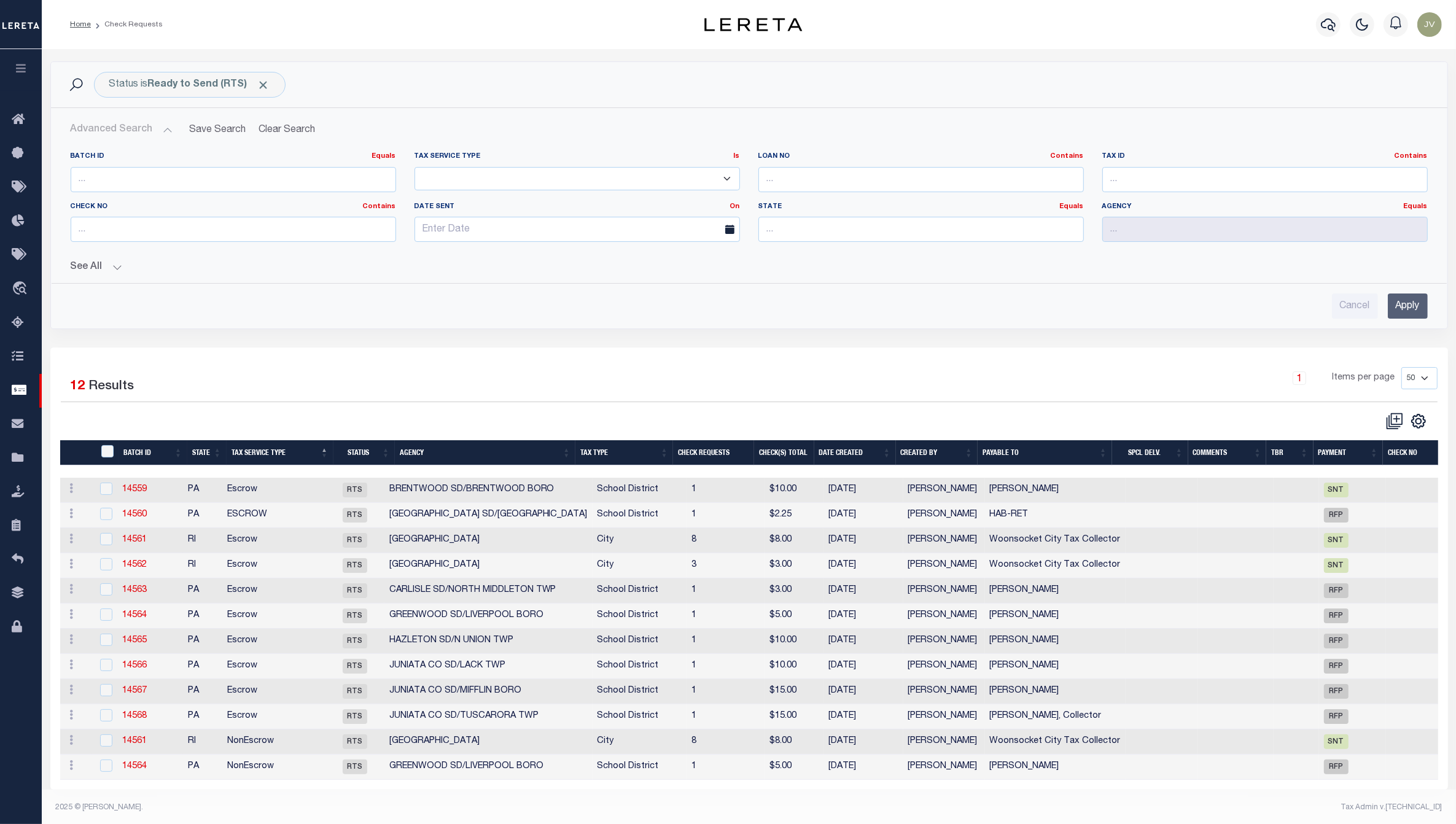
click at [111, 262] on button "See All" at bounding box center [749, 267] width 1357 height 11
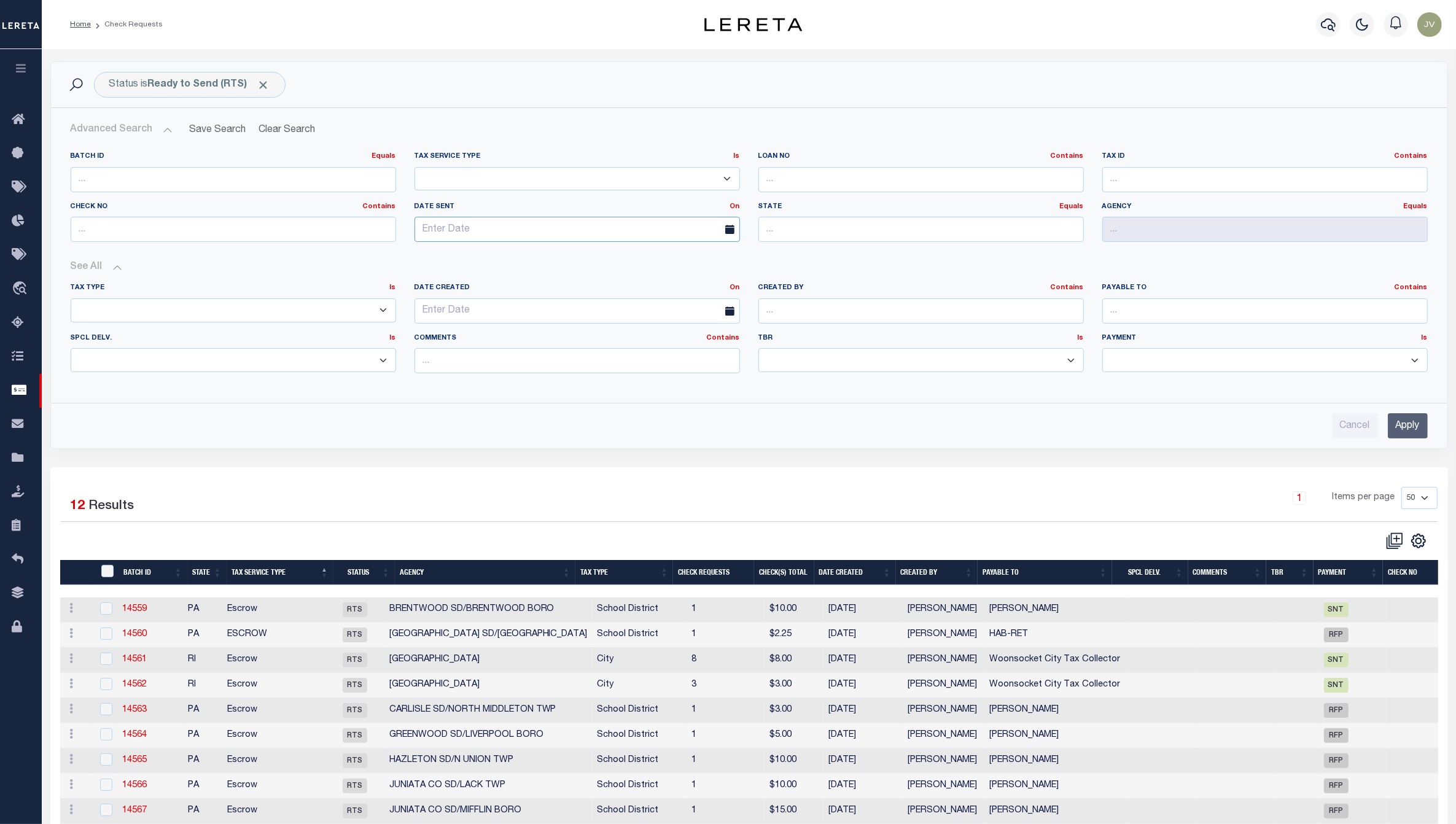
click at [574, 224] on input "text" at bounding box center [577, 229] width 325 height 25
click at [267, 277] on div "Tax Type Is Is Contains Assessments Bonds Borough Central Collection Agency Cit…" at bounding box center [749, 332] width 1375 height 119
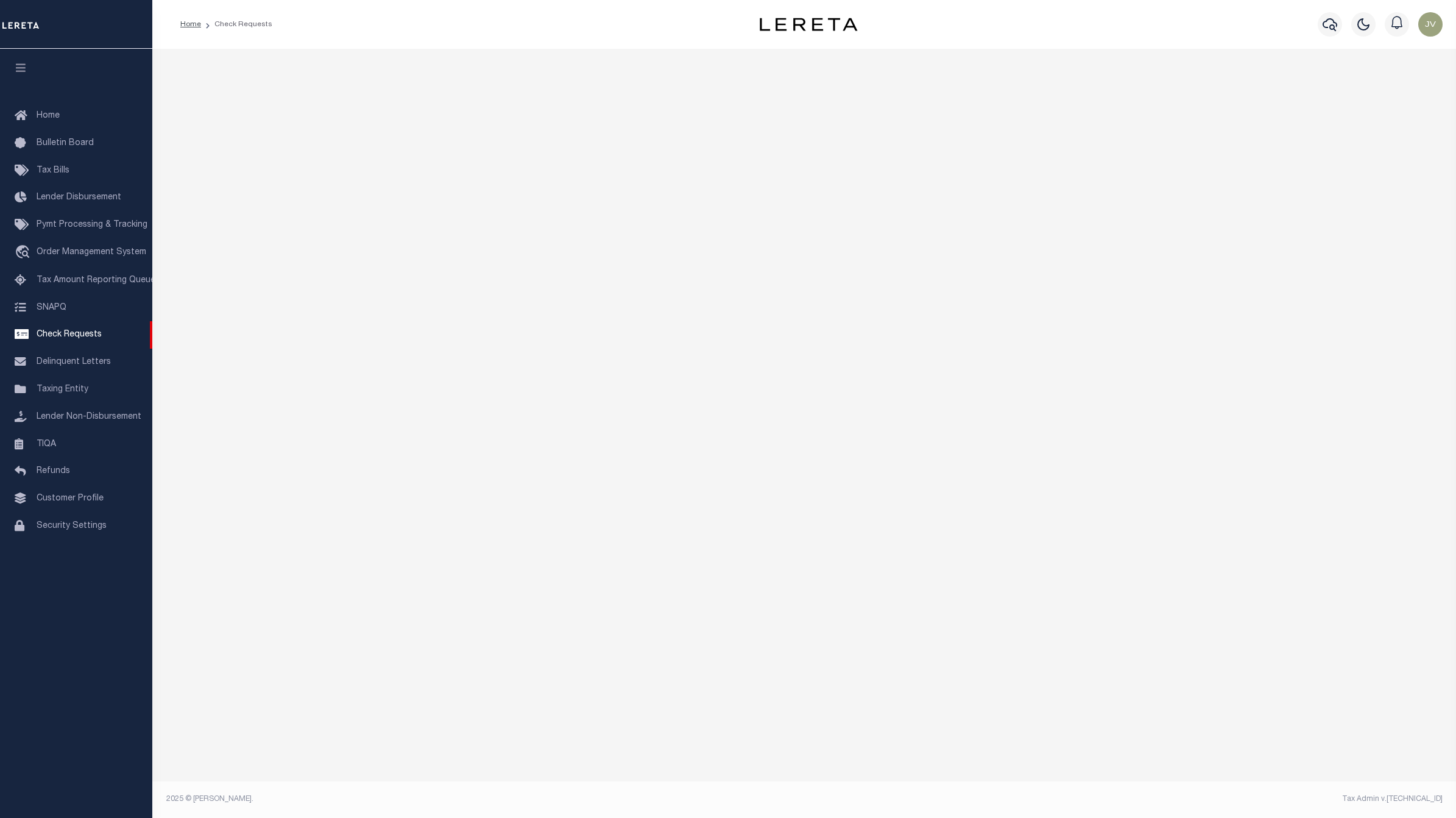
select select "50"
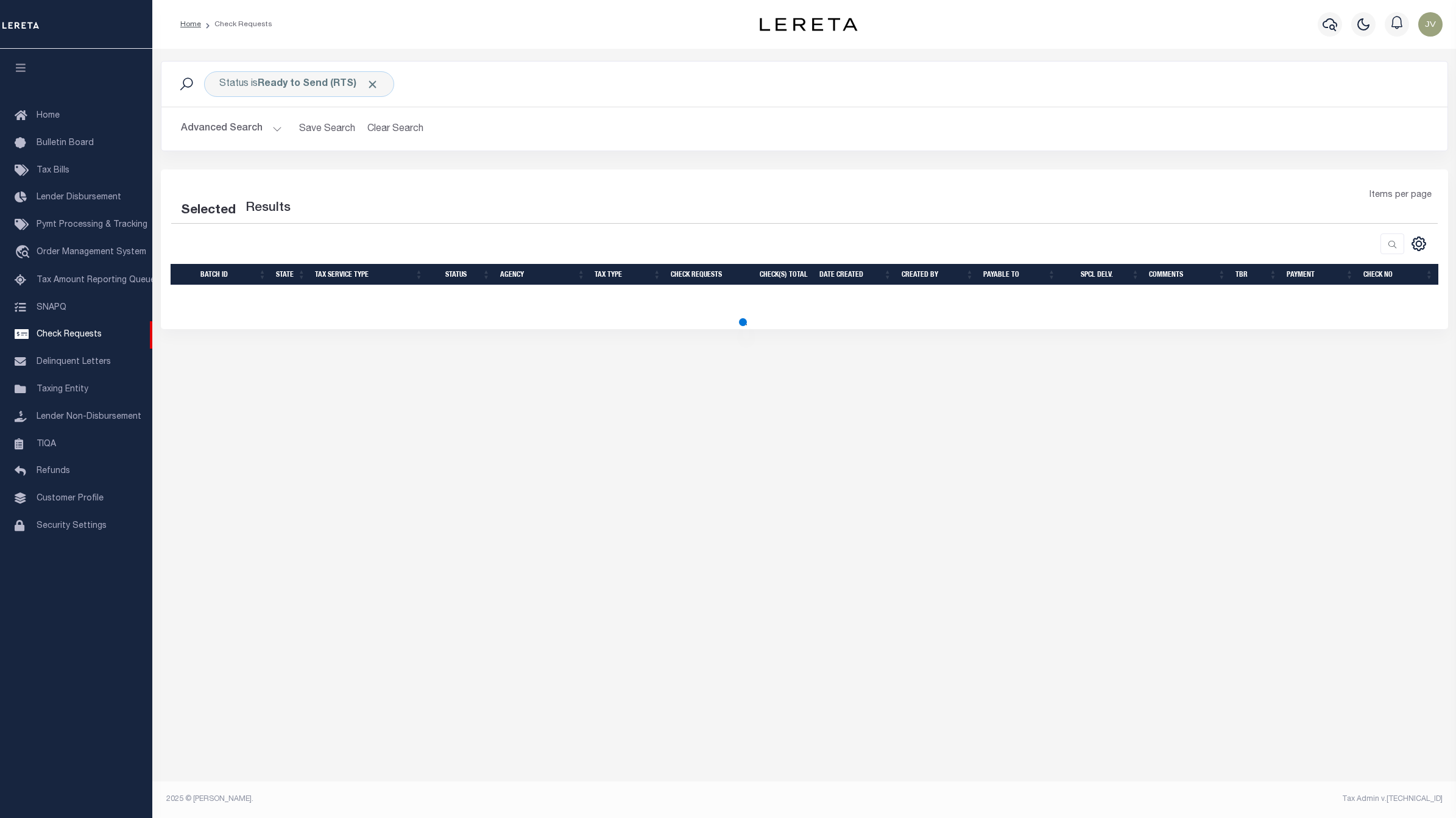
select select "50"
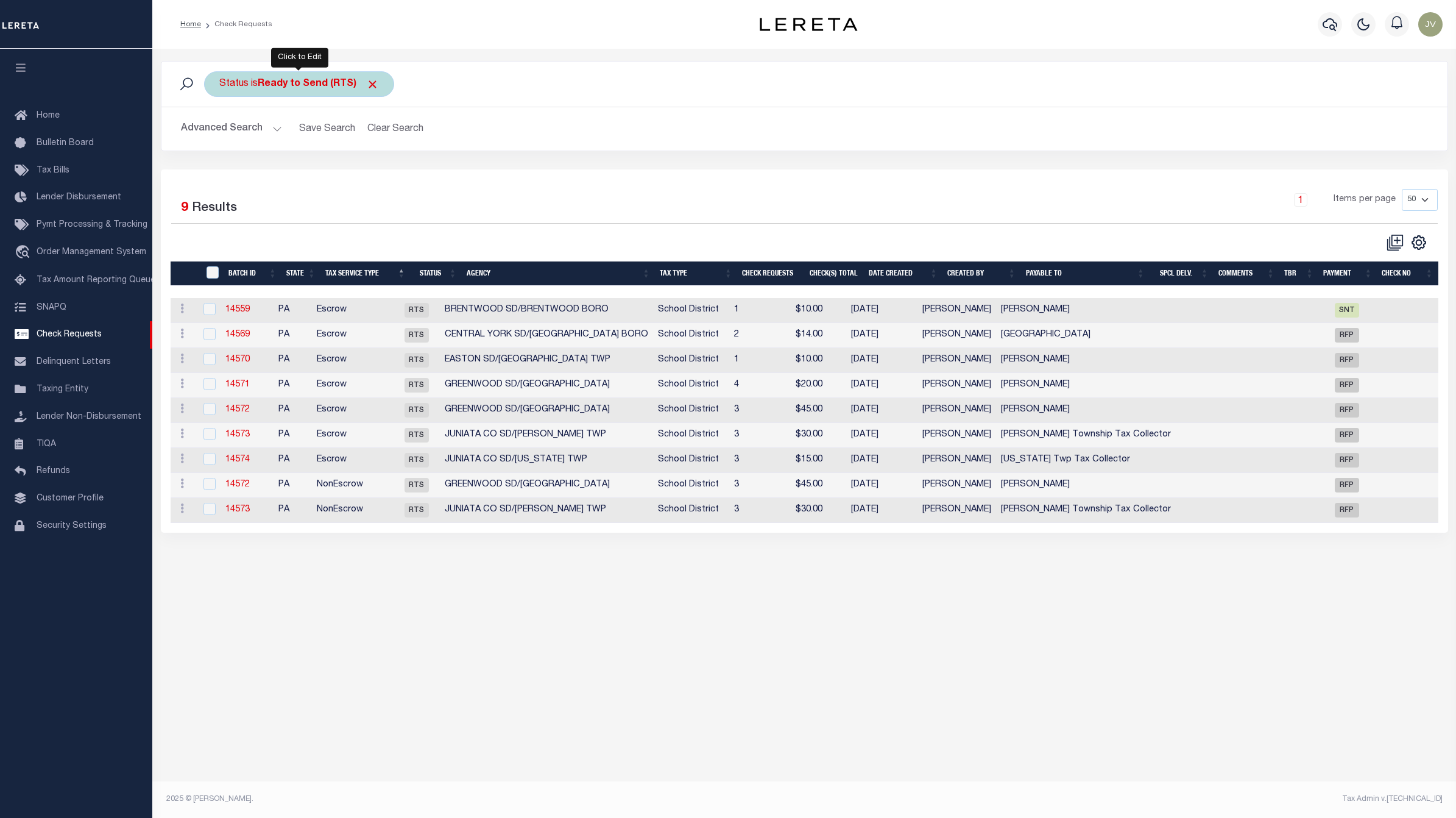
click at [309, 86] on b "Ready to Send (RTS)" at bounding box center [318, 84] width 121 height 10
select select "RTS"
click at [381, 166] on input "Apply" at bounding box center [381, 170] width 36 height 20
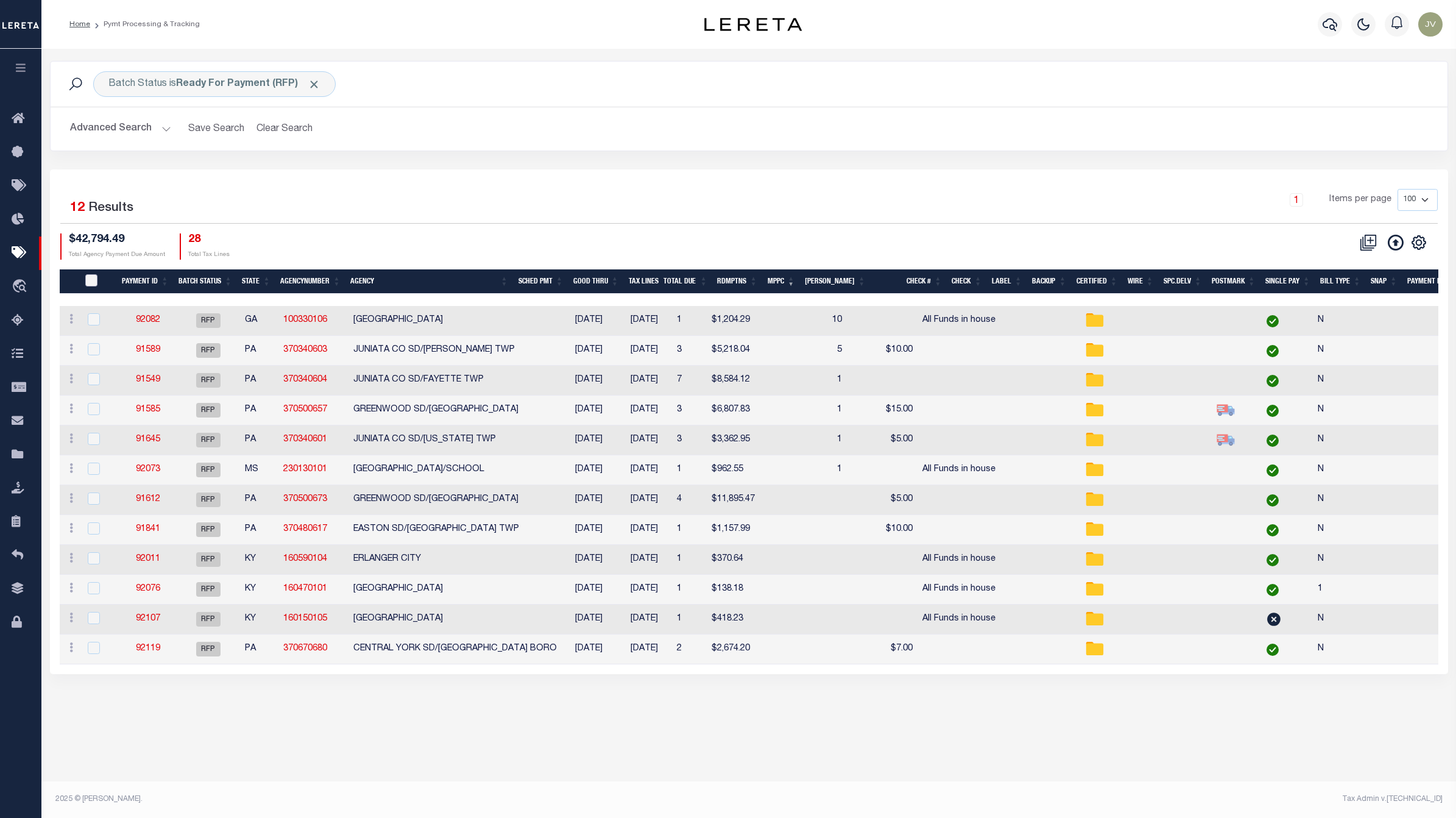
click at [87, 275] on input "PayeePmtBatchStatus" at bounding box center [91, 280] width 12 height 12
checkbox input "true"
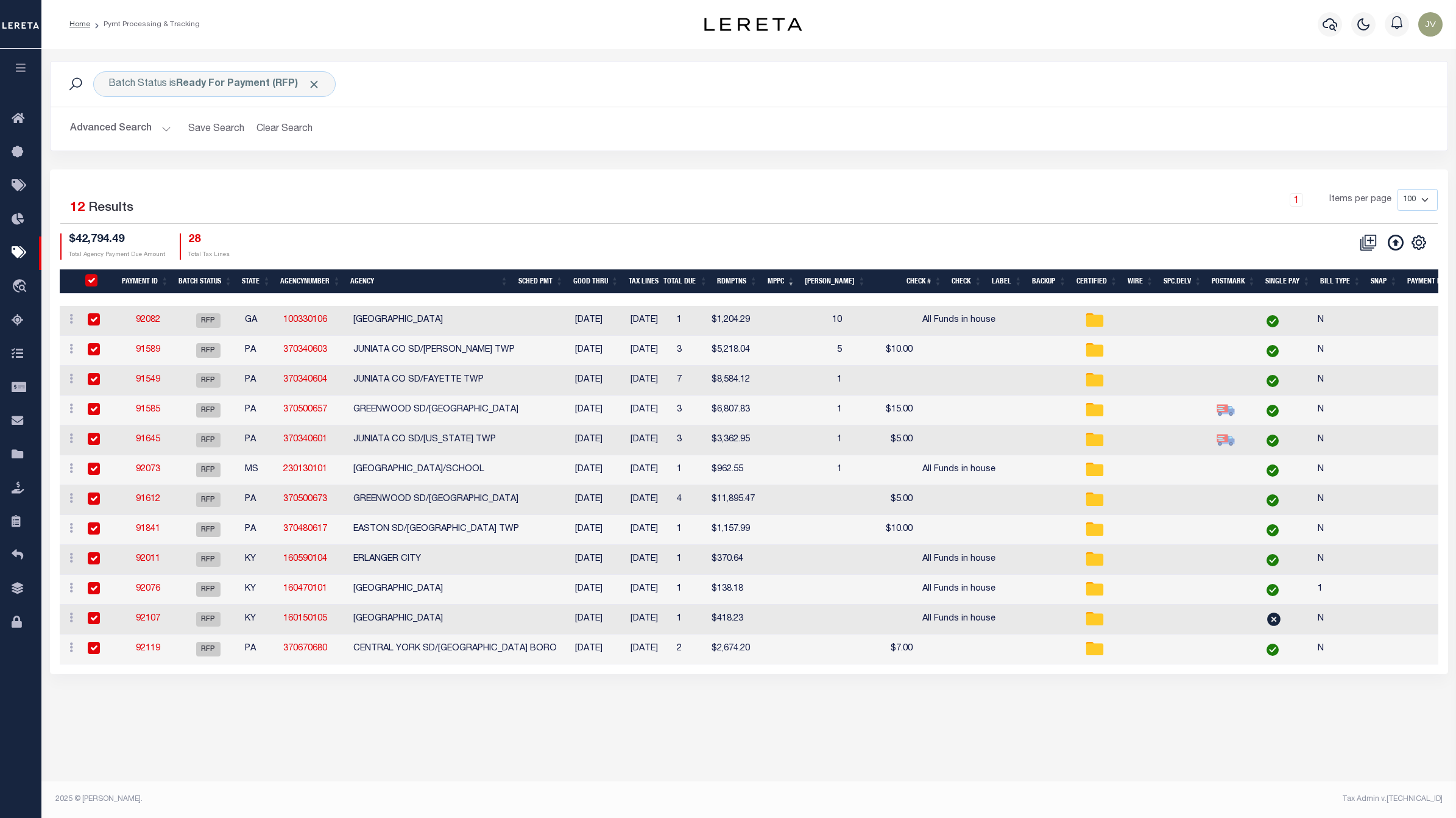
checkbox input "true"
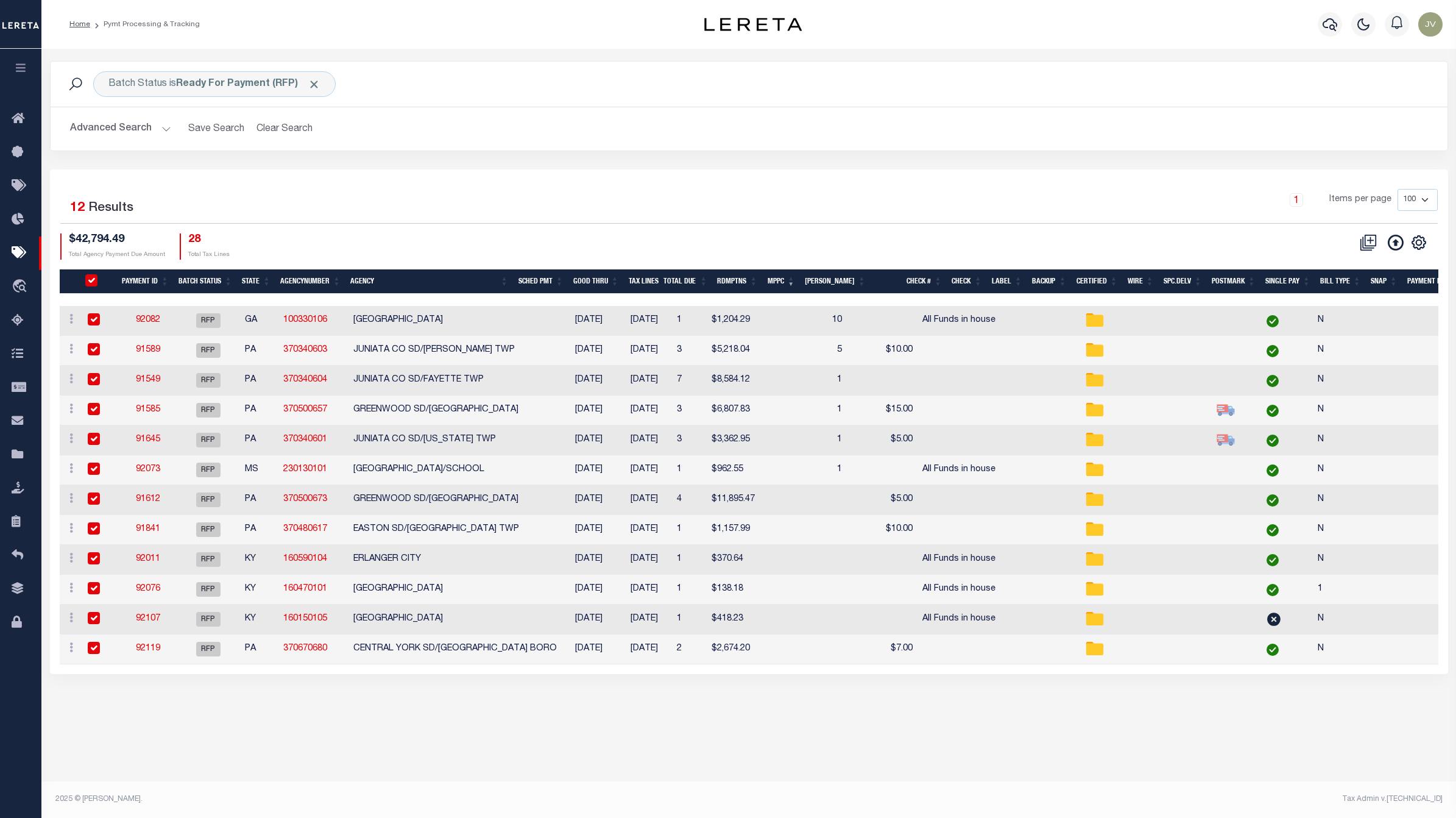
checkbox input "true"
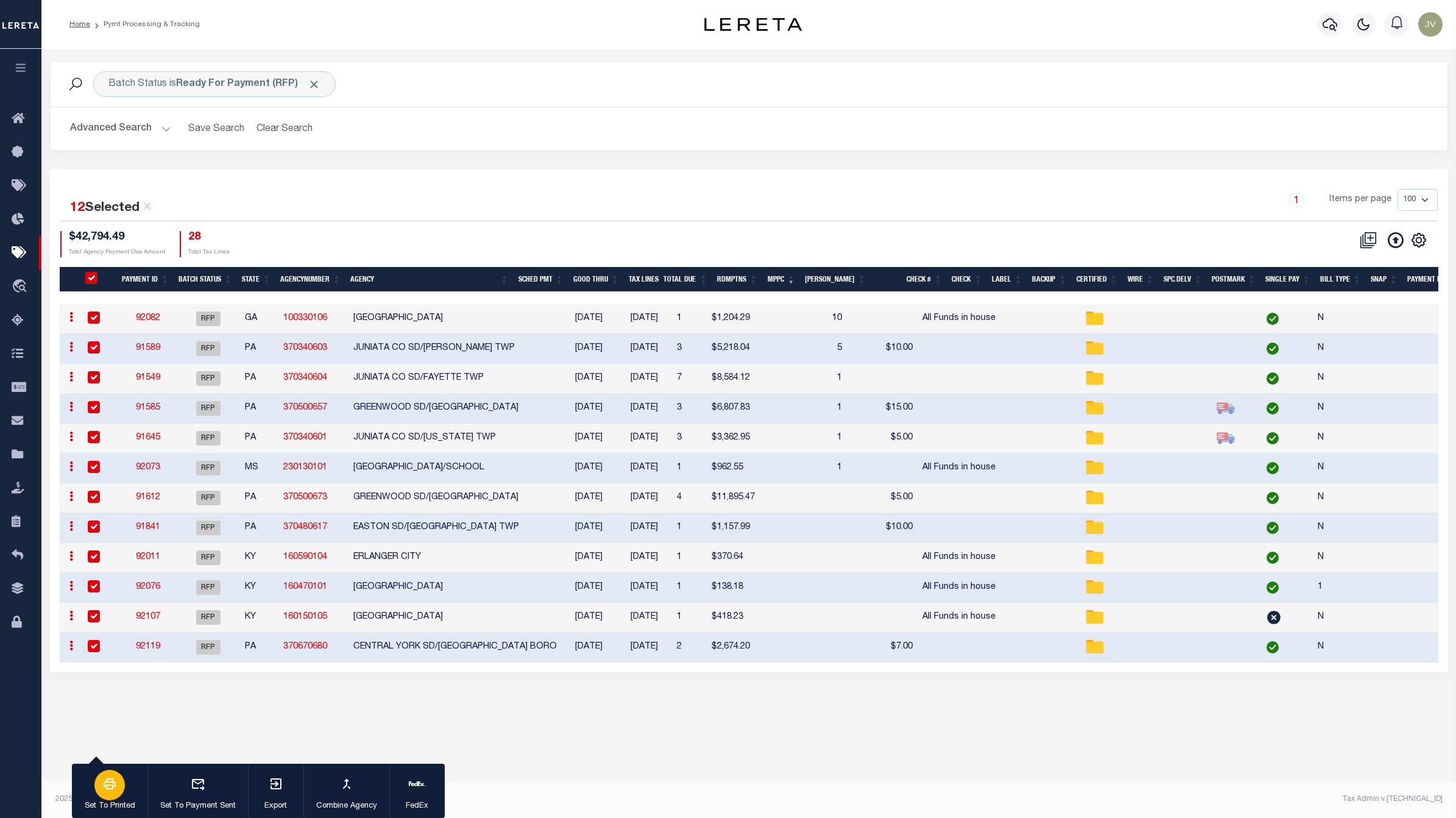
click at [102, 784] on icon "button" at bounding box center [109, 783] width 15 height 15
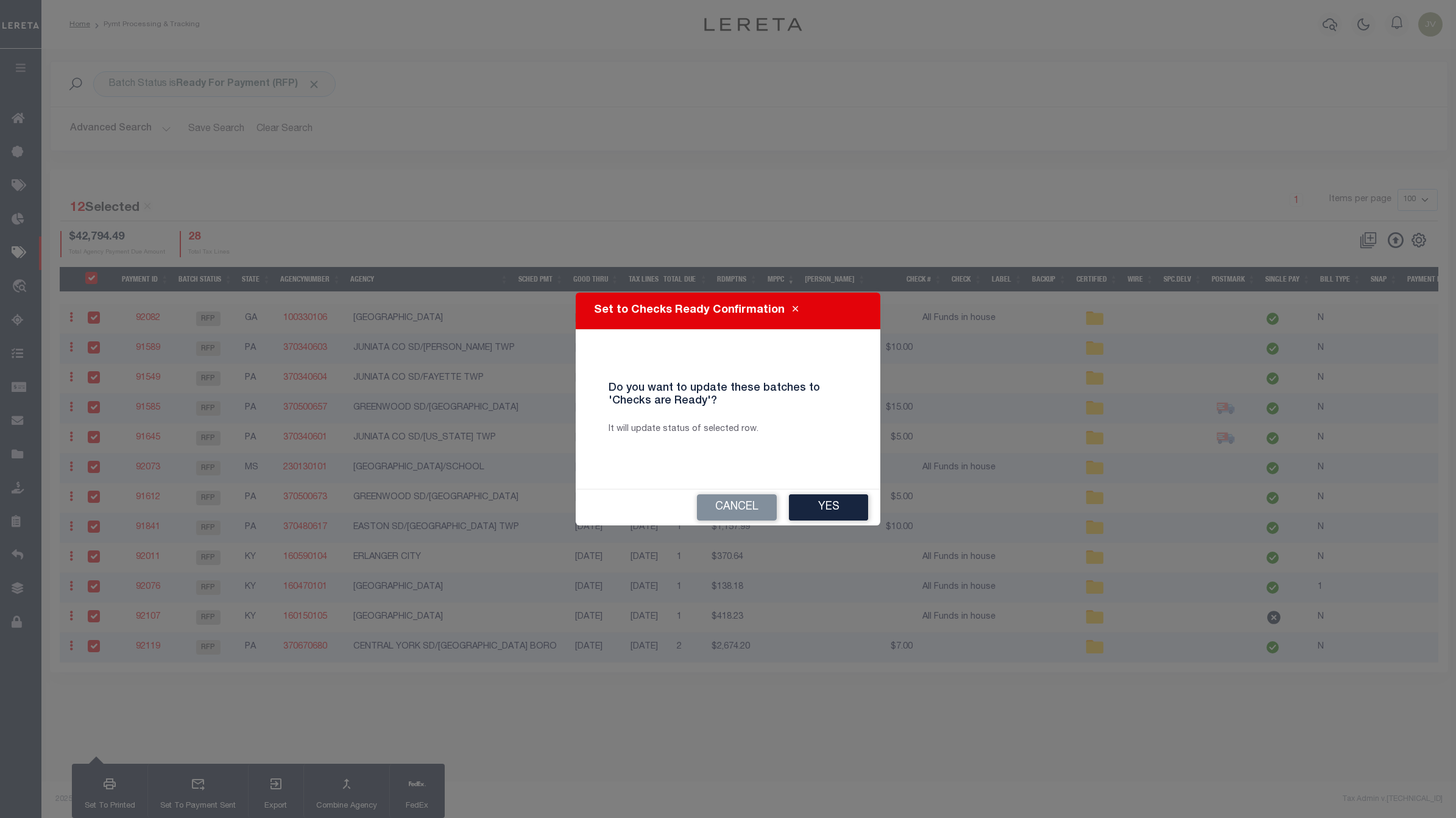
click at [828, 502] on button "Yes" at bounding box center [828, 507] width 79 height 26
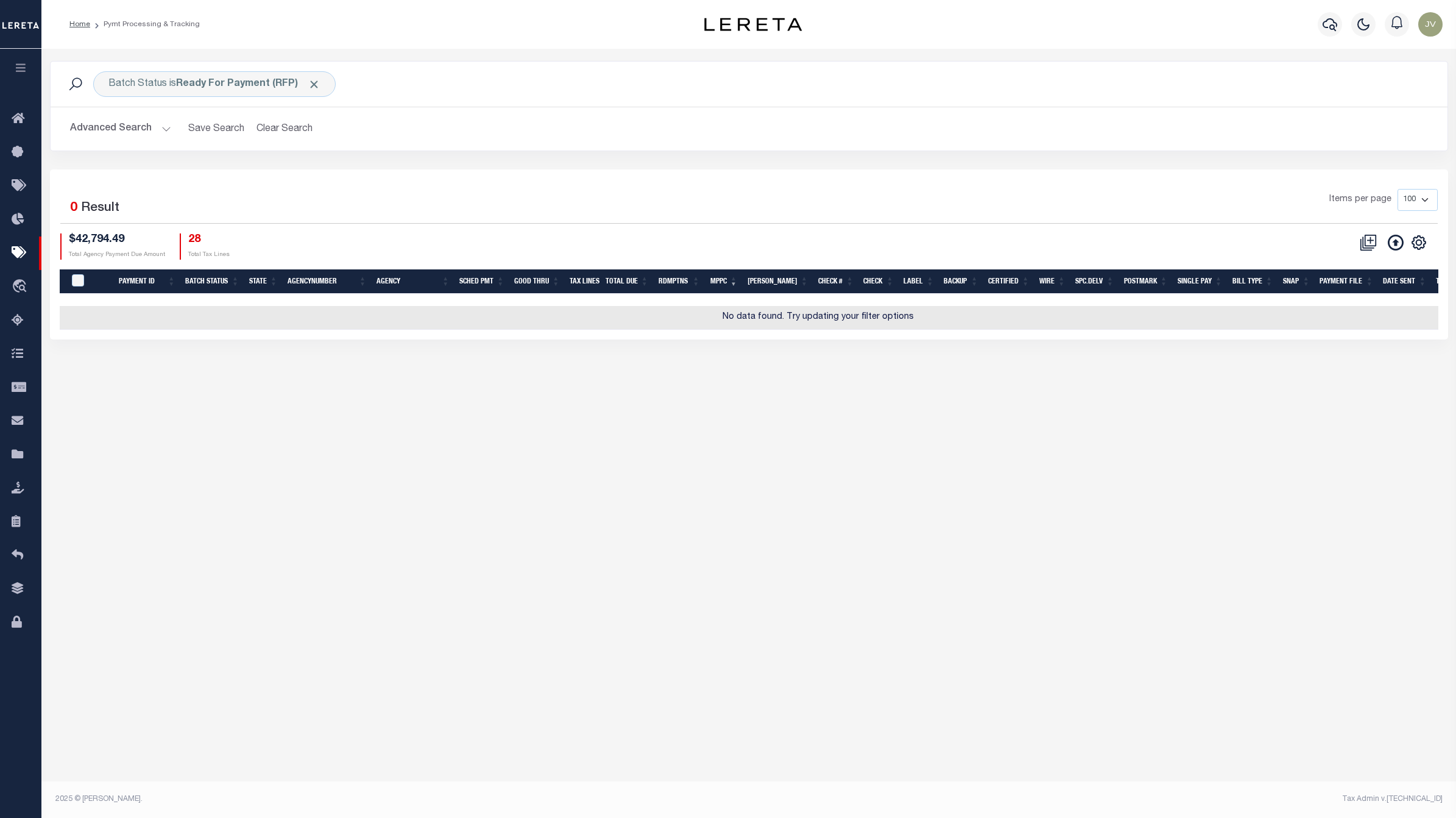
click at [146, 131] on button "Advanced Search" at bounding box center [121, 128] width 101 height 23
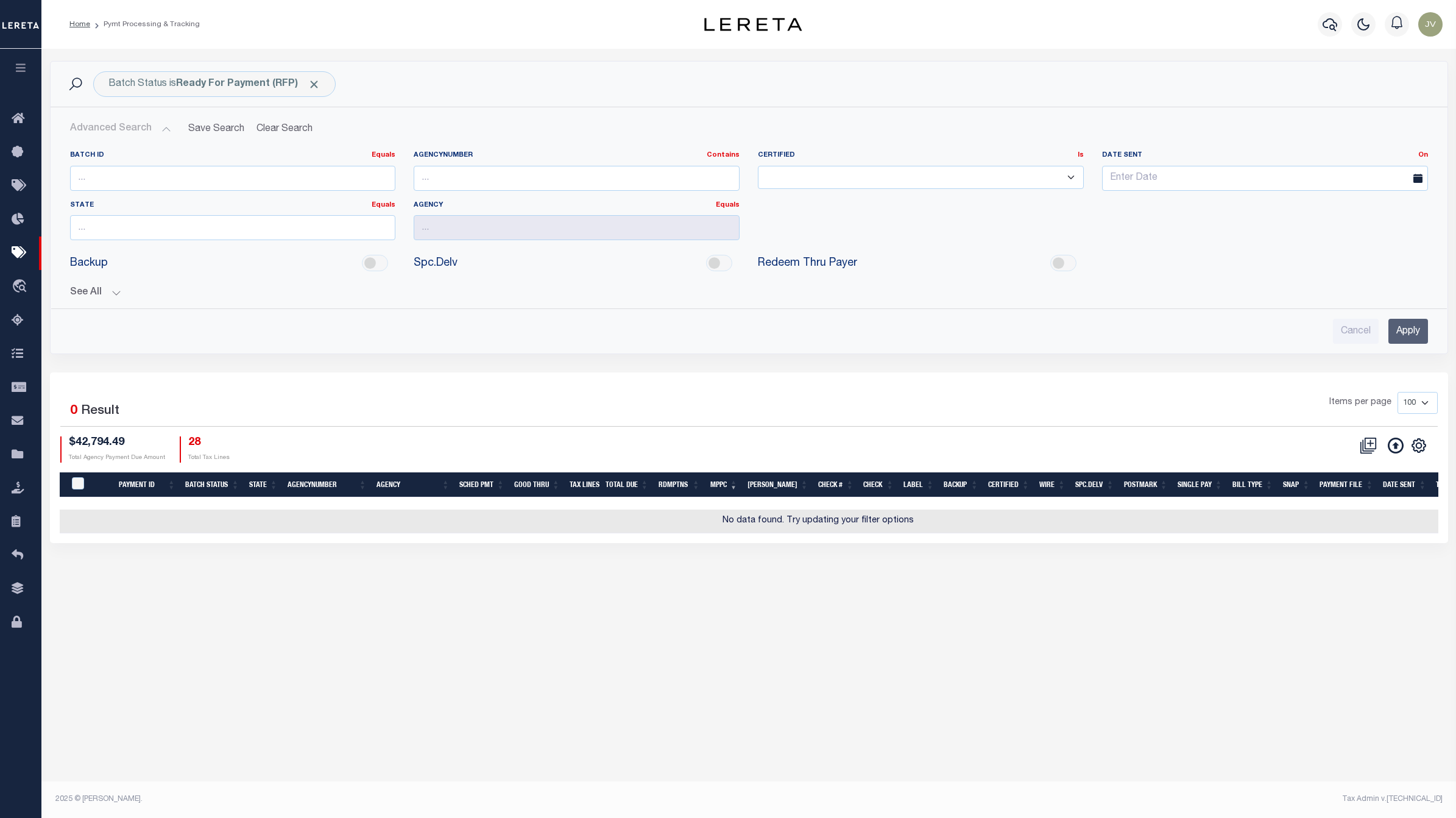
click at [111, 299] on button "See All" at bounding box center [749, 293] width 1358 height 11
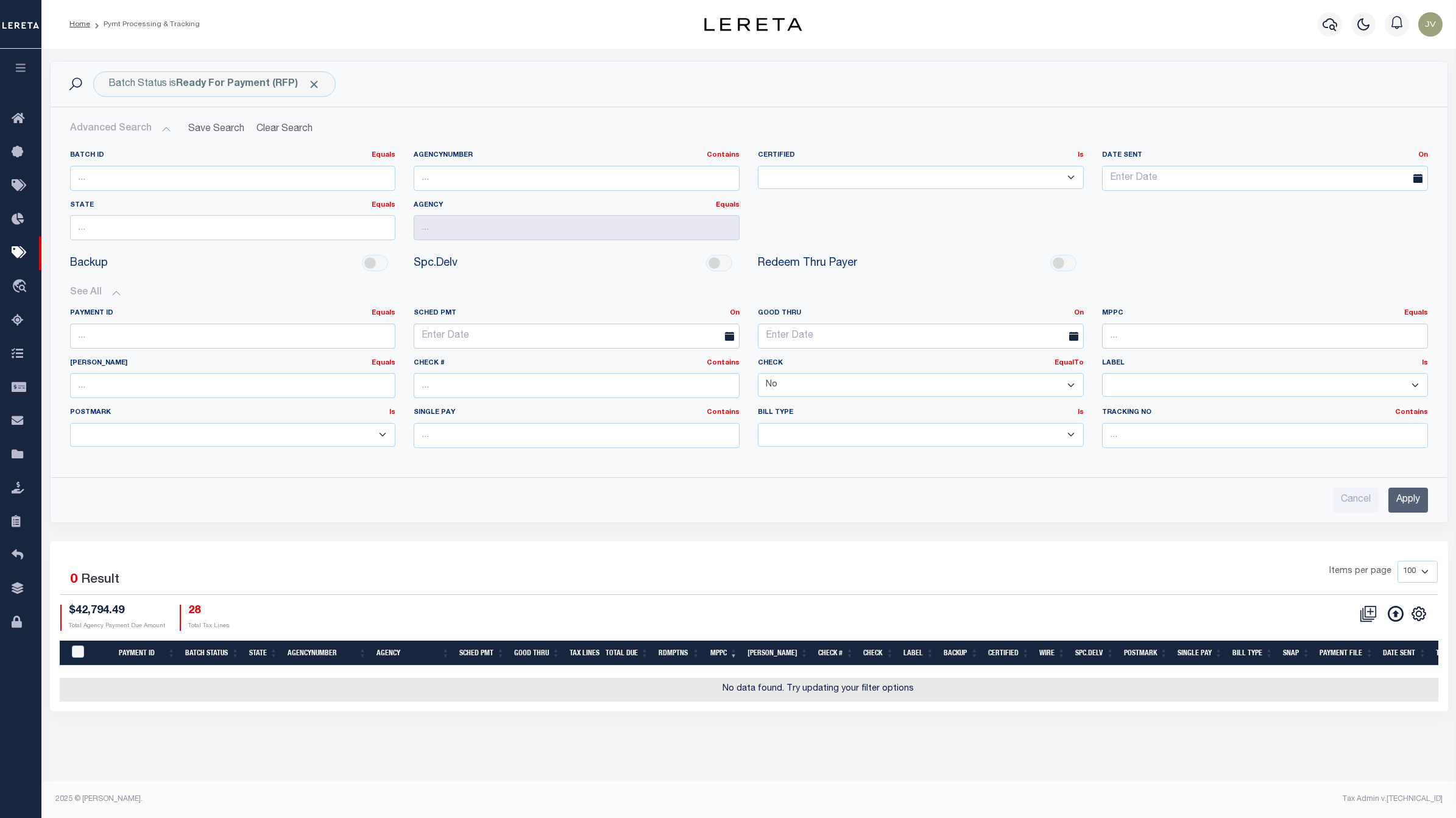
click at [1055, 387] on select "Yes No" at bounding box center [921, 385] width 326 height 23
select select
click at [757, 374] on select "Yes No" at bounding box center [921, 385] width 326 height 23
click at [1412, 498] on input "Apply" at bounding box center [1408, 499] width 40 height 25
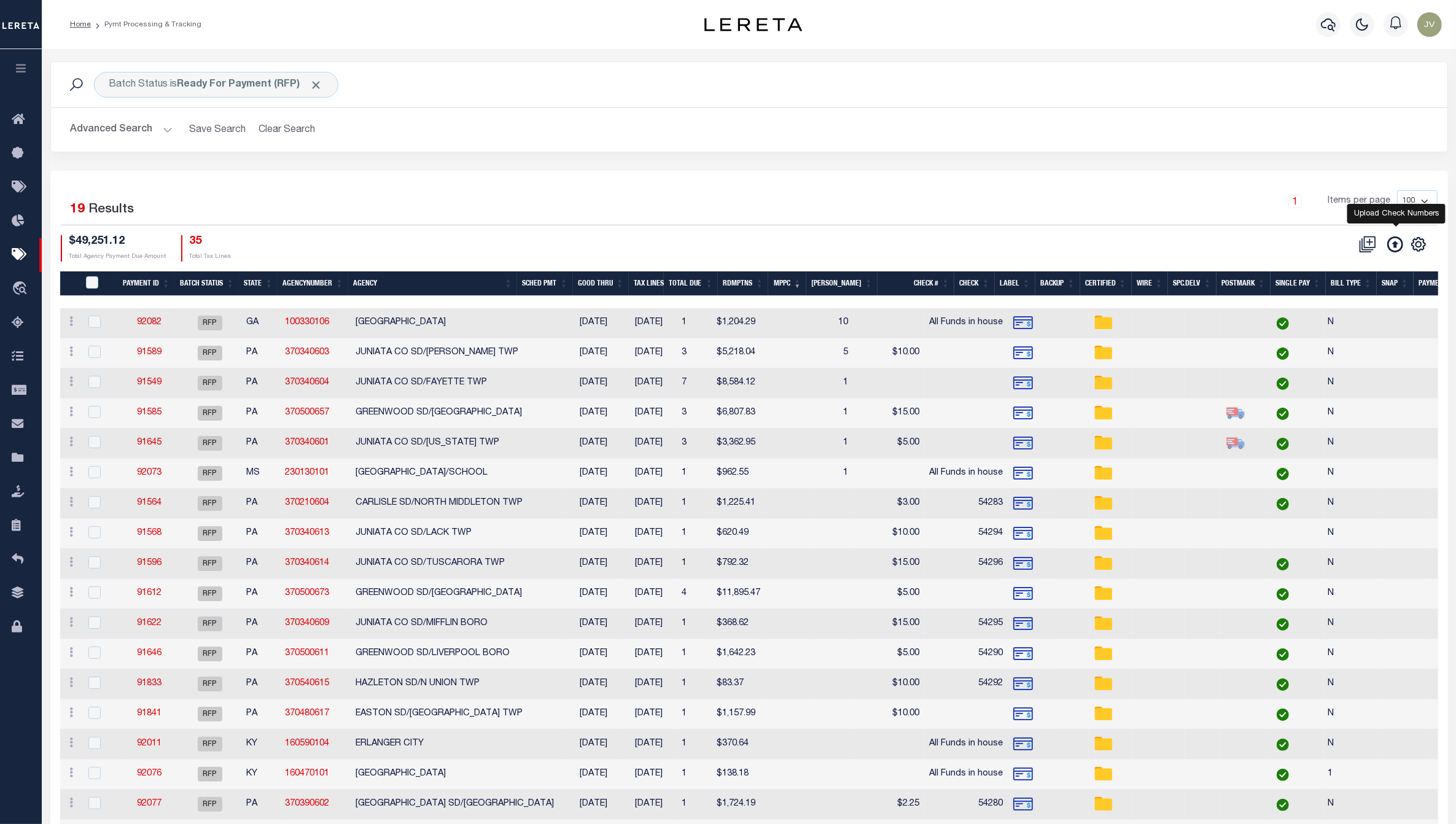
click at [1394, 247] on icon at bounding box center [1395, 244] width 16 height 16
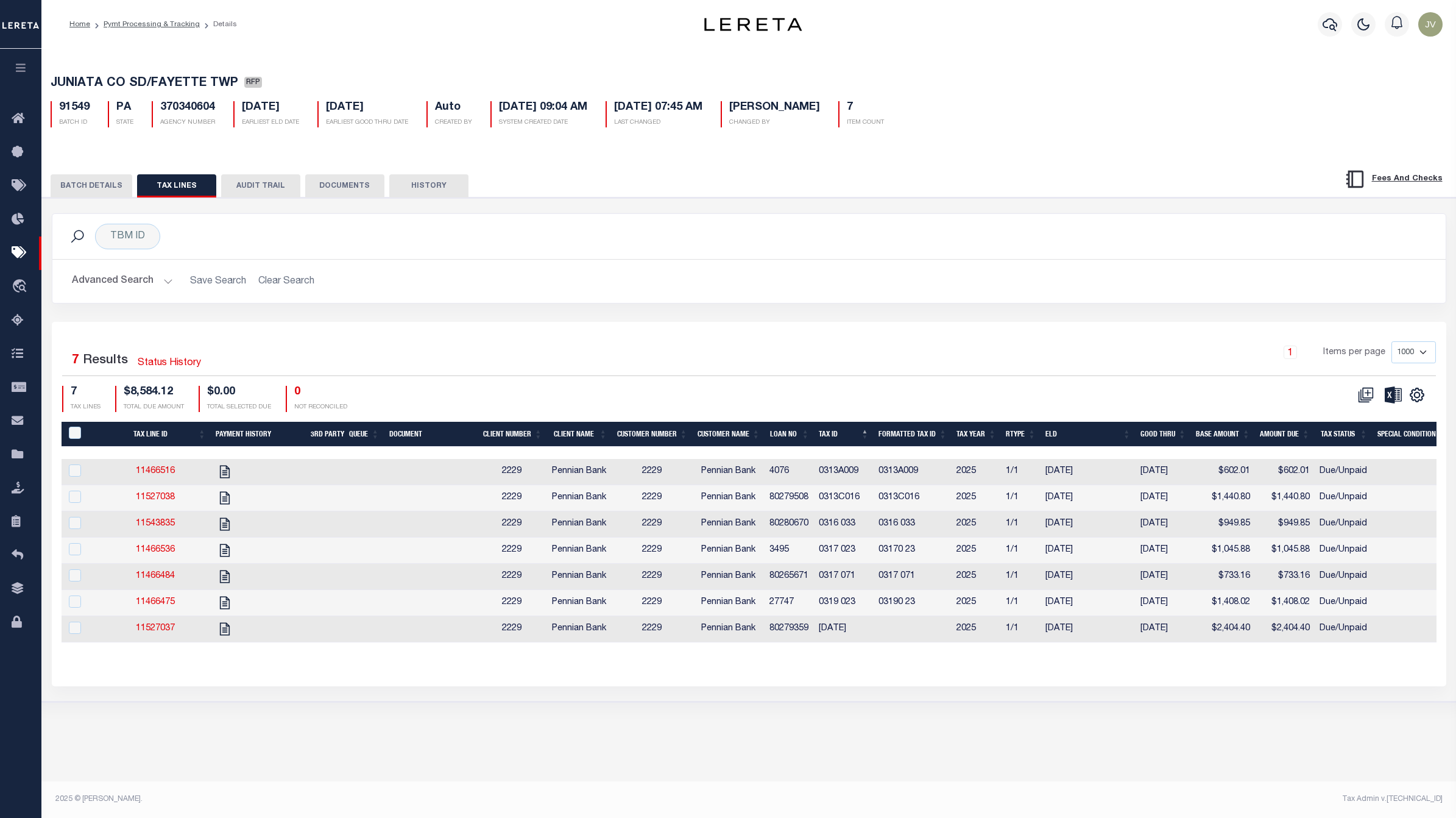
select select "RFP"
select select "CHK"
select select "[PERSON_NAME]"
click at [101, 187] on button "BATCH DETAILS" at bounding box center [91, 186] width 82 height 23
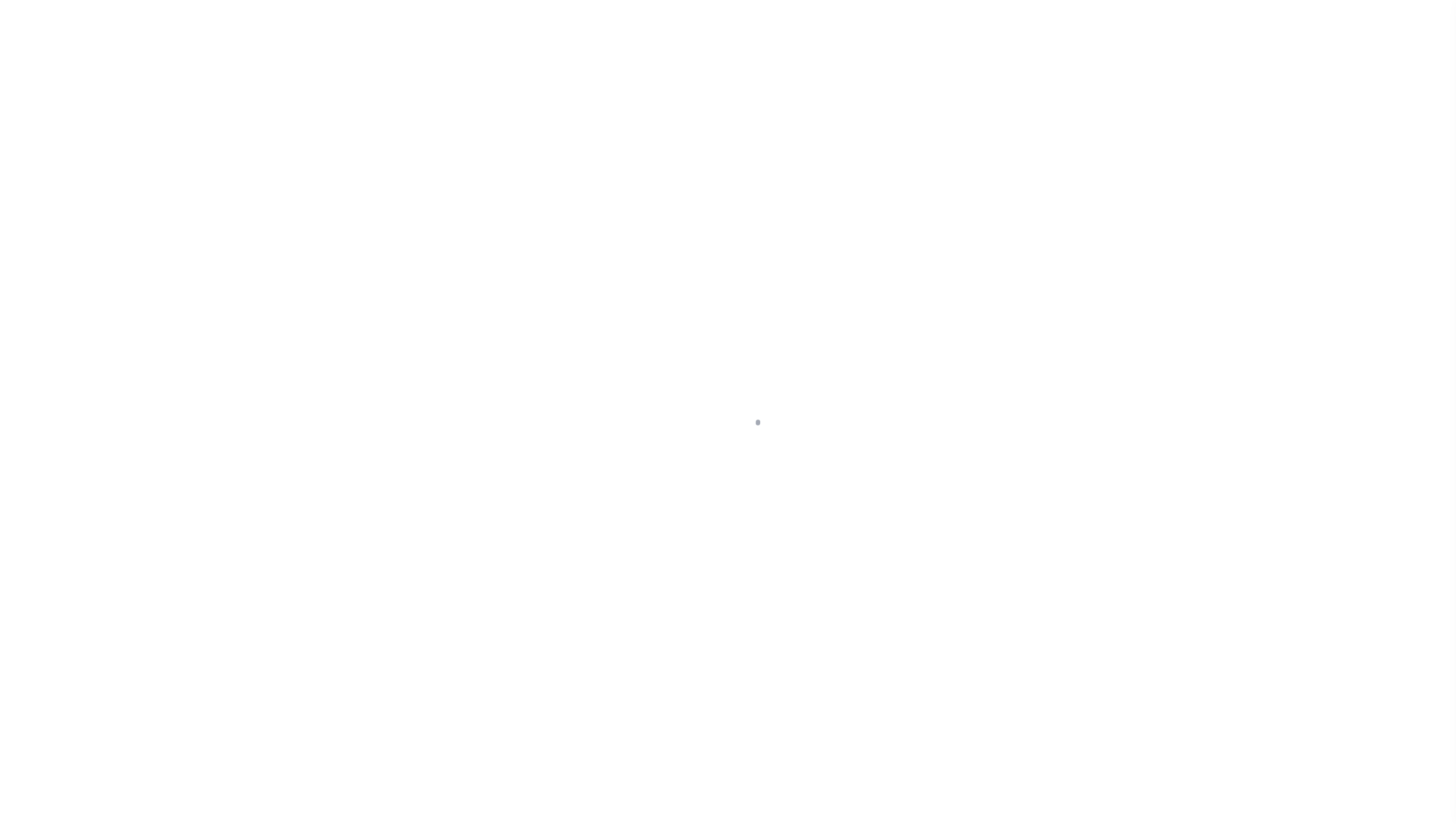
select select "RFP"
type input "[DATE]"
type input "$8,584.12"
select select "CHK"
type input "54320"
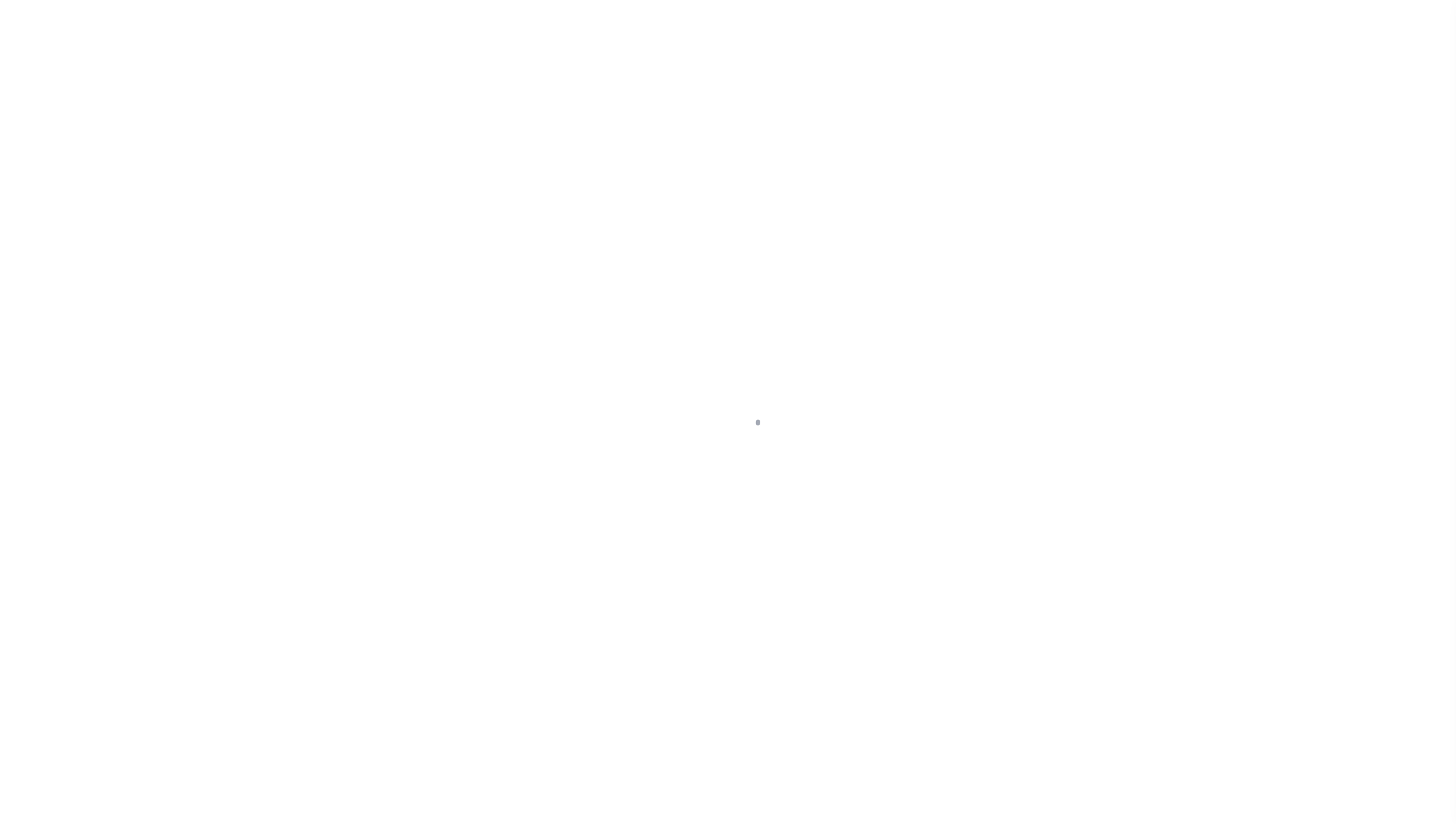
select select "[PERSON_NAME]"
checkbox input "true"
type input "N"
radio input "true"
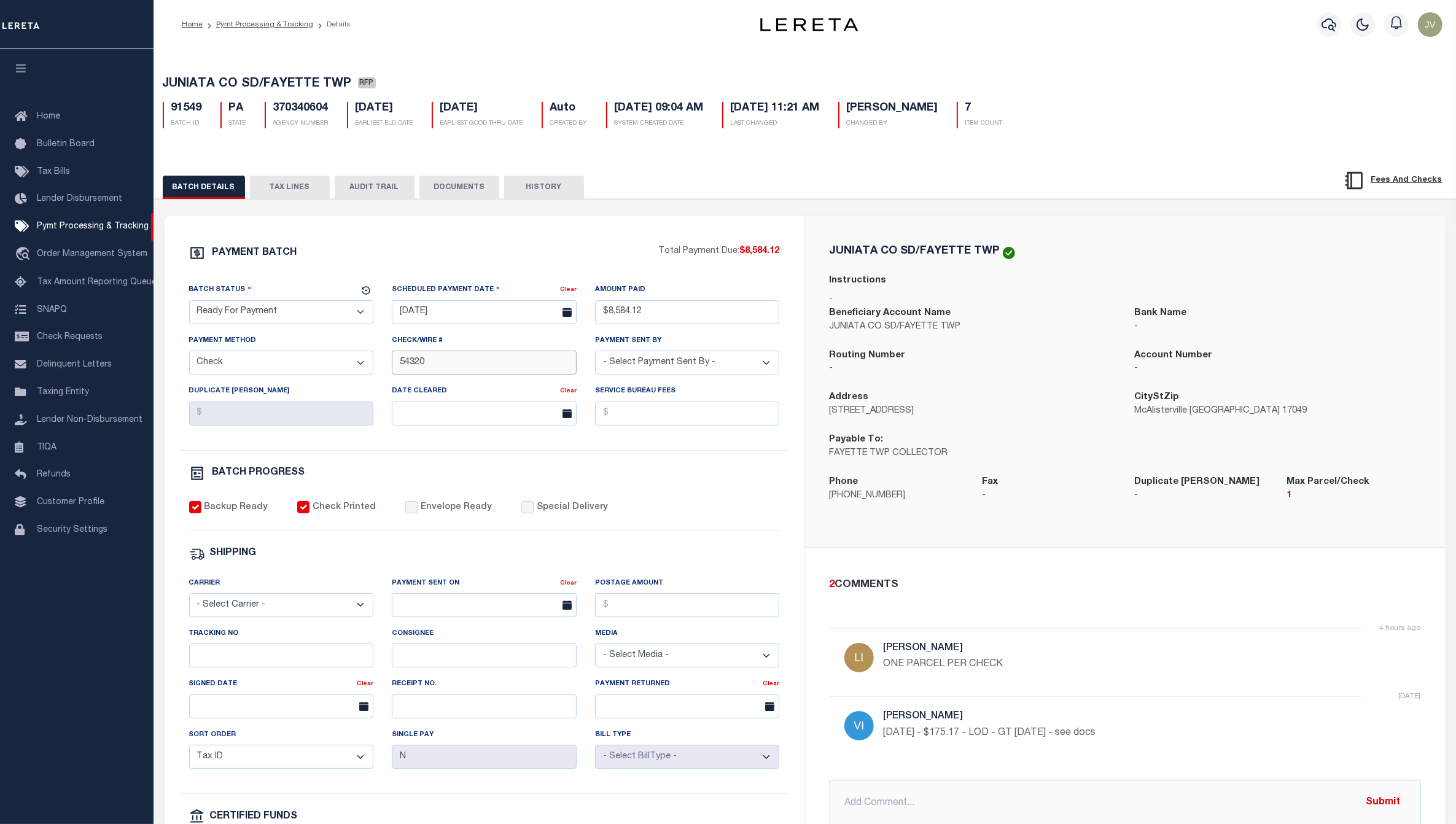
click at [396, 364] on input "54320" at bounding box center [484, 362] width 185 height 24
type input "54314 - 54320"
click at [787, 453] on div "PAYMENT BATCH Total Payment Due: $8,584.12 Batch Status - Select Status -" at bounding box center [485, 575] width 610 height 659
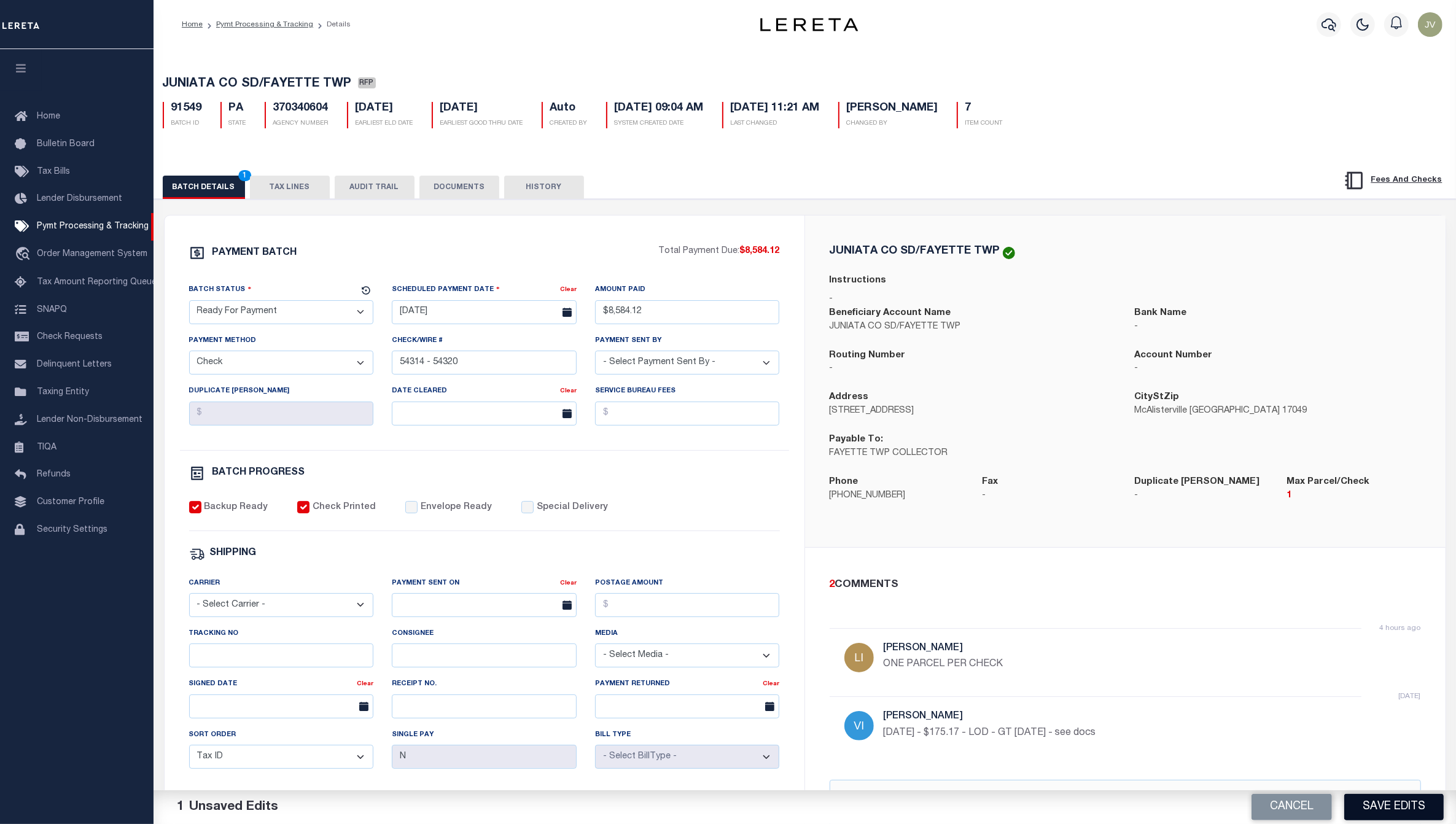
click at [1392, 805] on button "Save Edits" at bounding box center [1393, 807] width 99 height 26
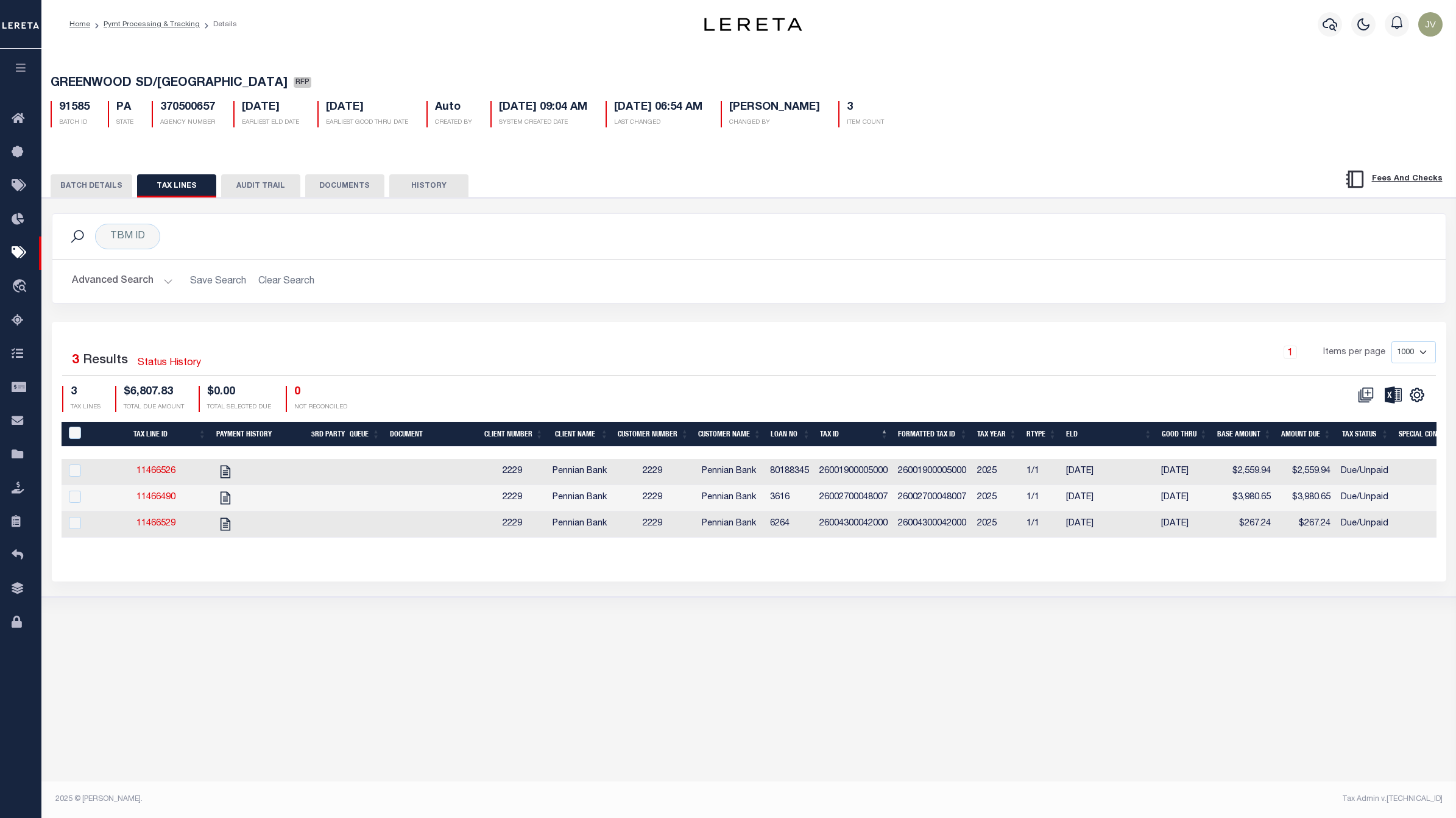
select select "RFP"
select select "CHK"
select select "[PERSON_NAME]"
click at [101, 183] on button "BATCH DETAILS" at bounding box center [91, 186] width 82 height 23
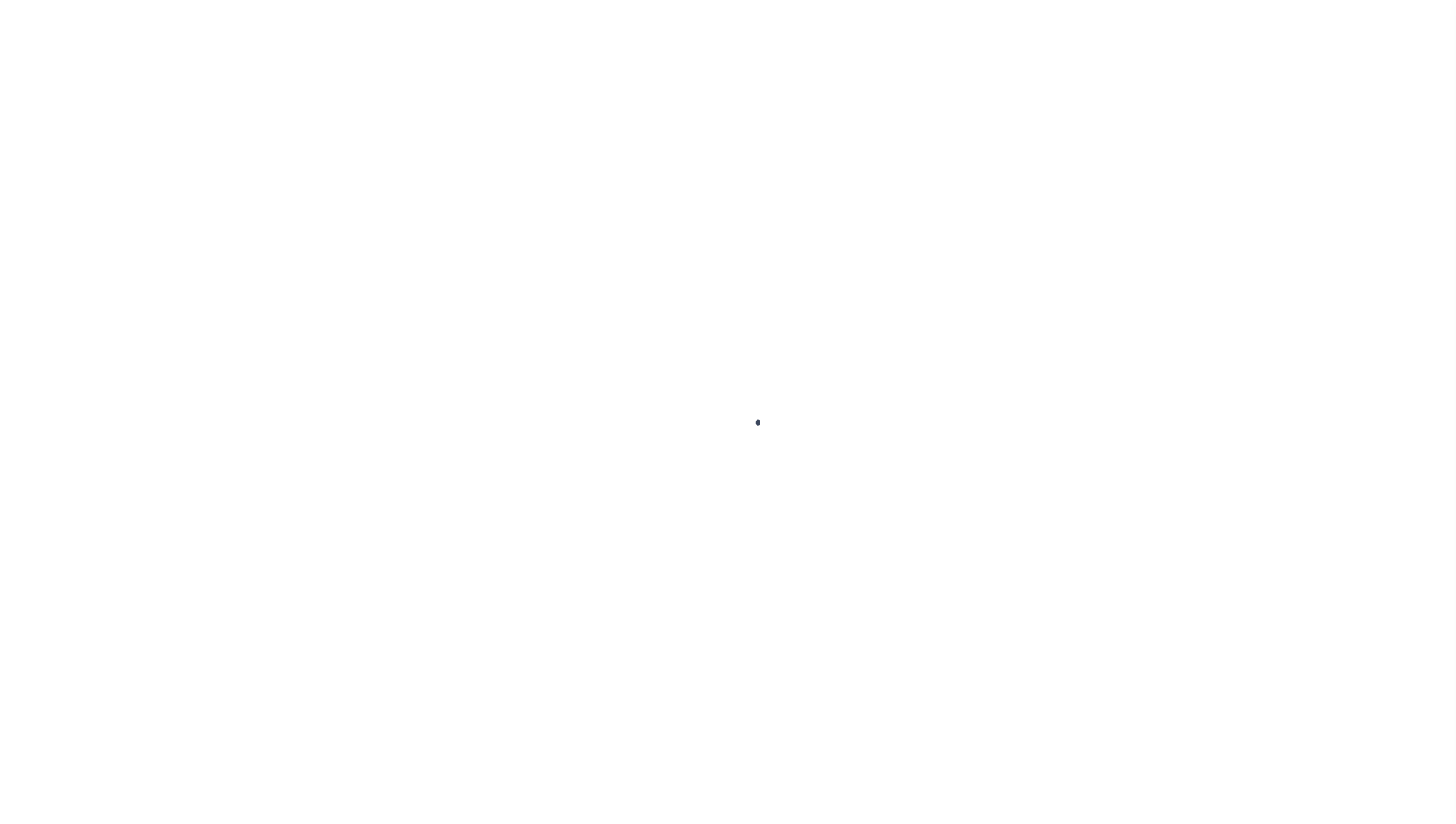
select select "RFP"
select select "CHK"
select select "[PERSON_NAME]"
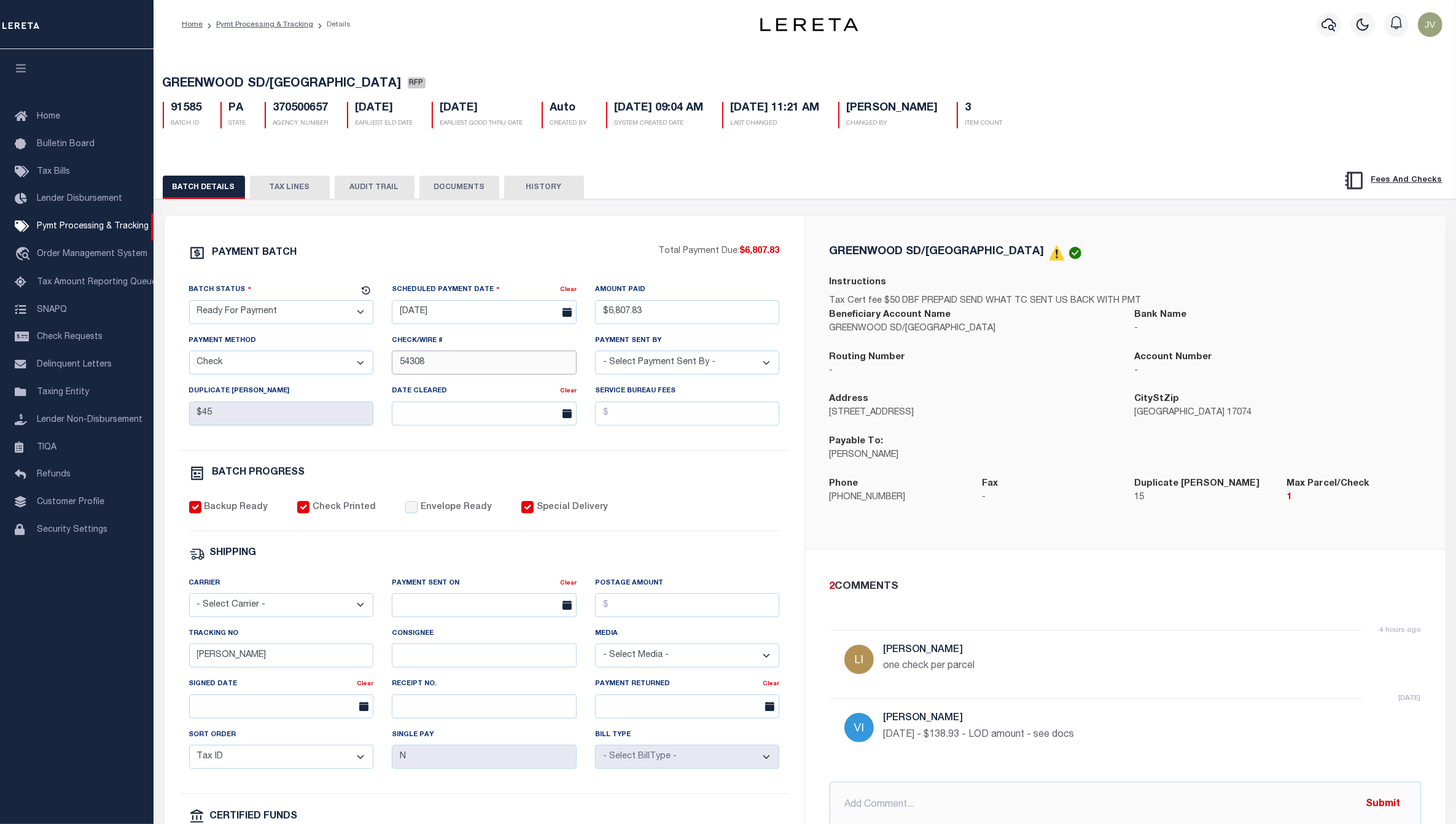
click at [401, 369] on input "54308" at bounding box center [484, 362] width 185 height 24
click at [394, 367] on input "54308" at bounding box center [484, 362] width 185 height 24
type input "54306 - 54308"
click at [773, 460] on div "PAYMENT BATCH Total Payment Due: $6,807.83 Batch Status - Select Status -" at bounding box center [485, 575] width 610 height 659
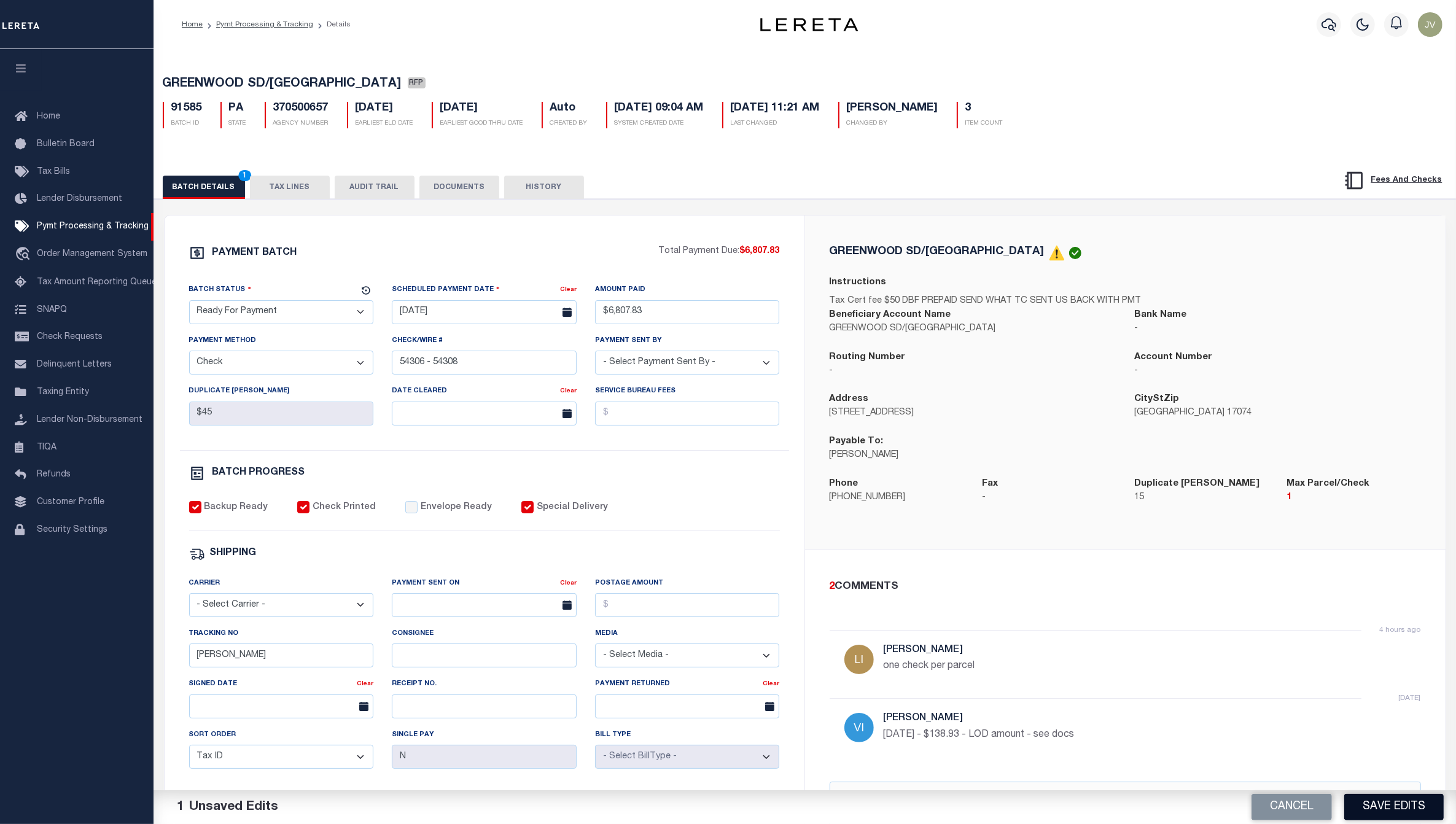
click at [1369, 805] on button "Save Edits" at bounding box center [1393, 807] width 99 height 26
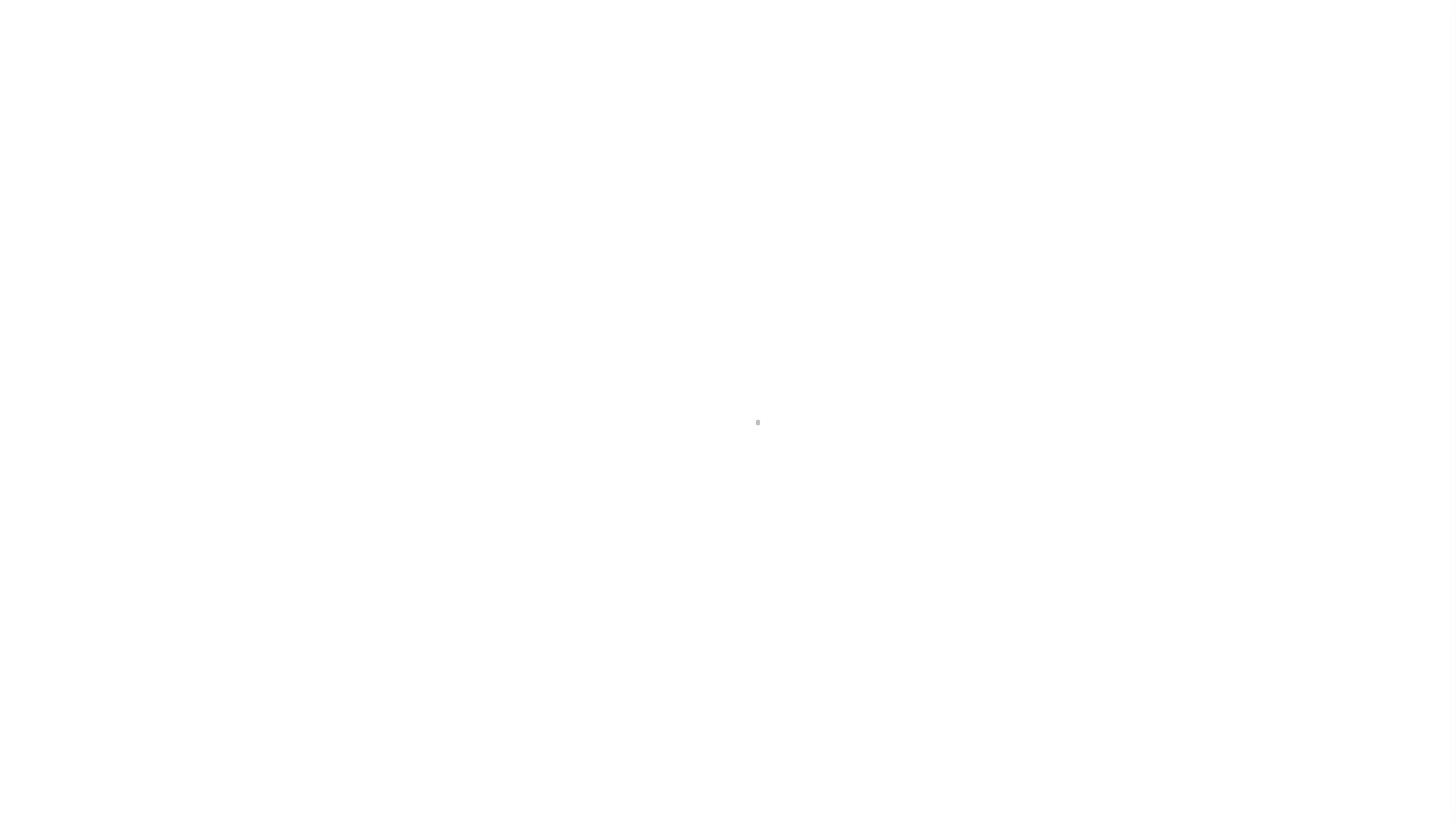
select select "RFP"
select select "CHK"
select select "[PERSON_NAME]"
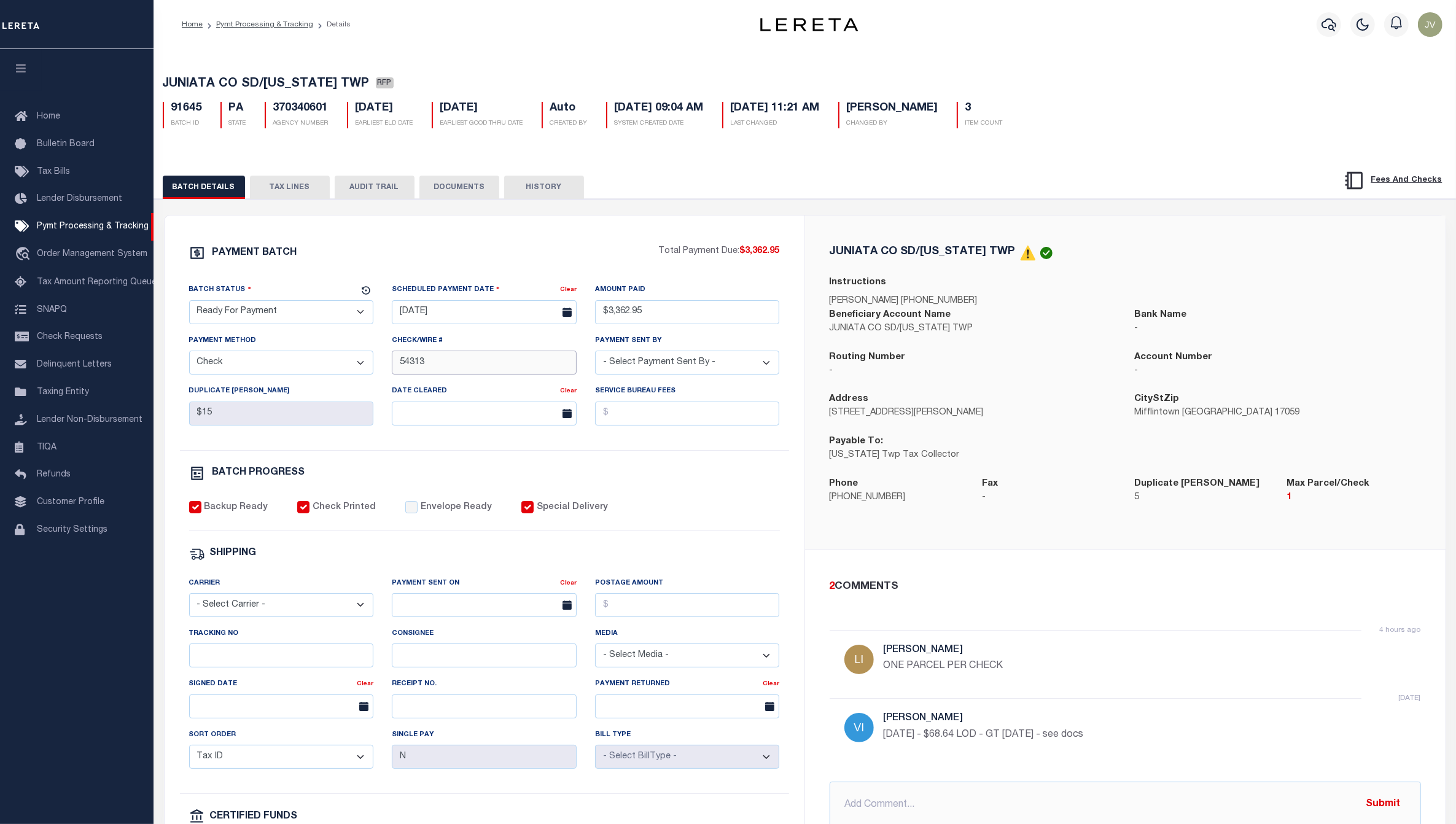
click at [394, 367] on input "54313" at bounding box center [484, 362] width 185 height 24
type input "54311 - 54313"
click at [752, 450] on div "Batch Status - Select Status - Scheduled for Payment Ready For Payment Payment …" at bounding box center [485, 367] width 609 height 167
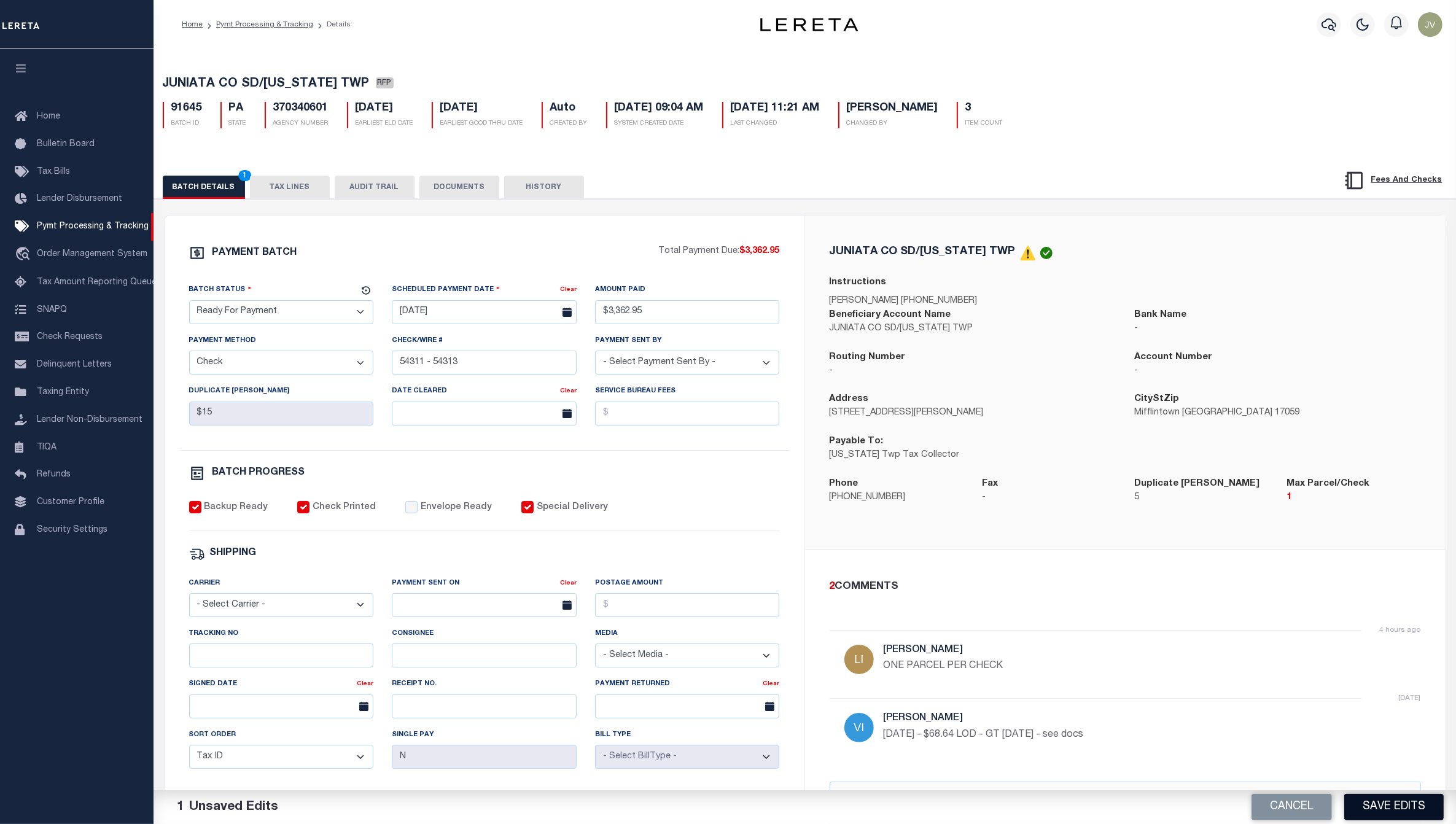
click at [1417, 803] on button "Save Edits" at bounding box center [1393, 807] width 99 height 26
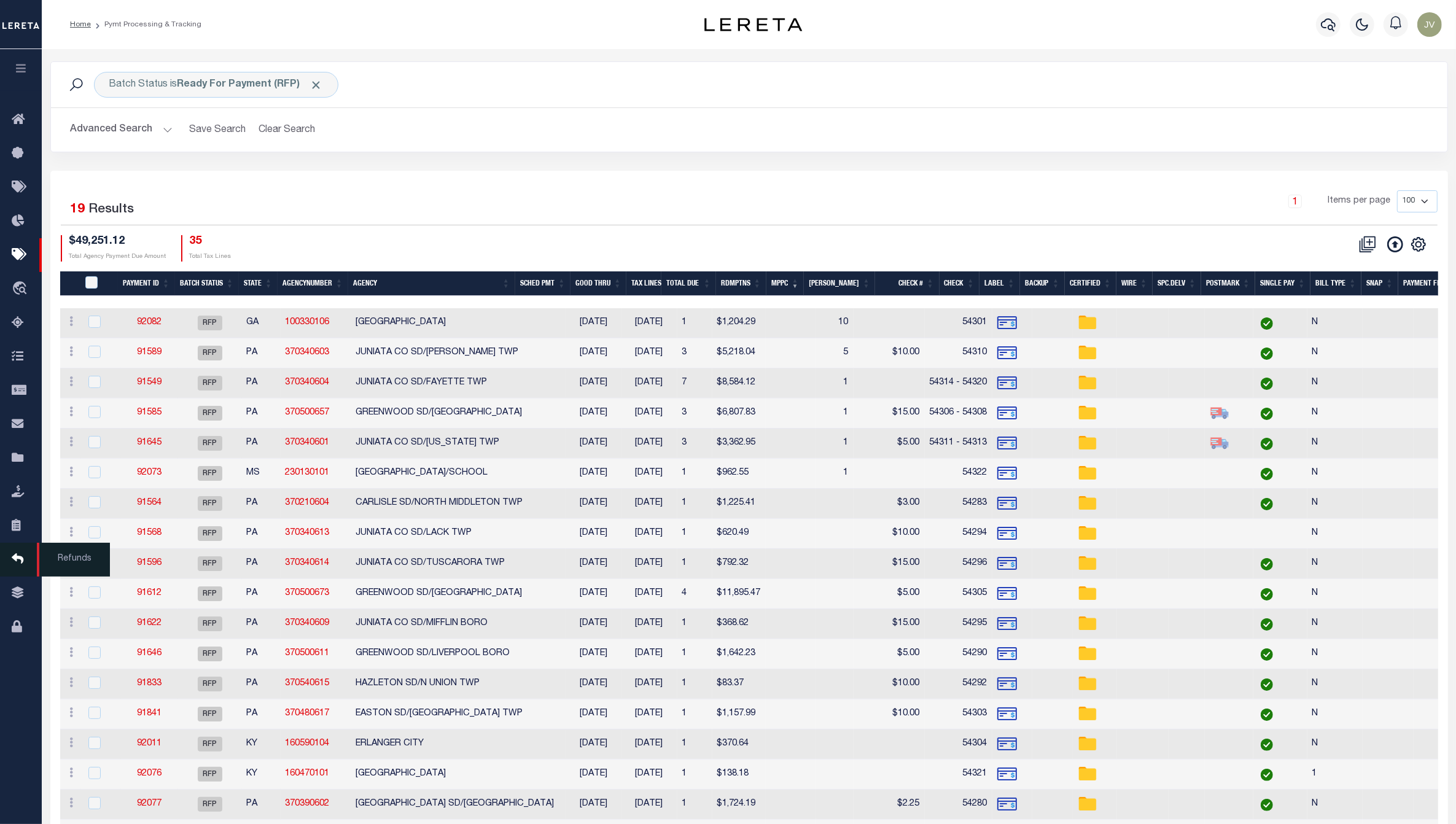
click at [22, 566] on icon at bounding box center [21, 559] width 19 height 15
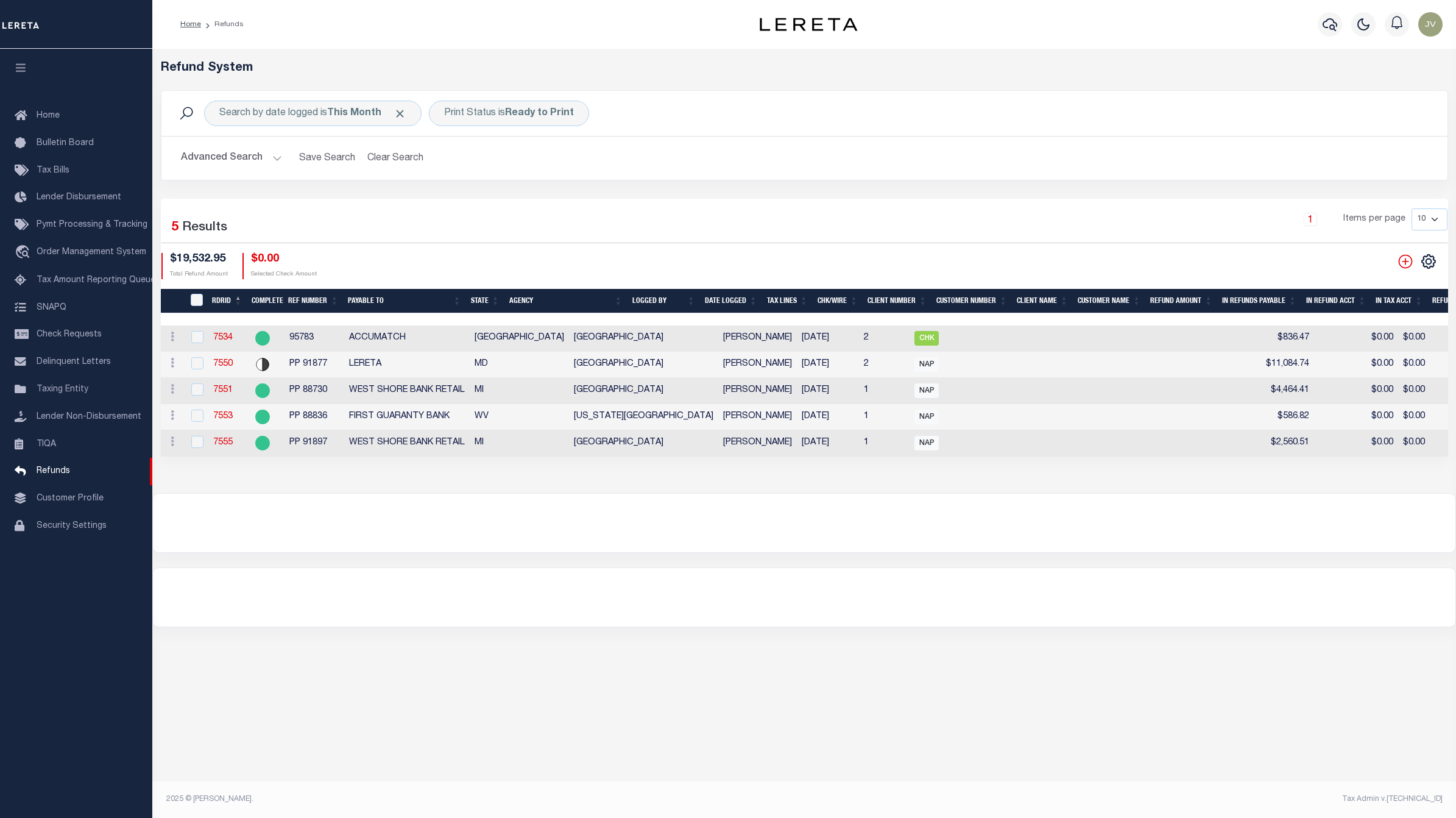
click at [189, 417] on div at bounding box center [196, 416] width 15 height 13
checkbox input "true"
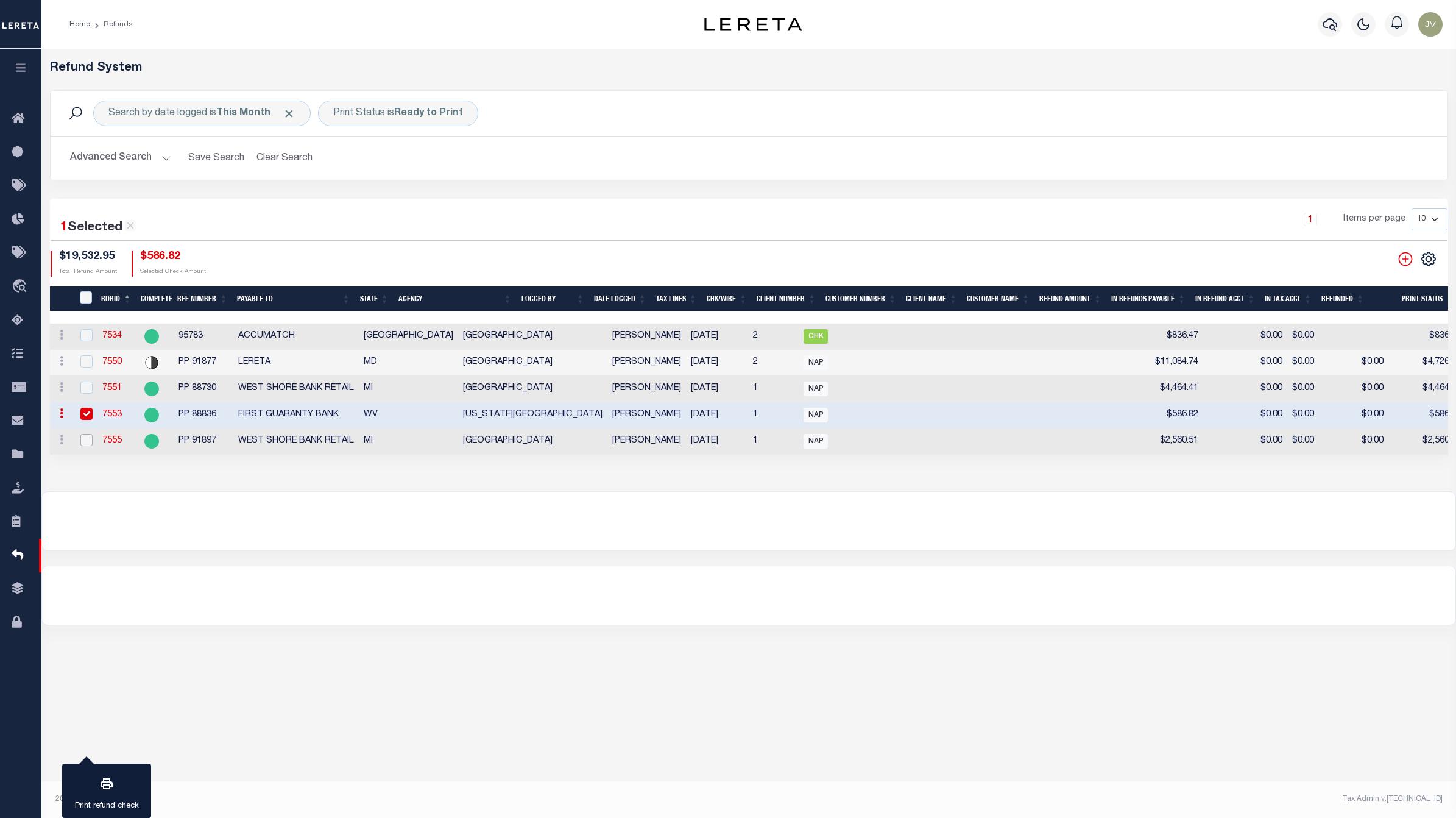
click at [83, 438] on input "checkbox" at bounding box center [86, 440] width 12 height 12
checkbox input "true"
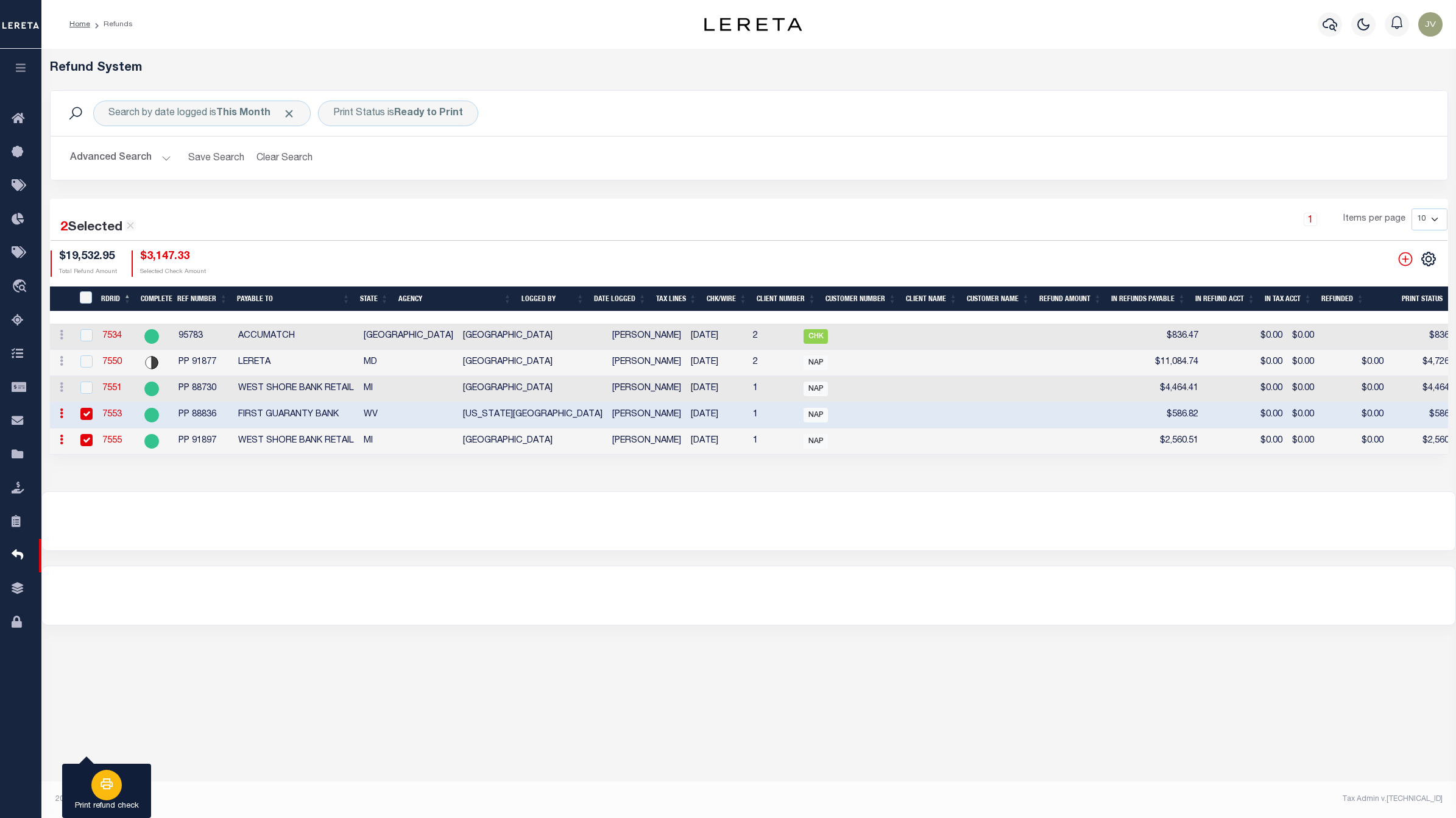
click at [95, 787] on div "button" at bounding box center [106, 785] width 30 height 31
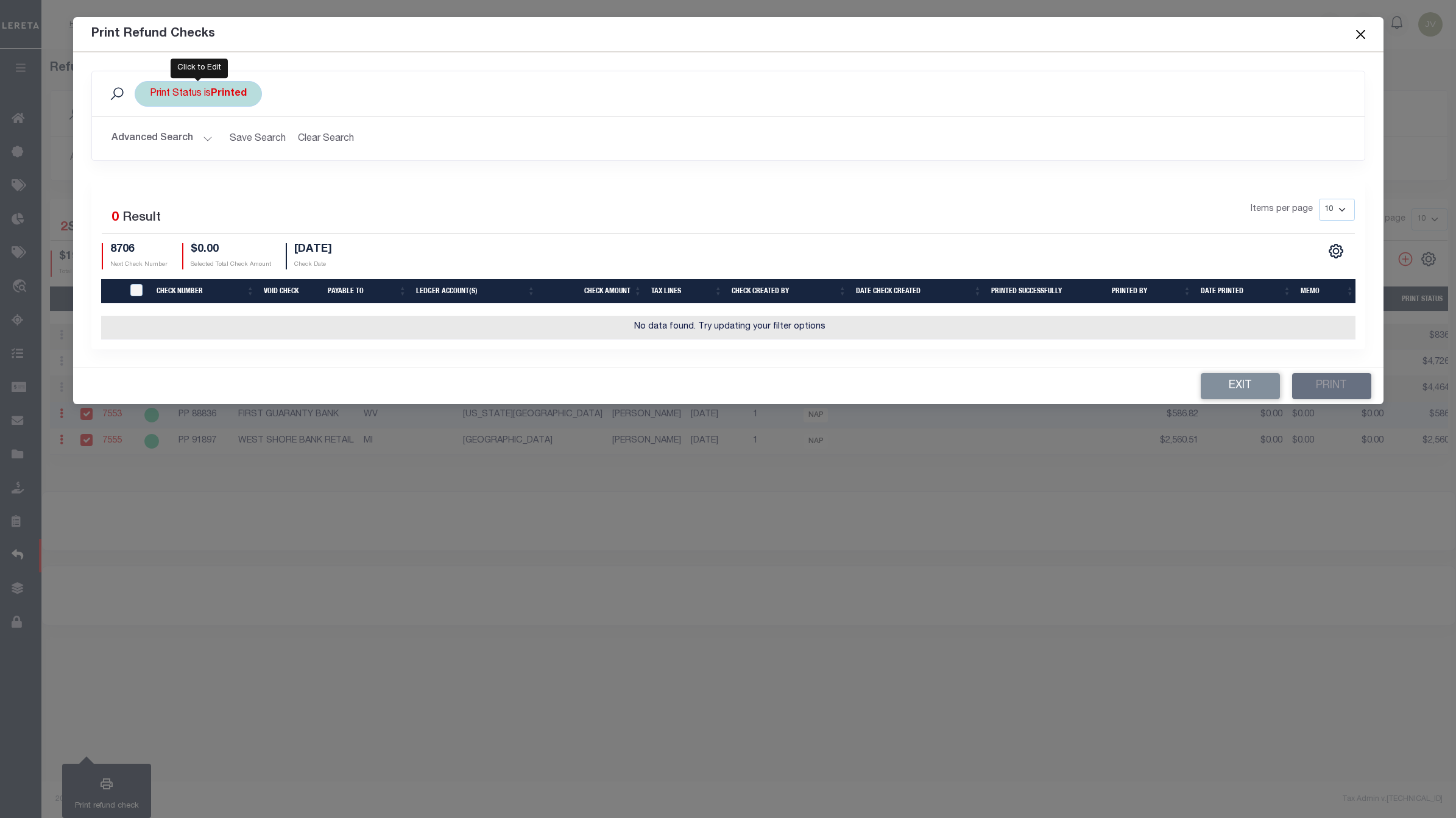
click at [226, 89] on b "Printed" at bounding box center [228, 94] width 36 height 10
click at [265, 159] on select "Printed Not Printed" at bounding box center [240, 153] width 179 height 23
select select "false"
click at [150, 143] on select "Printed Not Printed" at bounding box center [240, 153] width 179 height 23
click at [303, 190] on input "Apply" at bounding box center [311, 180] width 36 height 20
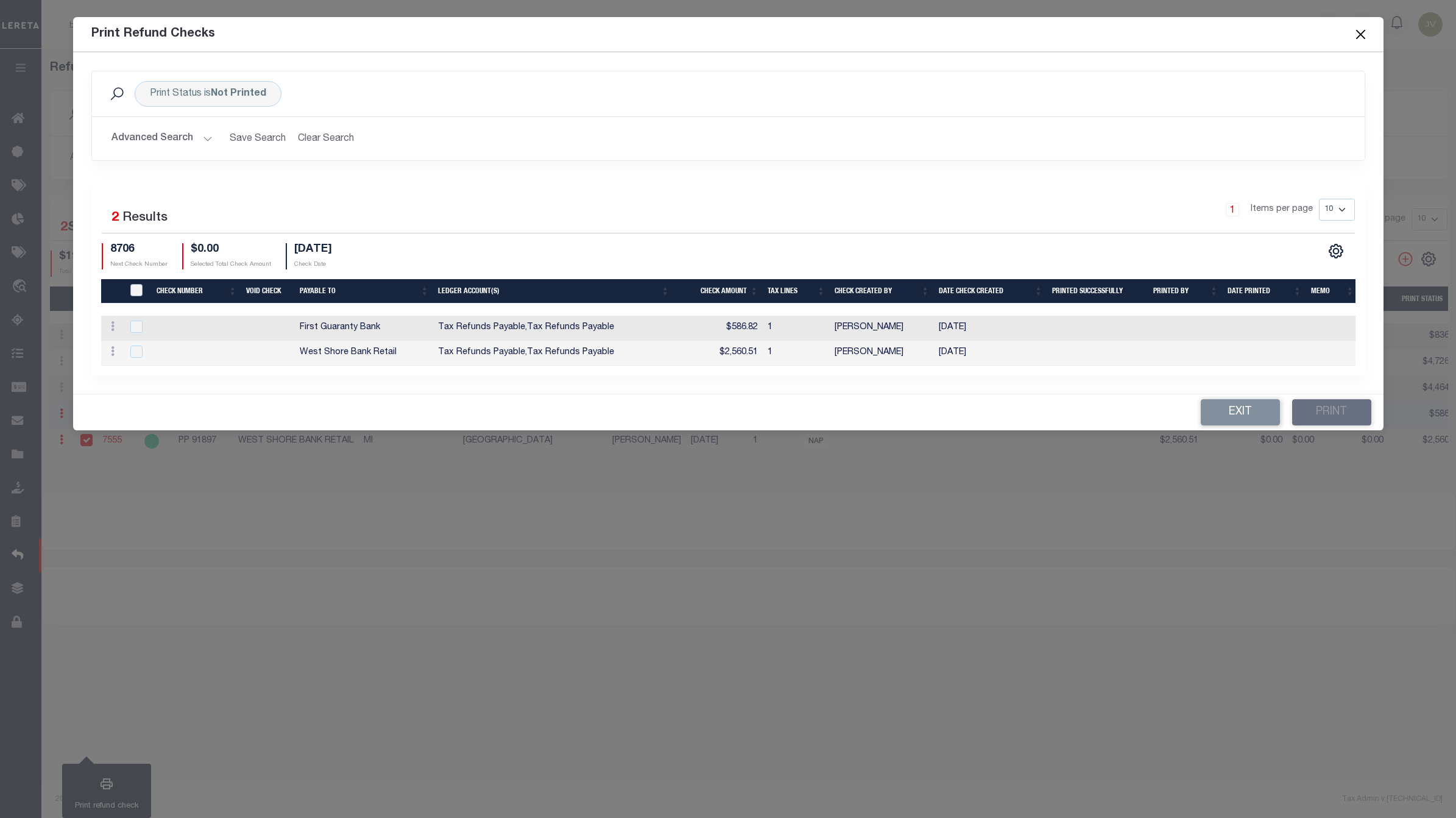
click at [138, 288] on input "TIQA Select" at bounding box center [136, 289] width 12 height 12
checkbox input "true"
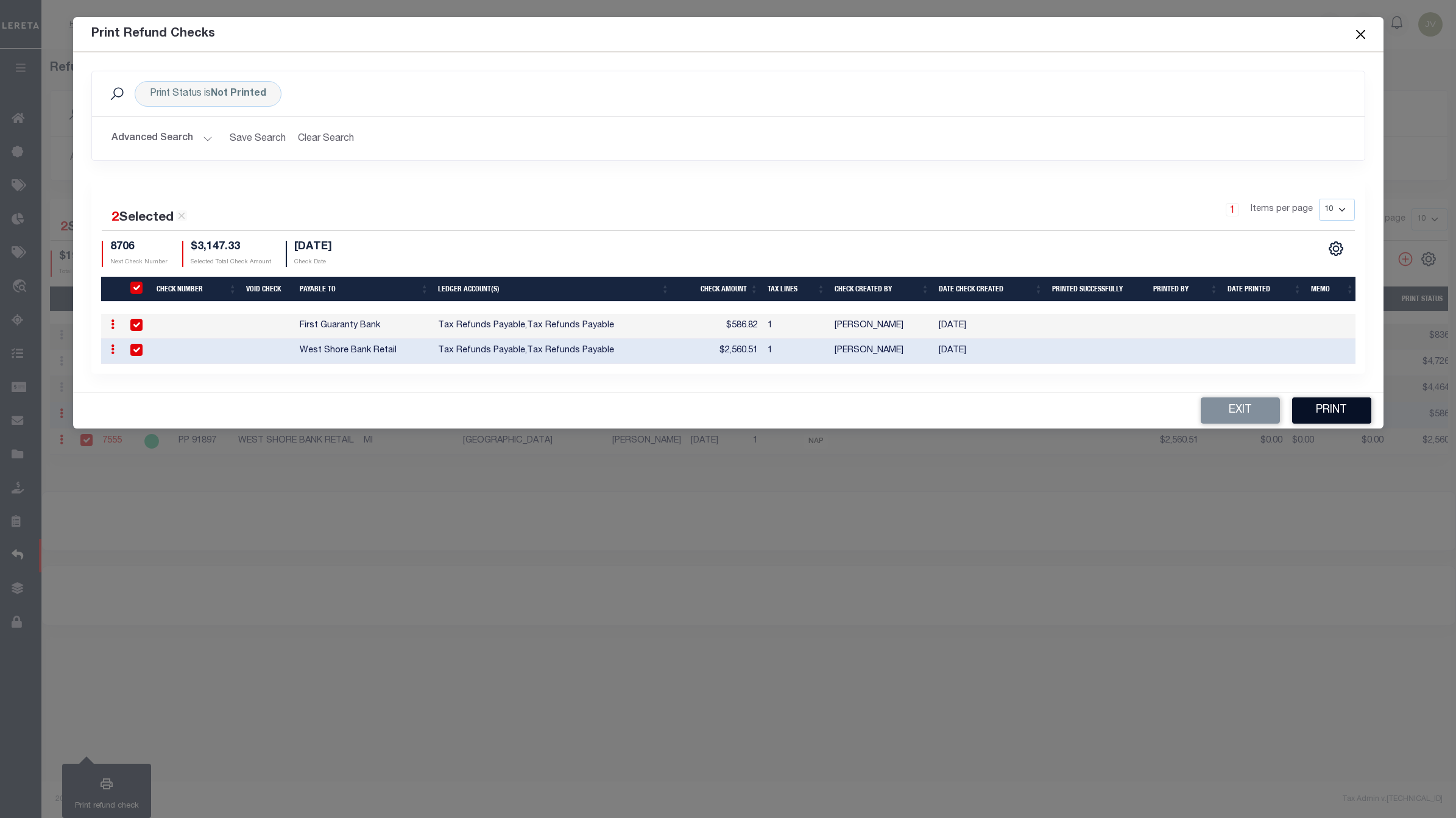
click at [1311, 415] on button "Print" at bounding box center [1332, 410] width 79 height 26
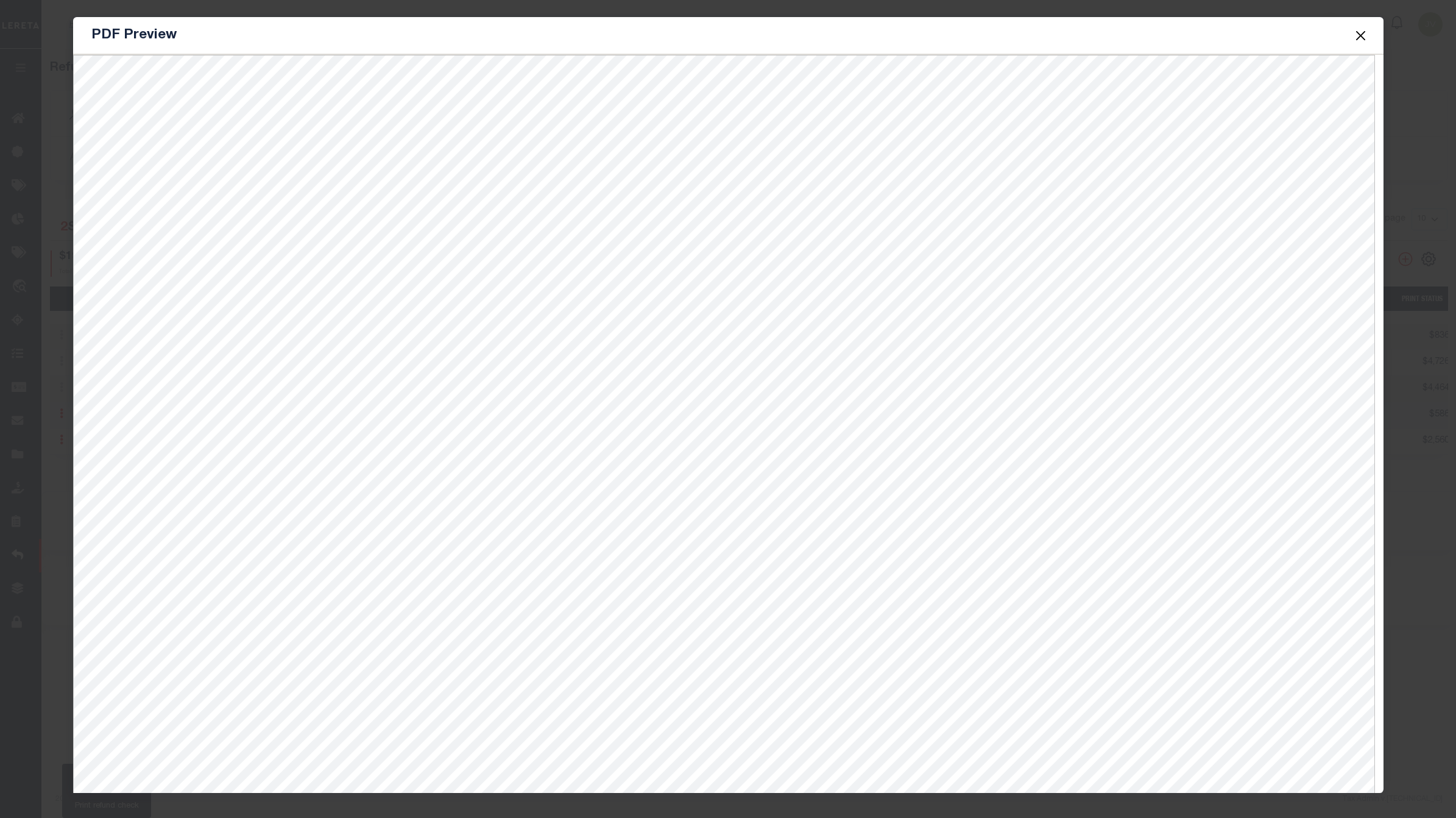
click at [1354, 33] on button "Close" at bounding box center [1360, 35] width 16 height 16
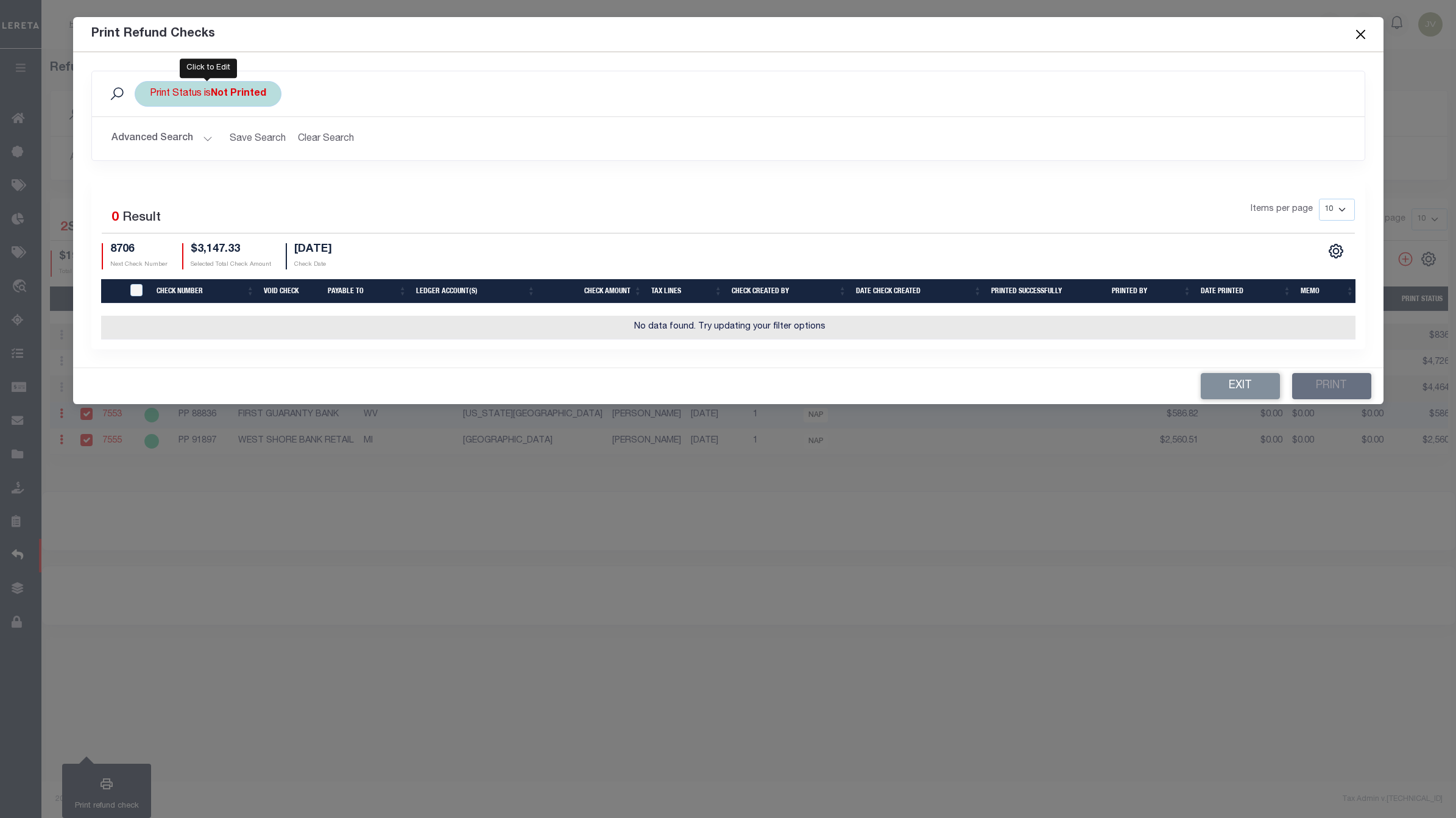
click at [230, 84] on div "Print Status is Not Printed" at bounding box center [208, 94] width 147 height 26
click at [231, 150] on select "Printed Not Printed" at bounding box center [240, 153] width 179 height 23
select select "true"
click at [150, 143] on select "Printed Not Printed" at bounding box center [240, 153] width 179 height 23
click at [318, 180] on input "Apply" at bounding box center [311, 180] width 36 height 20
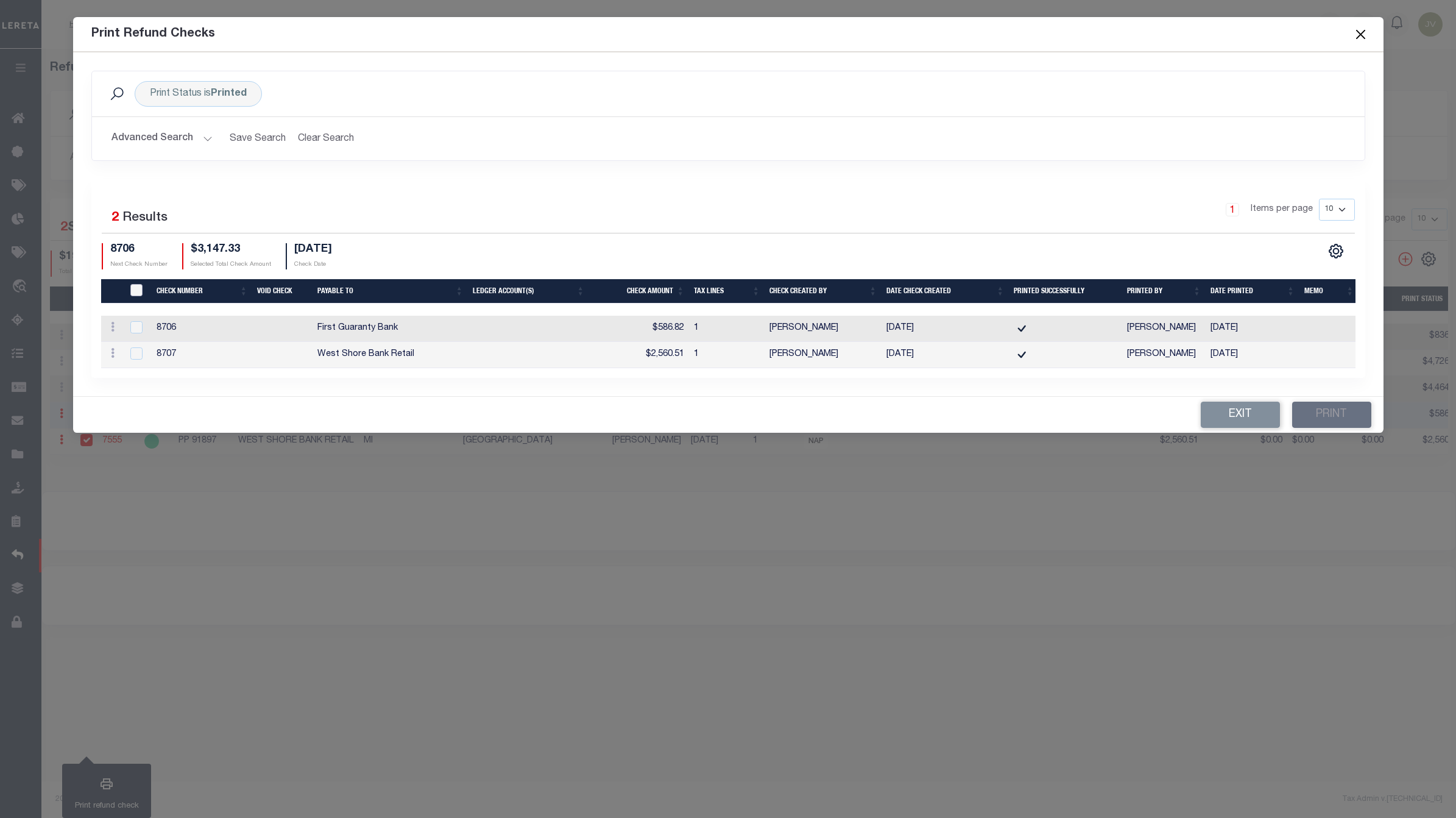
click at [130, 284] on input "TIQA Select" at bounding box center [136, 289] width 12 height 12
checkbox input "true"
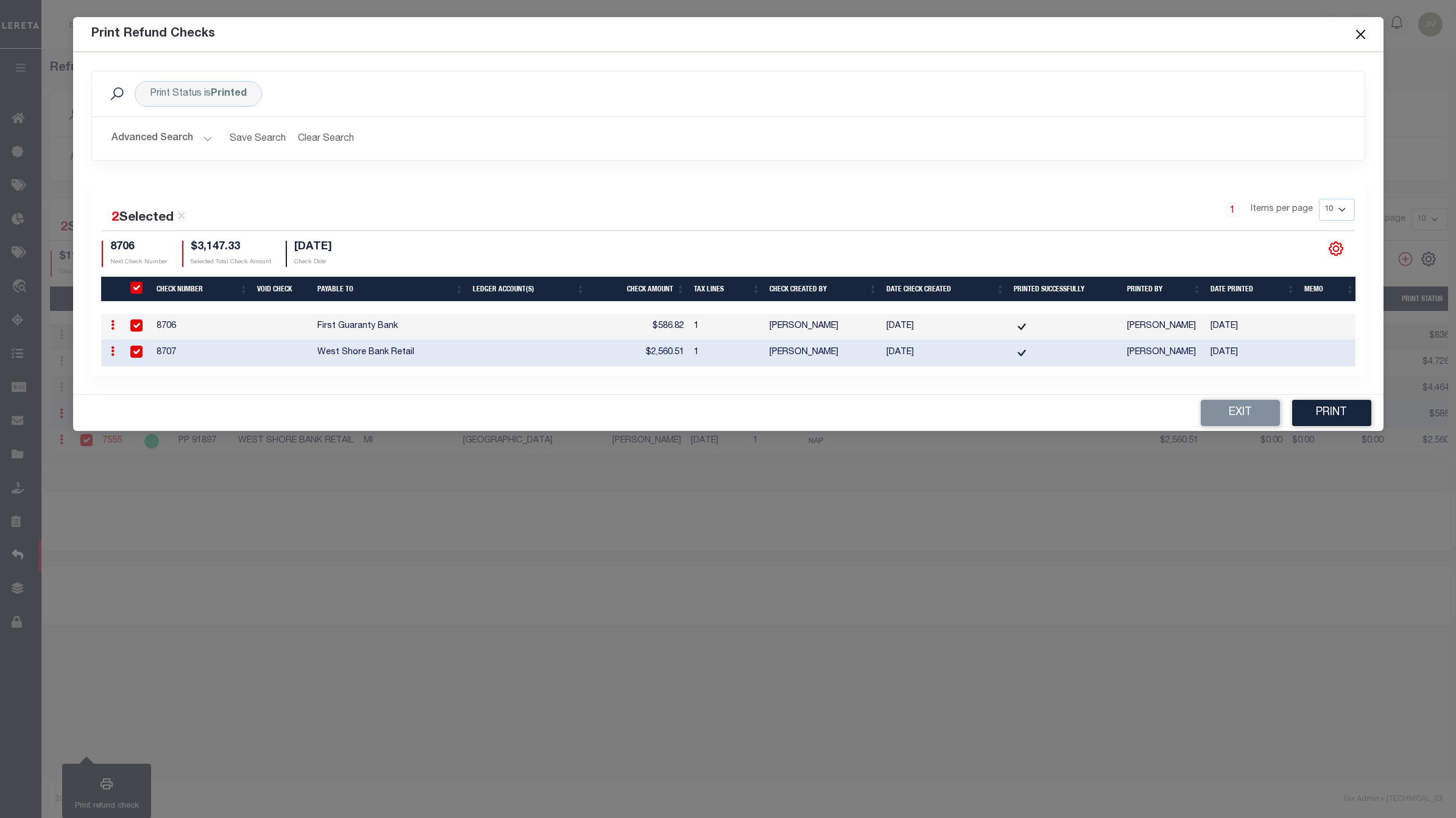
click at [1337, 242] on icon "" at bounding box center [1335, 248] width 13 height 13
click at [1279, 82] on link "CSV" at bounding box center [1285, 86] width 118 height 23
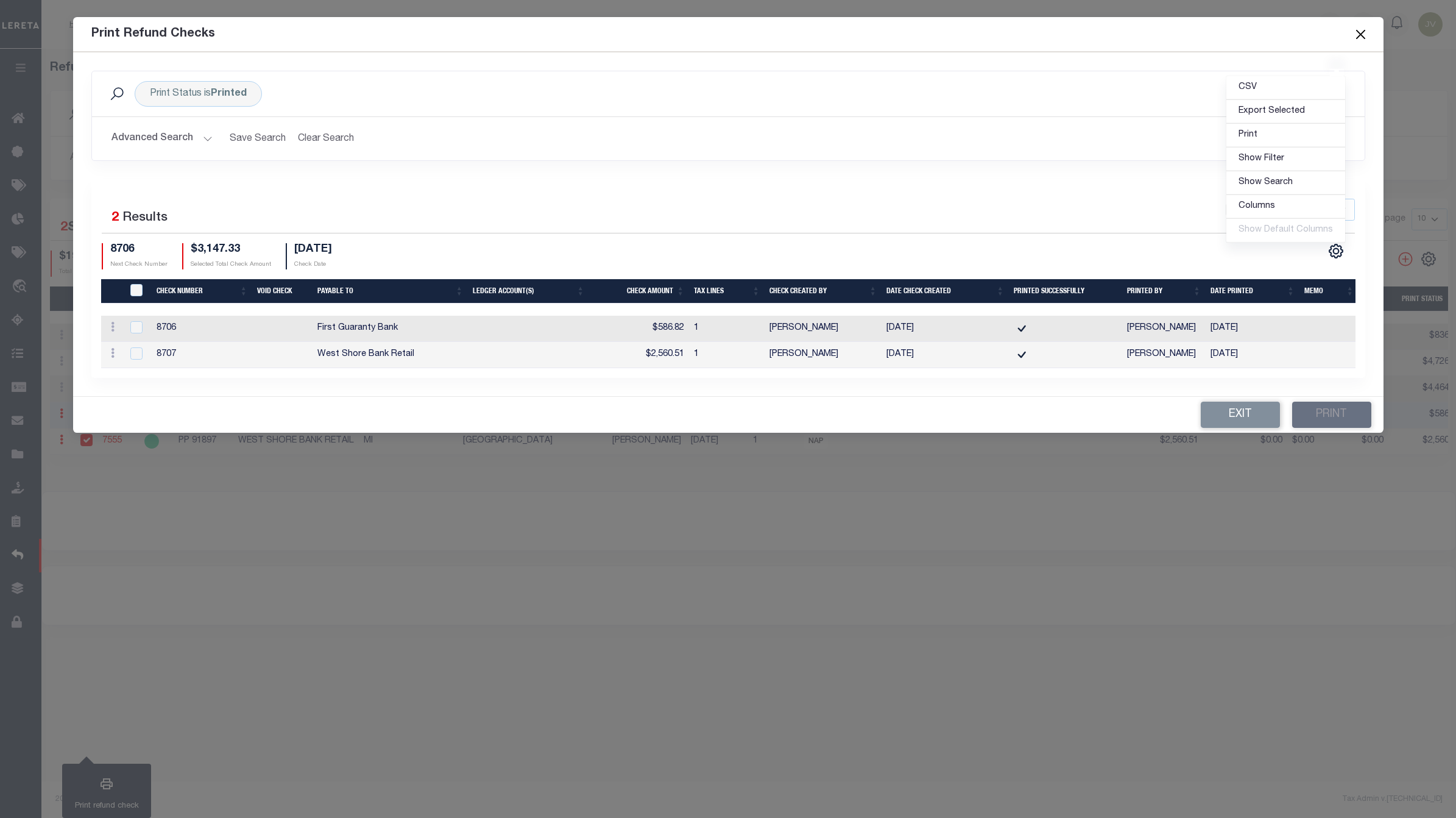
click at [475, 165] on div "Print Status is Printed Search Advanced Search Save Search Clear Search PrintRe…" at bounding box center [728, 125] width 1292 height 109
click at [1231, 422] on button "Exit" at bounding box center [1240, 414] width 79 height 26
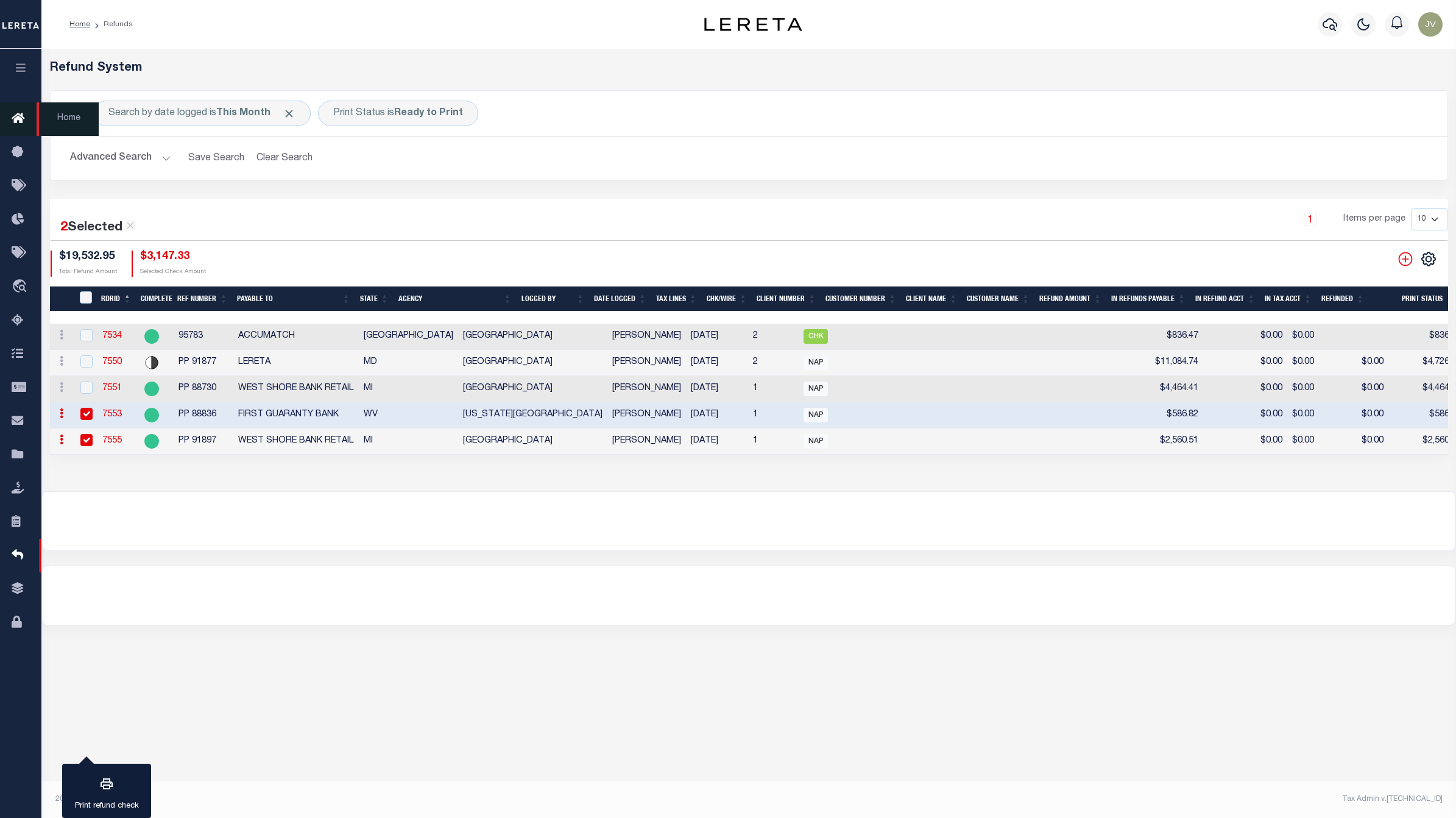
click at [5, 107] on link "Home" at bounding box center [21, 118] width 41 height 33
